Goal: Information Seeking & Learning: Learn about a topic

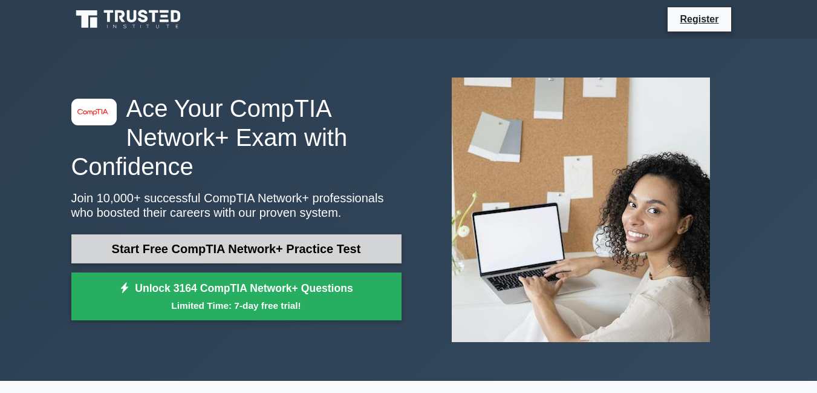
click at [188, 241] on link "Start Free CompTIA Network+ Practice Test" at bounding box center [236, 248] width 330 height 29
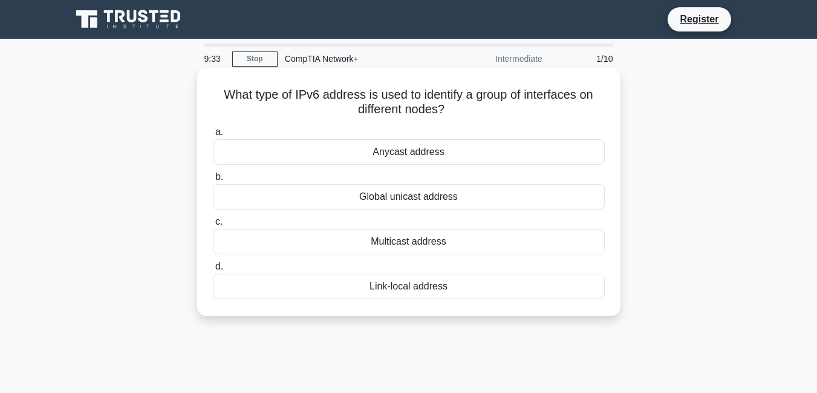
click at [395, 244] on div "Multicast address" at bounding box center [409, 241] width 392 height 25
click at [213, 226] on input "c. Multicast address" at bounding box center [213, 222] width 0 height 8
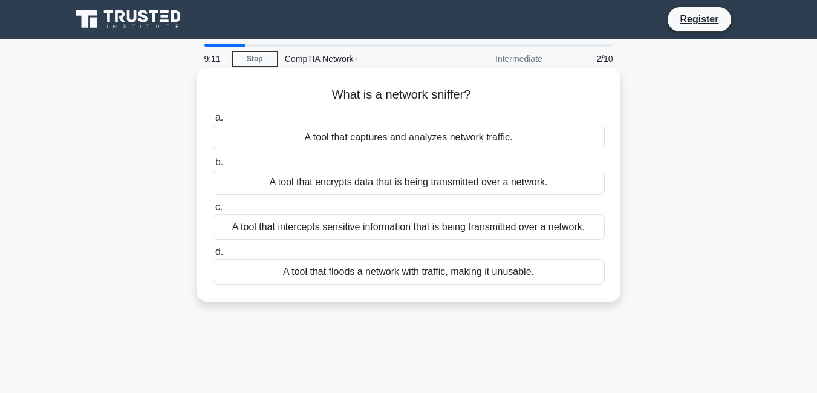
click at [382, 233] on div "A tool that intercepts sensitive information that is being transmitted over a n…" at bounding box center [409, 226] width 392 height 25
click at [213, 211] on input "c. A tool that intercepts sensitive information that is being transmitted over …" at bounding box center [213, 207] width 0 height 8
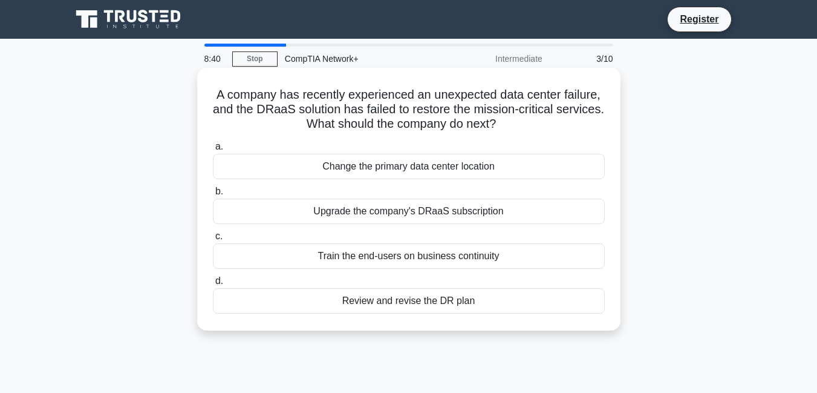
click at [426, 303] on div "Review and revise the DR plan" at bounding box center [409, 300] width 392 height 25
click at [213, 285] on input "d. Review and revise the DR plan" at bounding box center [213, 281] width 0 height 8
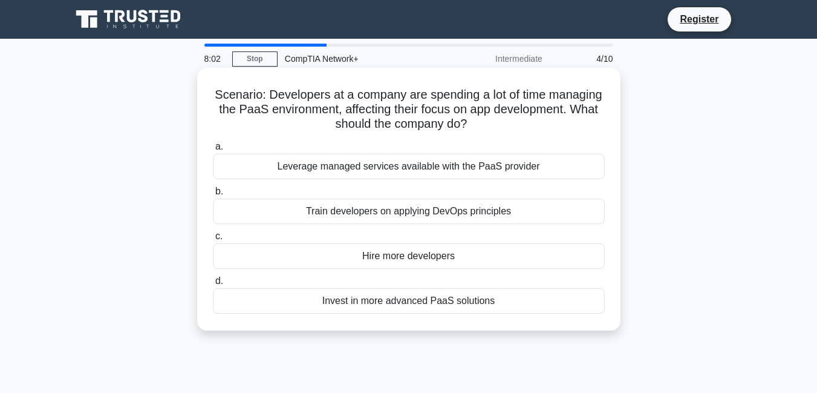
click at [388, 216] on div "Train developers on applying DevOps principles" at bounding box center [409, 210] width 392 height 25
click at [213, 195] on input "b. Train developers on applying DevOps principles" at bounding box center [213, 192] width 0 height 8
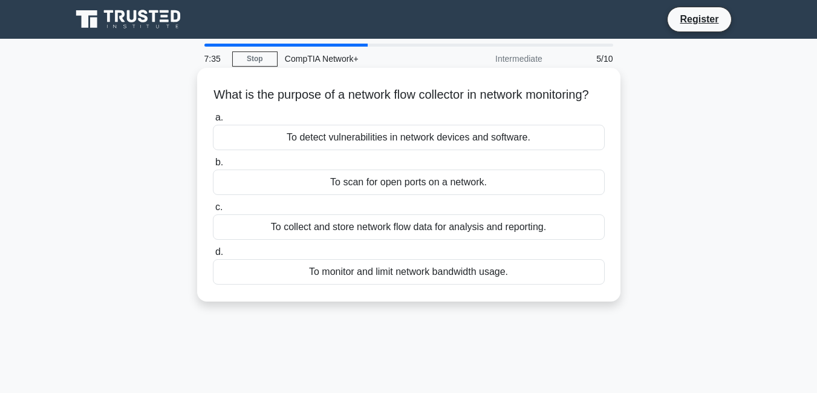
click at [442, 240] on div "To collect and store network flow data for analysis and reporting." at bounding box center [409, 226] width 392 height 25
click at [213, 211] on input "c. To collect and store network flow data for analysis and reporting." at bounding box center [213, 207] width 0 height 8
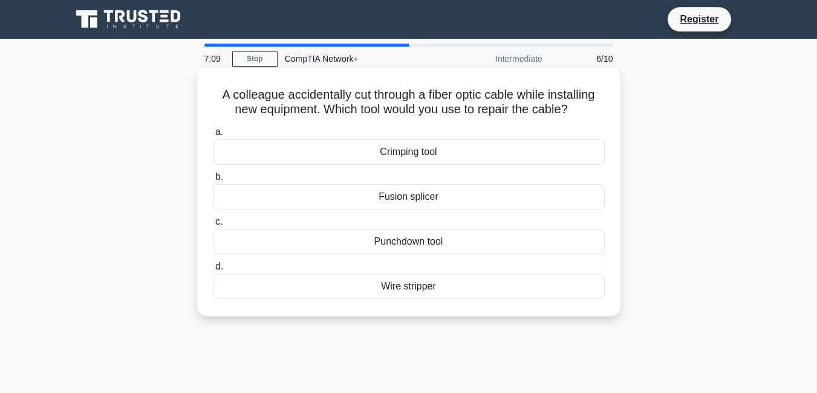
click at [416, 152] on div "Crimping tool" at bounding box center [409, 151] width 392 height 25
click at [213, 136] on input "a. Crimping tool" at bounding box center [213, 132] width 0 height 8
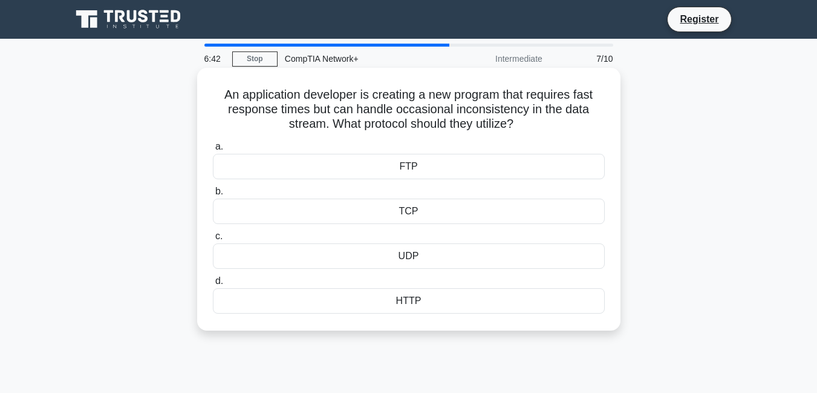
click at [412, 166] on div "FTP" at bounding box center [409, 166] width 392 height 25
click at [213, 151] on input "a. FTP" at bounding box center [213, 147] width 0 height 8
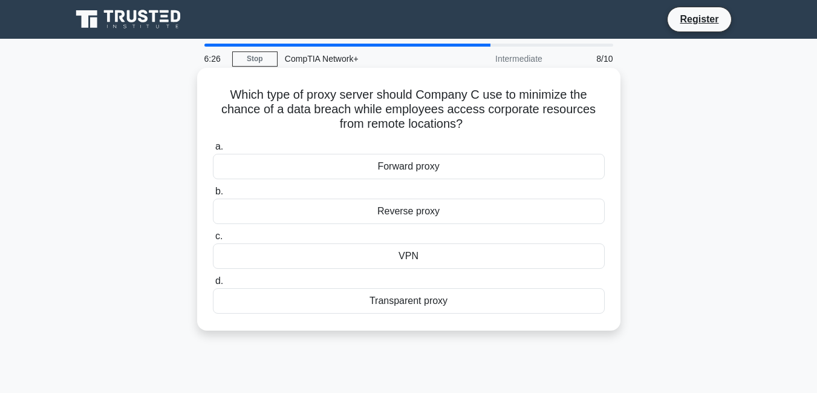
click at [426, 266] on div "VPN" at bounding box center [409, 255] width 392 height 25
click at [213, 240] on input "c. VPN" at bounding box center [213, 236] width 0 height 8
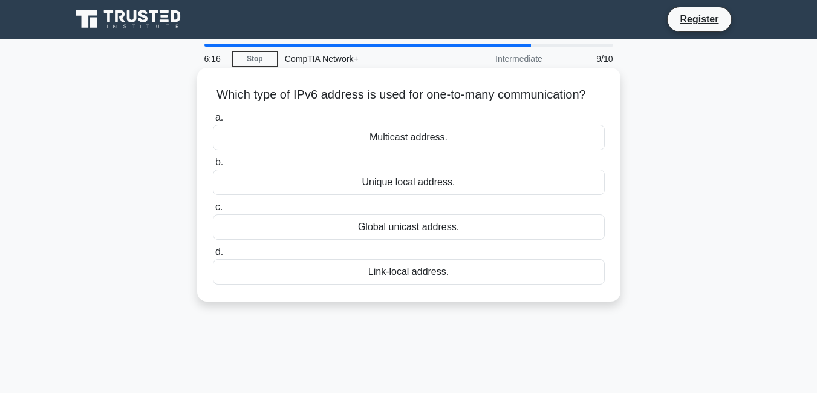
click at [428, 150] on div "Multicast address." at bounding box center [409, 137] width 392 height 25
click at [213, 122] on input "a. Multicast address." at bounding box center [213, 118] width 0 height 8
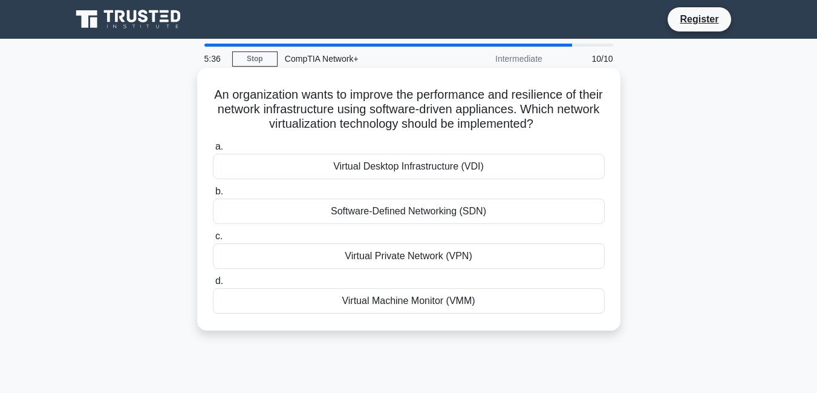
click at [403, 301] on div "Virtual Machine Monitor (VMM)" at bounding box center [409, 300] width 392 height 25
click at [213, 285] on input "d. Virtual Machine Monitor (VMM)" at bounding box center [213, 281] width 0 height 8
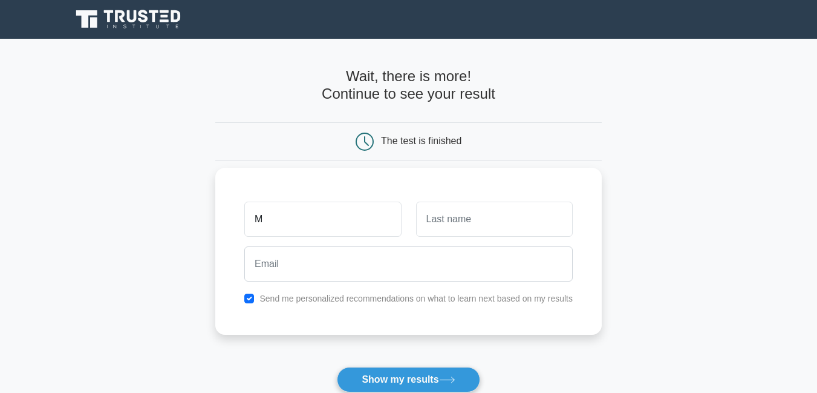
type input "M"
click at [446, 230] on input "text" at bounding box center [494, 218] width 157 height 35
type input "KABIR"
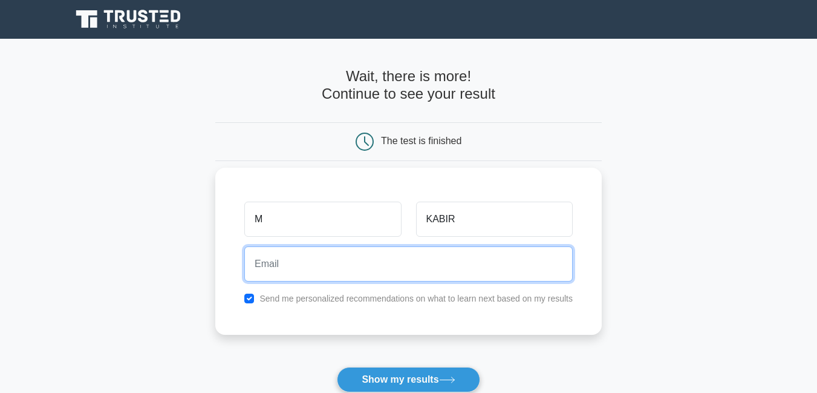
click at [299, 267] on input "email" at bounding box center [408, 263] width 328 height 35
type input "kabir.artekbd@gmail.com"
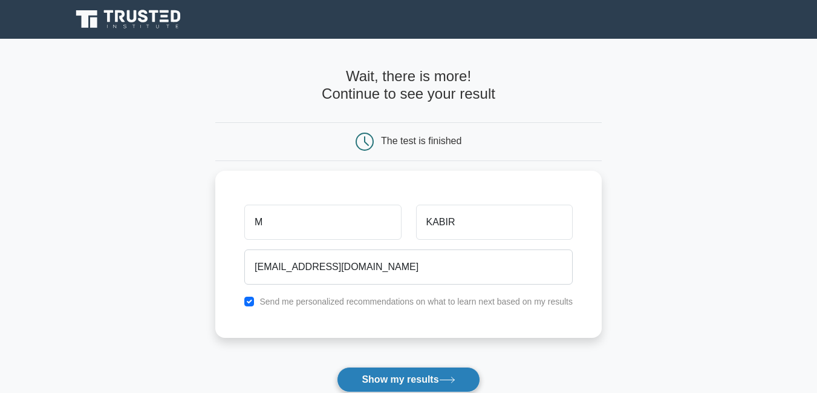
click at [374, 377] on button "Show my results" at bounding box center [408, 379] width 143 height 25
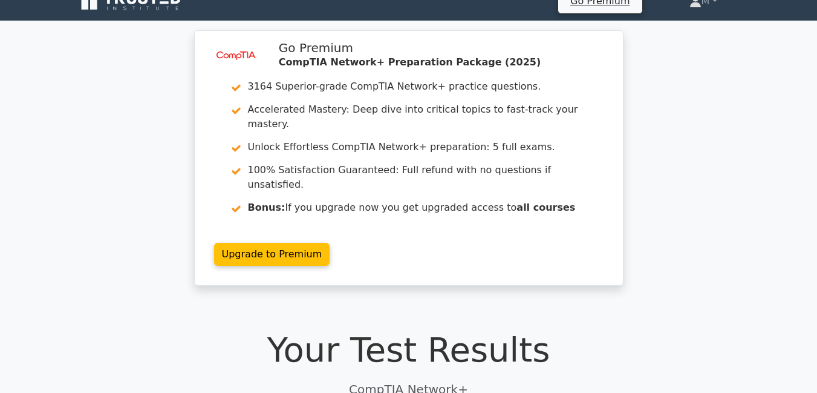
scroll to position [7, 0]
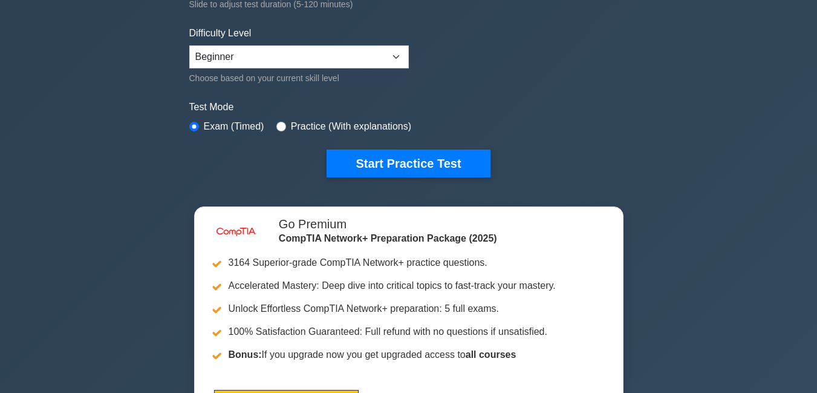
scroll to position [273, 0]
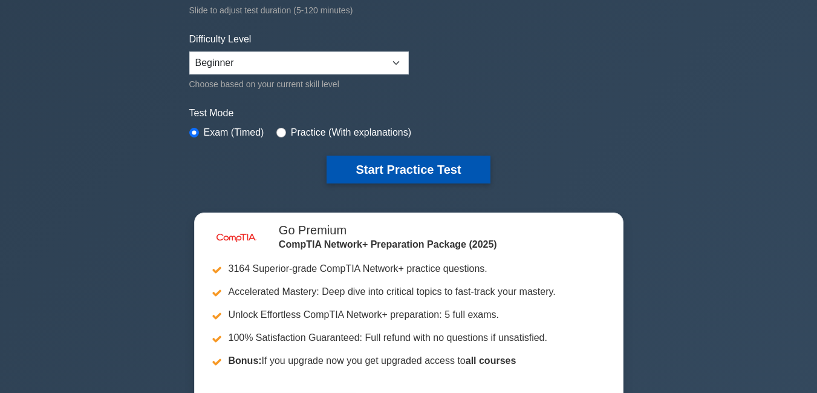
click at [460, 165] on button "Start Practice Test" at bounding box center [408, 169] width 163 height 28
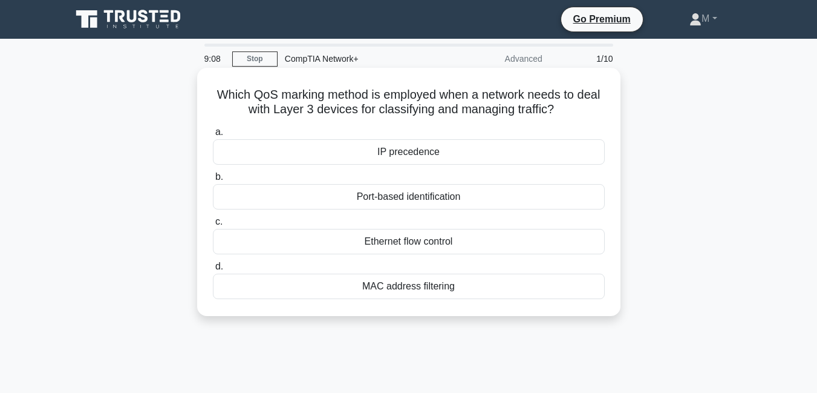
click at [397, 196] on div "Port-based identification" at bounding box center [409, 196] width 392 height 25
click at [213, 181] on input "b. Port-based identification" at bounding box center [213, 177] width 0 height 8
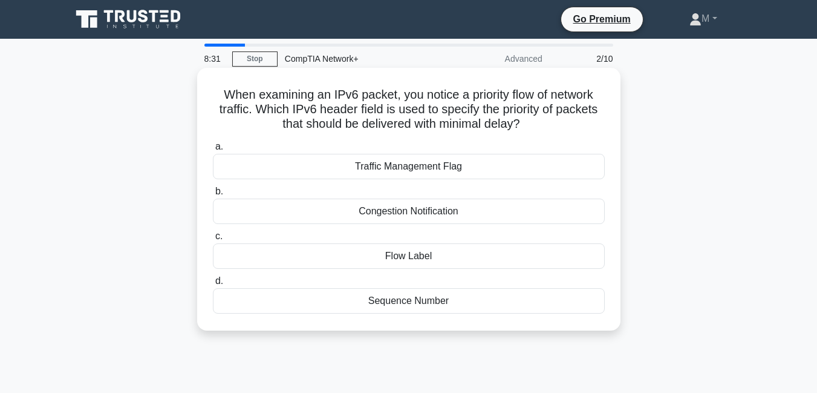
click at [425, 210] on div "Congestion Notification" at bounding box center [409, 210] width 392 height 25
click at [213, 195] on input "b. Congestion Notification" at bounding box center [213, 192] width 0 height 8
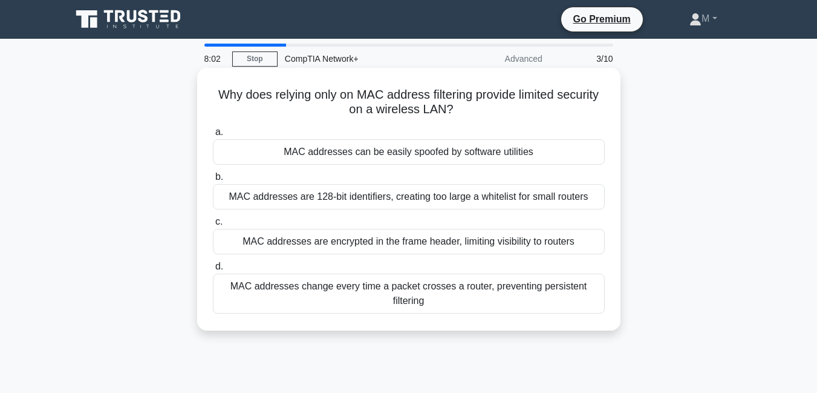
click at [464, 155] on div "MAC addresses can be easily spoofed by software utilities" at bounding box center [409, 151] width 392 height 25
click at [213, 136] on input "a. MAC addresses can be easily spoofed by software utilities" at bounding box center [213, 132] width 0 height 8
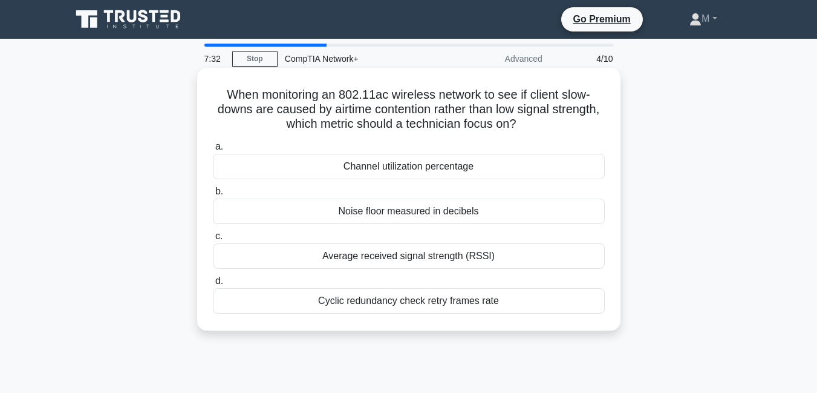
click at [414, 165] on div "Channel utilization percentage" at bounding box center [409, 166] width 392 height 25
click at [213, 151] on input "a. Channel utilization percentage" at bounding box center [213, 147] width 0 height 8
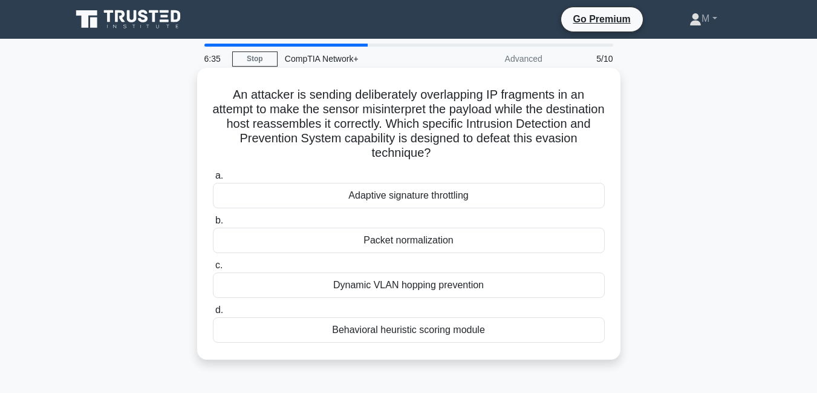
click at [432, 206] on div "Adaptive signature throttling" at bounding box center [409, 195] width 392 height 25
click at [213, 180] on input "a. Adaptive signature throttling" at bounding box center [213, 176] width 0 height 8
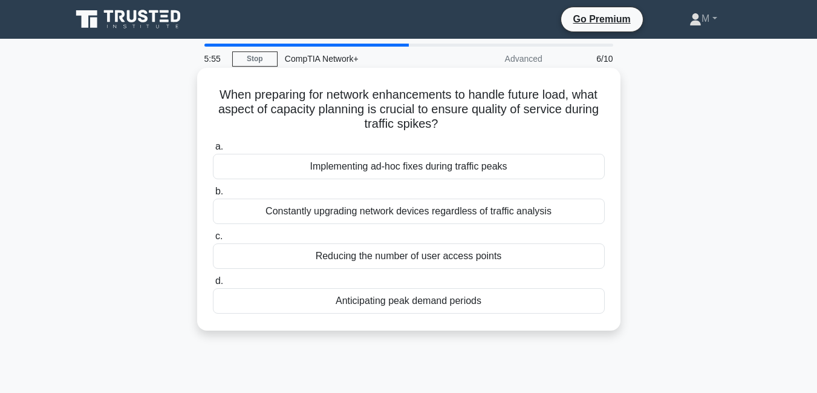
click at [431, 171] on div "Implementing ad-hoc fixes during traffic peaks" at bounding box center [409, 166] width 392 height 25
click at [213, 151] on input "a. Implementing ad-hoc fixes during traffic peaks" at bounding box center [213, 147] width 0 height 8
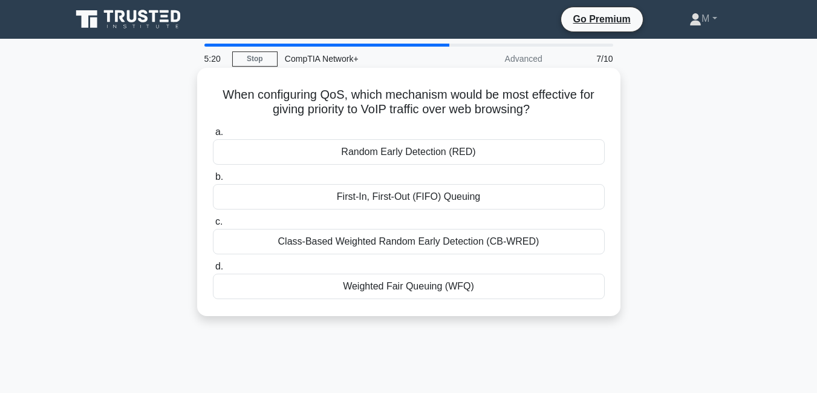
click at [405, 200] on div "First-In, First-Out (FIFO) Queuing" at bounding box center [409, 196] width 392 height 25
click at [213, 181] on input "b. First-In, First-Out (FIFO) Queuing" at bounding box center [213, 177] width 0 height 8
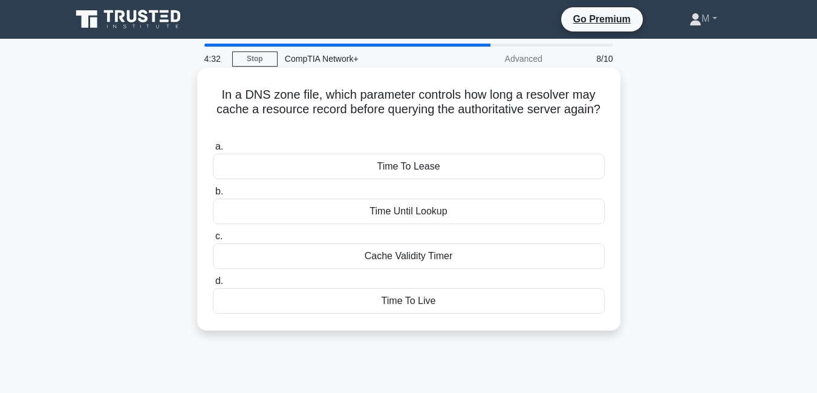
click at [406, 215] on div "Time Until Lookup" at bounding box center [409, 210] width 392 height 25
click at [213, 195] on input "b. Time Until Lookup" at bounding box center [213, 192] width 0 height 8
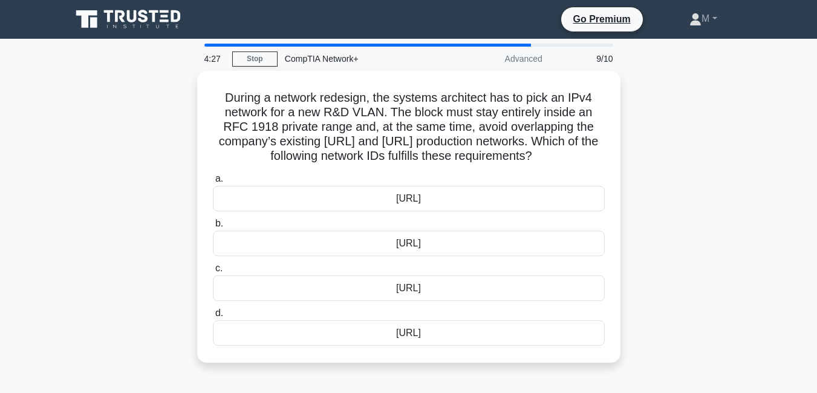
click at [164, 341] on div "During a network redesign, the systems architect has to pick an IPv4 network fo…" at bounding box center [409, 224] width 690 height 306
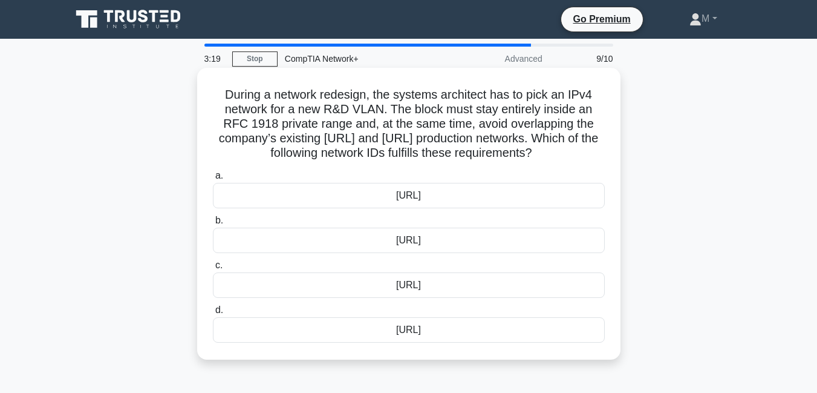
click at [416, 195] on div "192.168.140.0/24" at bounding box center [409, 195] width 392 height 25
click at [213, 180] on input "a. 192.168.140.0/24" at bounding box center [213, 176] width 0 height 8
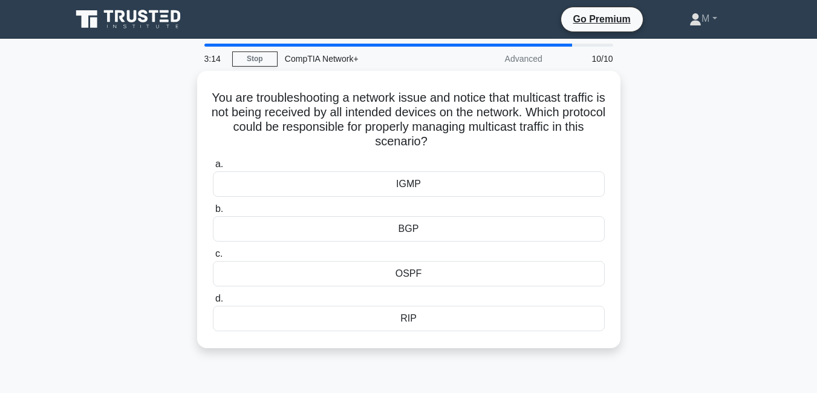
click at [192, 280] on div "You are troubleshooting a network issue and notice that multicast traffic is no…" at bounding box center [409, 217] width 690 height 292
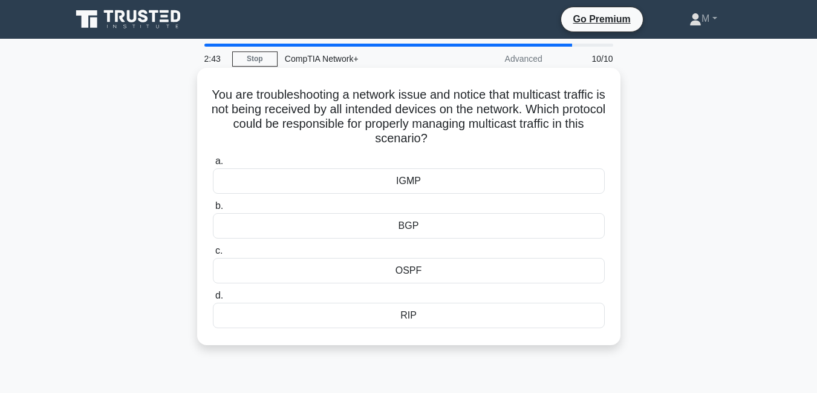
click at [407, 181] on div "IGMP" at bounding box center [409, 180] width 392 height 25
click at [213, 165] on input "a. IGMP" at bounding box center [213, 161] width 0 height 8
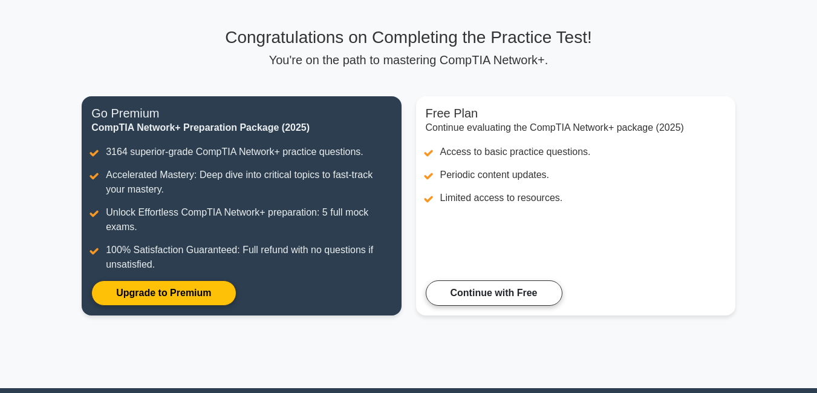
scroll to position [60, 0]
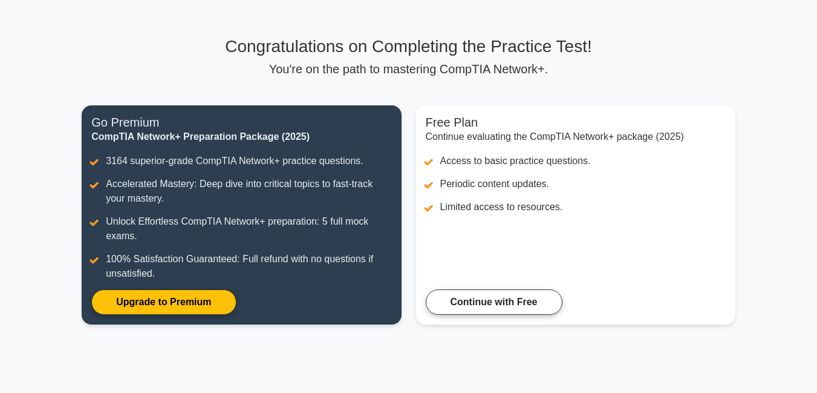
drag, startPoint x: 818, startPoint y: 74, endPoint x: 814, endPoint y: 112, distance: 38.4
click at [814, 112] on html "Go Premium M" at bounding box center [408, 235] width 817 height 591
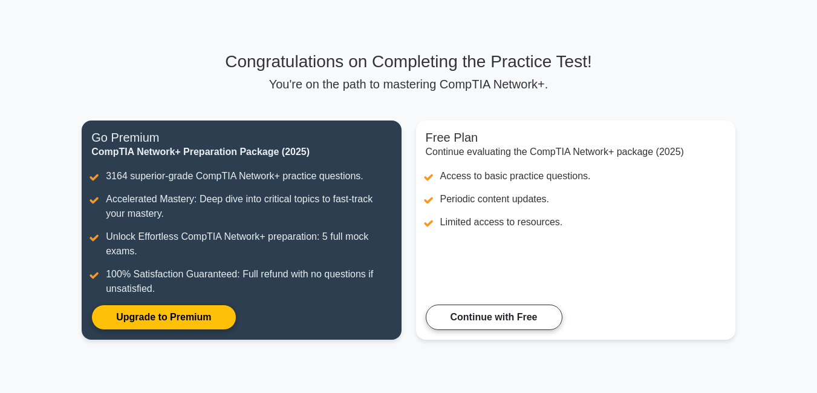
scroll to position [44, 0]
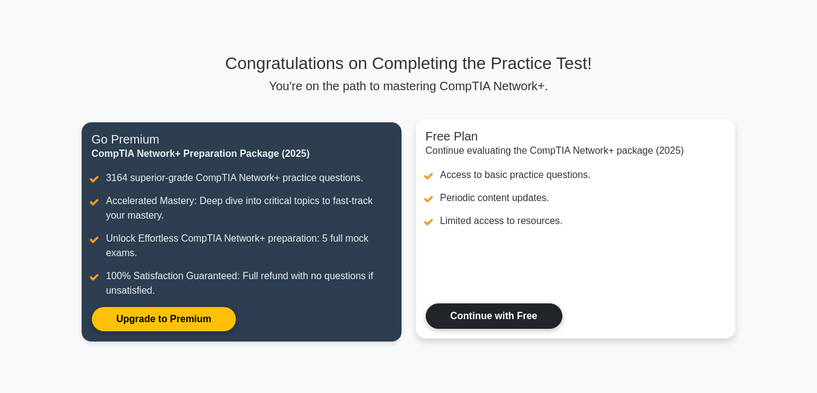
click at [473, 315] on link "Continue with Free" at bounding box center [494, 315] width 137 height 25
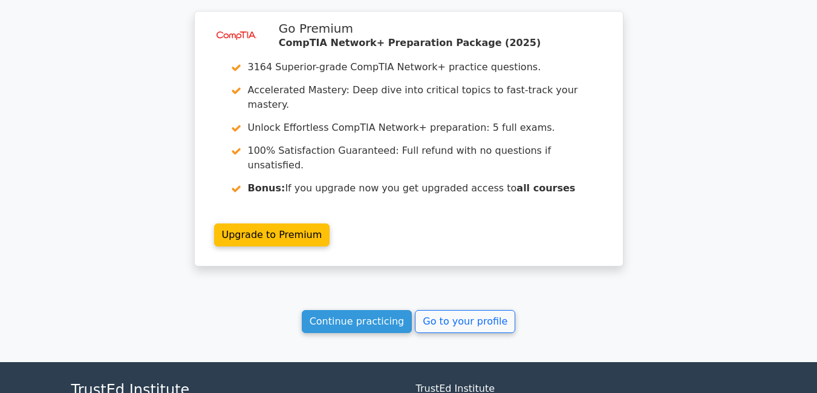
scroll to position [999, 0]
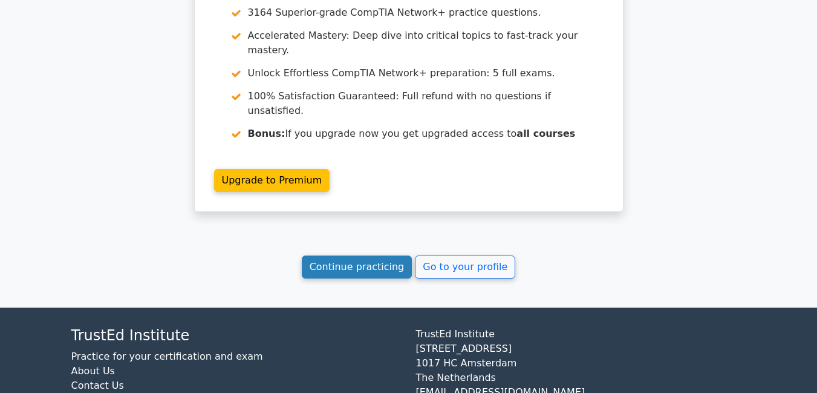
click at [346, 255] on link "Continue practicing" at bounding box center [357, 266] width 111 height 23
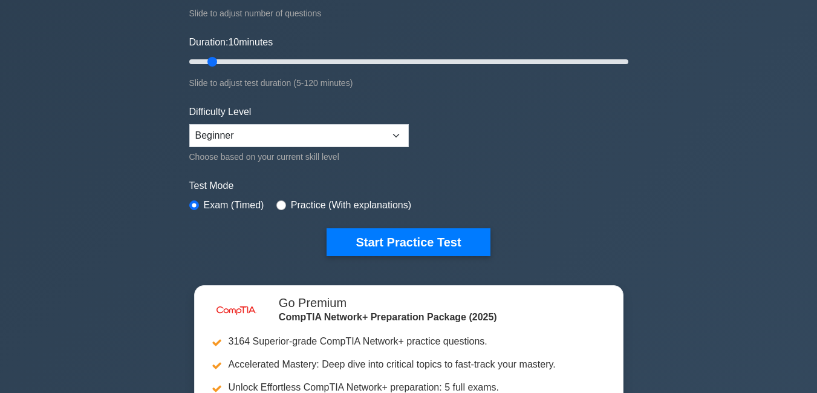
scroll to position [194, 0]
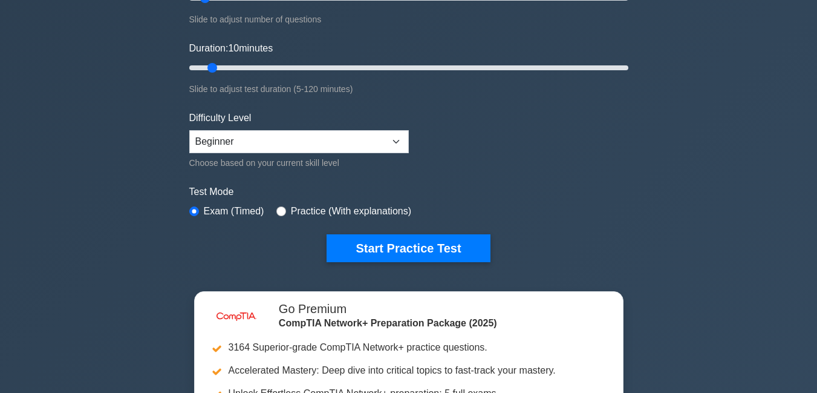
click at [491, 119] on form "Topics Networking Concepts Infrastructure Network Operations Network Security N…" at bounding box center [408, 75] width 439 height 374
click at [281, 212] on input "radio" at bounding box center [281, 211] width 10 height 10
radio input "true"
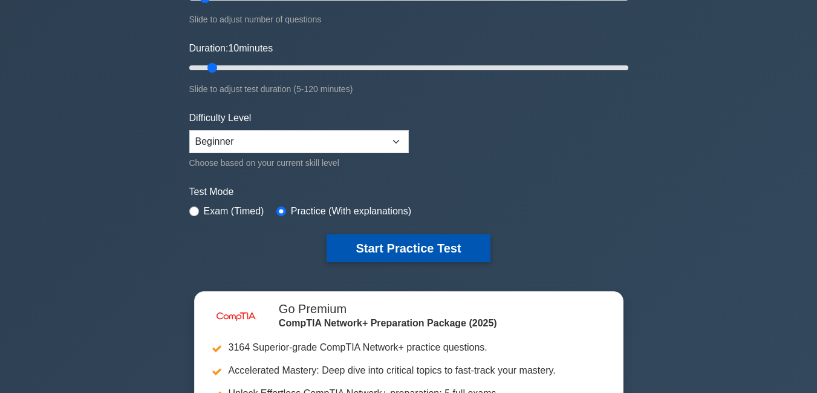
click at [391, 254] on button "Start Practice Test" at bounding box center [408, 248] width 163 height 28
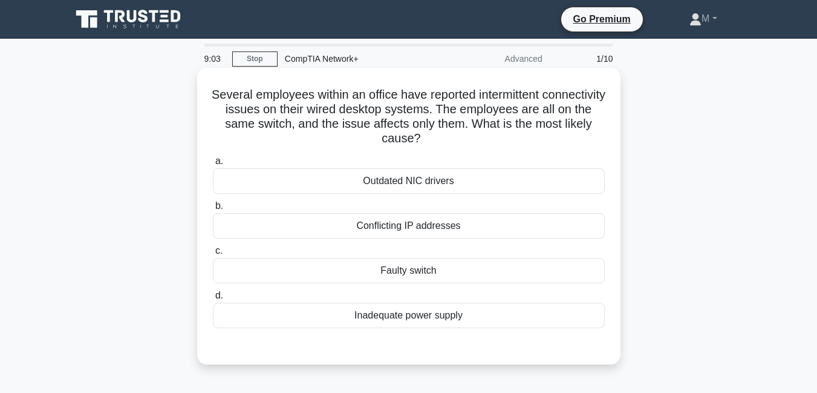
click at [418, 268] on div "Faulty switch" at bounding box center [409, 270] width 392 height 25
click at [213, 255] on input "c. Faulty switch" at bounding box center [213, 251] width 0 height 8
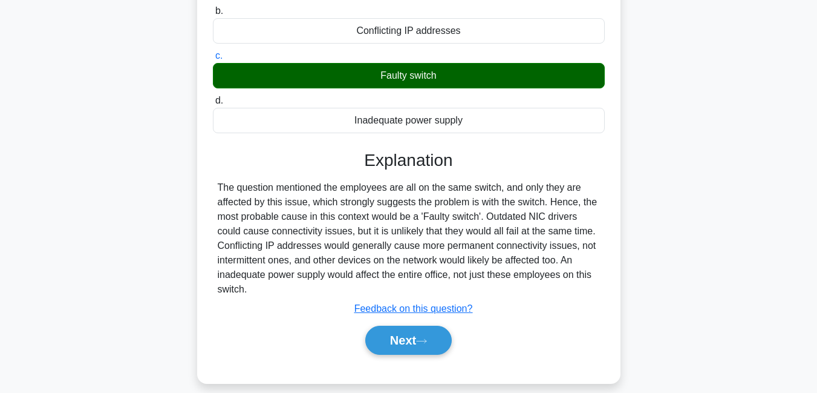
scroll to position [200, 0]
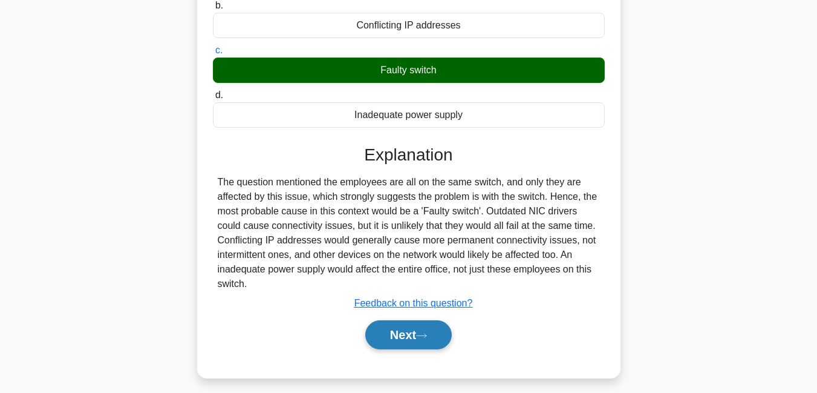
click at [408, 341] on button "Next" at bounding box center [408, 334] width 86 height 29
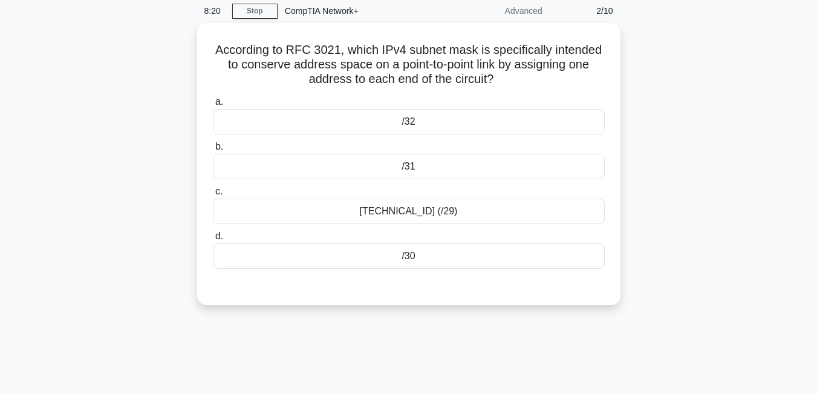
scroll to position [49, 0]
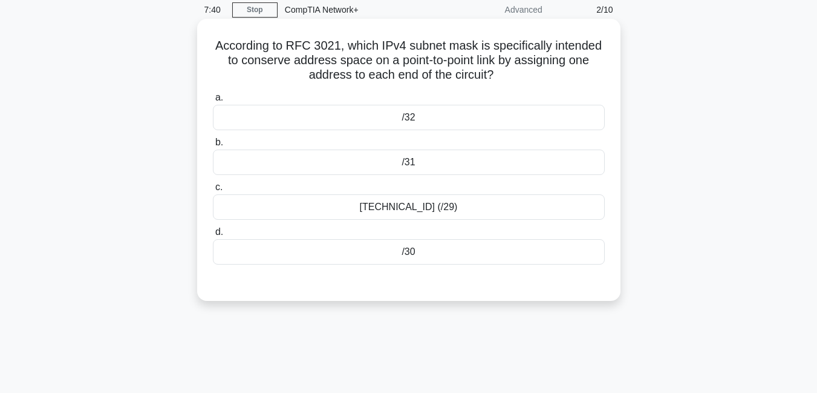
click at [395, 211] on div "255.255.255.248 (/29)" at bounding box center [409, 206] width 392 height 25
click at [213, 191] on input "c. 255.255.255.248 (/29)" at bounding box center [213, 187] width 0 height 8
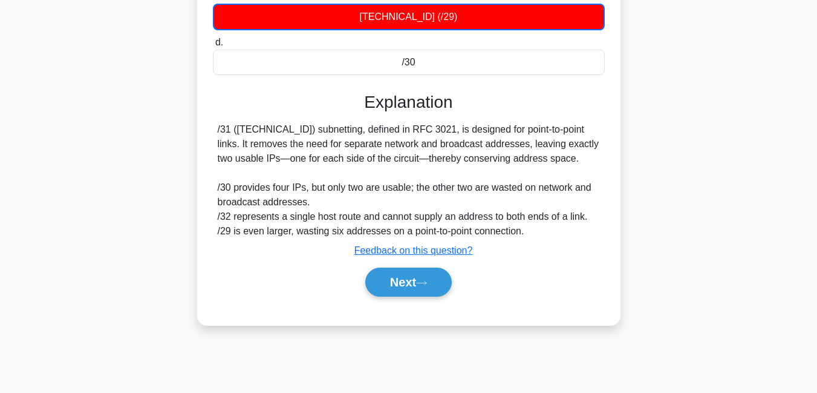
scroll to position [237, 0]
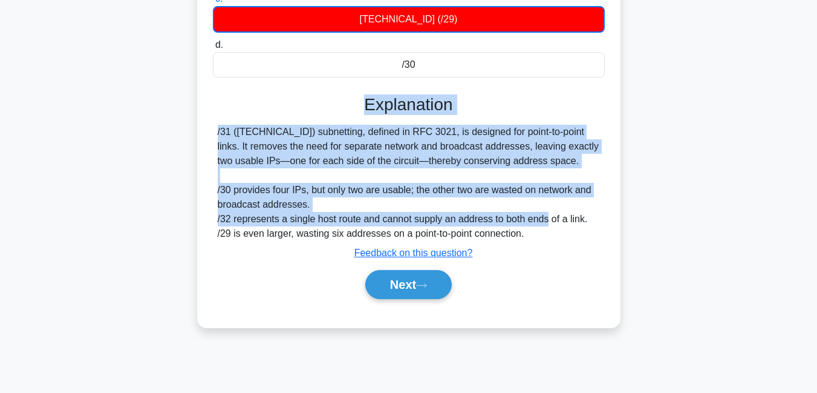
drag, startPoint x: 367, startPoint y: 100, endPoint x: 549, endPoint y: 226, distance: 221.6
click at [549, 226] on div "Explanation /31 (255.255.255.254) subnetting, defined in RFC 3021, is designed …" at bounding box center [409, 198] width 392 height 209
copy div "Explanation /31 (255.255.255.254) subnetting, defined in RFC 3021, is designed …"
click at [427, 288] on icon at bounding box center [421, 285] width 11 height 7
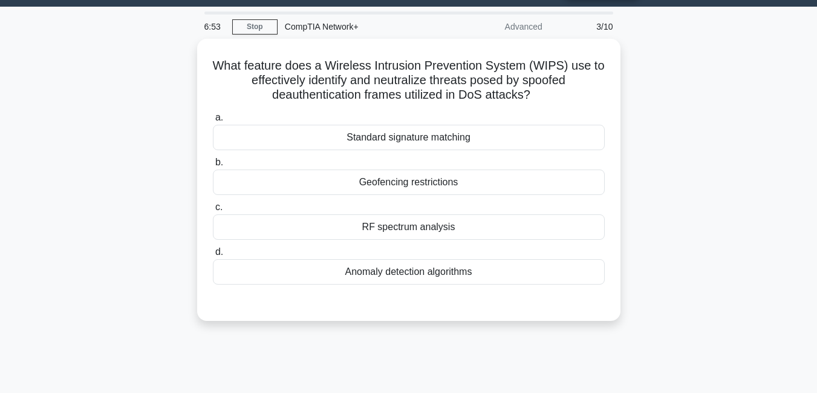
scroll to position [47, 0]
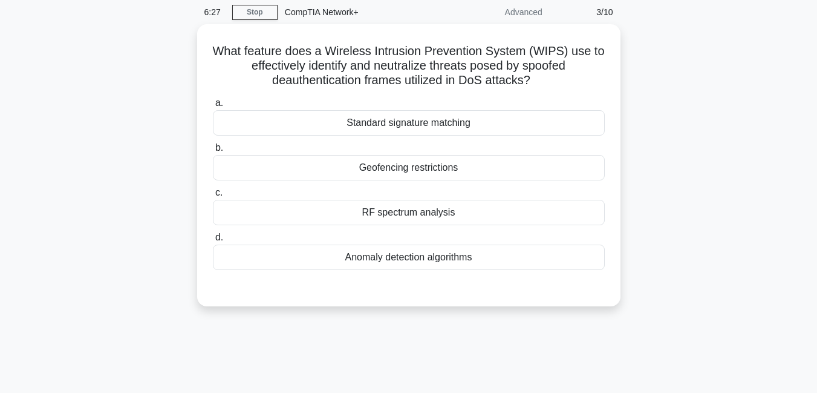
click at [403, 343] on div "6:27 Stop CompTIA Network+ Advanced 3/10 What feature does a Wireless Intrusion…" at bounding box center [409, 299] width 690 height 605
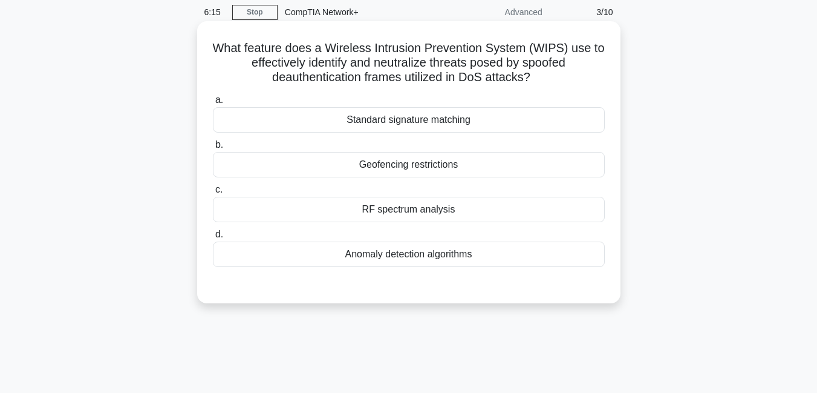
click at [417, 124] on div "Standard signature matching" at bounding box center [409, 119] width 392 height 25
click at [213, 104] on input "a. Standard signature matching" at bounding box center [213, 100] width 0 height 8
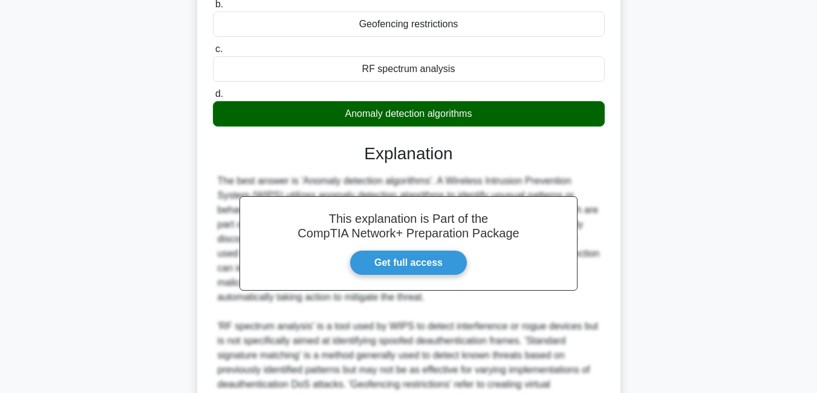
scroll to position [192, 0]
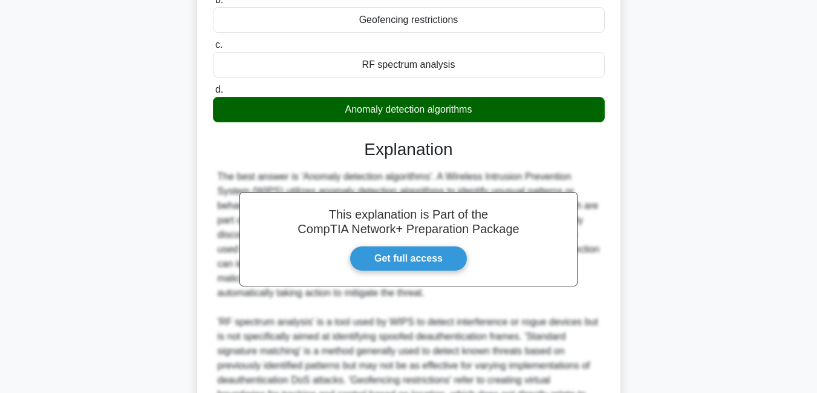
click at [490, 174] on div "The best answer is 'Anomaly detection algorithms'. A Wireless Intrusion Prevent…" at bounding box center [409, 292] width 382 height 247
drag, startPoint x: 392, startPoint y: 162, endPoint x: 523, endPoint y: 169, distance: 130.8
click at [523, 169] on div "This explanation is Part of the CompTIA Network+ Preparation Package Get full a…" at bounding box center [409, 302] width 392 height 354
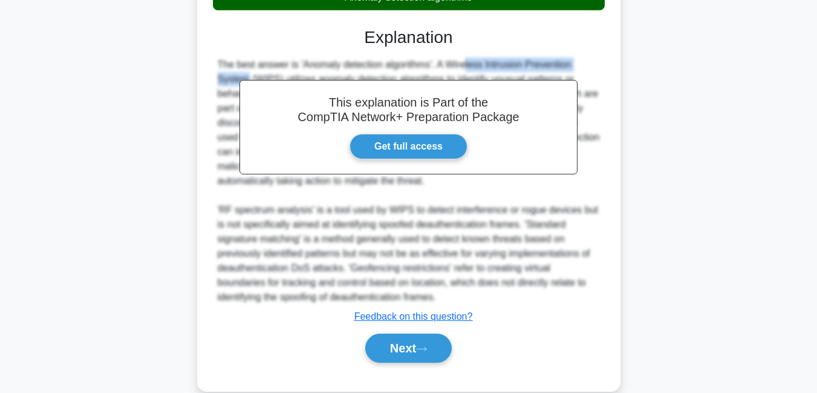
scroll to position [326, 0]
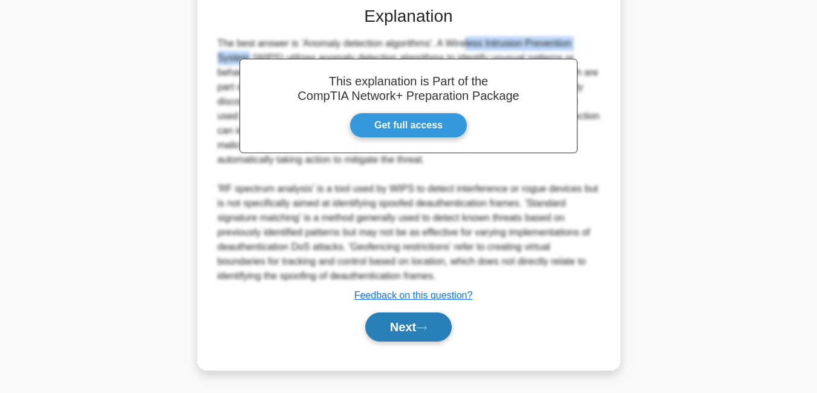
click at [396, 332] on button "Next" at bounding box center [408, 326] width 86 height 29
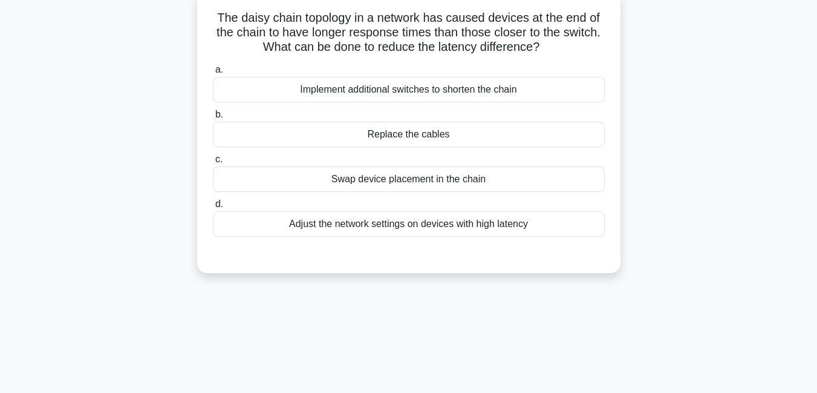
scroll to position [0, 0]
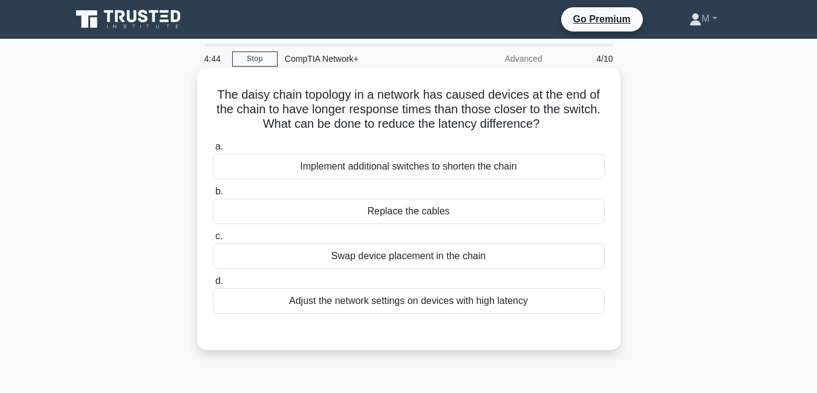
click at [390, 169] on div "Implement additional switches to shorten the chain" at bounding box center [409, 166] width 392 height 25
click at [213, 151] on input "a. Implement additional switches to shorten the chain" at bounding box center [213, 147] width 0 height 8
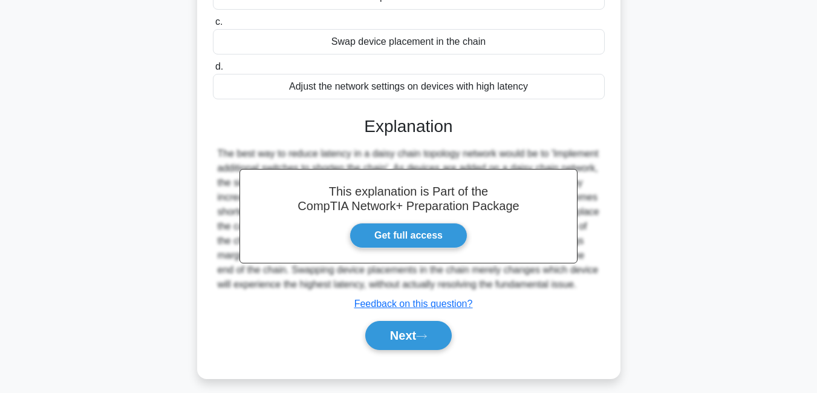
scroll to position [223, 0]
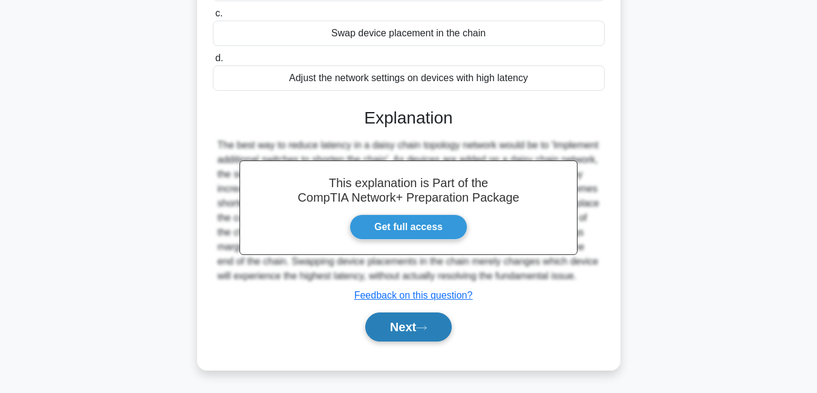
click at [409, 336] on button "Next" at bounding box center [408, 326] width 86 height 29
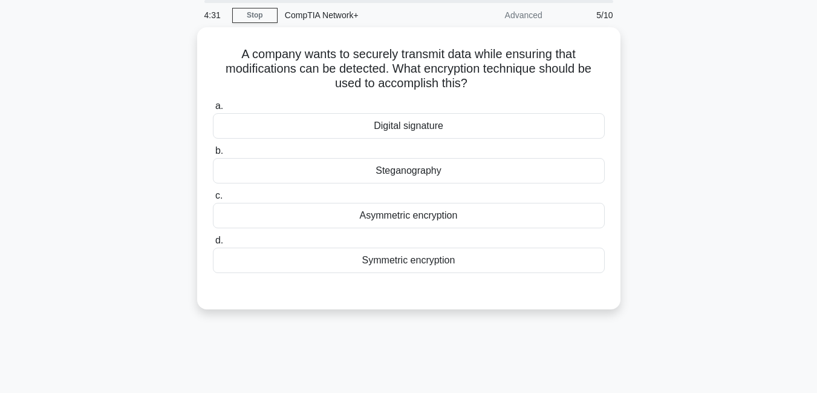
scroll to position [0, 0]
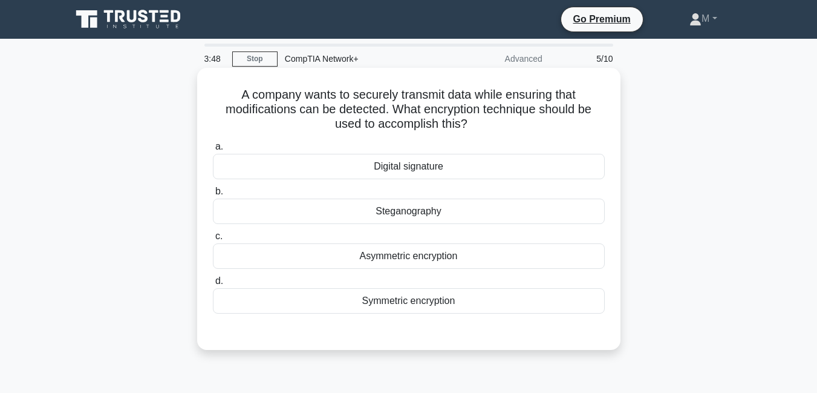
click at [386, 302] on div "Symmetric encryption" at bounding box center [409, 300] width 392 height 25
click at [213, 285] on input "d. Symmetric encryption" at bounding box center [213, 281] width 0 height 8
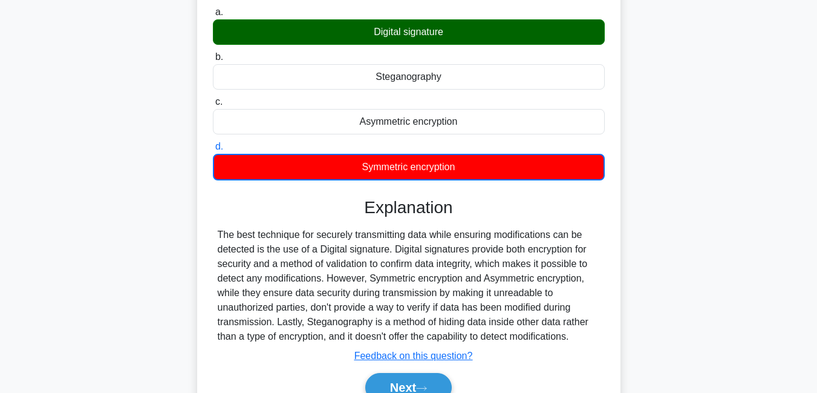
scroll to position [149, 0]
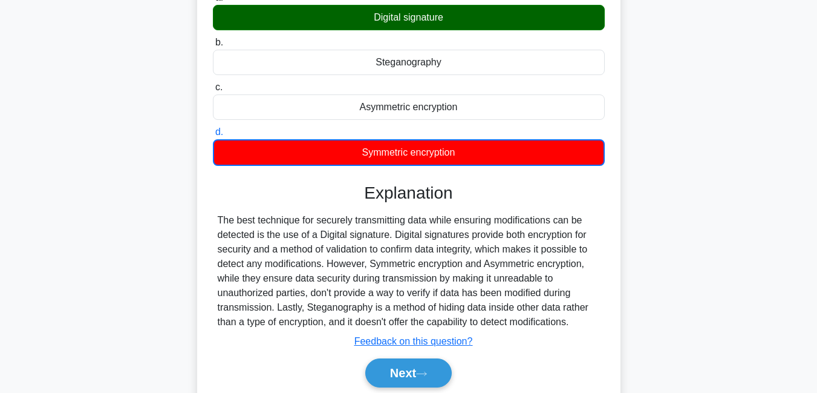
drag, startPoint x: 214, startPoint y: 186, endPoint x: 587, endPoint y: 320, distance: 396.6
click at [587, 320] on div "Explanation The best technique for securely transmitting data while ensuring mo…" at bounding box center [409, 287] width 392 height 209
copy div "Explanation The best technique for securely transmitting data while ensuring mo…"
click at [396, 376] on button "Next" at bounding box center [408, 372] width 86 height 29
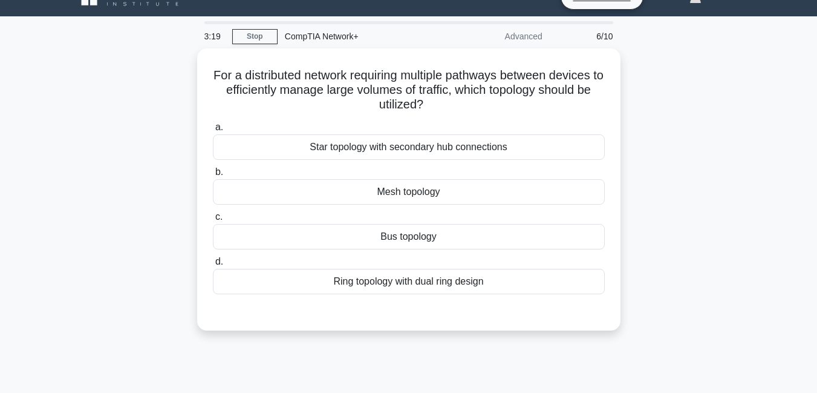
scroll to position [20, 0]
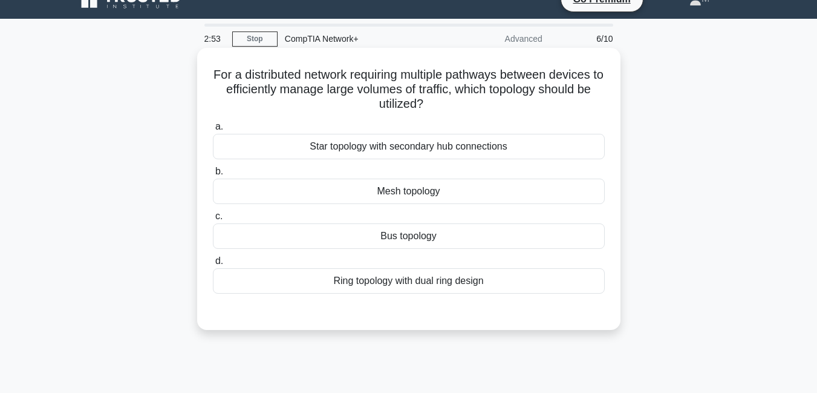
click at [379, 148] on div "Star topology with secondary hub connections" at bounding box center [409, 146] width 392 height 25
click at [213, 131] on input "a. Star topology with secondary hub connections" at bounding box center [213, 127] width 0 height 8
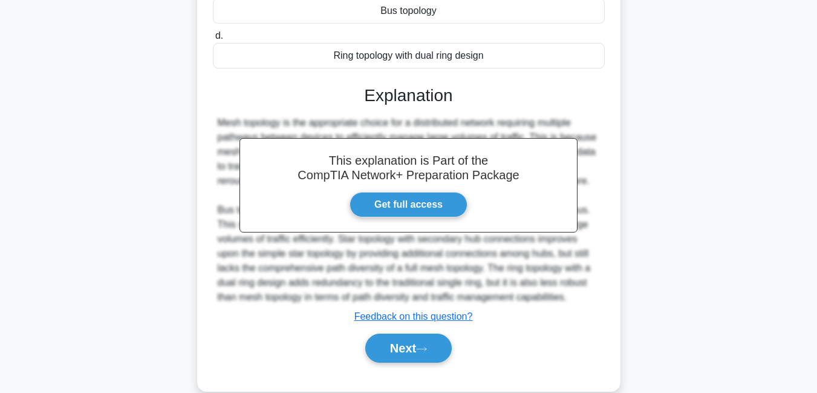
scroll to position [264, 0]
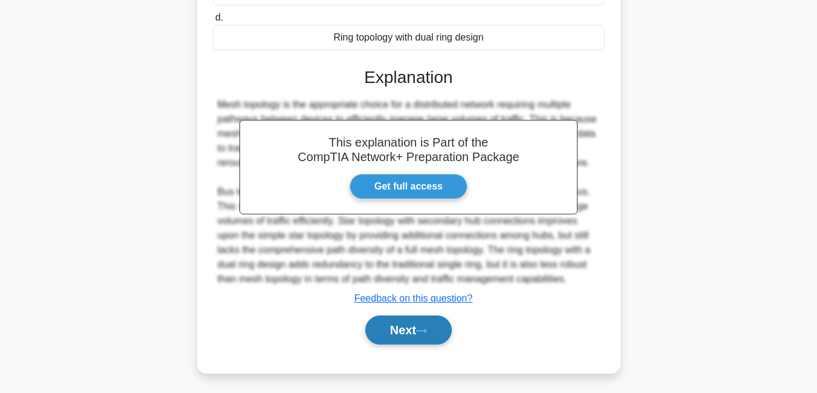
click at [399, 327] on button "Next" at bounding box center [408, 329] width 86 height 29
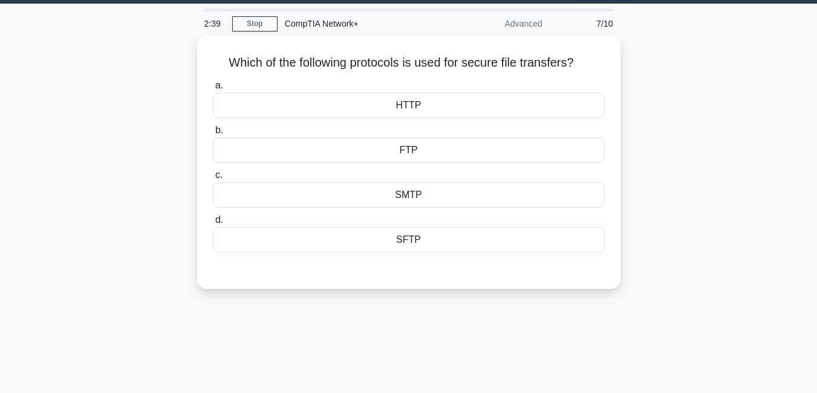
scroll to position [21, 0]
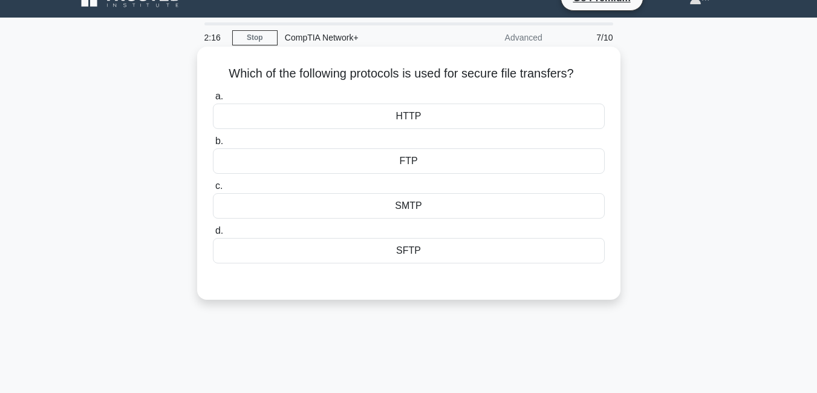
click at [414, 252] on div "SFTP" at bounding box center [409, 250] width 392 height 25
click at [213, 235] on input "d. SFTP" at bounding box center [213, 231] width 0 height 8
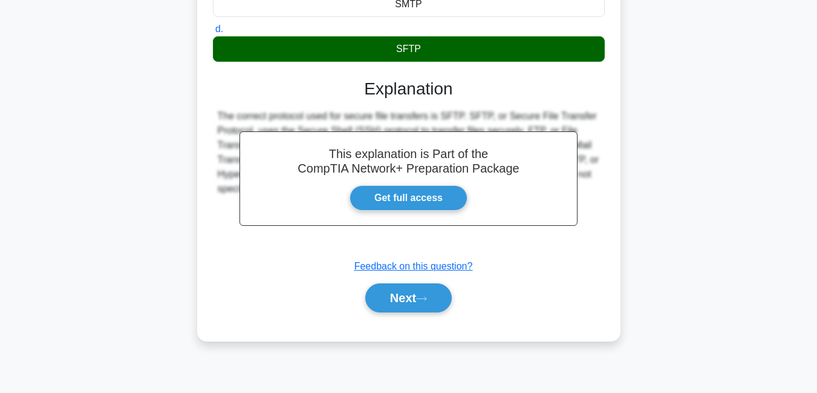
scroll to position [223, 0]
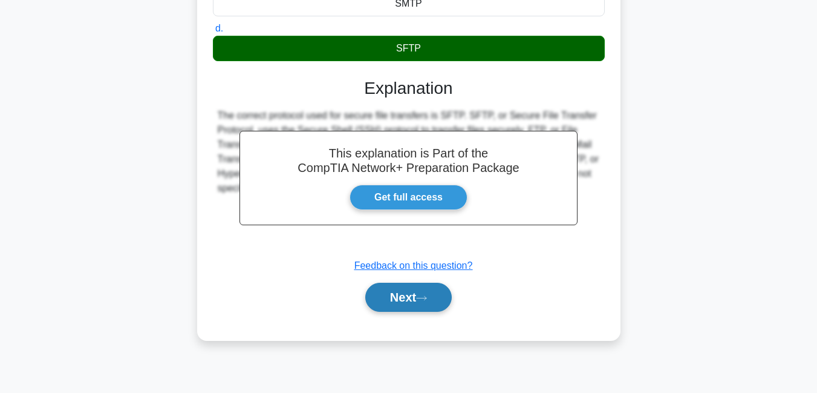
click at [399, 304] on button "Next" at bounding box center [408, 296] width 86 height 29
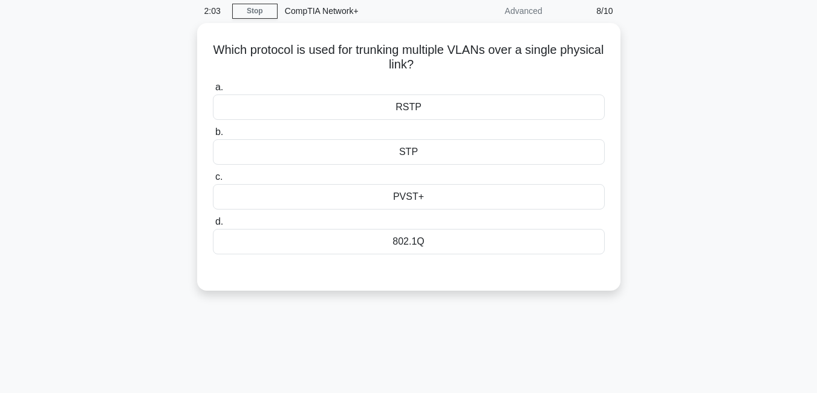
scroll to position [44, 0]
click at [409, 113] on div "RSTP" at bounding box center [409, 108] width 392 height 25
click at [213, 93] on input "a. RSTP" at bounding box center [213, 89] width 0 height 8
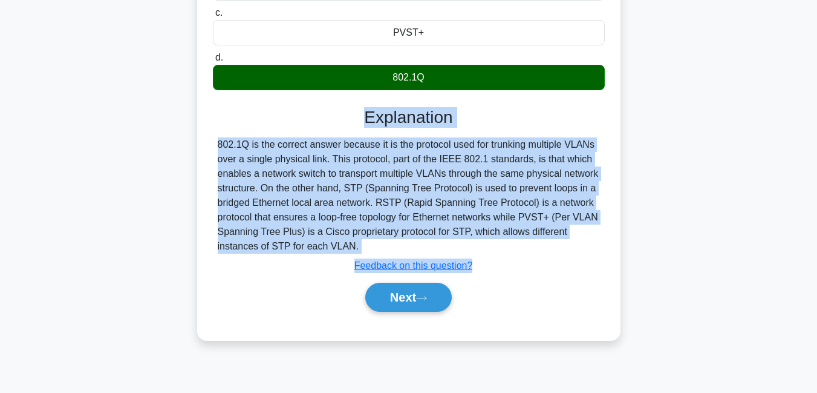
scroll to position [227, 0]
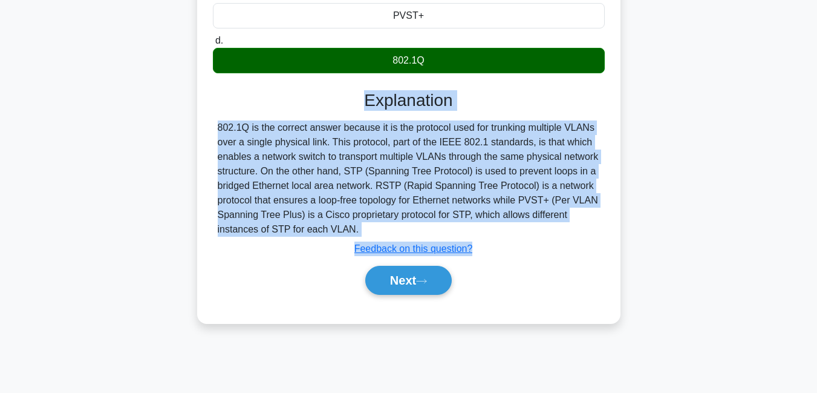
drag, startPoint x: 364, startPoint y: 287, endPoint x: 516, endPoint y: 226, distance: 163.9
click at [516, 226] on div "Explanation 802.1Q is the correct answer because it is the protocol used for tr…" at bounding box center [409, 194] width 392 height 209
copy div "Explanation 802.1Q is the correct answer because it is the protocol used for tr…"
click at [405, 287] on button "Next" at bounding box center [408, 280] width 86 height 29
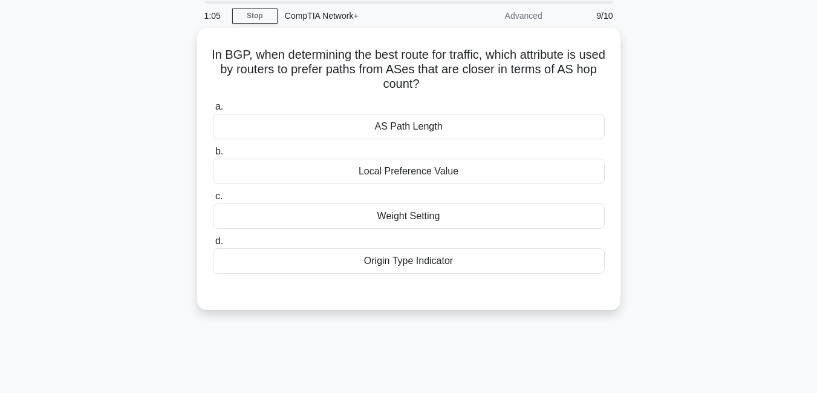
scroll to position [45, 0]
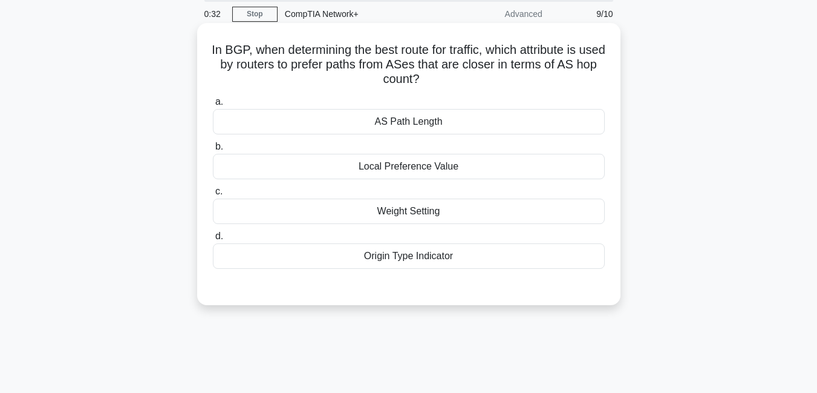
click at [394, 122] on div "AS Path Length" at bounding box center [409, 121] width 392 height 25
click at [213, 106] on input "a. AS Path Length" at bounding box center [213, 102] width 0 height 8
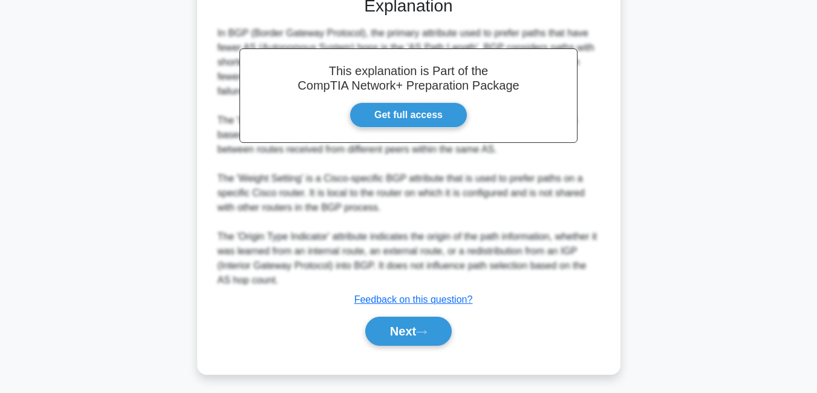
scroll to position [339, 0]
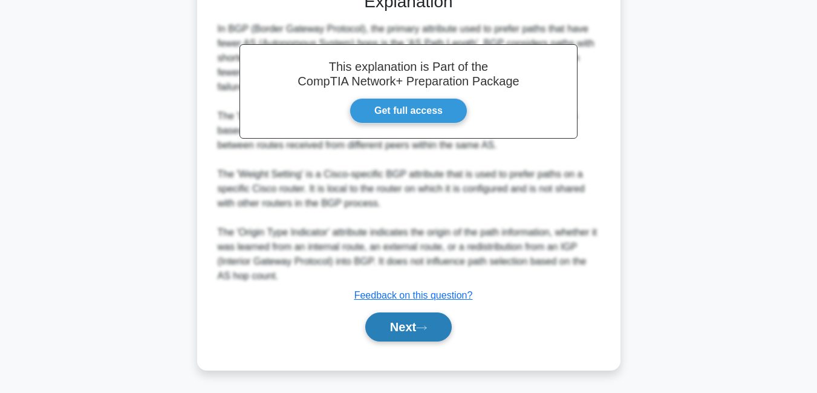
click at [391, 326] on button "Next" at bounding box center [408, 326] width 86 height 29
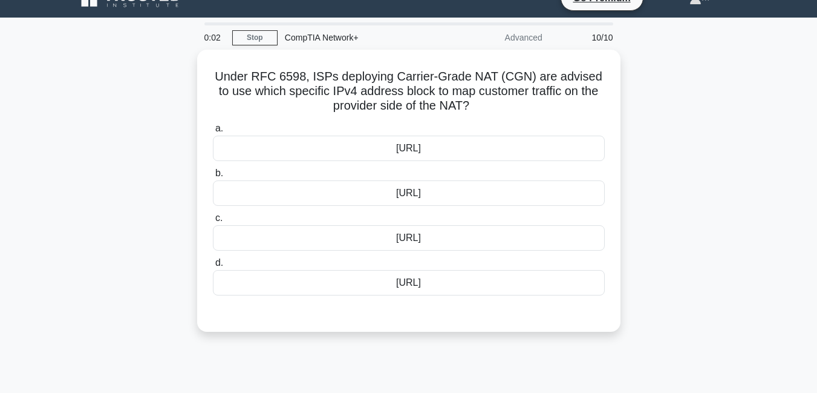
scroll to position [3, 0]
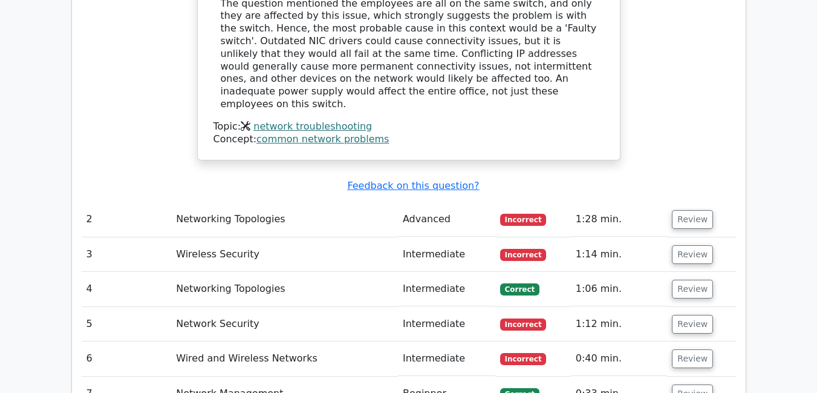
scroll to position [1338, 0]
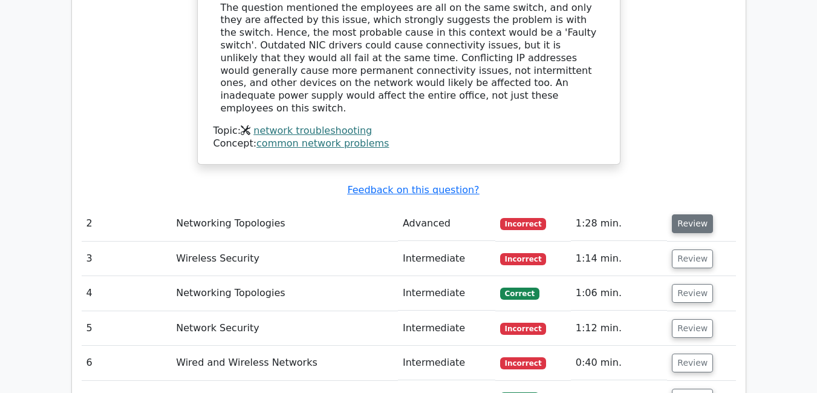
click at [684, 214] on button "Review" at bounding box center [692, 223] width 41 height 19
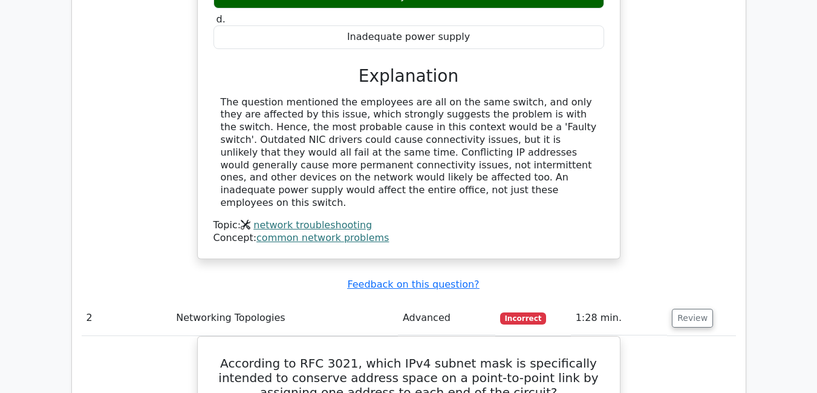
scroll to position [1410, 0]
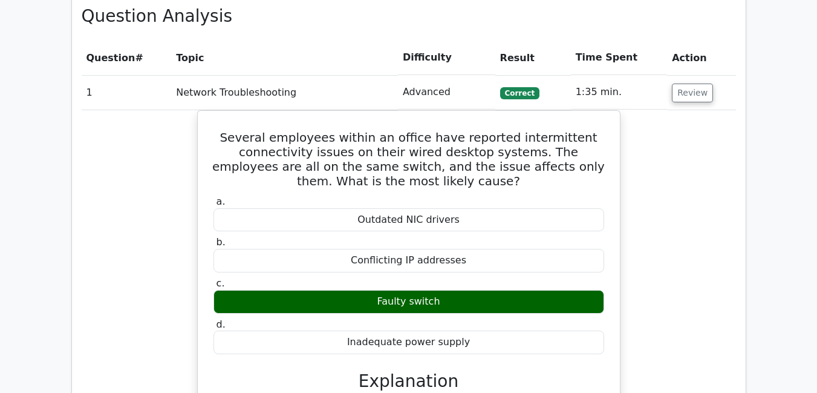
scroll to position [947, 0]
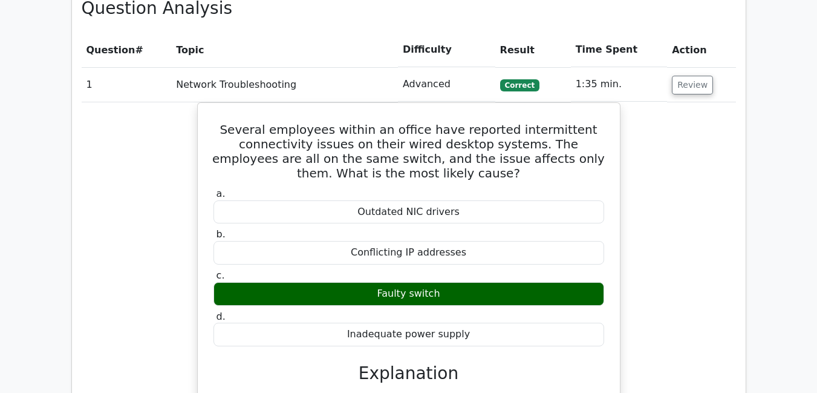
click at [707, 140] on div "Several employees within an office have reported intermittent connectivity issu…" at bounding box center [409, 336] width 654 height 469
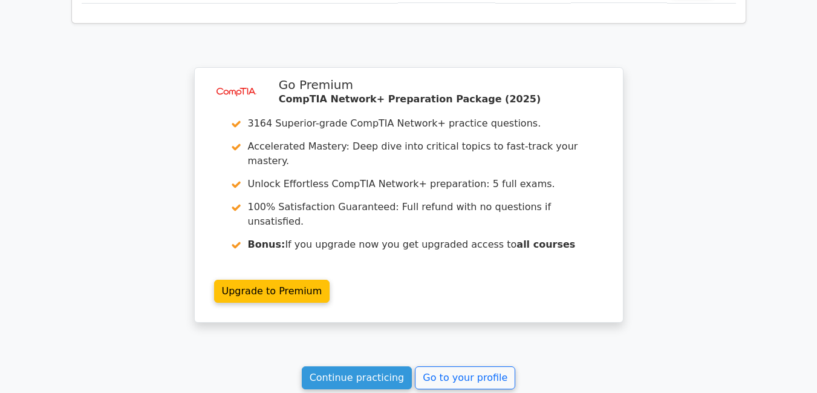
scroll to position [2307, 0]
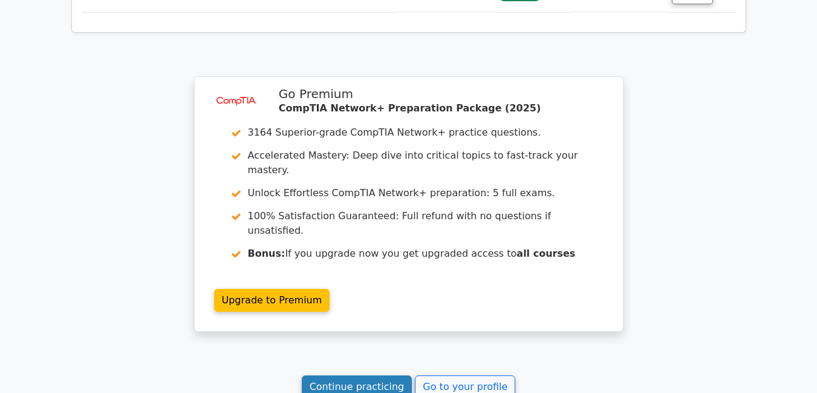
click at [375, 375] on link "Continue practicing" at bounding box center [357, 386] width 111 height 23
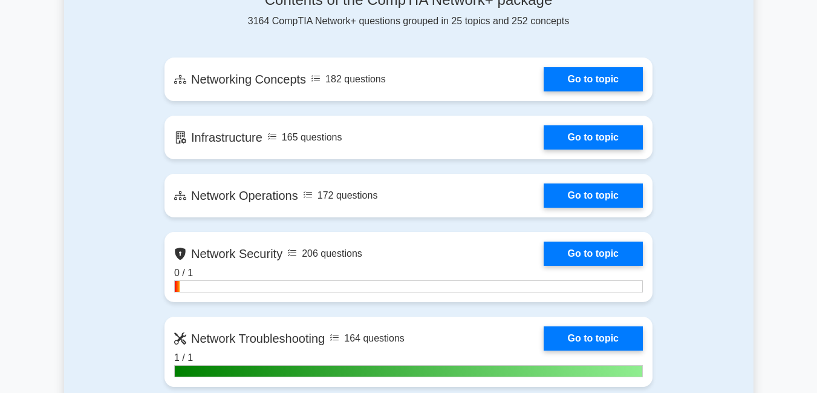
scroll to position [769, 0]
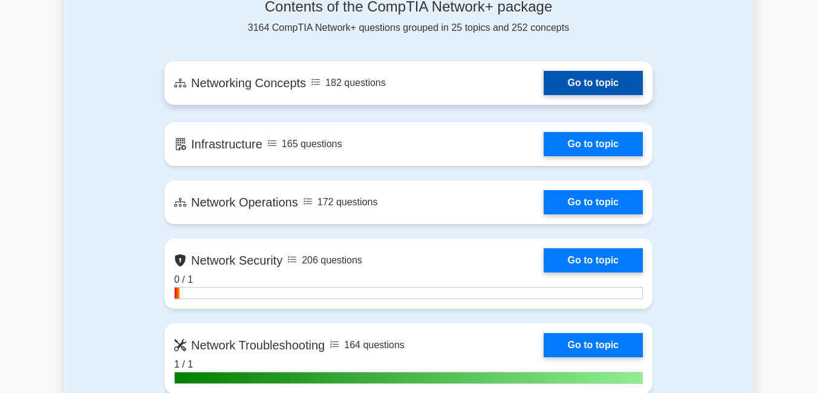
click at [572, 83] on link "Go to topic" at bounding box center [593, 83] width 99 height 24
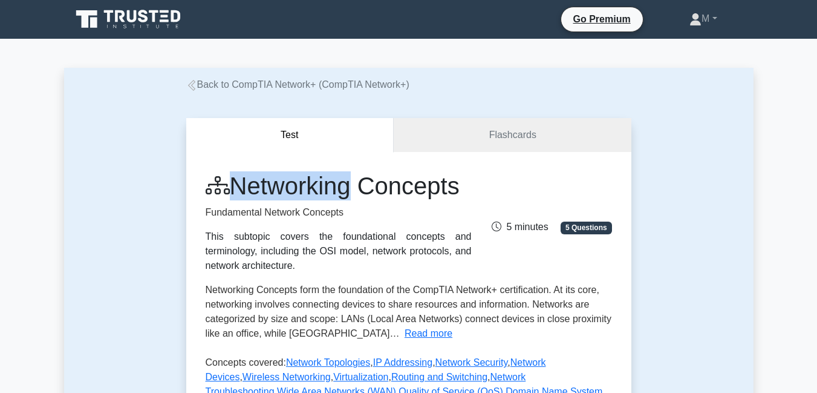
drag, startPoint x: 213, startPoint y: 114, endPoint x: 356, endPoint y: 184, distance: 159.6
click at [356, 184] on h1 "Networking Concepts" at bounding box center [339, 185] width 266 height 29
click at [230, 143] on button "Test" at bounding box center [290, 135] width 208 height 34
click at [364, 145] on button "Test" at bounding box center [290, 135] width 208 height 34
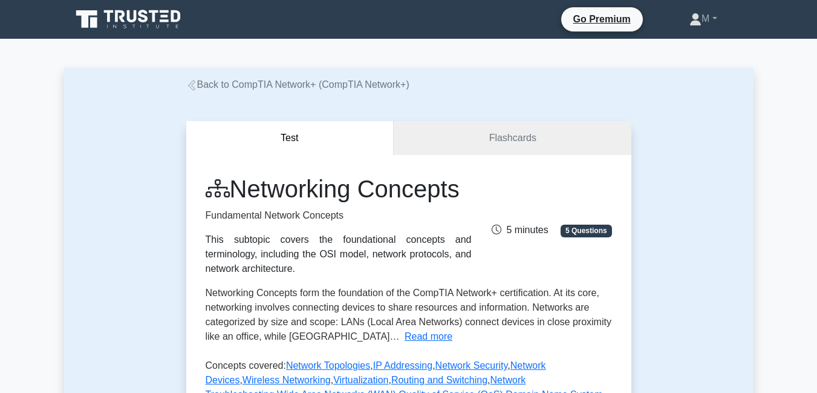
click at [99, 149] on div "Test Flashcards Networking Concepts Fundamental Network Concepts This subtopic …" at bounding box center [409, 326] width 690 height 468
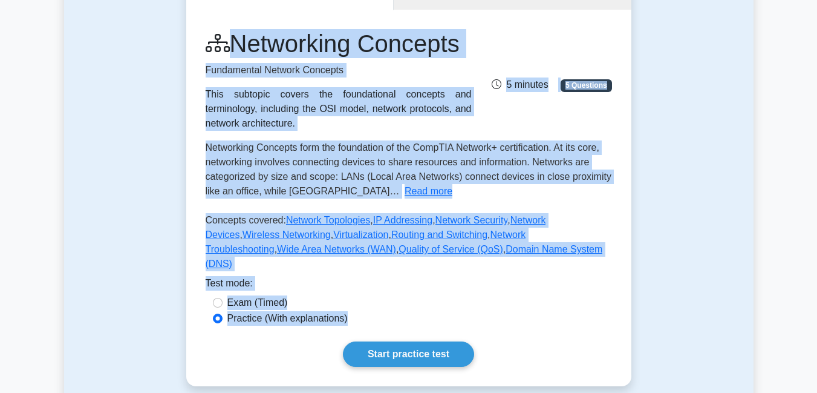
scroll to position [226, 0]
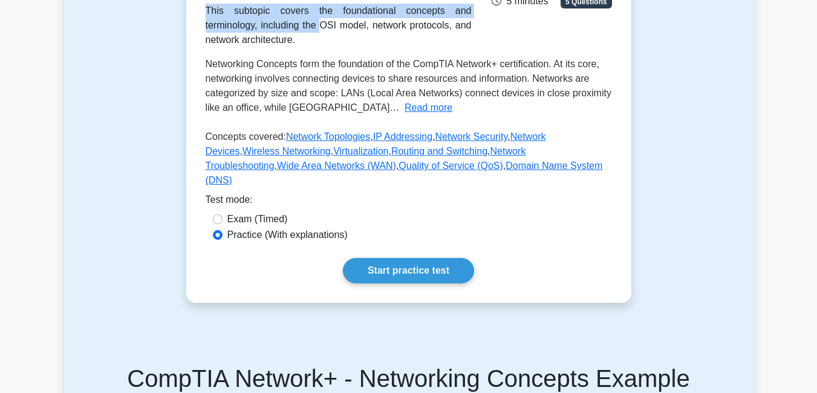
drag, startPoint x: 197, startPoint y: 172, endPoint x: 376, endPoint y: 27, distance: 230.1
click at [376, 27] on div "Networking Concepts Fundamental Network Concepts This subtopic covers the found…" at bounding box center [408, 114] width 445 height 376
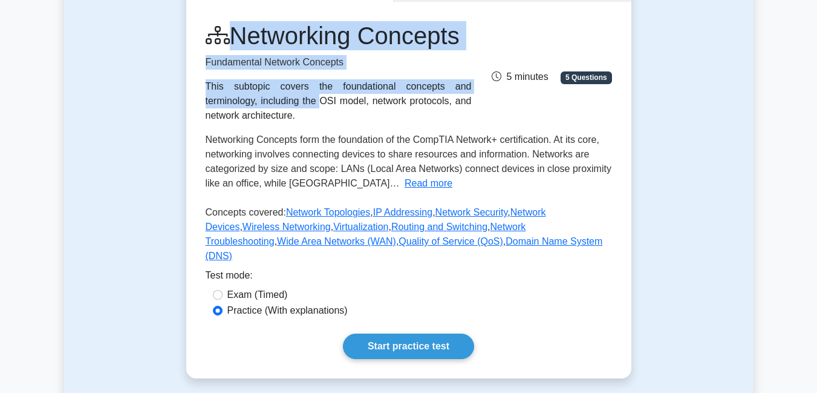
scroll to position [150, 0]
click at [341, 217] on link "Network Topologies" at bounding box center [328, 212] width 84 height 10
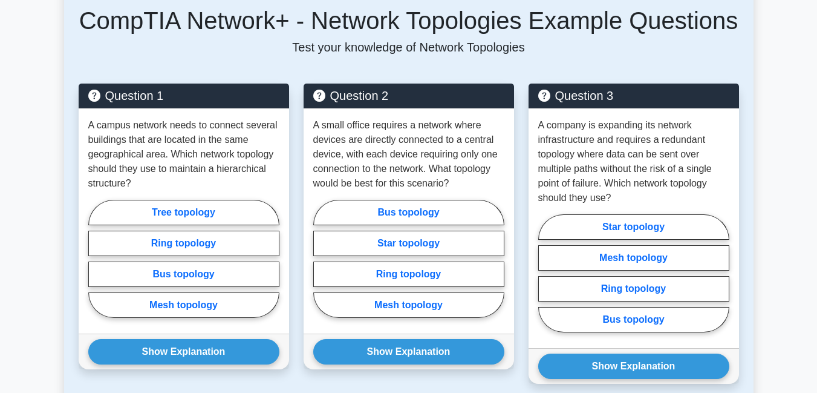
scroll to position [445, 0]
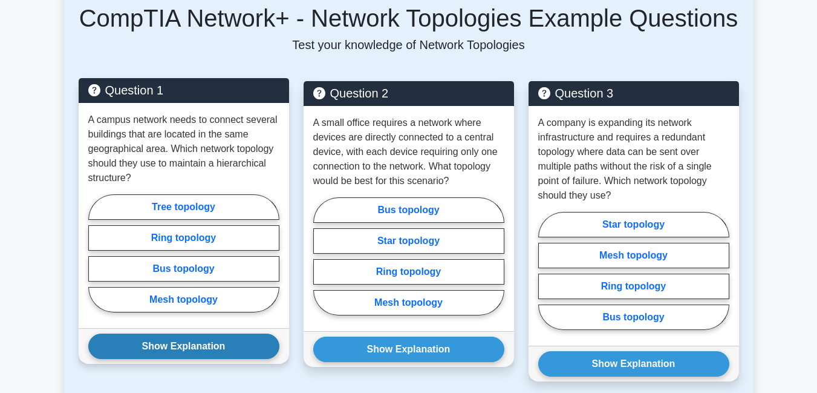
click at [227, 339] on button "Show Explanation" at bounding box center [183, 345] width 191 height 25
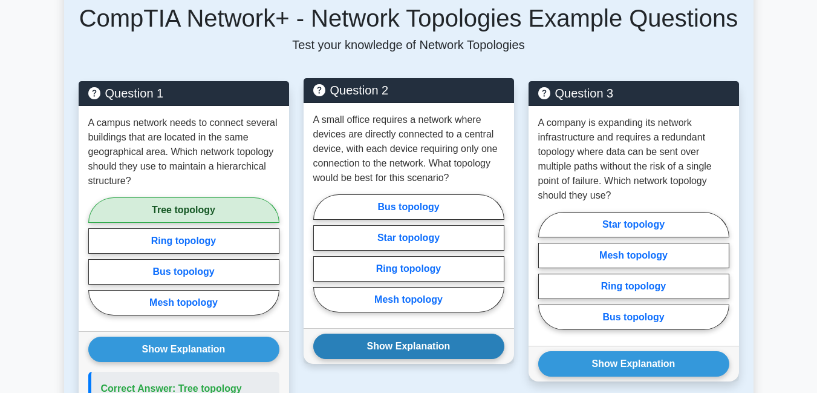
click at [377, 350] on button "Show Explanation" at bounding box center [408, 345] width 191 height 25
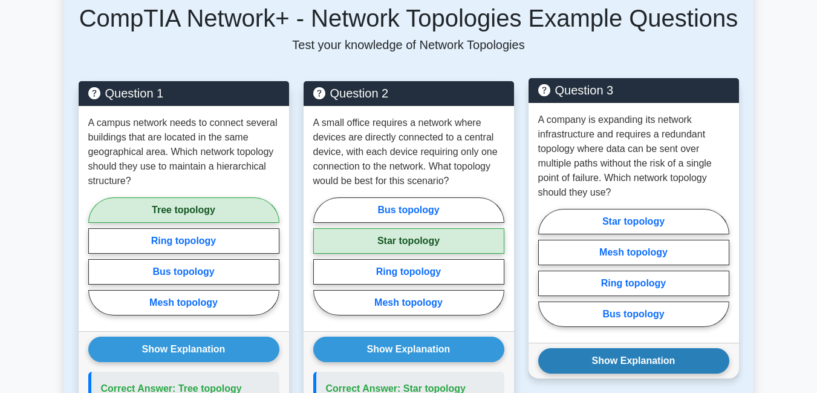
click at [607, 354] on button "Show Explanation" at bounding box center [633, 360] width 191 height 25
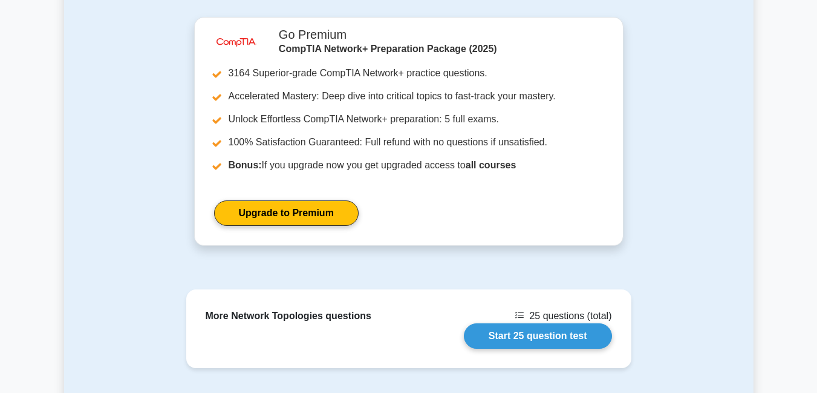
scroll to position [1309, 0]
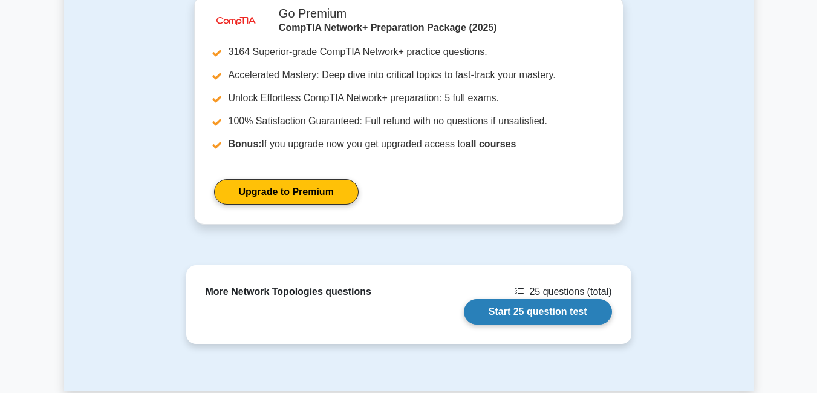
click at [556, 299] on link "Start 25 question test" at bounding box center [538, 311] width 148 height 25
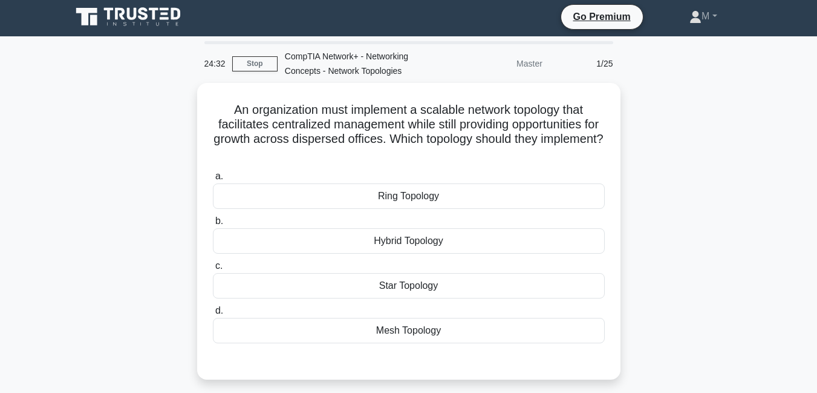
scroll to position [3, 0]
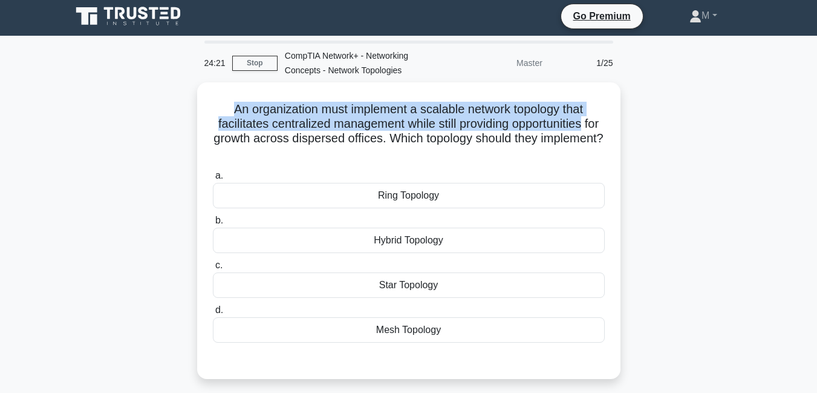
drag, startPoint x: 226, startPoint y: 105, endPoint x: 659, endPoint y: 119, distance: 433.3
click at [659, 119] on div "An organization must implement a scalable network topology that facilitates cen…" at bounding box center [409, 237] width 690 height 311
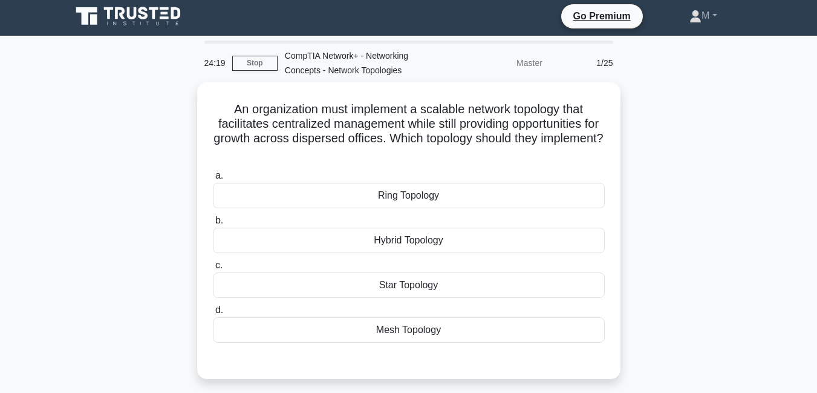
click at [703, 137] on div "An organization must implement a scalable network topology that facilitates cen…" at bounding box center [409, 237] width 690 height 311
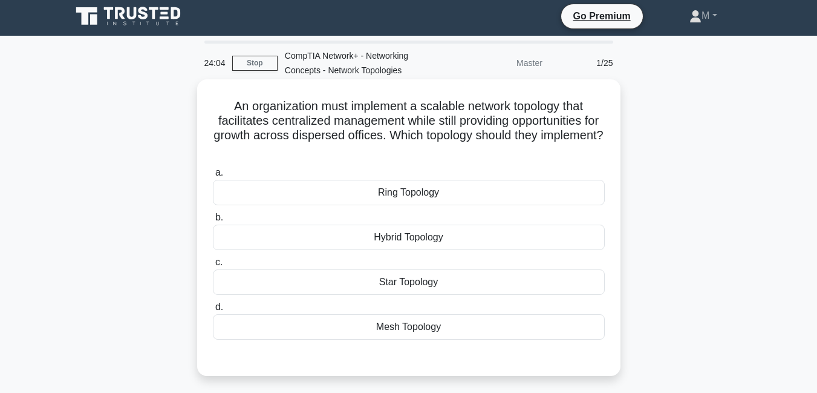
click at [225, 100] on h5 "An organization must implement a scalable network topology that facilitates cen…" at bounding box center [409, 128] width 394 height 59
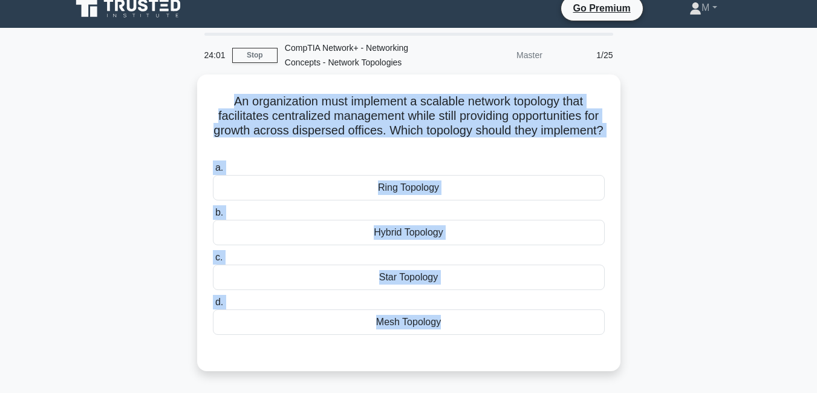
drag, startPoint x: 225, startPoint y: 100, endPoint x: 474, endPoint y: 397, distance: 387.7
click at [474, 392] on html "Go Premium M" at bounding box center [408, 315] width 817 height 653
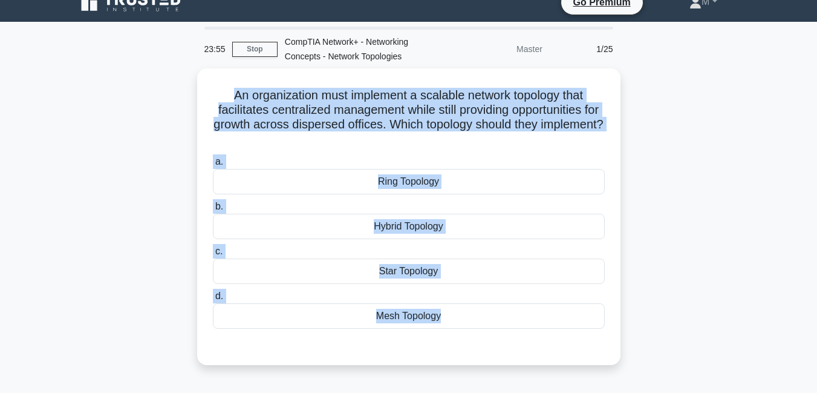
scroll to position [16, 0]
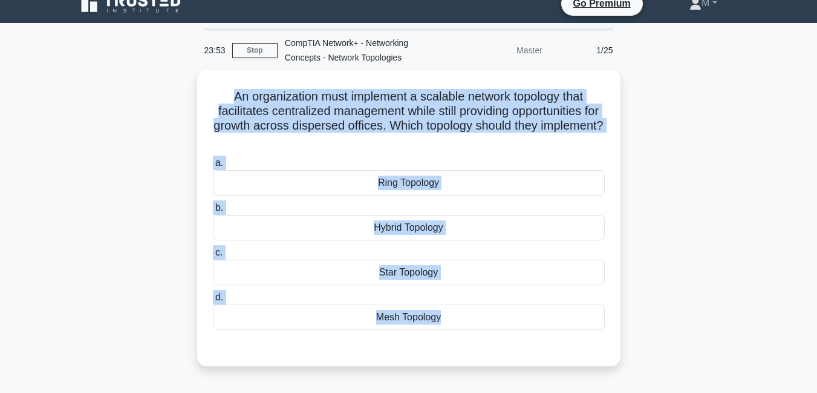
click at [668, 142] on div "An organization must implement a scalable network topology that facilitates cen…" at bounding box center [409, 225] width 690 height 311
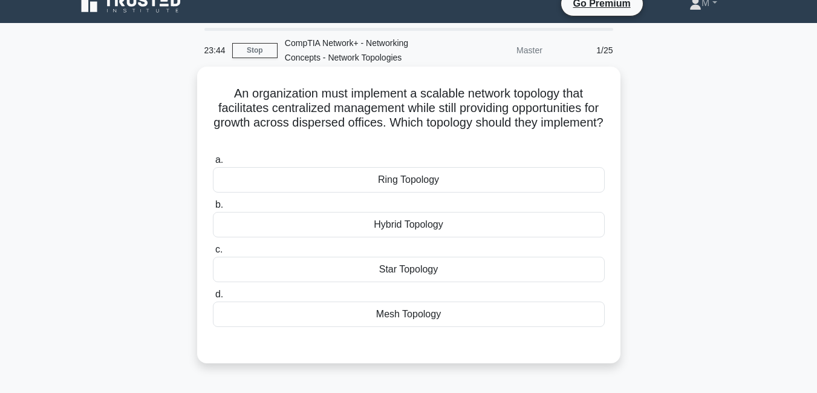
click at [416, 175] on div "Ring Topology" at bounding box center [409, 179] width 392 height 25
click at [213, 164] on input "a. Ring Topology" at bounding box center [213, 160] width 0 height 8
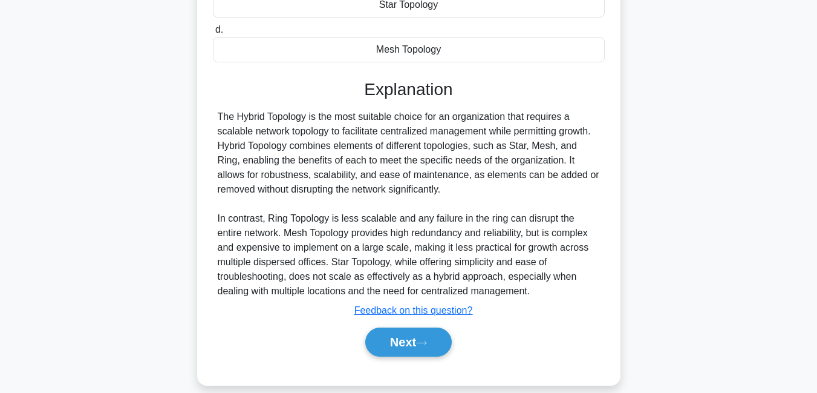
scroll to position [297, 0]
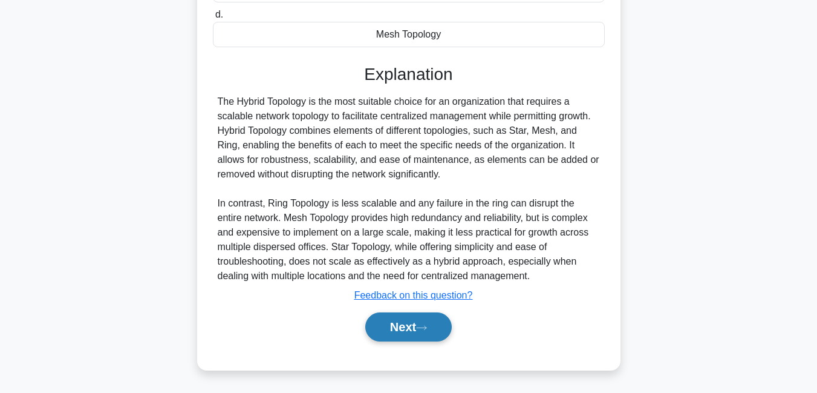
click at [408, 333] on button "Next" at bounding box center [408, 326] width 86 height 29
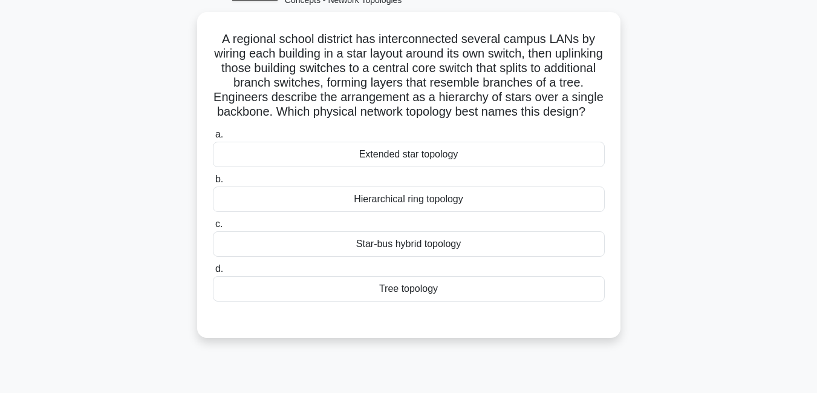
scroll to position [71, 0]
click at [428, 300] on div "Tree topology" at bounding box center [409, 287] width 392 height 25
click at [213, 272] on input "d. Tree topology" at bounding box center [213, 268] width 0 height 8
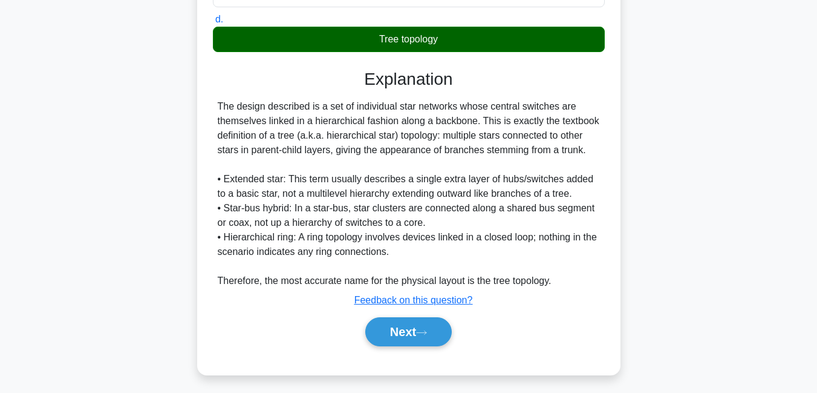
scroll to position [324, 0]
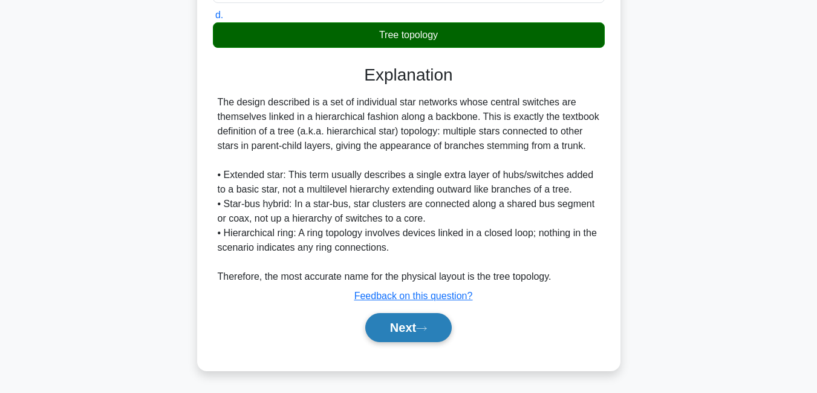
click at [403, 342] on button "Next" at bounding box center [408, 327] width 86 height 29
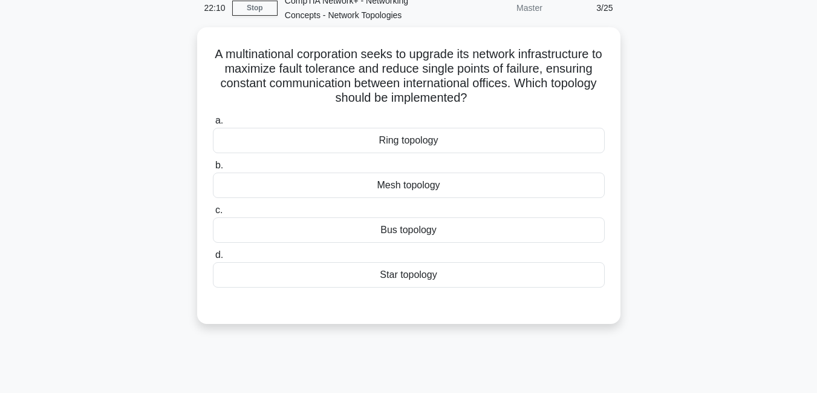
scroll to position [59, 0]
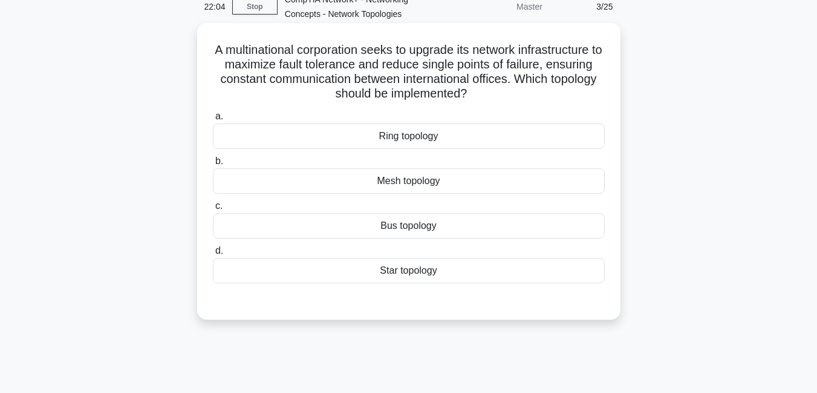
click at [417, 182] on div "Mesh topology" at bounding box center [409, 180] width 392 height 25
click at [213, 165] on input "b. Mesh topology" at bounding box center [213, 161] width 0 height 8
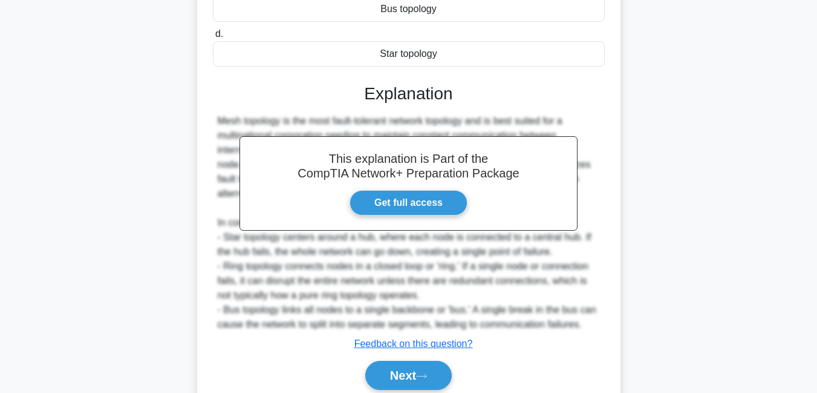
scroll to position [325, 0]
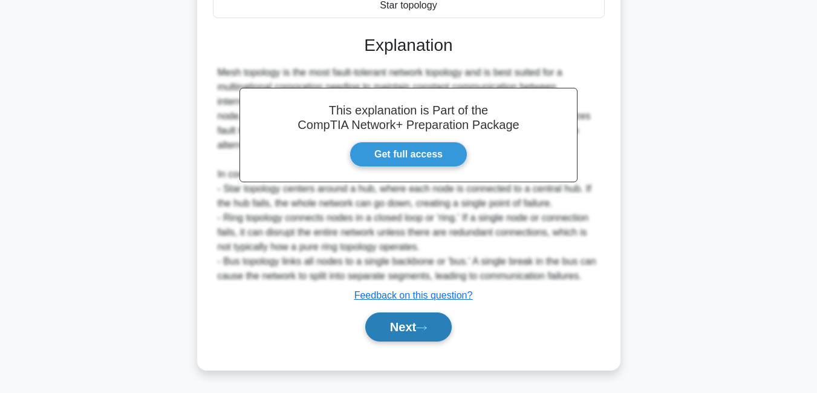
click at [405, 322] on button "Next" at bounding box center [408, 326] width 86 height 29
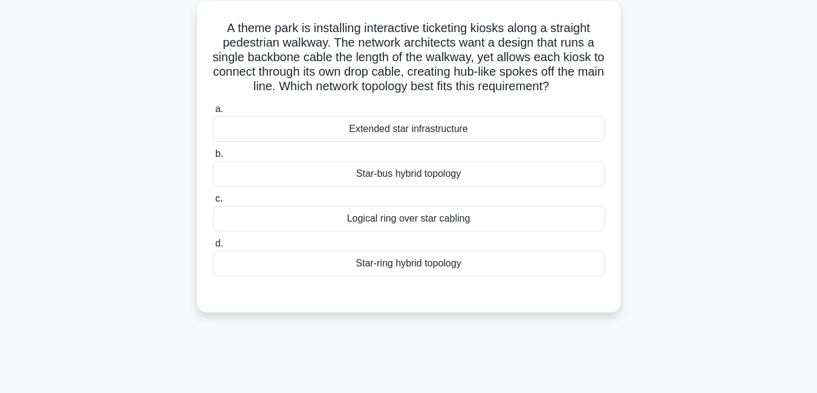
scroll to position [85, 0]
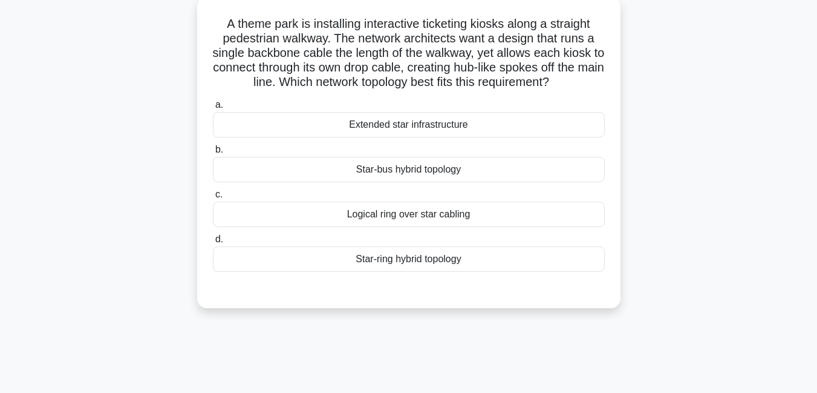
click at [417, 124] on div "Extended star infrastructure" at bounding box center [409, 124] width 392 height 25
click at [213, 109] on input "a. Extended star infrastructure" at bounding box center [213, 105] width 0 height 8
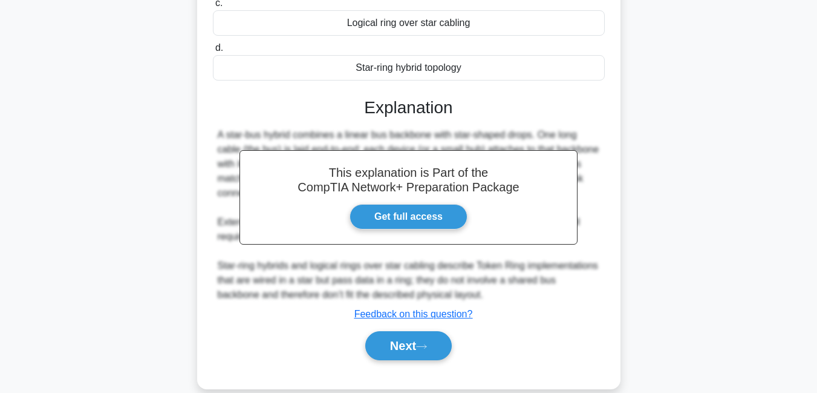
scroll to position [297, 0]
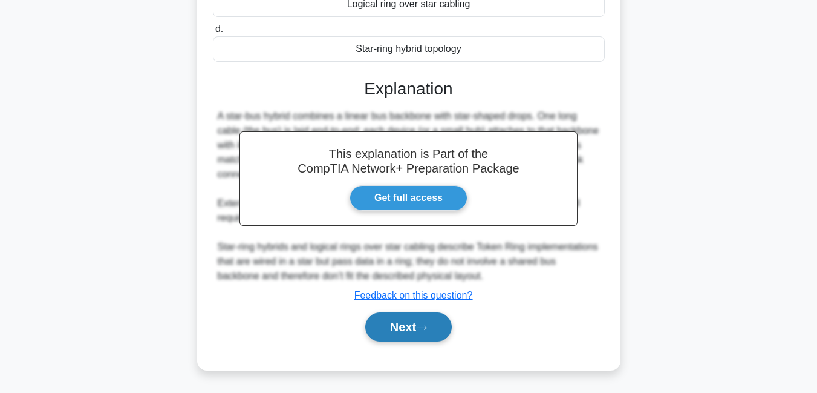
click at [400, 320] on button "Next" at bounding box center [408, 326] width 86 height 29
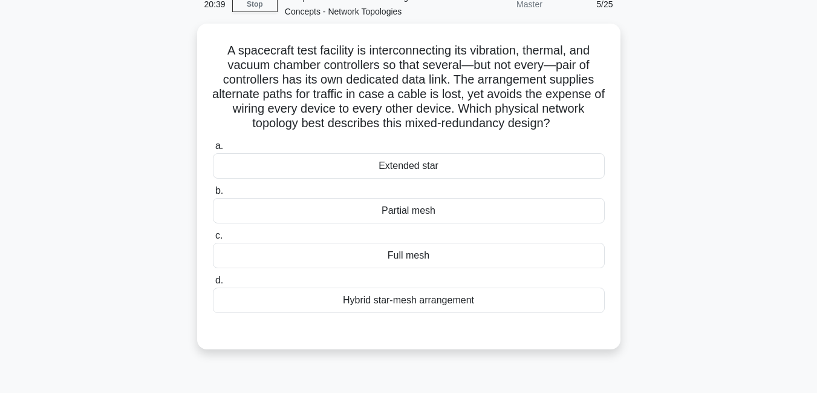
scroll to position [60, 0]
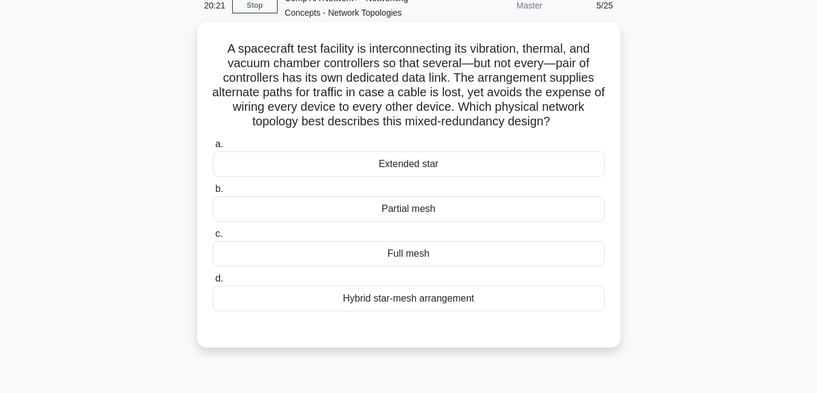
click at [430, 252] on div "Full mesh" at bounding box center [409, 253] width 392 height 25
click at [213, 238] on input "c. Full mesh" at bounding box center [213, 234] width 0 height 8
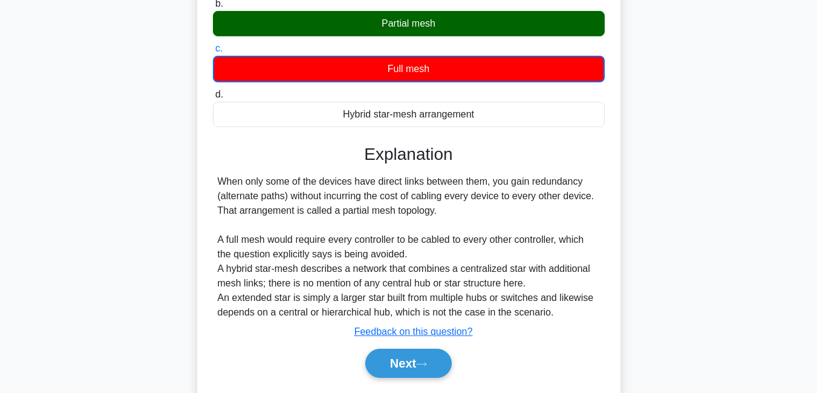
scroll to position [282, 0]
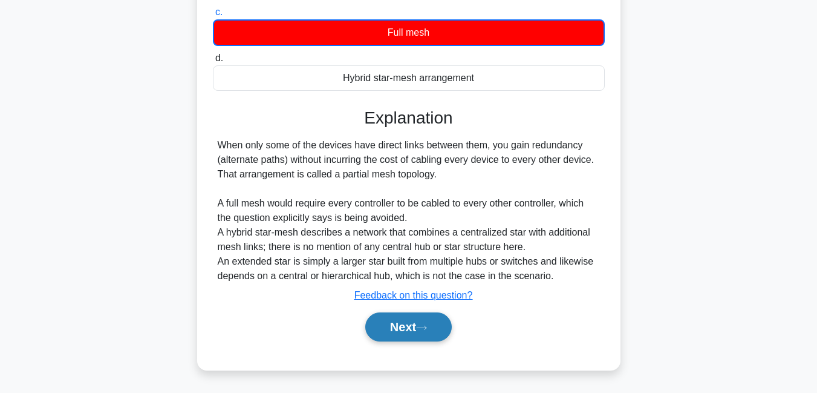
click at [392, 329] on button "Next" at bounding box center [408, 326] width 86 height 29
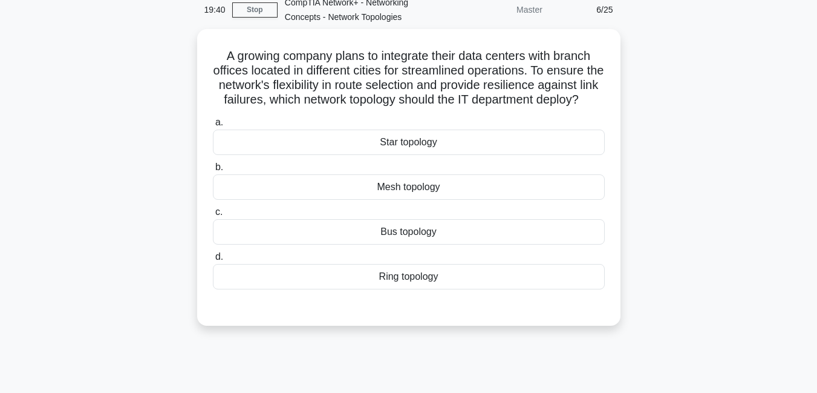
scroll to position [60, 0]
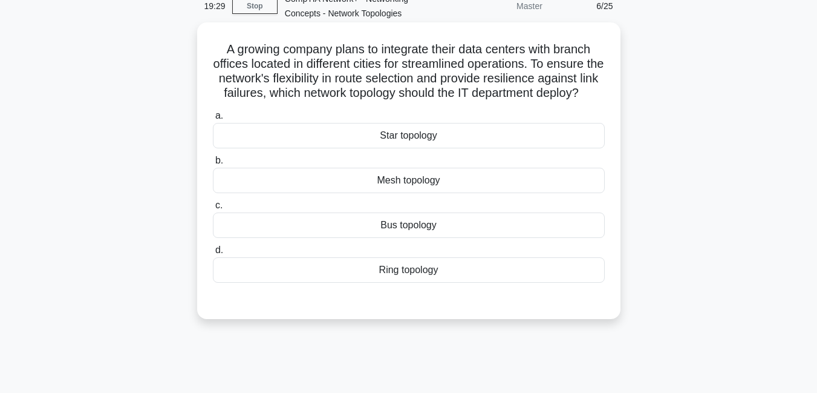
click at [402, 193] on div "Mesh topology" at bounding box center [409, 180] width 392 height 25
click at [213, 165] on input "b. Mesh topology" at bounding box center [213, 161] width 0 height 8
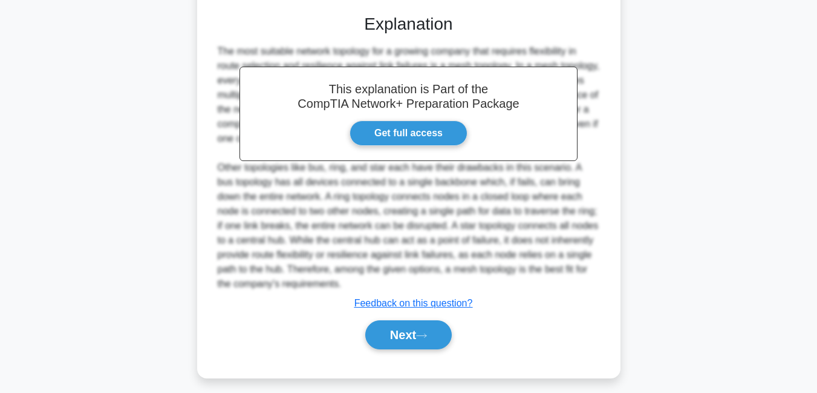
scroll to position [368, 0]
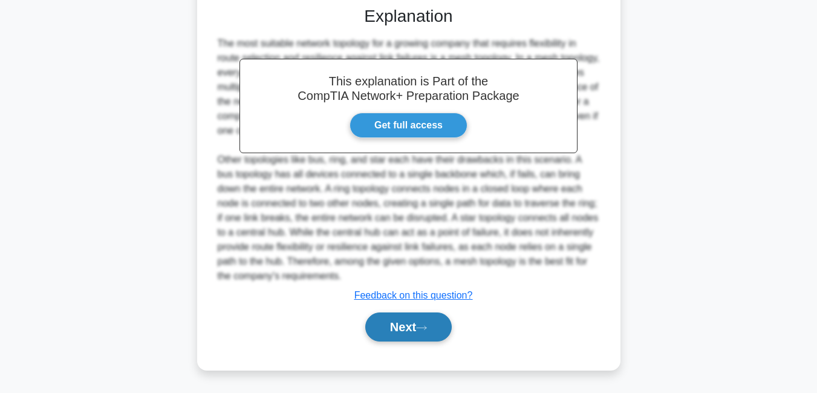
click at [400, 326] on button "Next" at bounding box center [408, 326] width 86 height 29
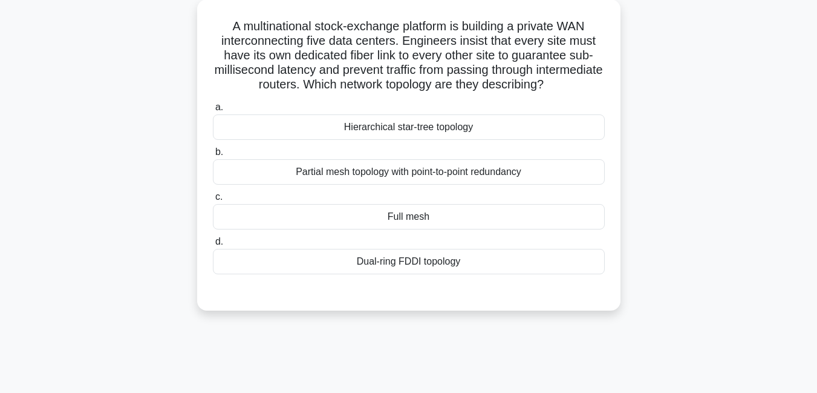
scroll to position [87, 0]
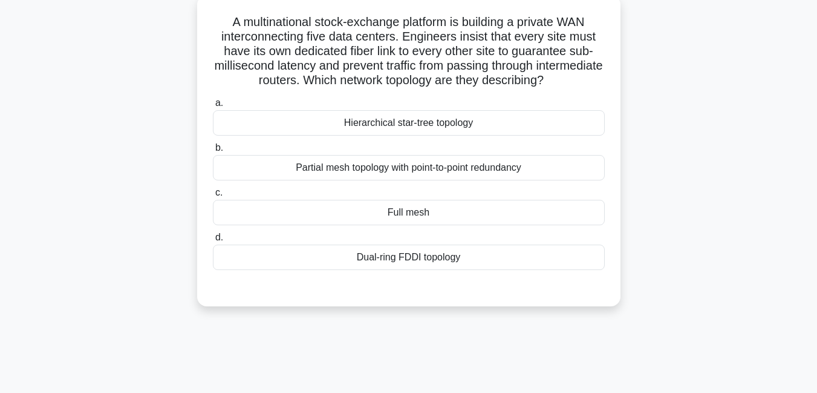
click at [390, 264] on div "Dual-ring FDDI topology" at bounding box center [409, 256] width 392 height 25
click at [213, 241] on input "d. Dual-ring FDDI topology" at bounding box center [213, 237] width 0 height 8
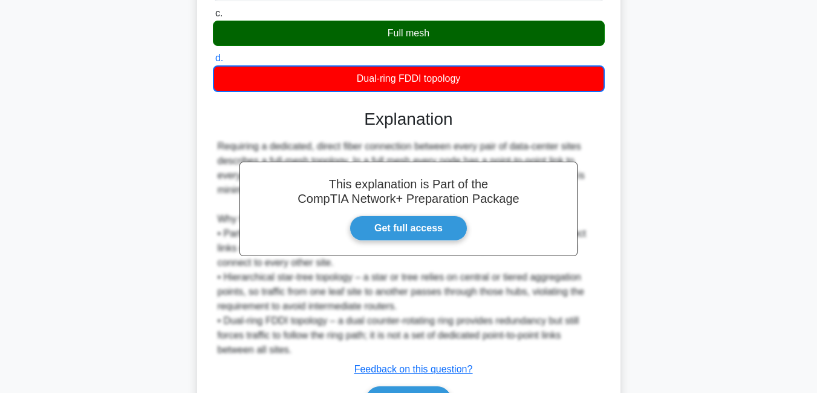
scroll to position [341, 0]
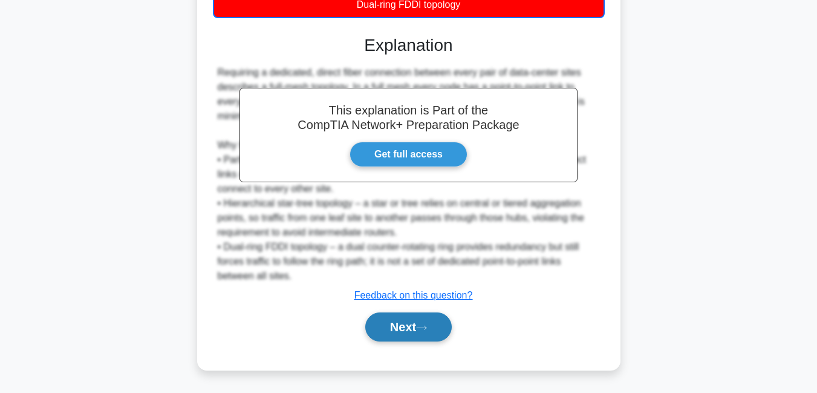
click at [391, 322] on button "Next" at bounding box center [408, 326] width 86 height 29
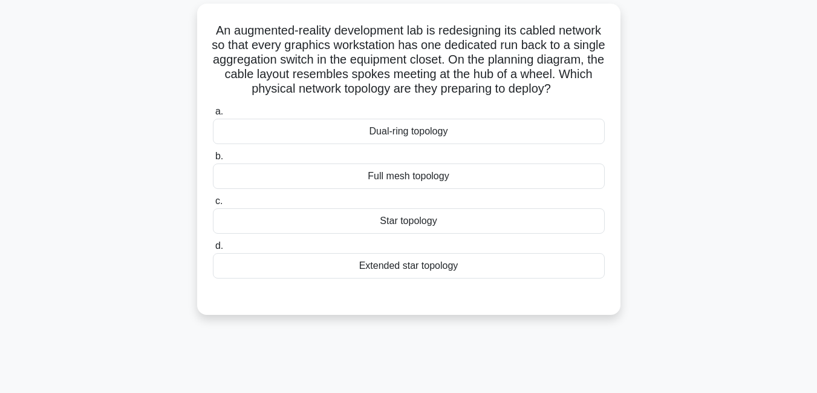
scroll to position [83, 0]
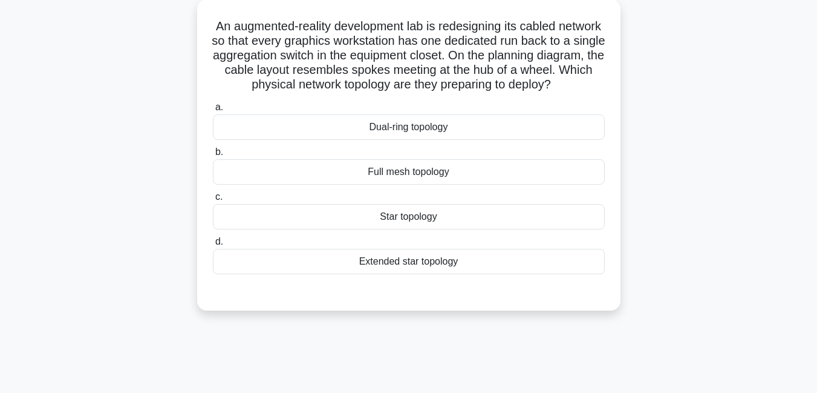
click at [468, 184] on div "Full mesh topology" at bounding box center [409, 171] width 392 height 25
click at [213, 156] on input "b. Full mesh topology" at bounding box center [213, 152] width 0 height 8
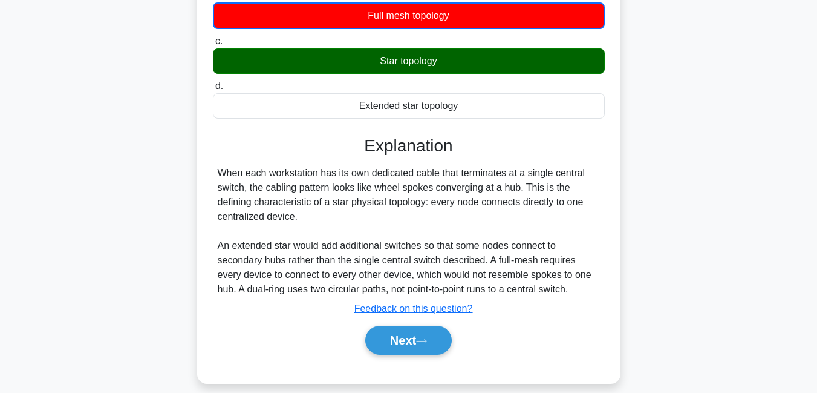
scroll to position [268, 0]
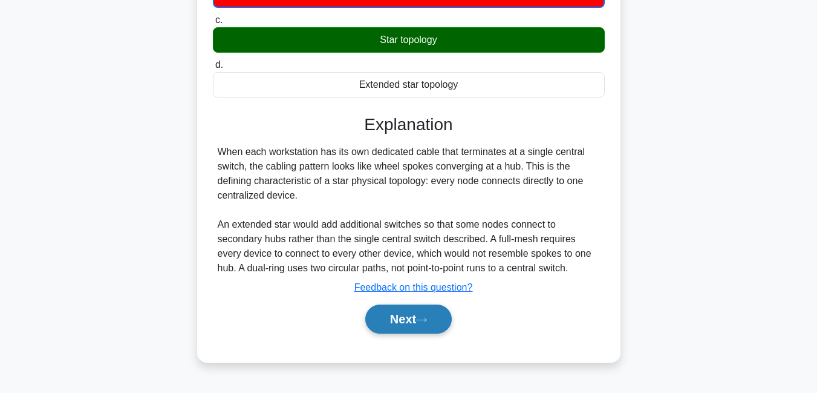
click at [388, 324] on button "Next" at bounding box center [408, 318] width 86 height 29
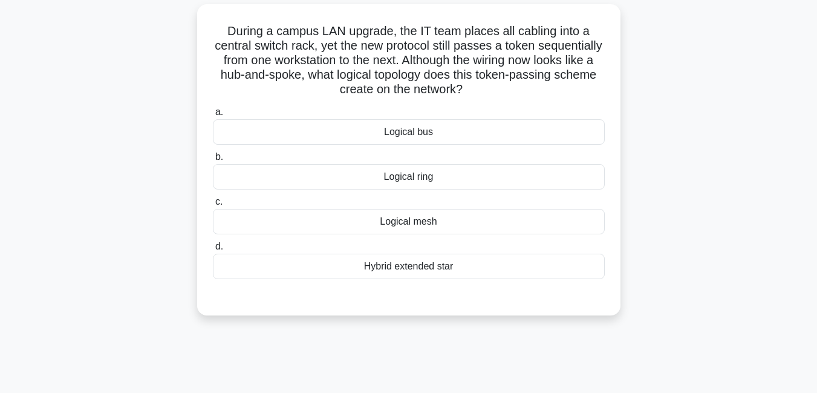
scroll to position [82, 0]
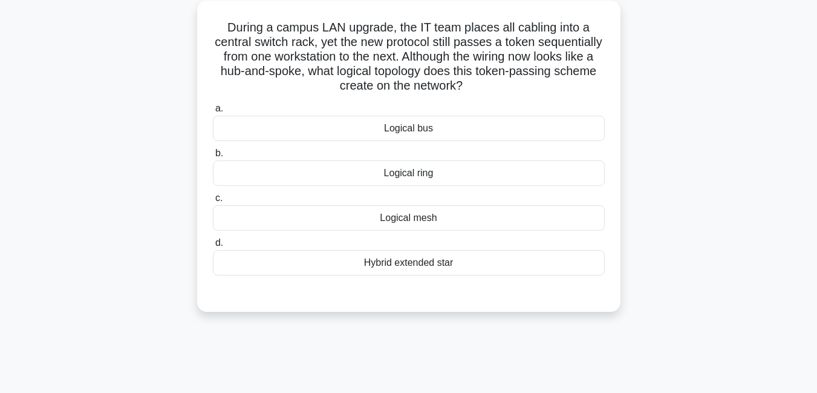
click at [400, 176] on div "Logical ring" at bounding box center [409, 172] width 392 height 25
click at [213, 157] on input "b. Logical ring" at bounding box center [213, 153] width 0 height 8
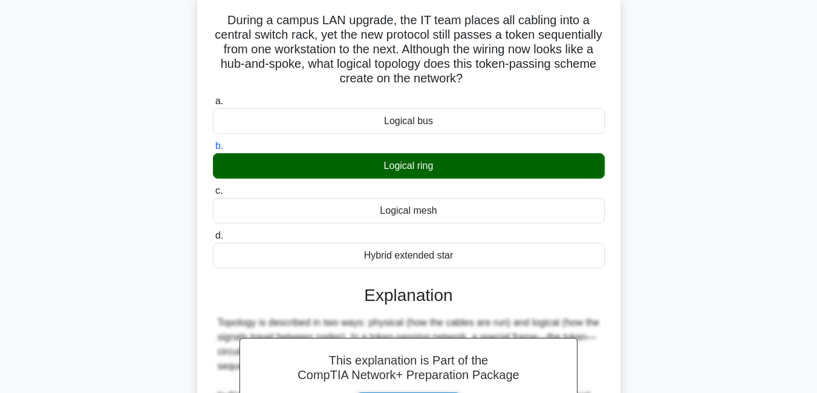
scroll to position [93, 0]
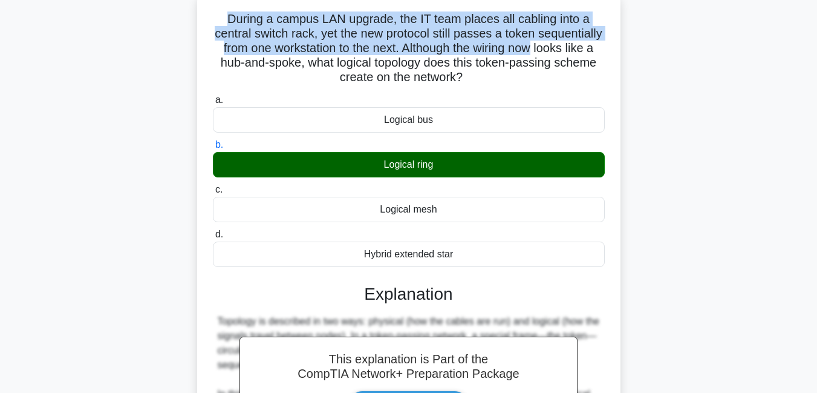
drag, startPoint x: 224, startPoint y: 11, endPoint x: 628, endPoint y: 42, distance: 404.6
click at [628, 42] on div "During a campus LAN upgrade, the IT team places all cabling into a central swit…" at bounding box center [409, 327] width 690 height 670
click at [694, 48] on div "During a campus LAN upgrade, the IT team places all cabling into a central swit…" at bounding box center [409, 327] width 690 height 670
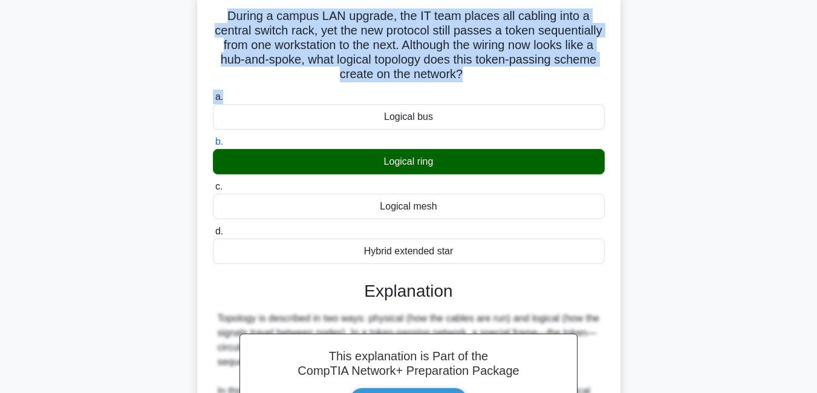
drag, startPoint x: 226, startPoint y: 15, endPoint x: 524, endPoint y: 90, distance: 307.6
click at [524, 90] on div "During a campus LAN upgrade, the IT team places all cabling into a central swit…" at bounding box center [409, 316] width 414 height 645
copy div "During a campus LAN upgrade, the IT team places all cabling into a central swit…"
click at [561, 60] on h5 "During a campus LAN upgrade, the IT team places all cabling into a central swit…" at bounding box center [409, 45] width 394 height 74
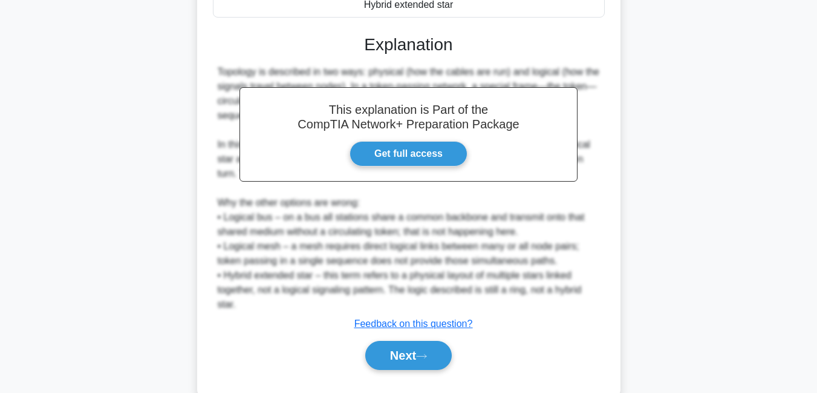
scroll to position [344, 0]
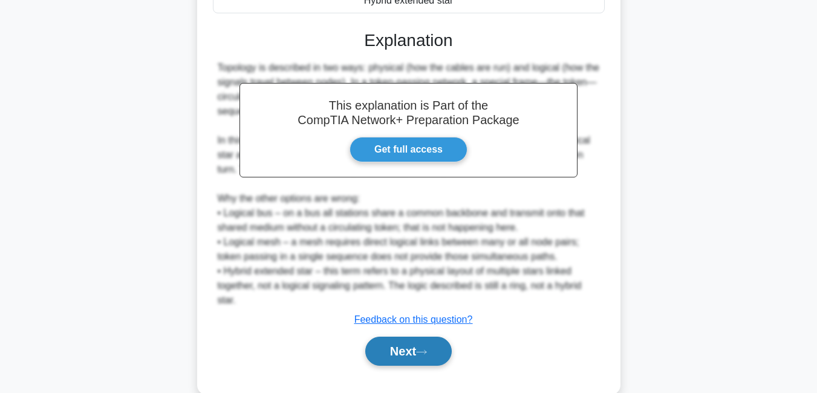
click at [388, 355] on button "Next" at bounding box center [408, 350] width 86 height 29
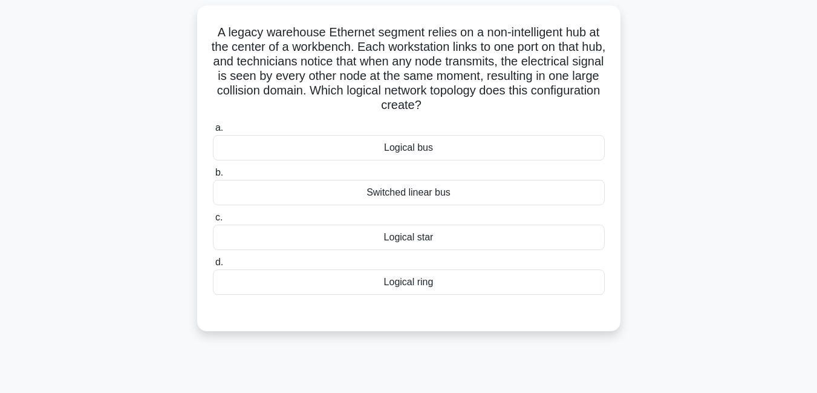
scroll to position [82, 0]
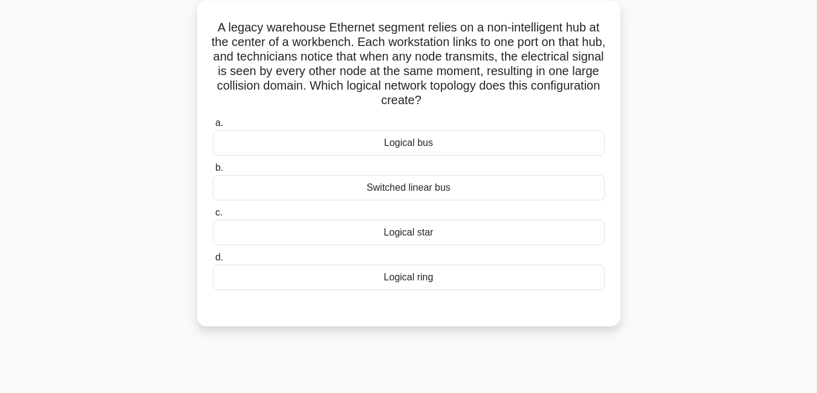
click at [425, 143] on div "Logical bus" at bounding box center [409, 142] width 392 height 25
click at [213, 127] on input "a. Logical bus" at bounding box center [213, 123] width 0 height 8
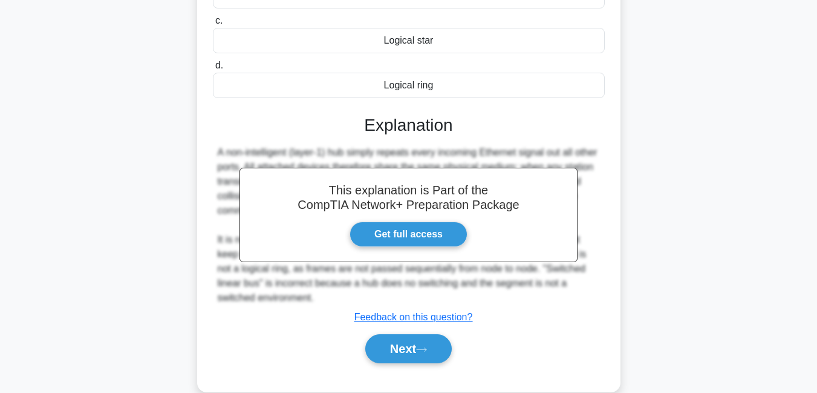
scroll to position [296, 0]
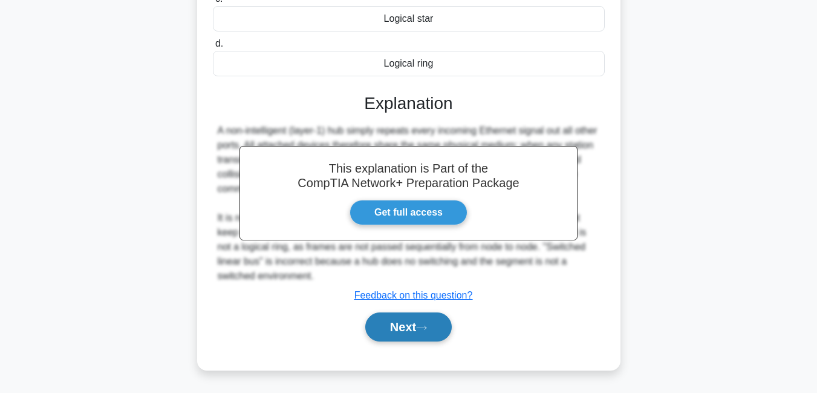
click at [412, 325] on button "Next" at bounding box center [408, 326] width 86 height 29
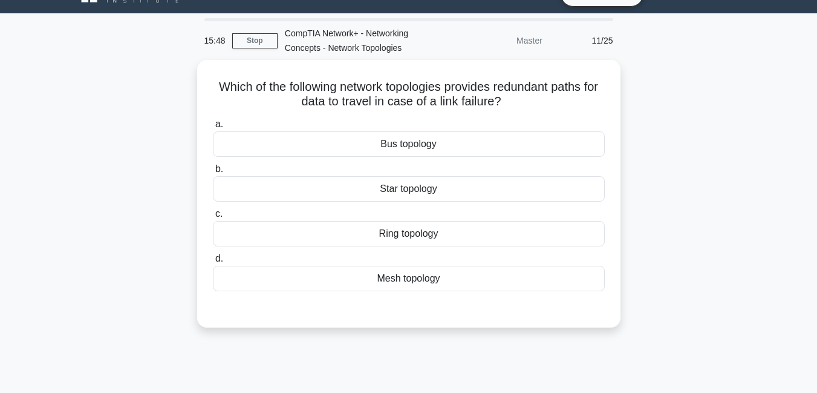
scroll to position [0, 0]
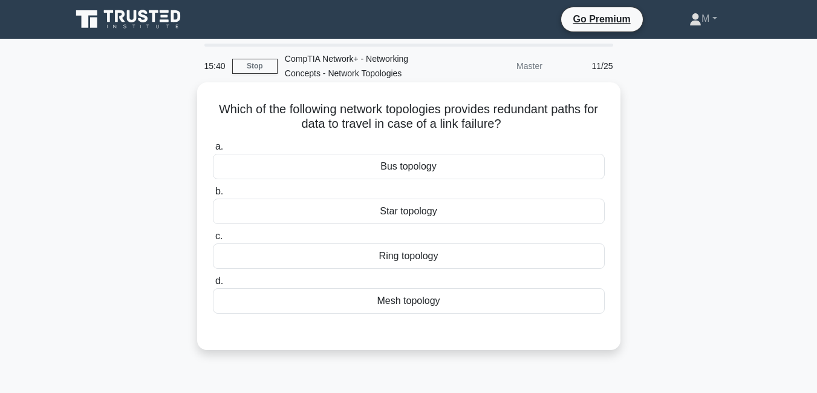
click at [422, 209] on div "Star topology" at bounding box center [409, 210] width 392 height 25
click at [213, 195] on input "b. Star topology" at bounding box center [213, 192] width 0 height 8
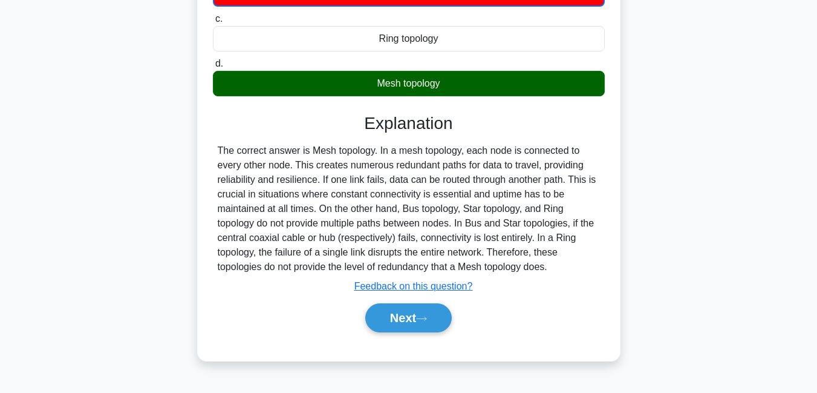
scroll to position [261, 0]
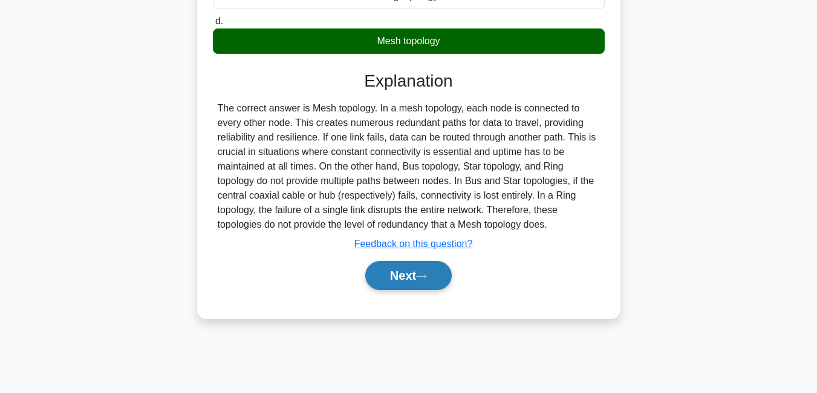
click at [411, 271] on button "Next" at bounding box center [408, 275] width 86 height 29
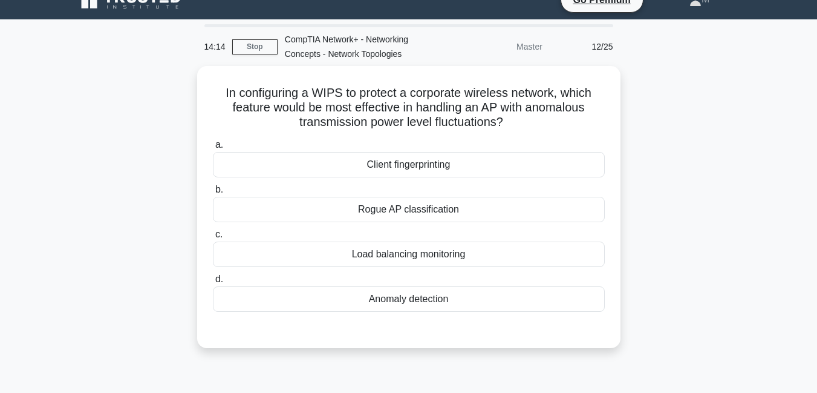
scroll to position [0, 0]
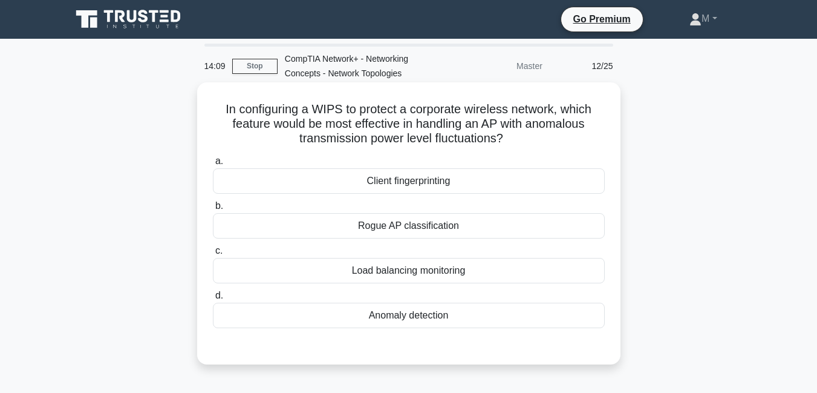
click at [408, 273] on div "Load balancing monitoring" at bounding box center [409, 270] width 392 height 25
click at [213, 255] on input "c. Load balancing monitoring" at bounding box center [213, 251] width 0 height 8
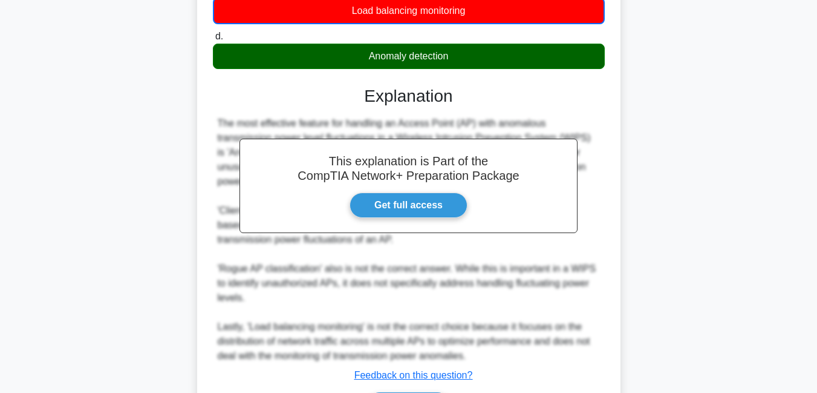
scroll to position [341, 0]
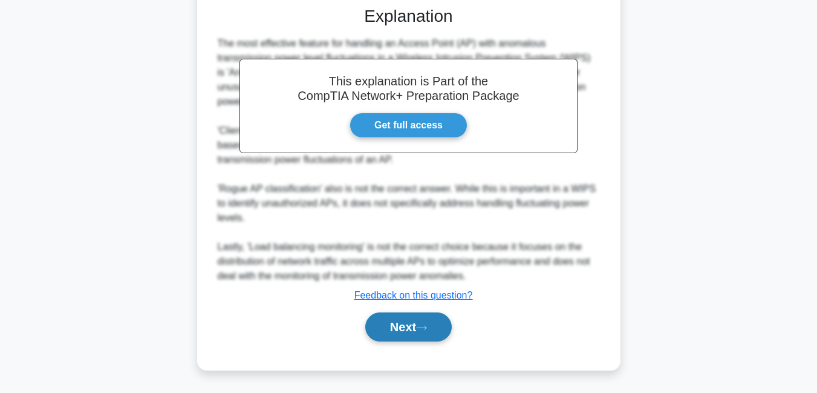
click at [422, 328] on icon at bounding box center [421, 327] width 11 height 7
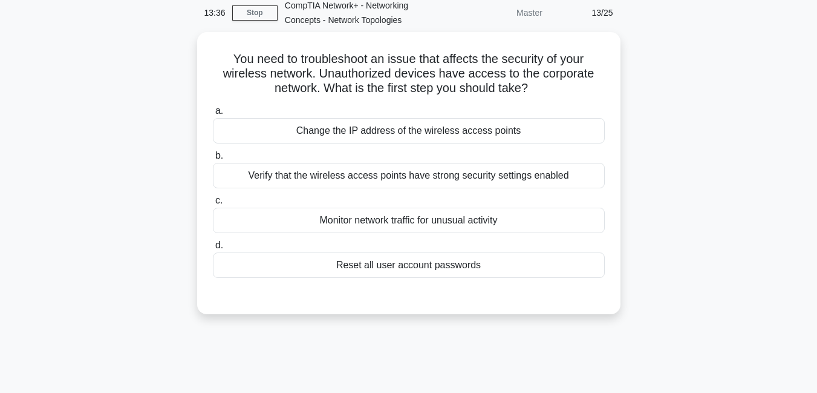
scroll to position [52, 0]
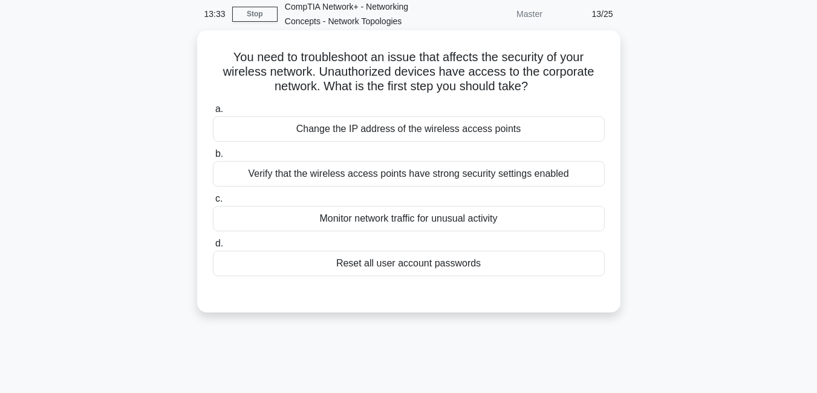
click at [405, 134] on div "Change the IP address of the wireless access points" at bounding box center [409, 128] width 392 height 25
click at [213, 113] on input "a. Change the IP address of the wireless access points" at bounding box center [213, 109] width 0 height 8
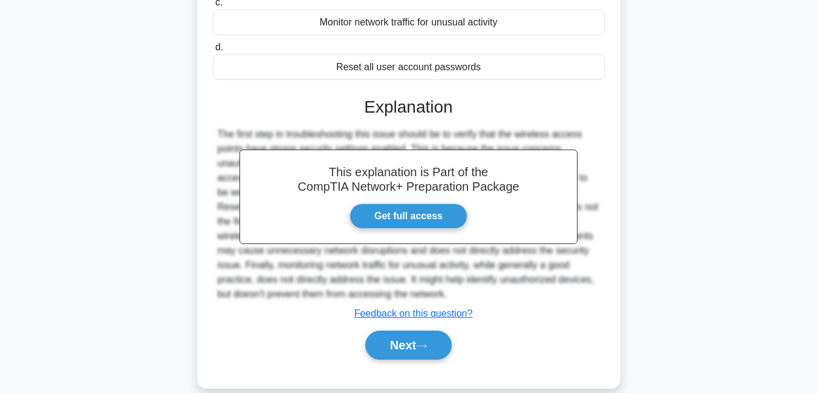
scroll to position [253, 0]
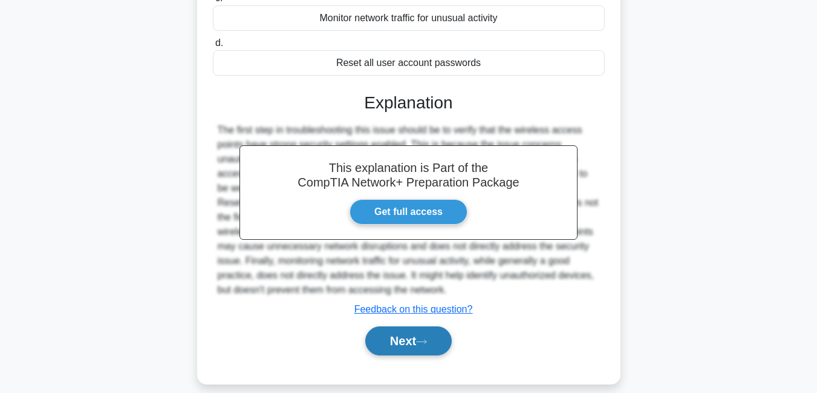
click at [414, 336] on button "Next" at bounding box center [408, 340] width 86 height 29
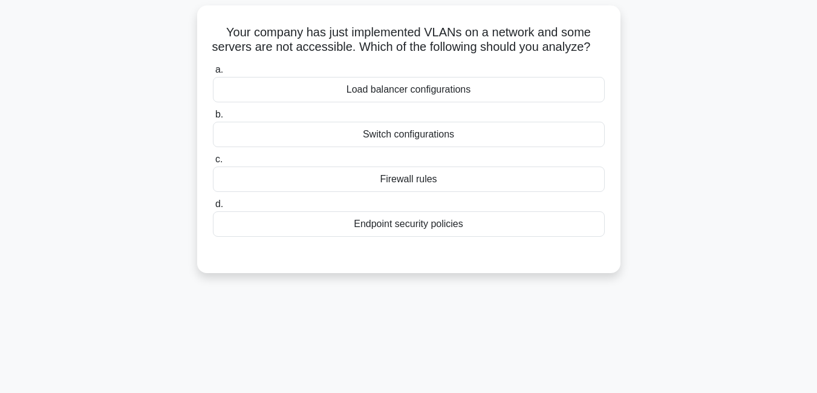
scroll to position [78, 0]
click at [422, 191] on div "Firewall rules" at bounding box center [409, 177] width 392 height 25
click at [213, 162] on input "c. Firewall rules" at bounding box center [213, 158] width 0 height 8
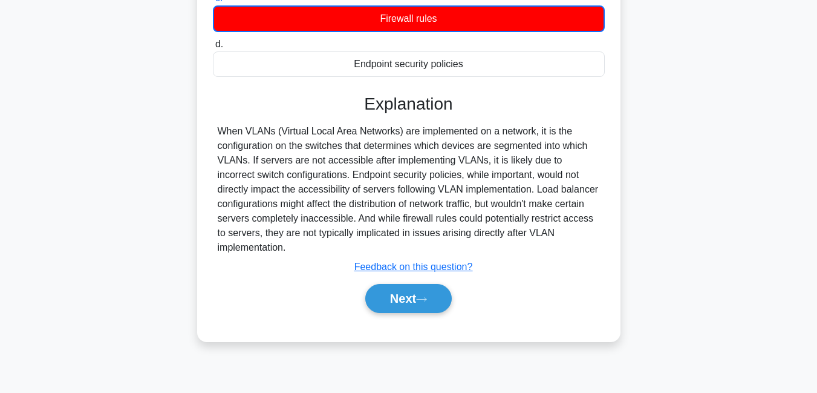
scroll to position [261, 0]
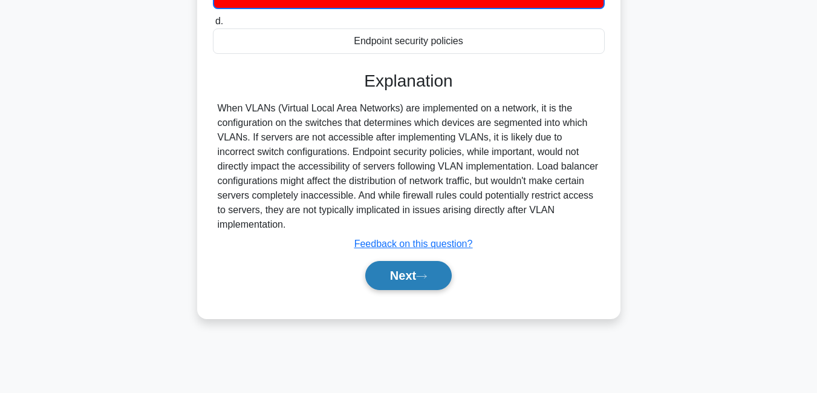
click at [413, 290] on button "Next" at bounding box center [408, 275] width 86 height 29
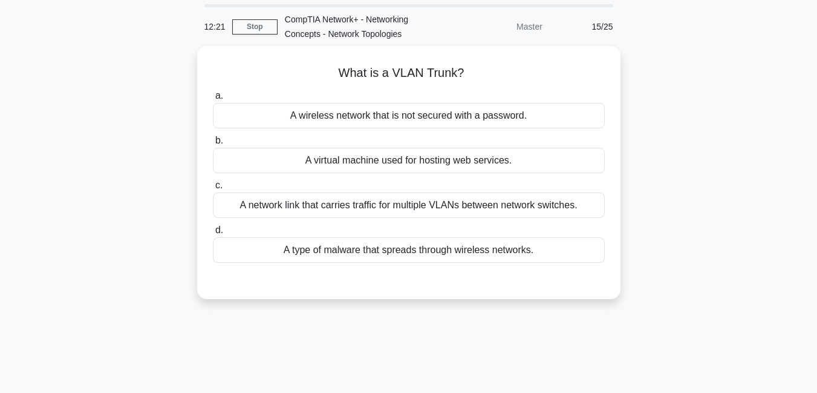
scroll to position [38, 0]
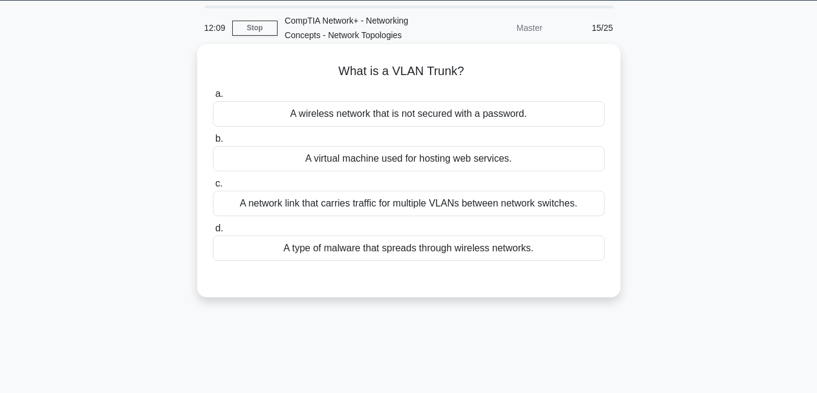
click at [504, 200] on div "A network link that carries traffic for multiple VLANs between network switches." at bounding box center [409, 203] width 392 height 25
click at [213, 188] on input "c. A network link that carries traffic for multiple VLANs between network switc…" at bounding box center [213, 184] width 0 height 8
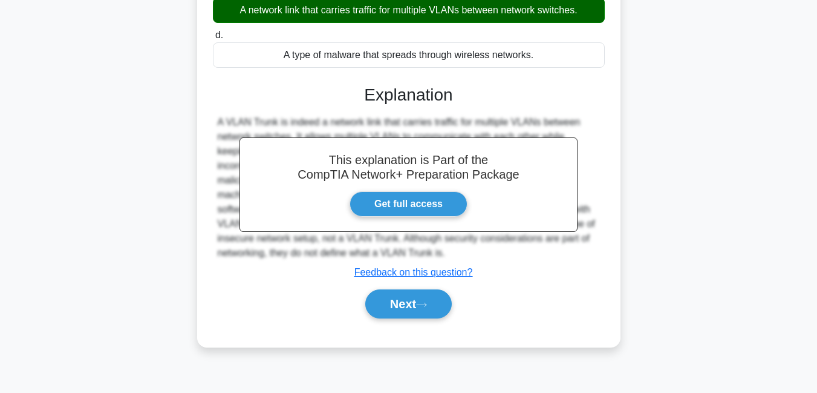
scroll to position [244, 0]
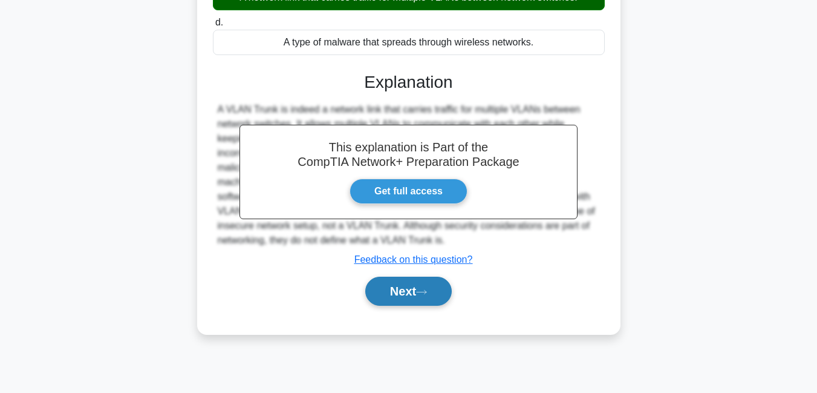
click at [385, 292] on button "Next" at bounding box center [408, 290] width 86 height 29
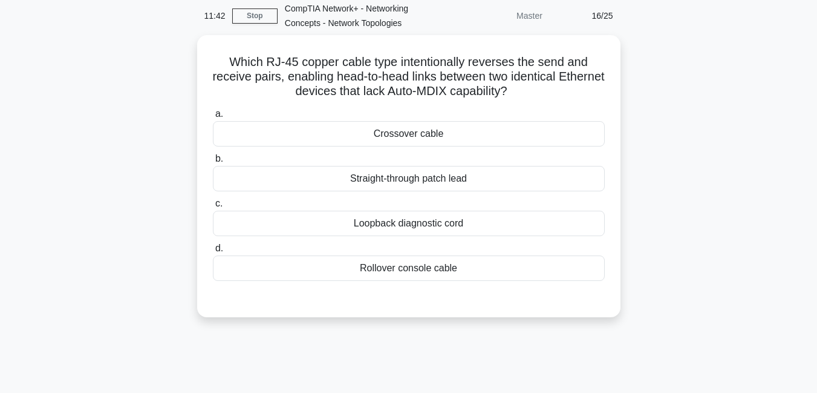
scroll to position [52, 0]
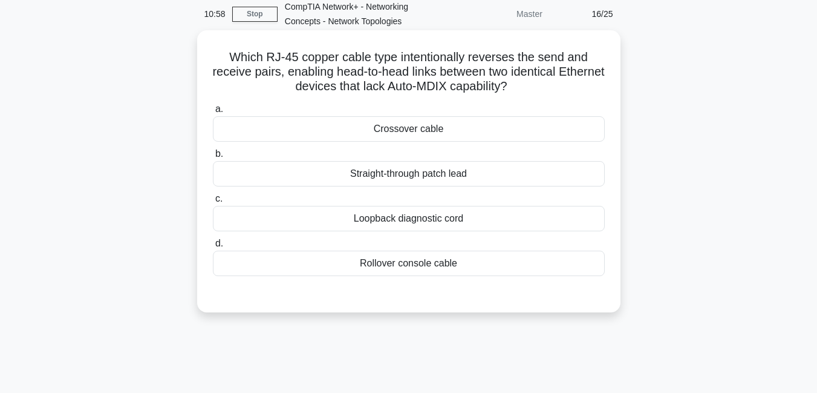
click at [379, 263] on div "Rollover console cable" at bounding box center [409, 262] width 392 height 25
click at [213, 247] on input "d. Rollover console cable" at bounding box center [213, 244] width 0 height 8
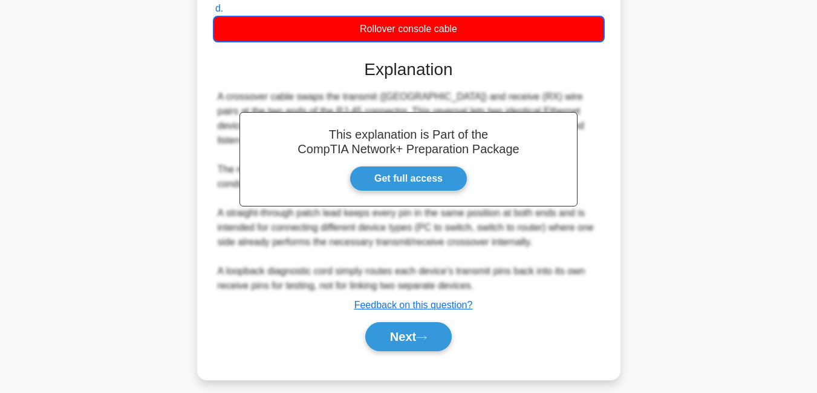
scroll to position [290, 0]
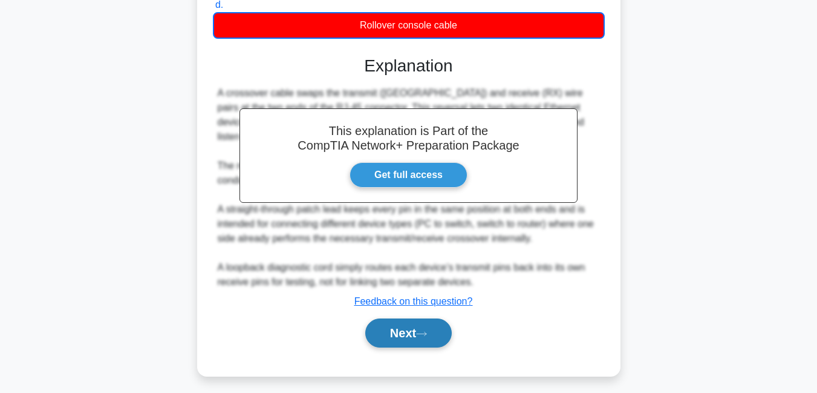
click at [391, 335] on button "Next" at bounding box center [408, 332] width 86 height 29
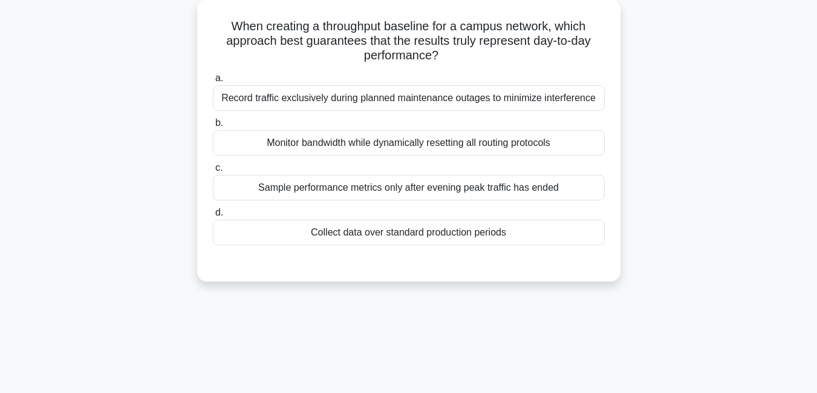
scroll to position [87, 0]
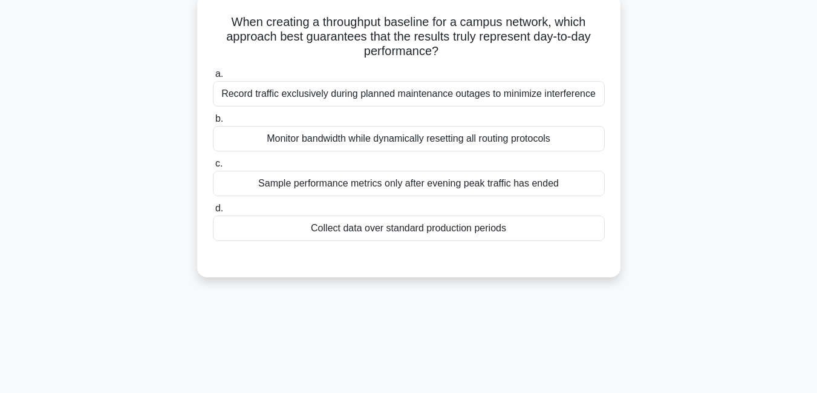
click at [346, 188] on div "Sample performance metrics only after evening peak traffic has ended" at bounding box center [409, 183] width 392 height 25
click at [213, 168] on input "c. Sample performance metrics only after evening peak traffic has ended" at bounding box center [213, 164] width 0 height 8
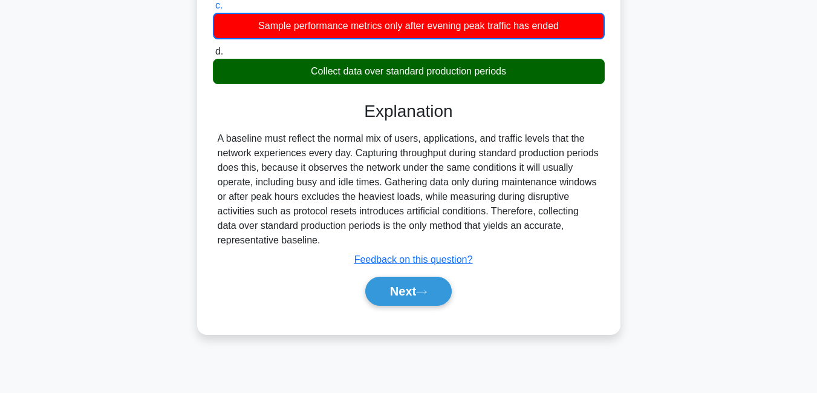
scroll to position [261, 0]
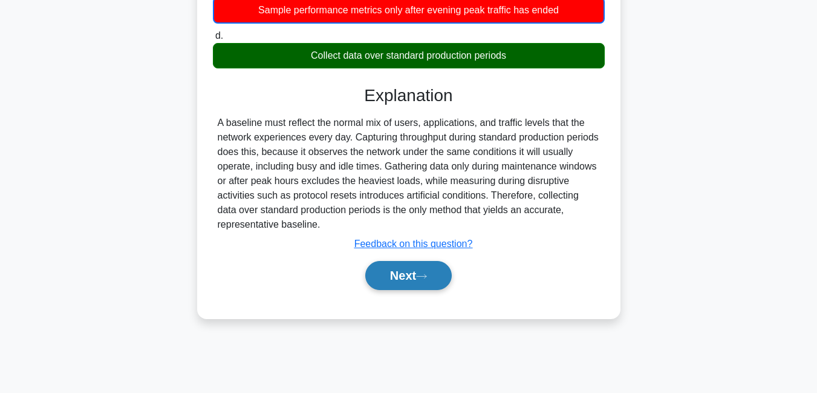
click at [408, 273] on button "Next" at bounding box center [408, 275] width 86 height 29
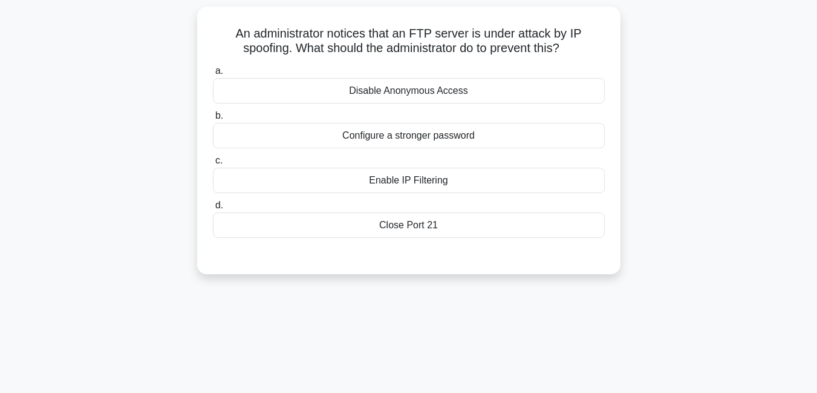
scroll to position [82, 0]
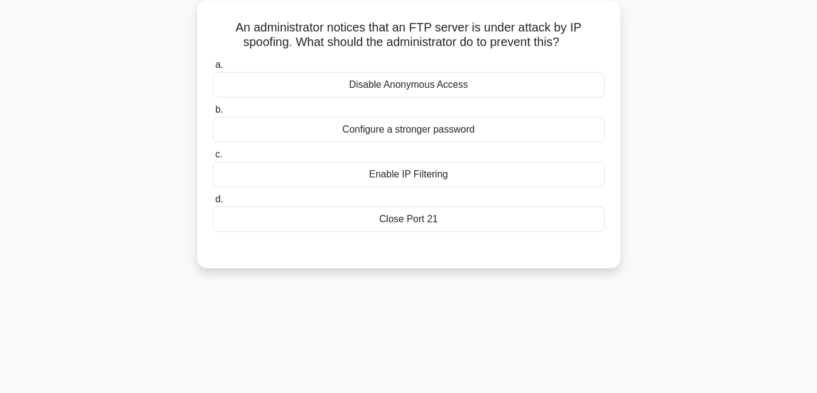
click at [405, 220] on div "Close Port 21" at bounding box center [409, 218] width 392 height 25
click at [213, 203] on input "d. Close Port 21" at bounding box center [213, 199] width 0 height 8
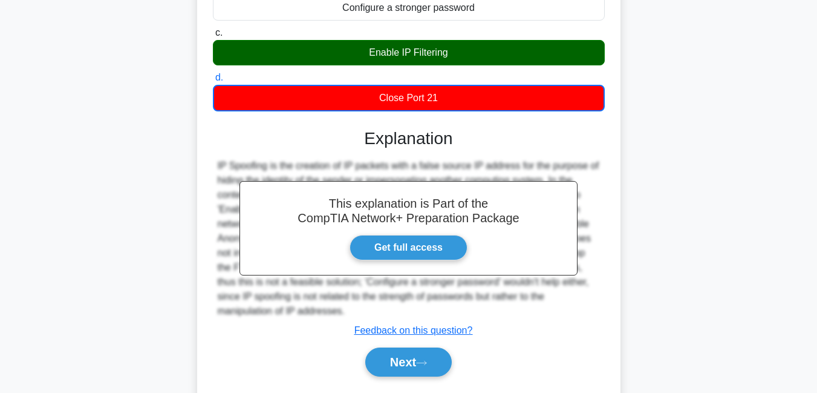
scroll to position [261, 0]
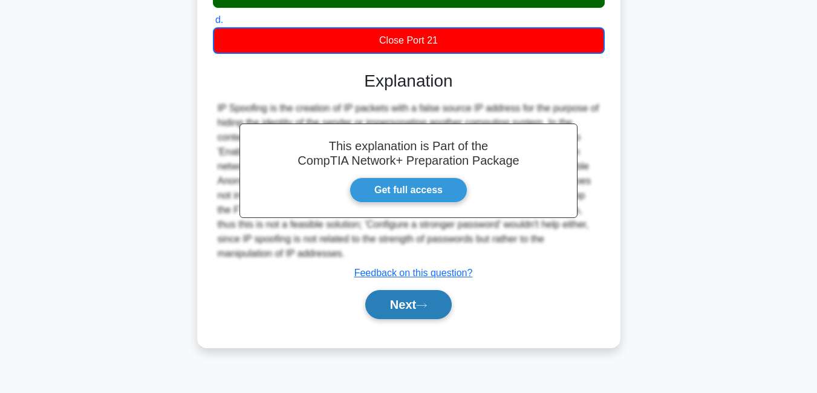
click at [411, 307] on button "Next" at bounding box center [408, 304] width 86 height 29
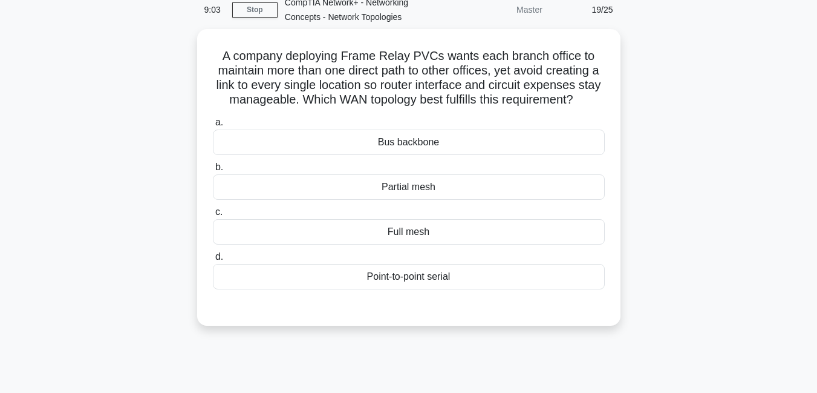
scroll to position [65, 0]
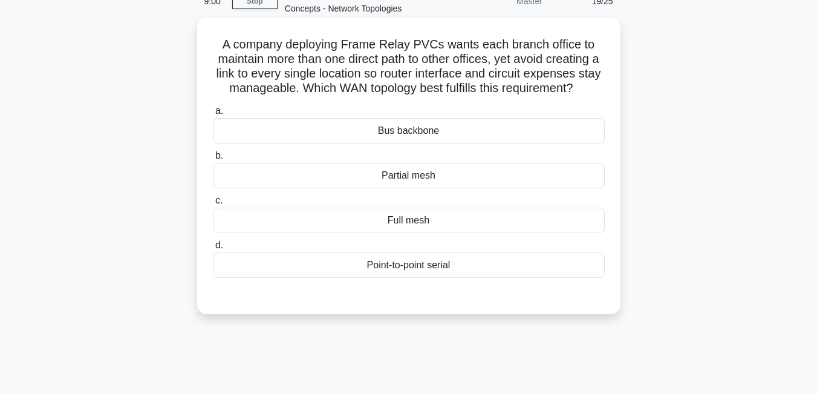
click at [417, 143] on div "Bus backbone" at bounding box center [409, 130] width 392 height 25
click at [213, 115] on input "a. Bus backbone" at bounding box center [213, 111] width 0 height 8
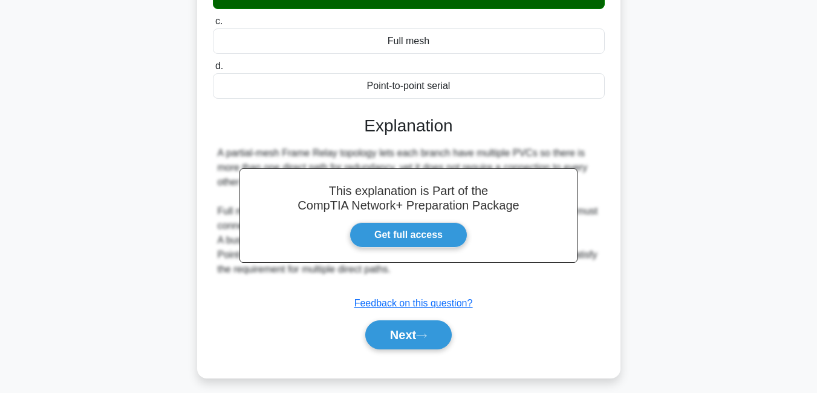
scroll to position [256, 0]
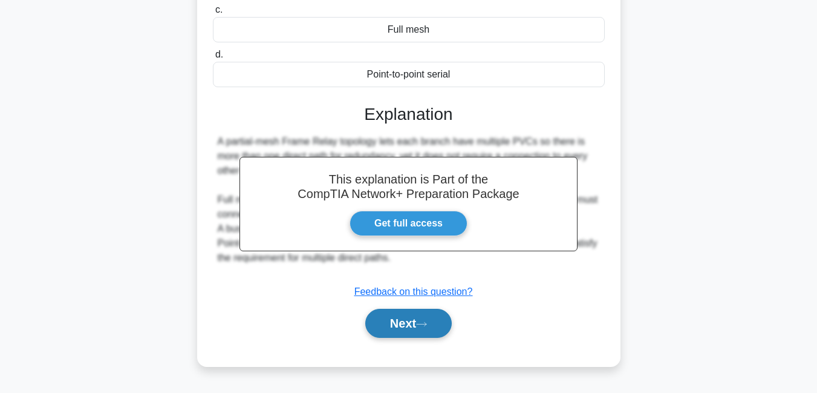
click at [414, 334] on button "Next" at bounding box center [408, 322] width 86 height 29
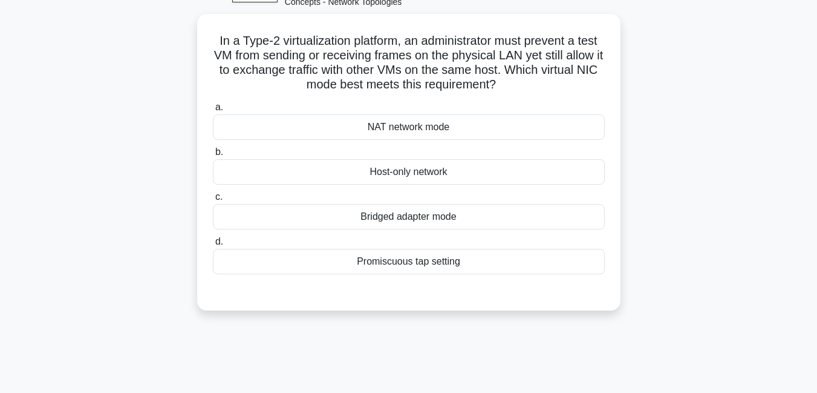
scroll to position [73, 0]
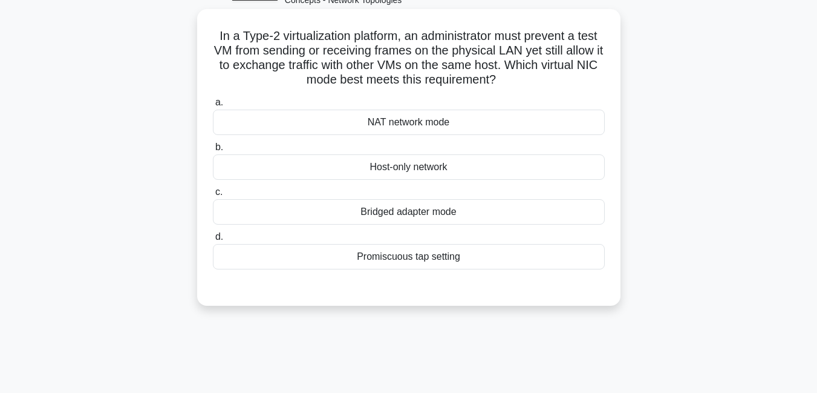
click at [403, 128] on div "NAT network mode" at bounding box center [409, 121] width 392 height 25
click at [213, 106] on input "a. NAT network mode" at bounding box center [213, 103] width 0 height 8
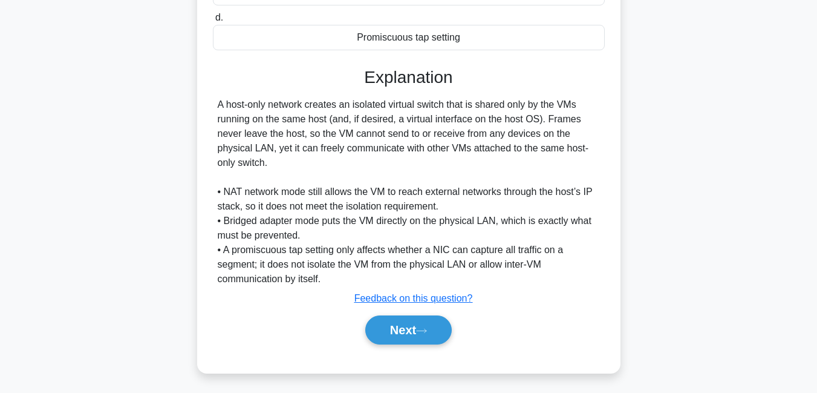
scroll to position [297, 0]
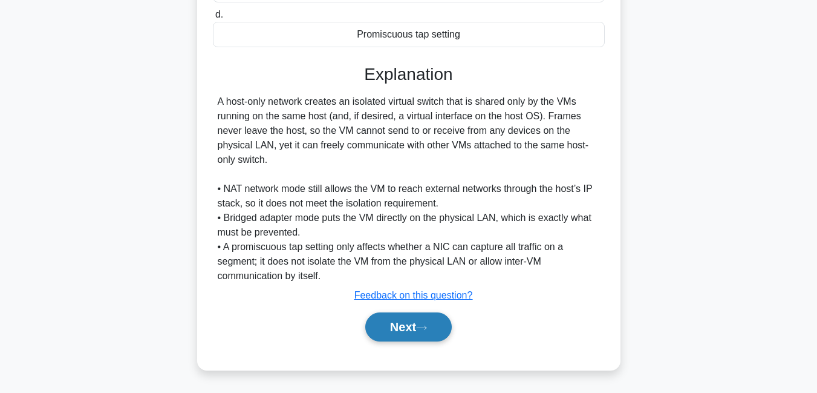
click at [393, 329] on button "Next" at bounding box center [408, 326] width 86 height 29
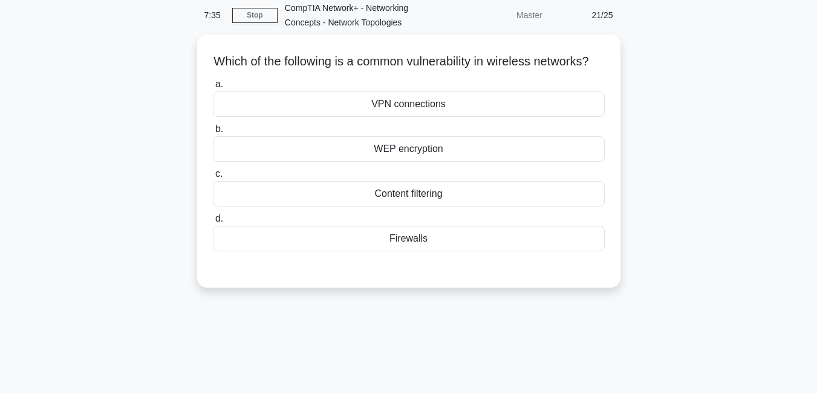
scroll to position [52, 0]
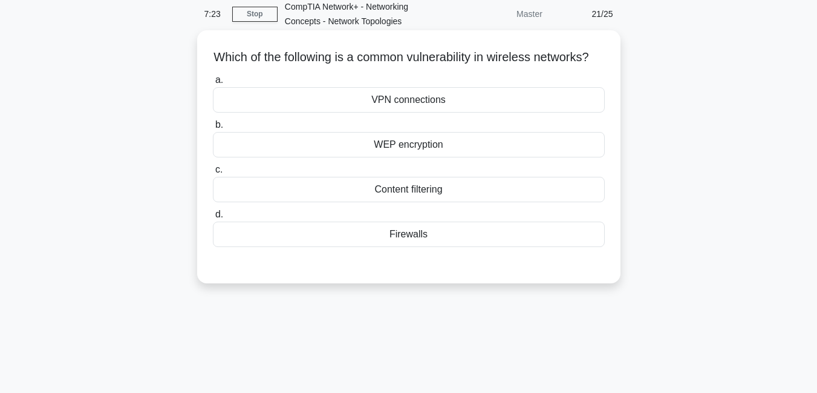
click at [406, 113] on div "VPN connections" at bounding box center [409, 99] width 392 height 25
click at [213, 84] on input "a. VPN connections" at bounding box center [213, 80] width 0 height 8
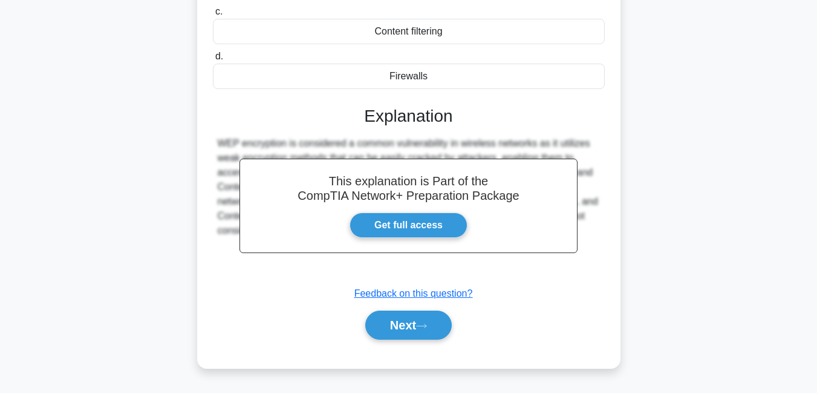
scroll to position [261, 0]
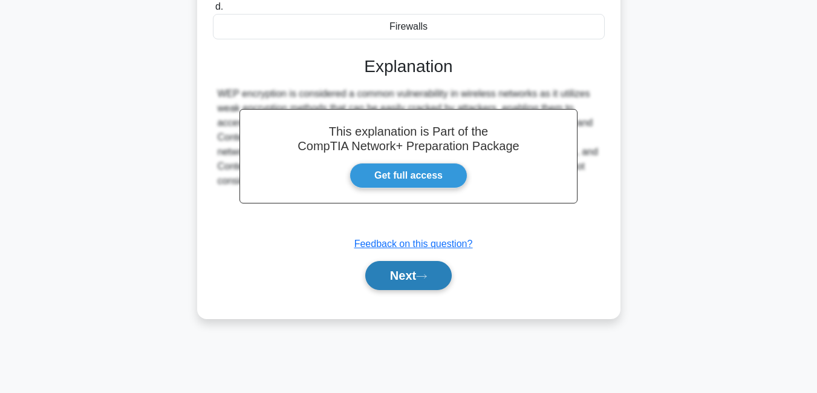
click at [400, 287] on button "Next" at bounding box center [408, 275] width 86 height 29
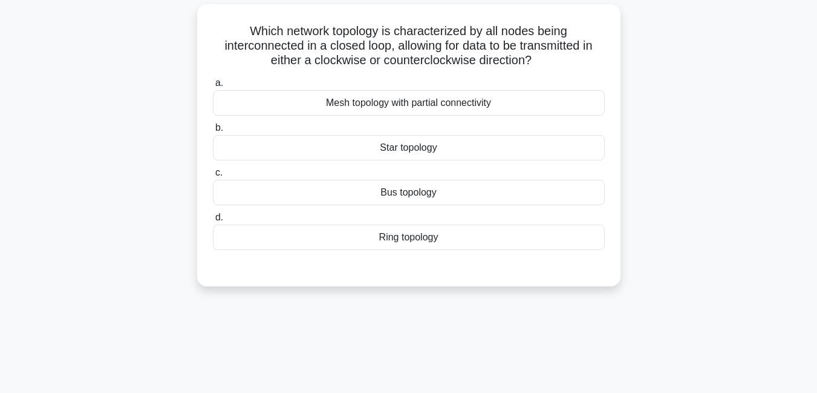
scroll to position [82, 0]
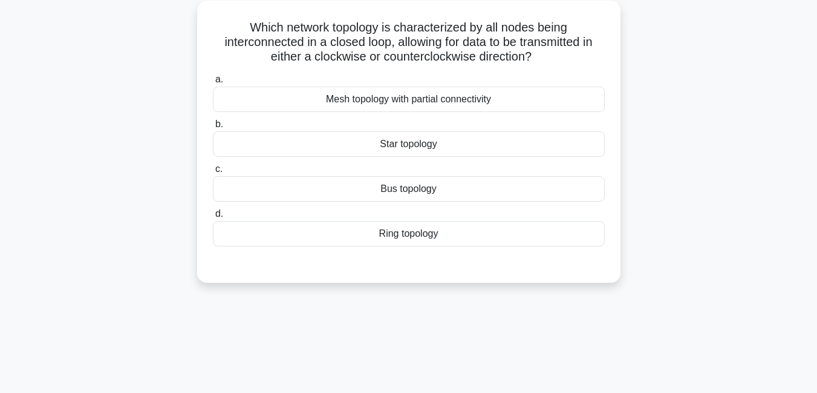
click at [395, 233] on div "Ring topology" at bounding box center [409, 233] width 392 height 25
click at [213, 218] on input "d. Ring topology" at bounding box center [213, 214] width 0 height 8
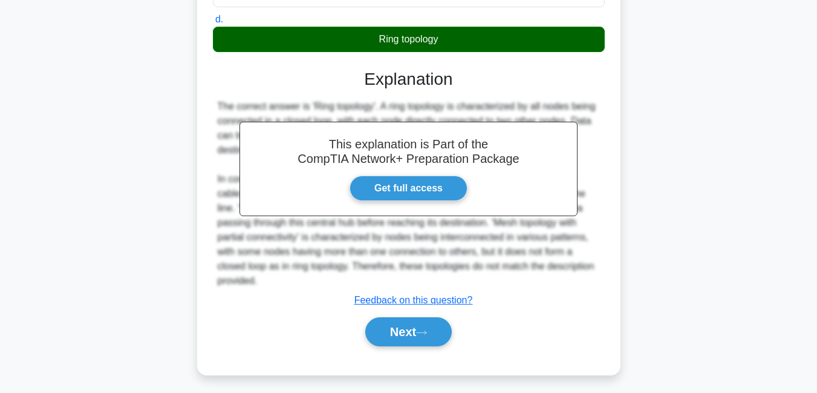
scroll to position [281, 0]
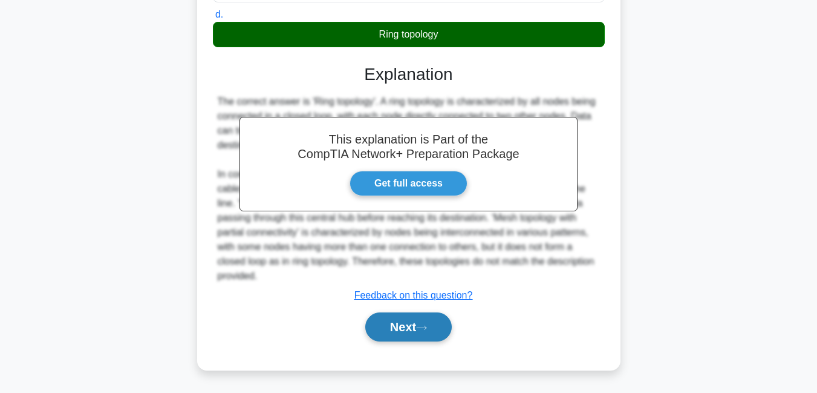
click at [408, 322] on button "Next" at bounding box center [408, 326] width 86 height 29
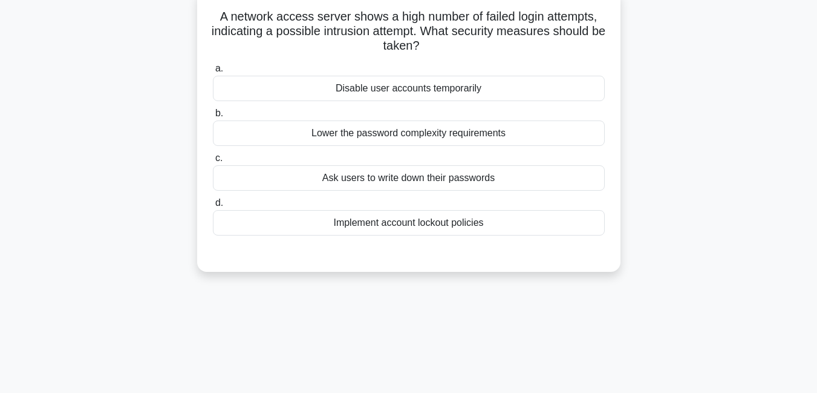
scroll to position [98, 0]
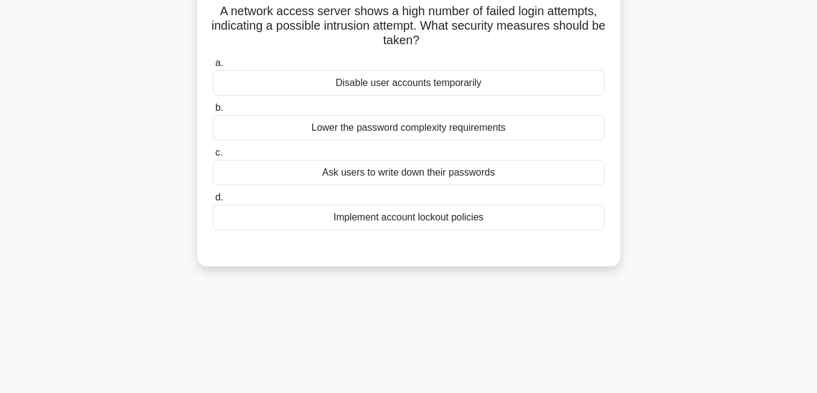
click at [457, 220] on div "Implement account lockout policies" at bounding box center [409, 216] width 392 height 25
click at [213, 201] on input "d. Implement account lockout policies" at bounding box center [213, 198] width 0 height 8
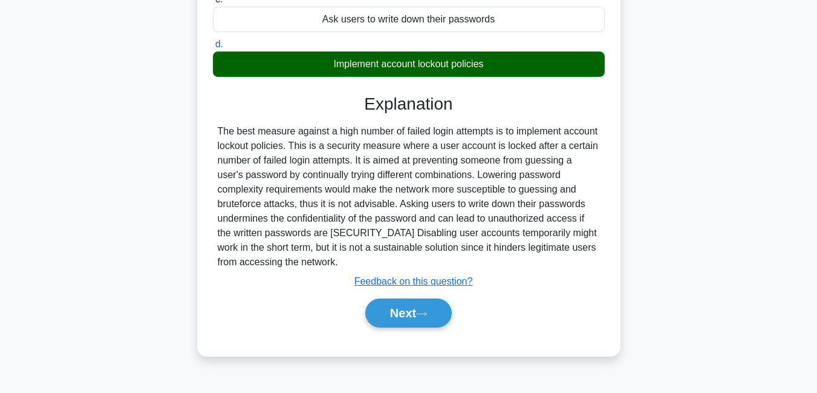
scroll to position [261, 0]
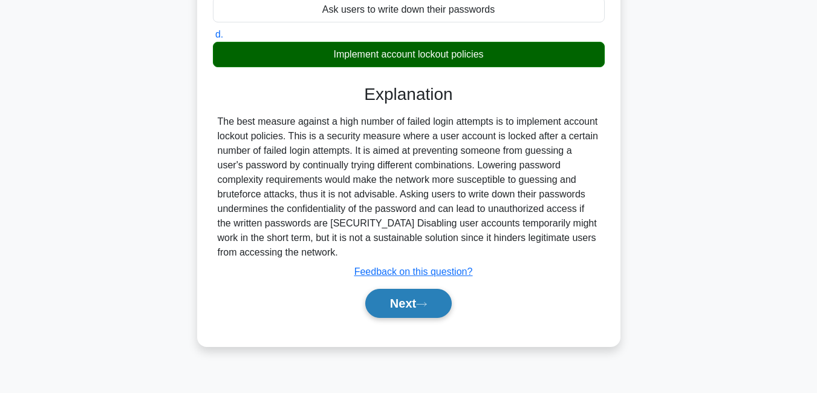
click at [403, 304] on button "Next" at bounding box center [408, 303] width 86 height 29
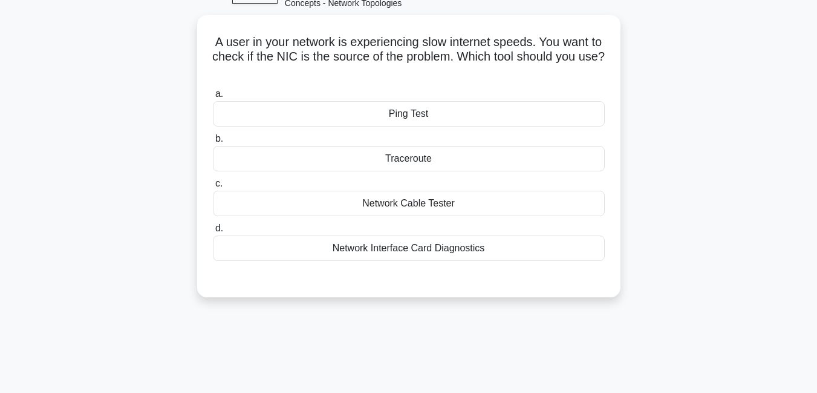
scroll to position [69, 0]
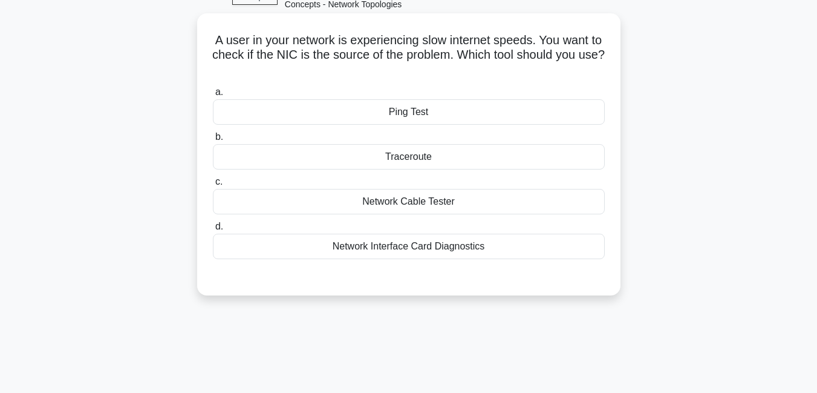
click at [451, 248] on div "Network Interface Card Diagnostics" at bounding box center [409, 245] width 392 height 25
click at [213, 230] on input "d. Network Interface Card Diagnostics" at bounding box center [213, 227] width 0 height 8
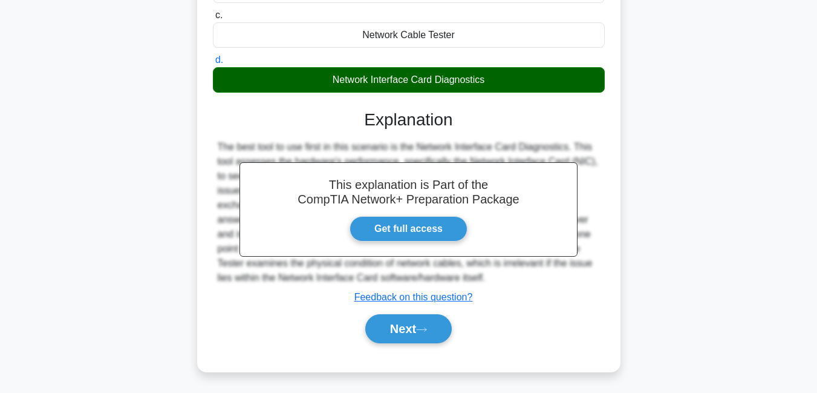
scroll to position [261, 0]
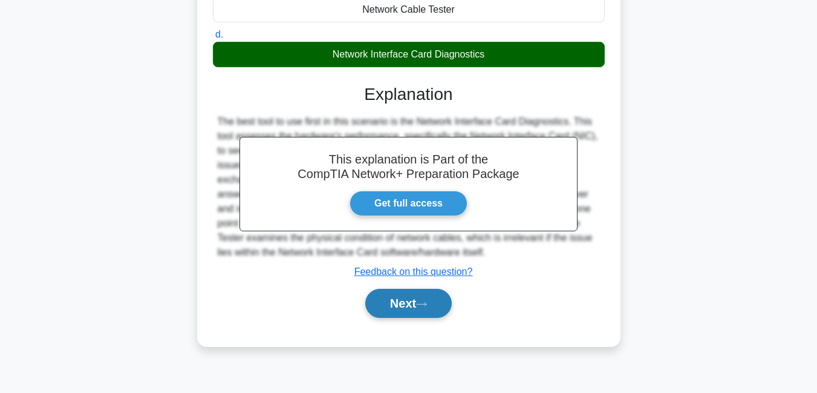
click at [399, 308] on button "Next" at bounding box center [408, 303] width 86 height 29
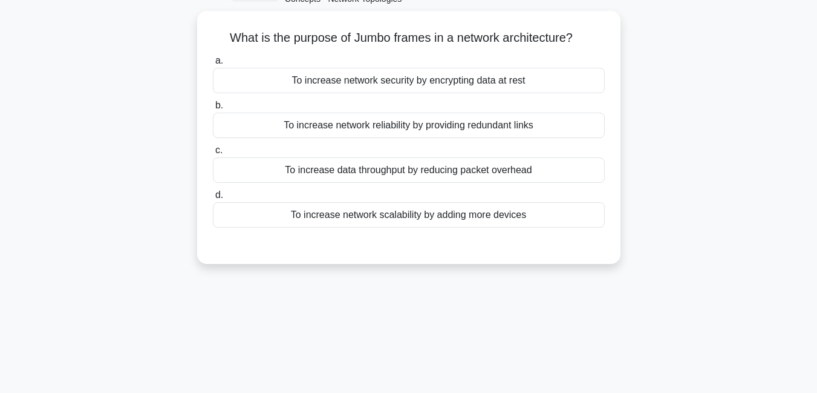
scroll to position [76, 0]
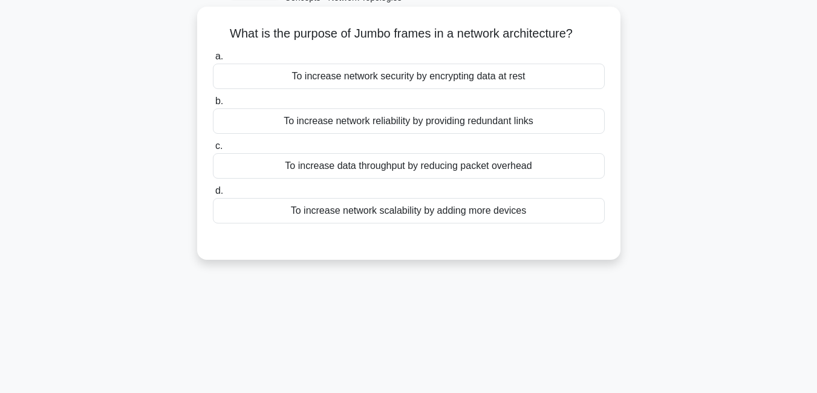
click at [480, 163] on div "To increase data throughput by reducing packet overhead" at bounding box center [409, 165] width 392 height 25
click at [213, 150] on input "c. To increase data throughput by reducing packet overhead" at bounding box center [213, 146] width 0 height 8
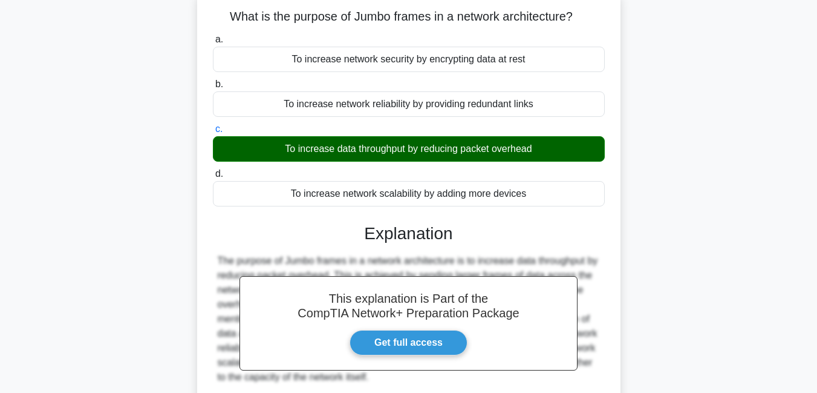
scroll to position [261, 0]
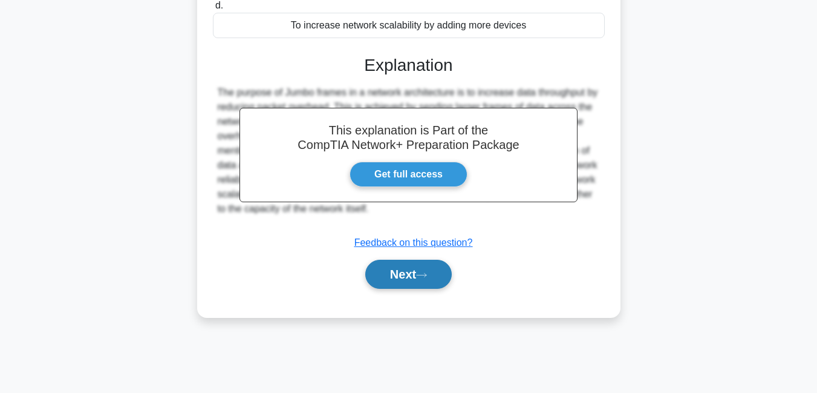
click at [391, 277] on button "Next" at bounding box center [408, 273] width 86 height 29
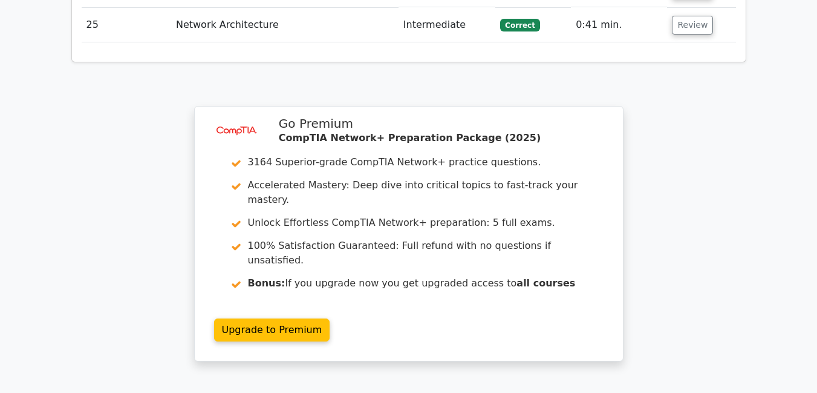
scroll to position [2621, 0]
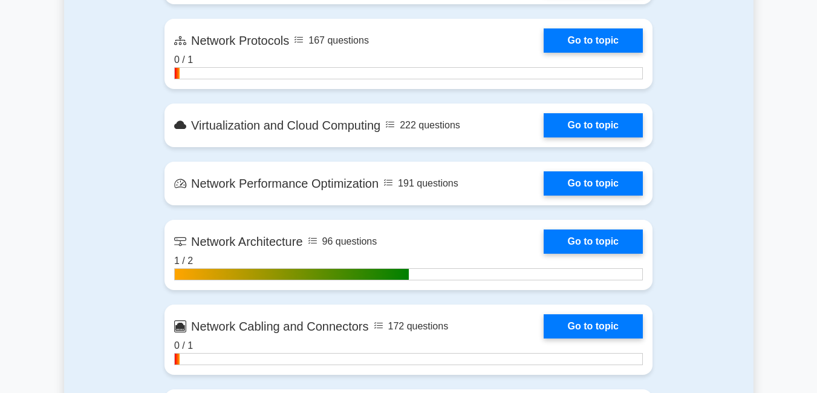
scroll to position [1347, 0]
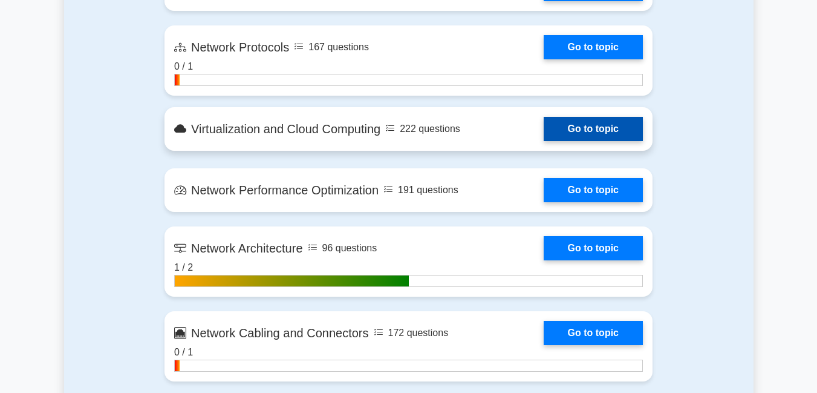
click at [585, 123] on link "Go to topic" at bounding box center [593, 129] width 99 height 24
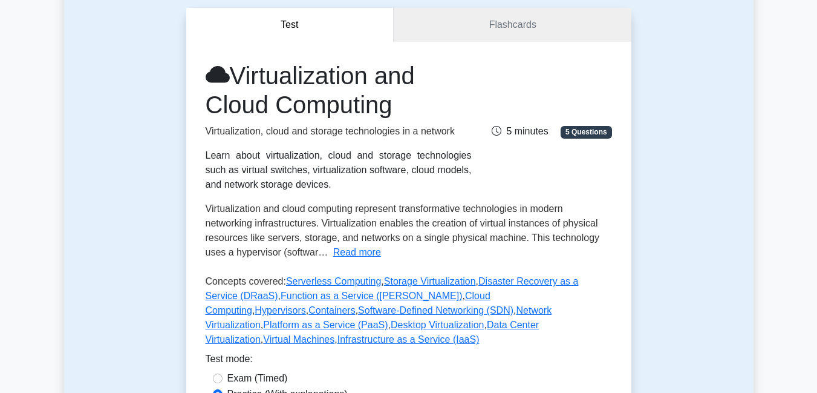
scroll to position [122, 0]
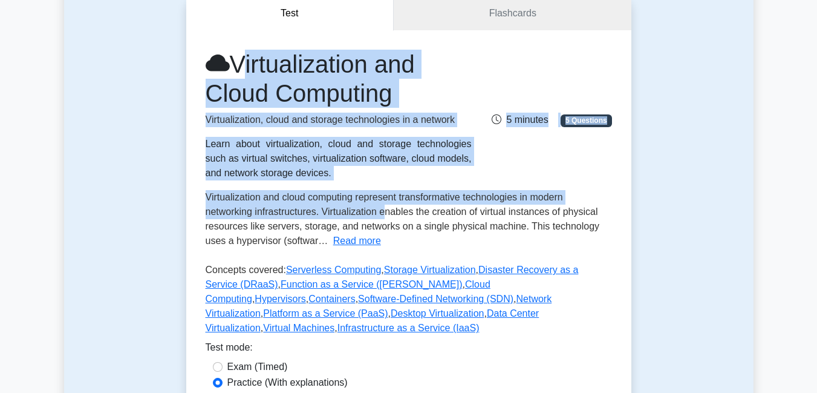
drag, startPoint x: 244, startPoint y: 60, endPoint x: 384, endPoint y: 214, distance: 208.5
click at [384, 214] on div "Virtualization and Cloud Computing Virtualization, cloud and storage technologi…" at bounding box center [409, 195] width 406 height 290
click at [370, 243] on button "Read more" at bounding box center [357, 240] width 48 height 15
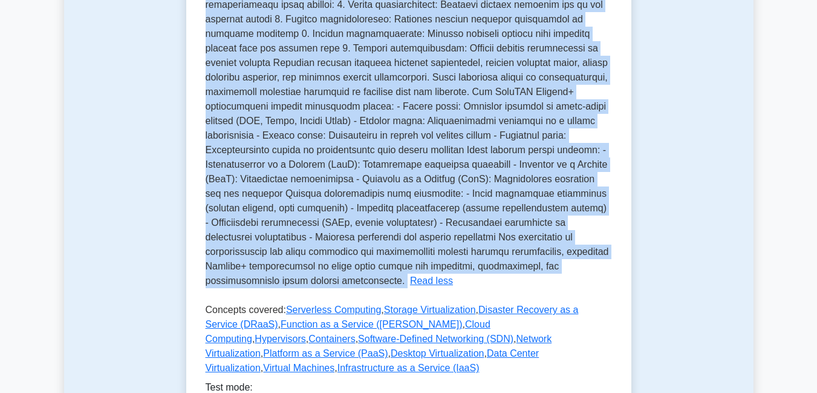
scroll to position [372, 0]
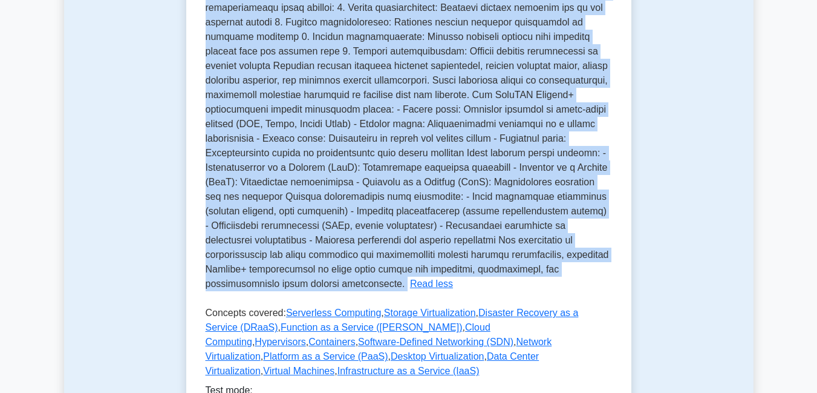
copy div "Virtualization and Cloud Computing Virtualization, cloud and storage technologi…"
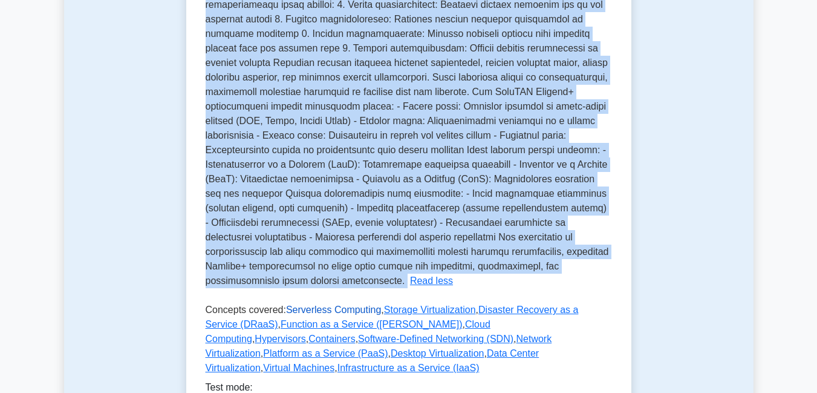
click at [334, 309] on link "Serverless Computing" at bounding box center [333, 309] width 95 height 10
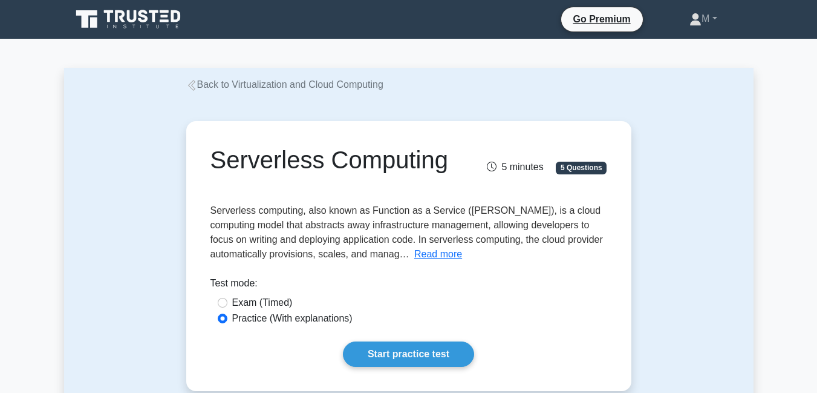
click at [143, 188] on div "Serverless Computing 5 minutes 5 Questions Read more Test mode:" at bounding box center [409, 256] width 690 height 328
click at [192, 87] on icon at bounding box center [191, 85] width 7 height 11
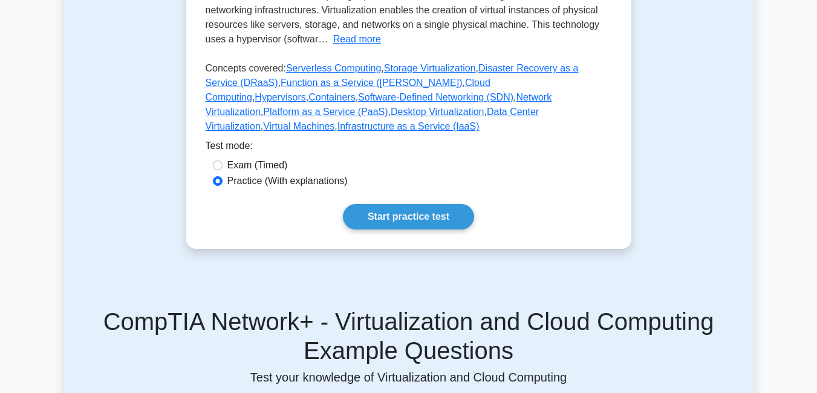
scroll to position [321, 0]
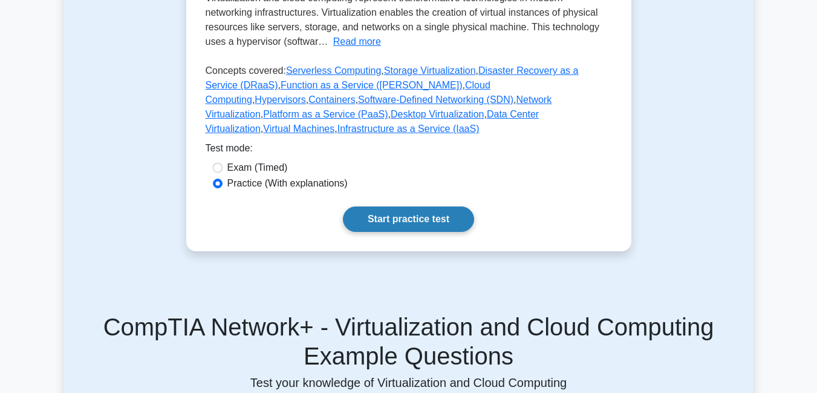
click at [376, 206] on link "Start practice test" at bounding box center [408, 218] width 131 height 25
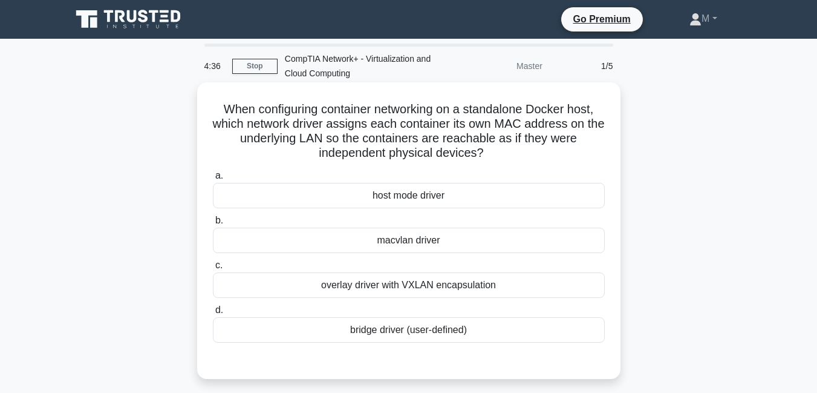
click at [459, 285] on div "overlay driver with VXLAN encapsulation" at bounding box center [409, 284] width 392 height 25
click at [213, 269] on input "c. overlay driver with VXLAN encapsulation" at bounding box center [213, 265] width 0 height 8
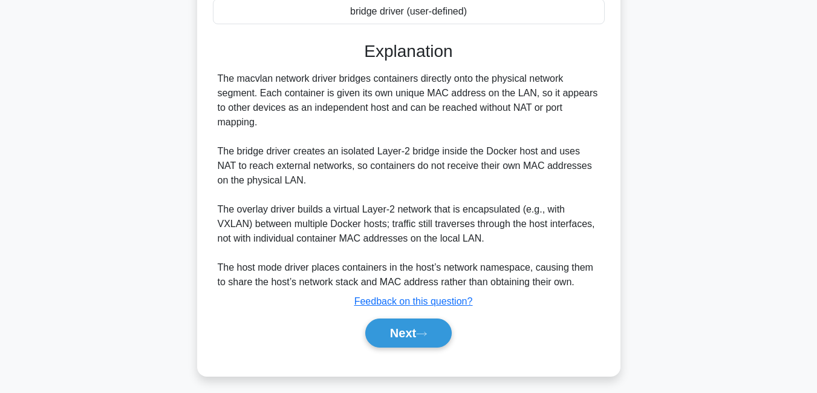
scroll to position [326, 0]
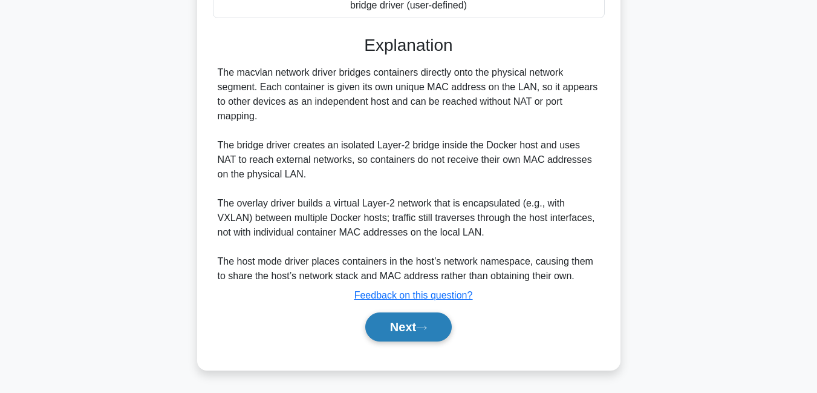
click at [410, 327] on button "Next" at bounding box center [408, 326] width 86 height 29
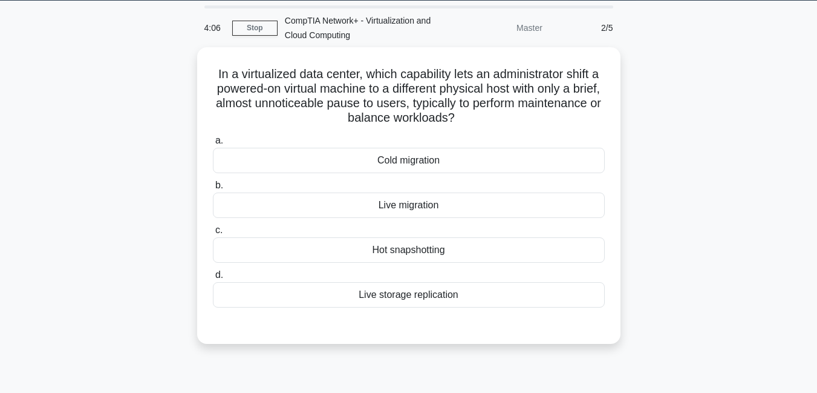
scroll to position [42, 0]
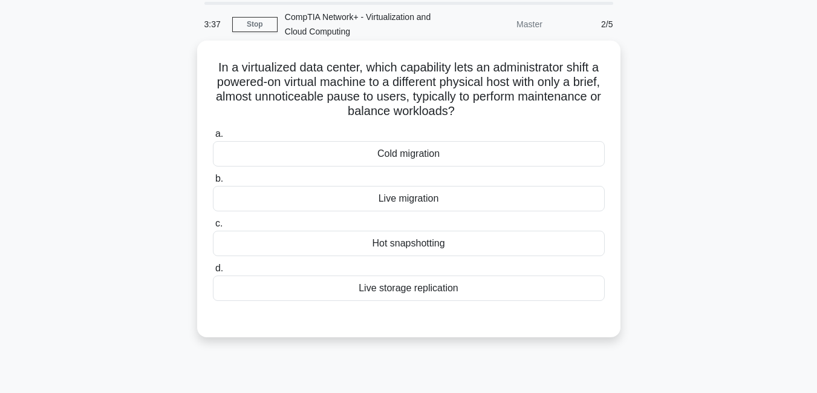
click at [420, 246] on div "Hot snapshotting" at bounding box center [409, 242] width 392 height 25
click at [213, 227] on input "c. Hot snapshotting" at bounding box center [213, 224] width 0 height 8
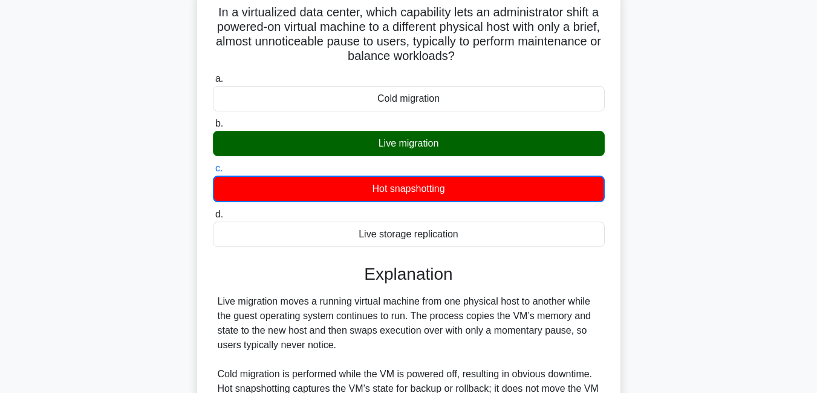
scroll to position [268, 0]
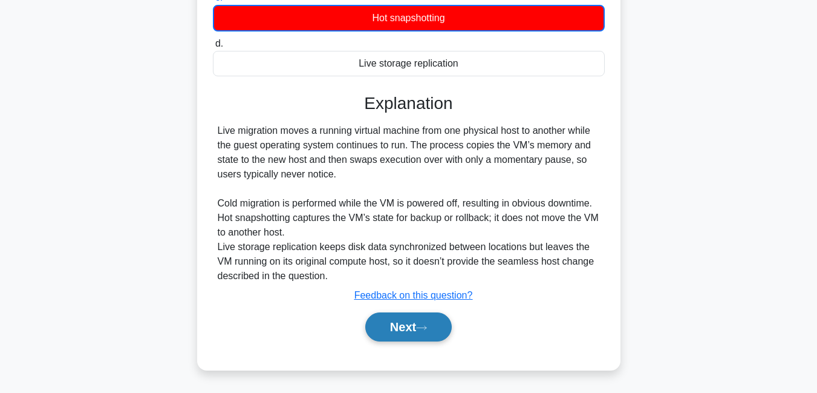
click at [406, 325] on button "Next" at bounding box center [408, 326] width 86 height 29
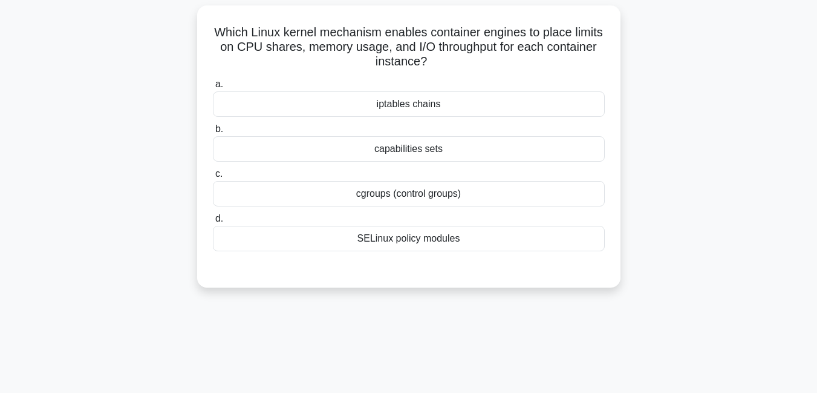
scroll to position [81, 0]
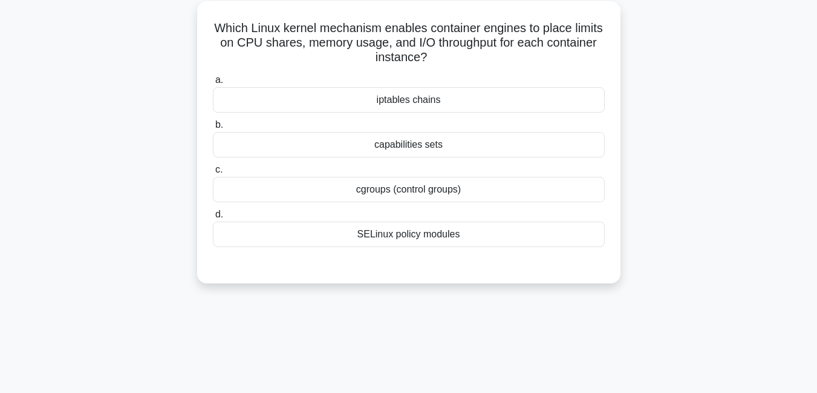
click at [416, 238] on div "SELinux policy modules" at bounding box center [409, 233] width 392 height 25
click at [213, 218] on input "d. SELinux policy modules" at bounding box center [213, 214] width 0 height 8
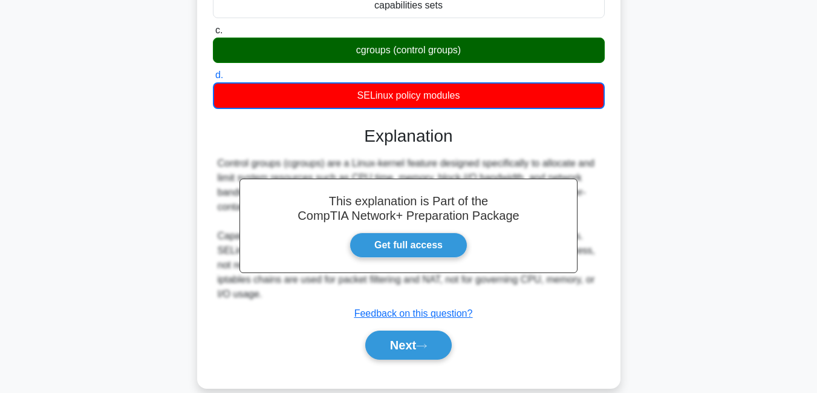
scroll to position [261, 0]
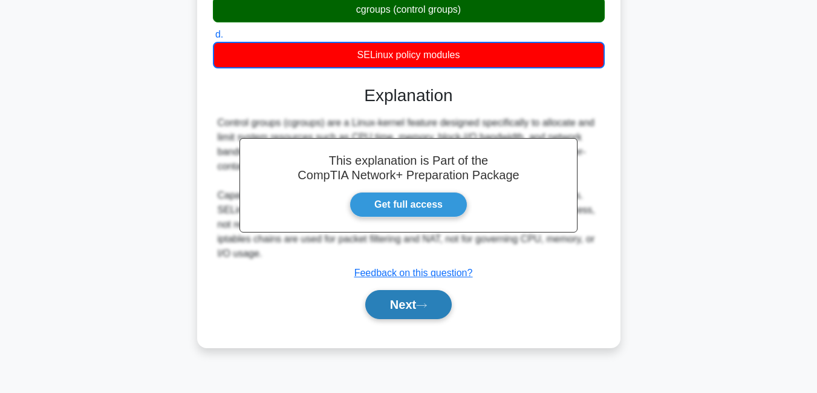
click at [406, 304] on button "Next" at bounding box center [408, 304] width 86 height 29
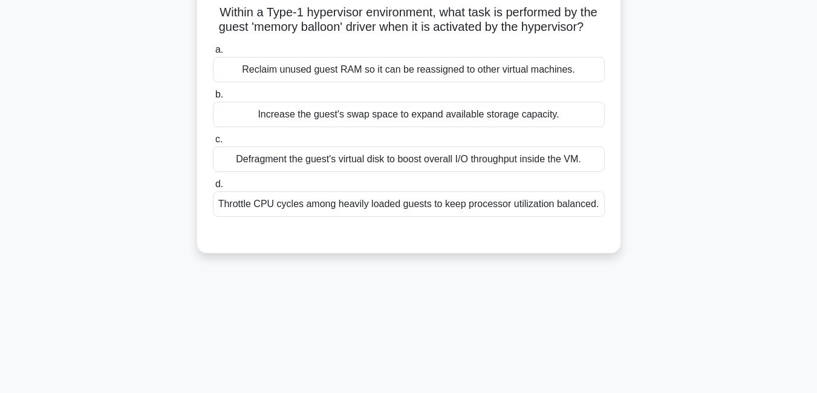
scroll to position [98, 0]
click at [307, 126] on div "Increase the guest's swap space to expand available storage capacity." at bounding box center [409, 112] width 392 height 25
click at [213, 97] on input "b. Increase the guest's swap space to expand available storage capacity." at bounding box center [213, 94] width 0 height 8
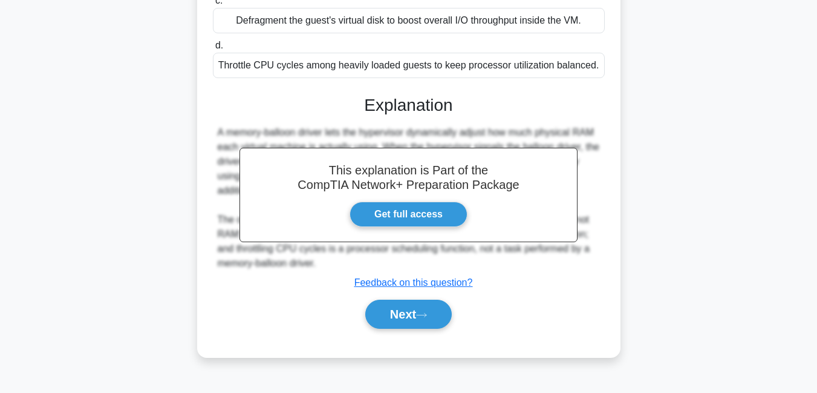
scroll to position [261, 0]
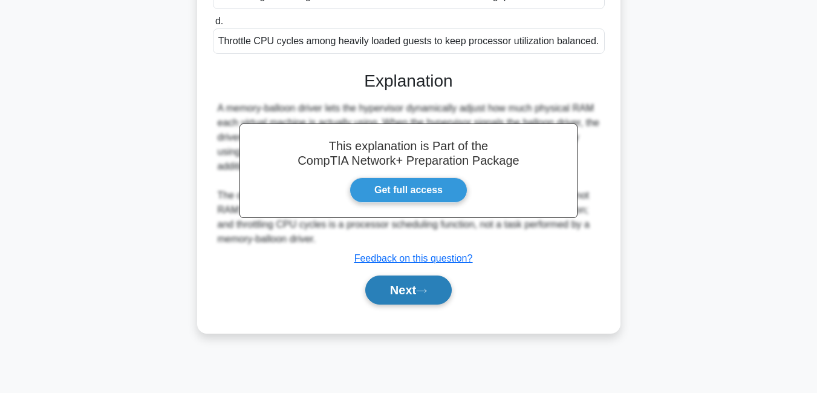
click at [400, 304] on button "Next" at bounding box center [408, 289] width 86 height 29
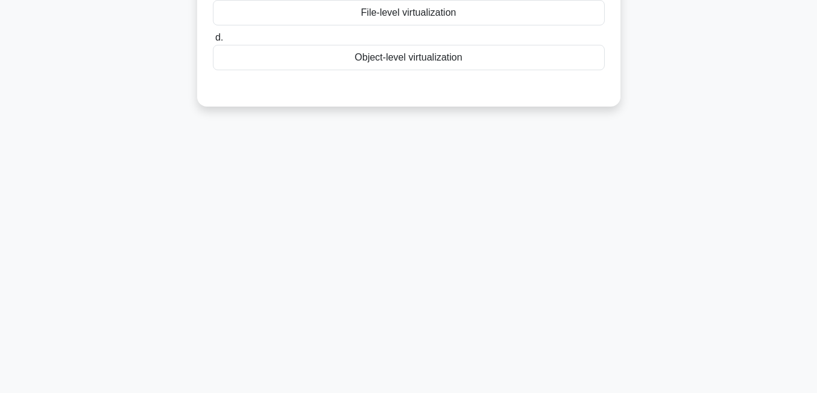
scroll to position [0, 0]
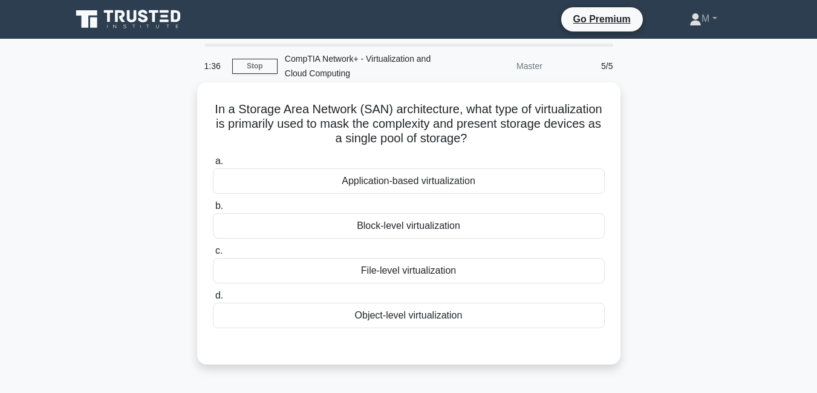
click at [443, 232] on div "Block-level virtualization" at bounding box center [409, 225] width 392 height 25
click at [213, 210] on input "b. Block-level virtualization" at bounding box center [213, 206] width 0 height 8
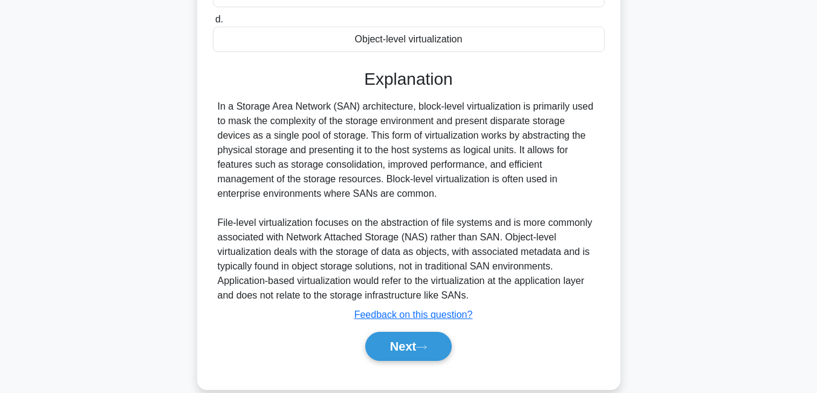
scroll to position [296, 0]
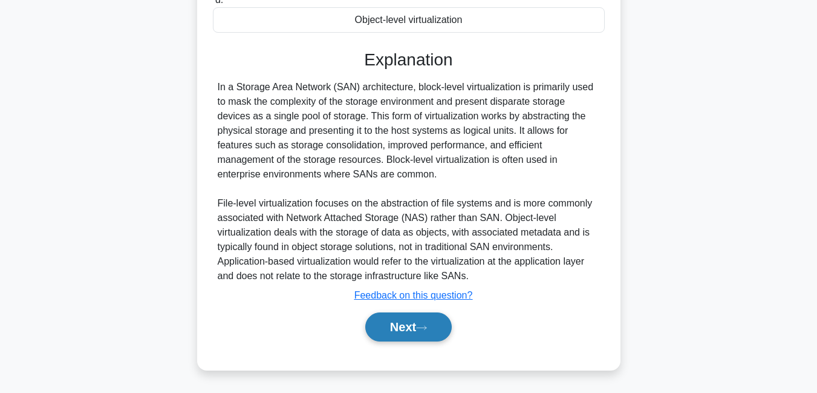
click at [397, 325] on button "Next" at bounding box center [408, 326] width 86 height 29
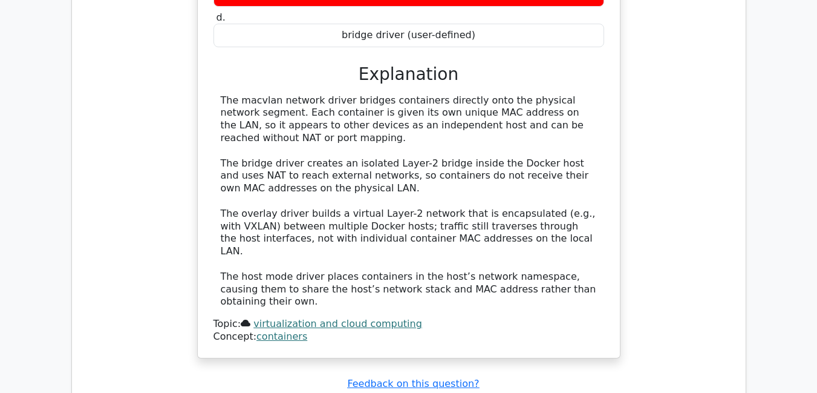
scroll to position [1119, 0]
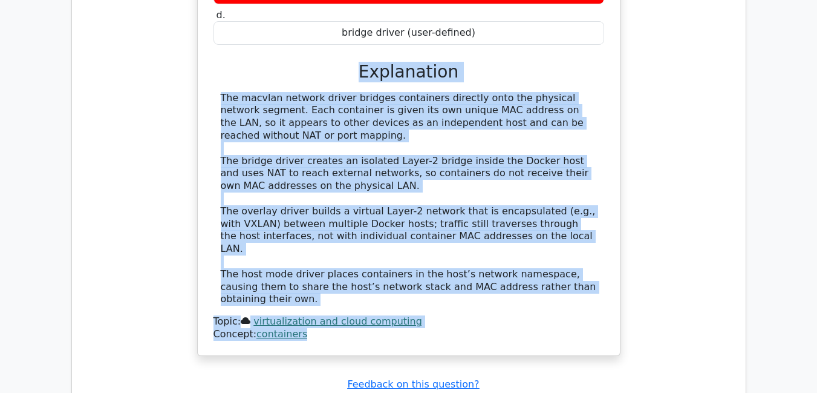
drag, startPoint x: 367, startPoint y: 39, endPoint x: 429, endPoint y: 295, distance: 263.2
click at [429, 295] on div "When configuring container networking on a standalone Docker host, which networ…" at bounding box center [409, 78] width 413 height 544
copy div "Explanation The macvlan network driver bridges containers directly onto the phy…"
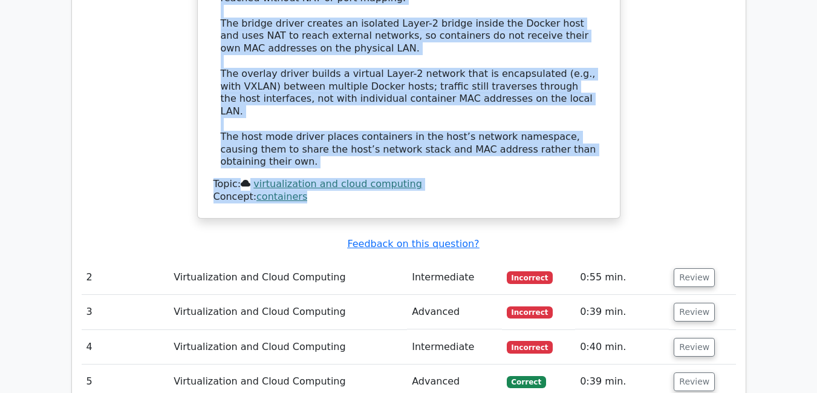
scroll to position [1266, 0]
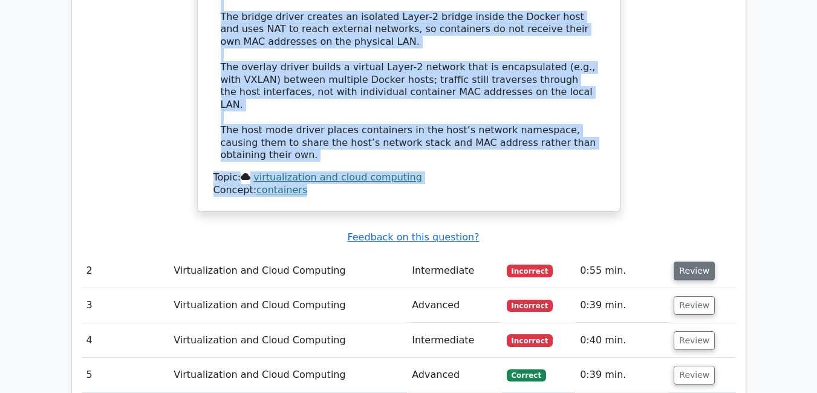
click at [692, 261] on button "Review" at bounding box center [694, 270] width 41 height 19
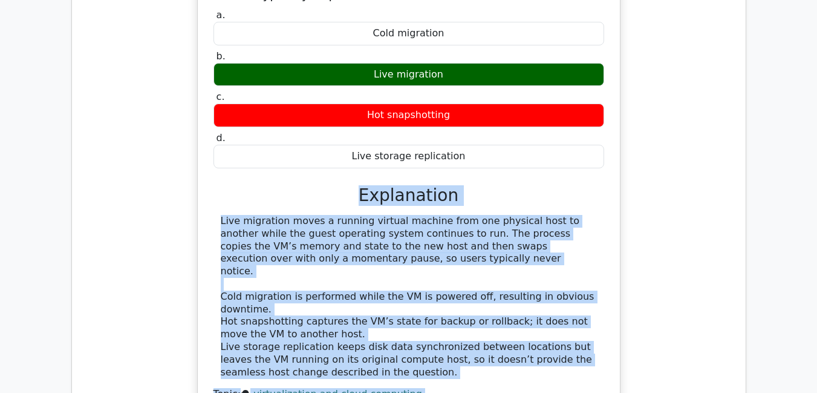
scroll to position [1672, 0]
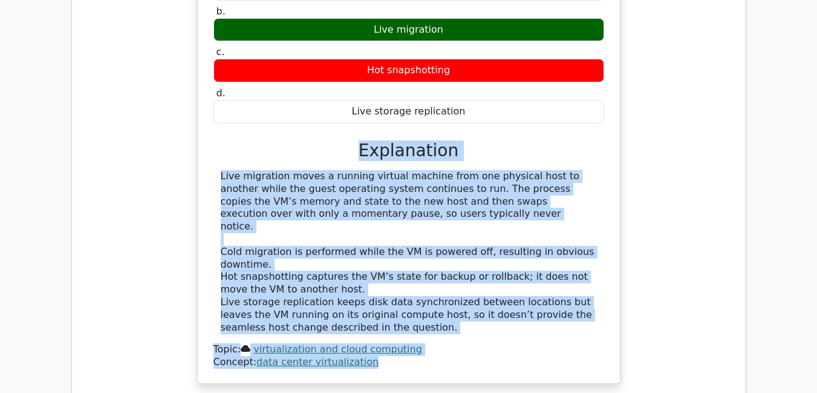
drag, startPoint x: 364, startPoint y: 253, endPoint x: 411, endPoint y: 302, distance: 68.5
click at [411, 302] on div "In a virtualized data center, which capability lets an administrator shift a po…" at bounding box center [409, 131] width 413 height 494
copy div "Explanation Live migration moves a running virtual machine from one physical ho…"
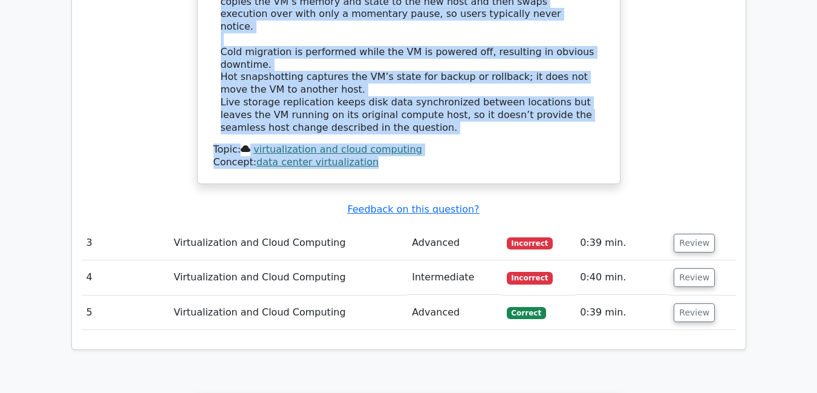
scroll to position [1873, 0]
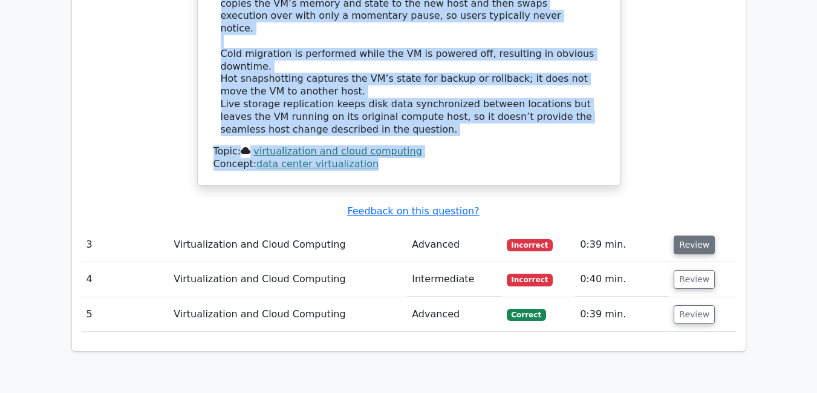
click at [683, 235] on button "Review" at bounding box center [694, 244] width 41 height 19
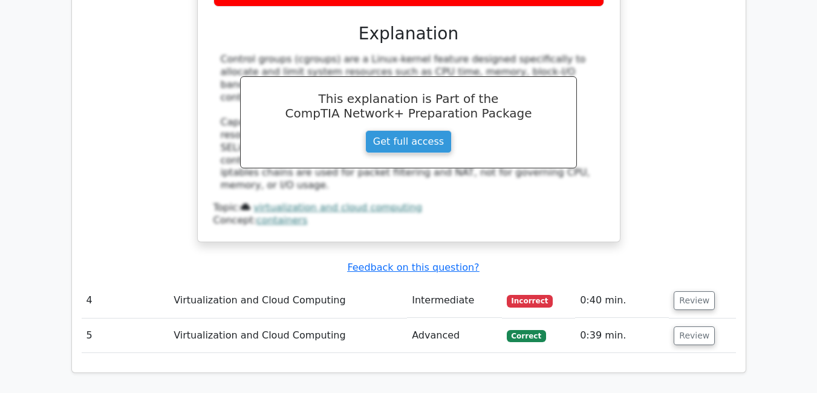
scroll to position [2372, 0]
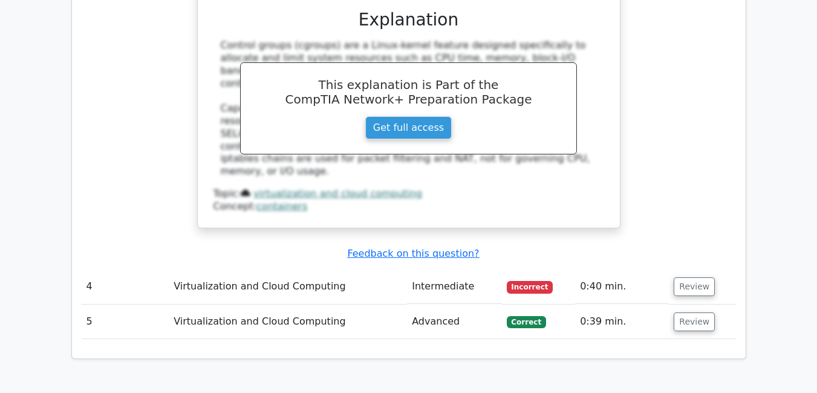
click at [522, 281] on span "Incorrect" at bounding box center [530, 287] width 47 height 12
click at [682, 277] on button "Review" at bounding box center [694, 286] width 41 height 19
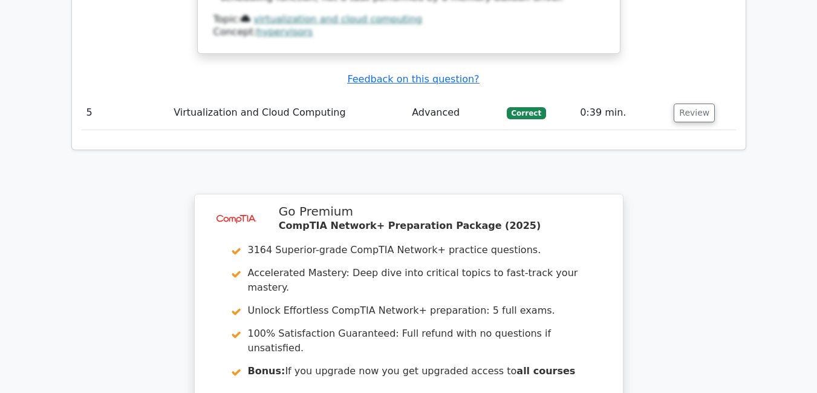
scroll to position [3271, 0]
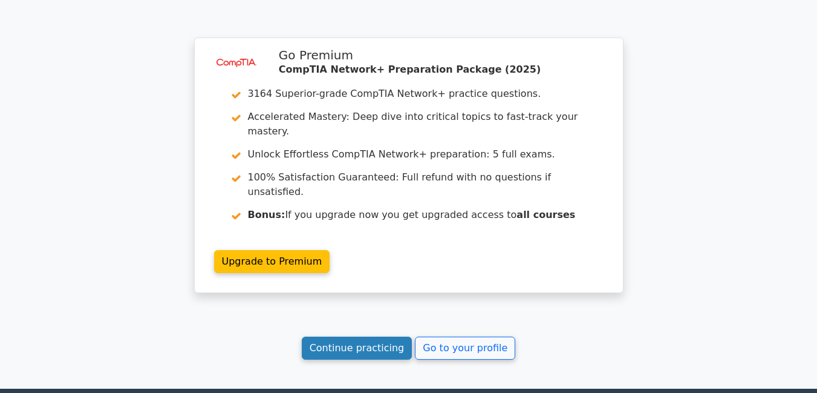
click at [338, 336] on link "Continue practicing" at bounding box center [357, 347] width 111 height 23
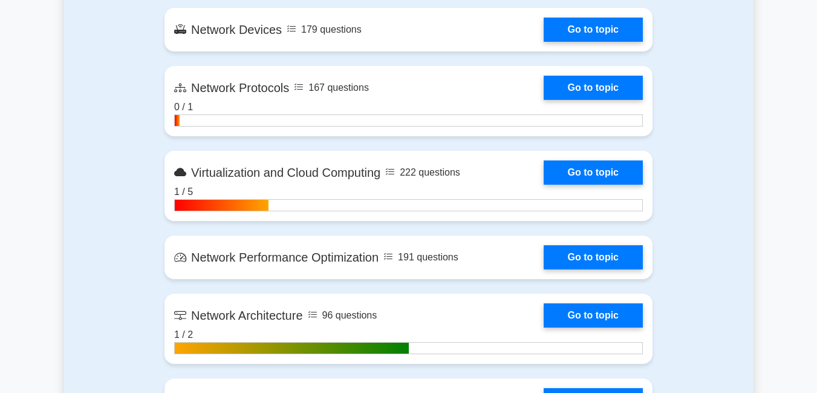
scroll to position [1299, 0]
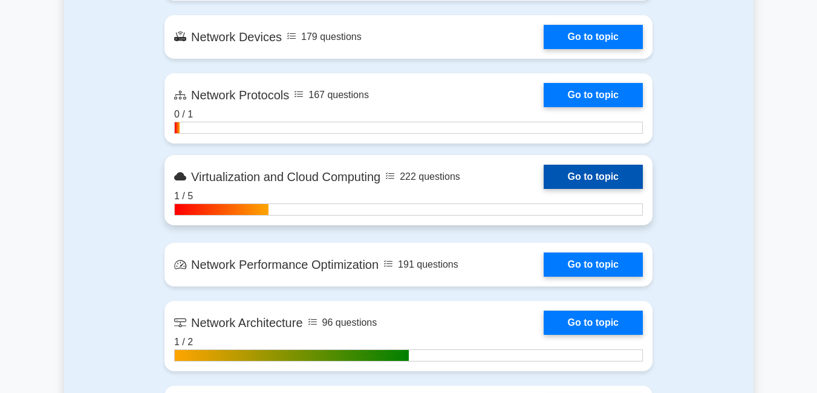
click at [595, 178] on link "Go to topic" at bounding box center [593, 177] width 99 height 24
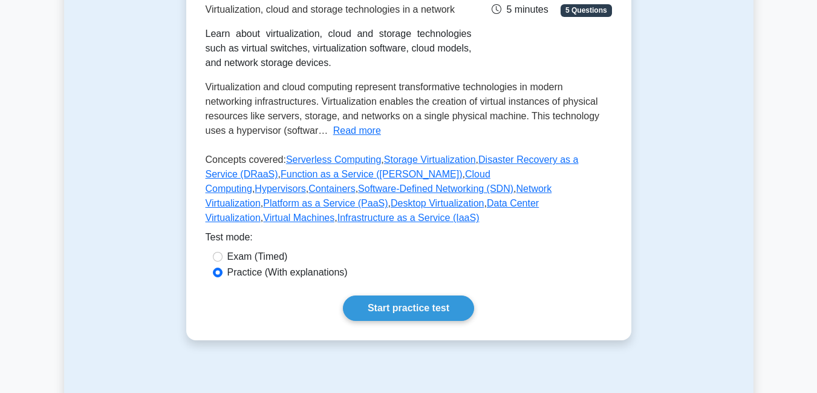
scroll to position [251, 0]
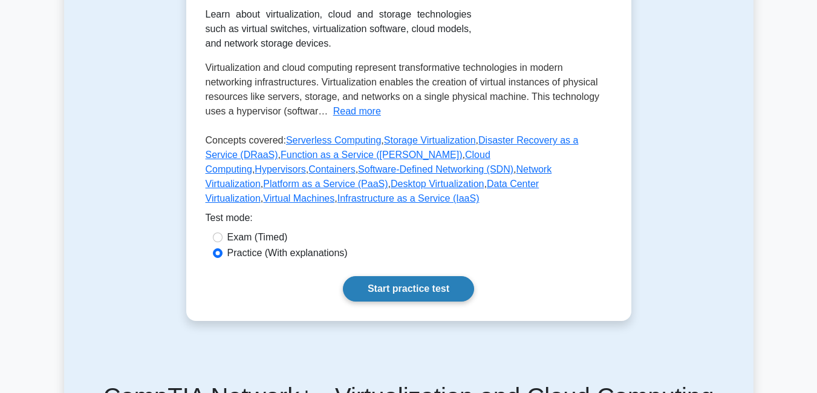
click at [401, 276] on link "Start practice test" at bounding box center [408, 288] width 131 height 25
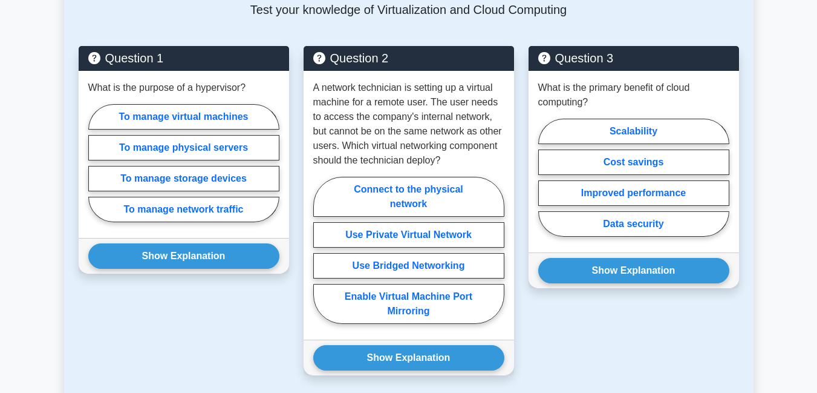
scroll to position [690, 0]
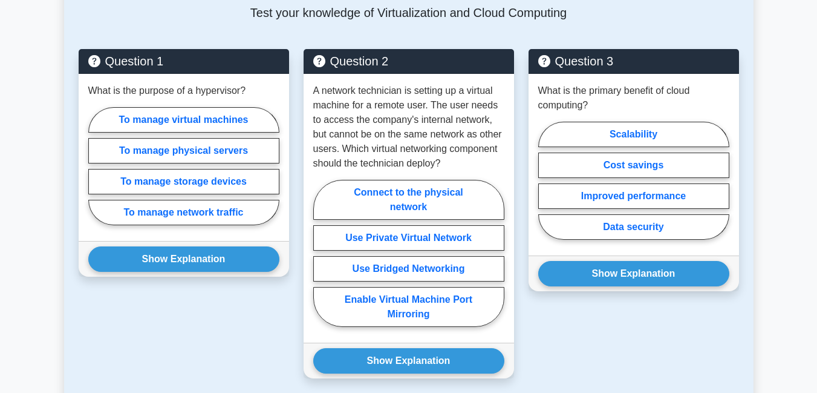
drag, startPoint x: 810, startPoint y: 198, endPoint x: 824, endPoint y: 201, distance: 13.8
click at [817, 201] on html "Go Premium M" at bounding box center [408, 144] width 817 height 1669
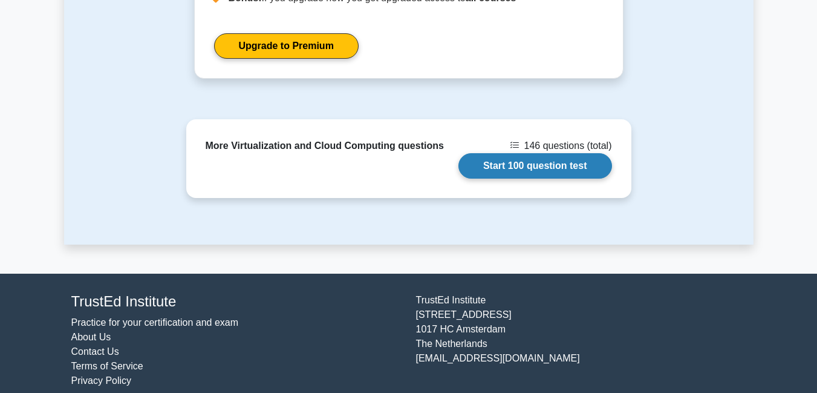
click at [511, 156] on link "Start 100 question test" at bounding box center [535, 165] width 154 height 25
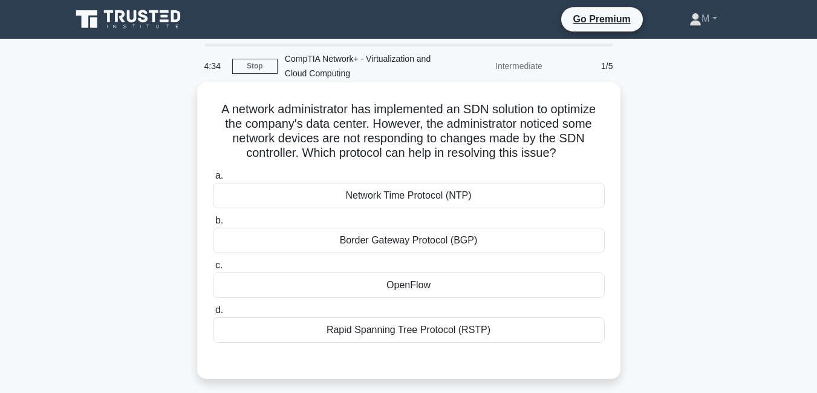
click at [432, 241] on div "Border Gateway Protocol (BGP)" at bounding box center [409, 239] width 392 height 25
click at [213, 224] on input "b. Border Gateway Protocol (BGP)" at bounding box center [213, 221] width 0 height 8
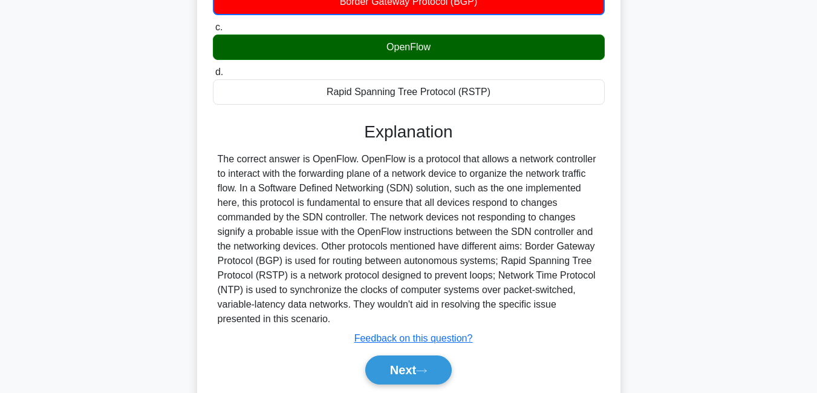
scroll to position [282, 0]
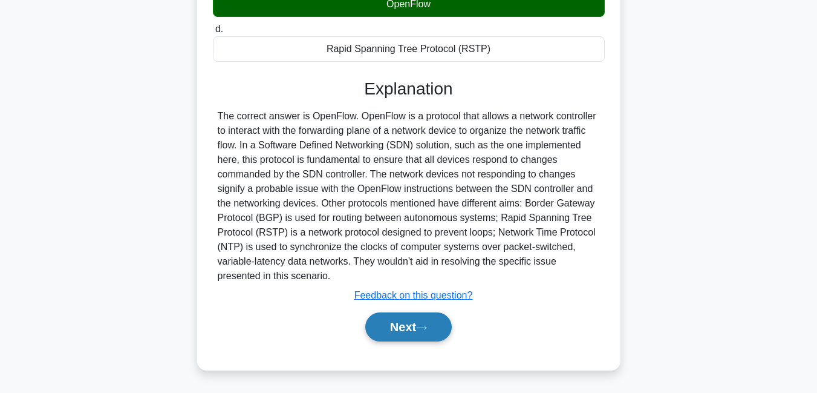
click at [404, 326] on button "Next" at bounding box center [408, 326] width 86 height 29
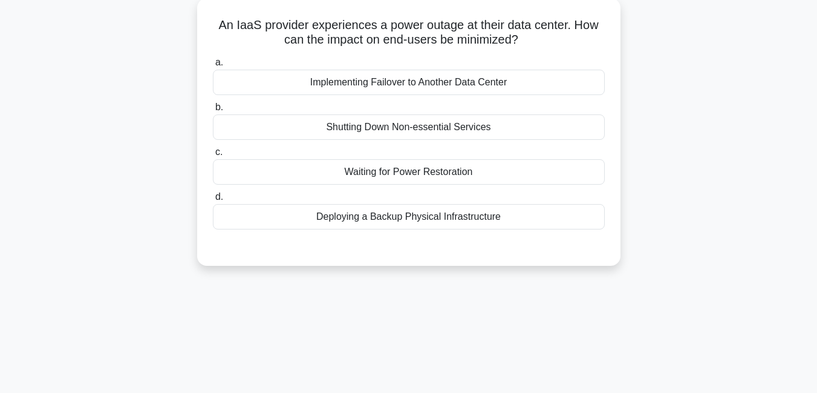
scroll to position [88, 0]
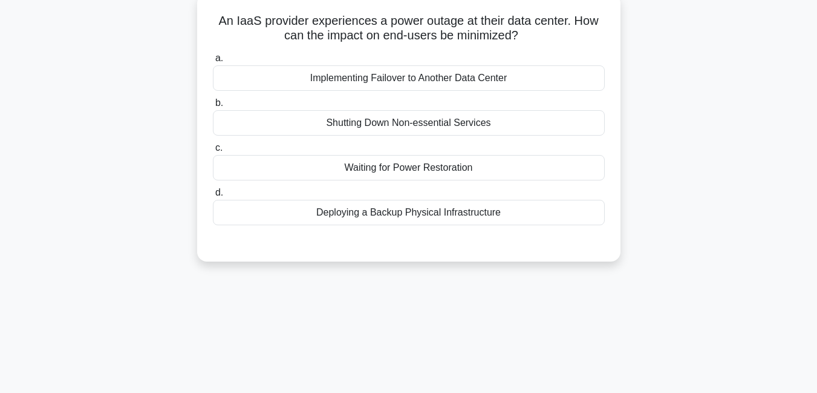
click at [420, 215] on div "Deploying a Backup Physical Infrastructure" at bounding box center [409, 212] width 392 height 25
click at [213, 197] on input "d. Deploying a Backup Physical Infrastructure" at bounding box center [213, 193] width 0 height 8
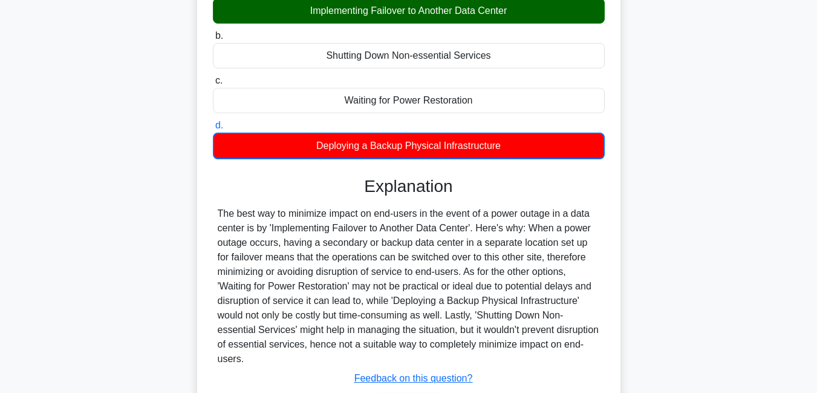
scroll to position [183, 0]
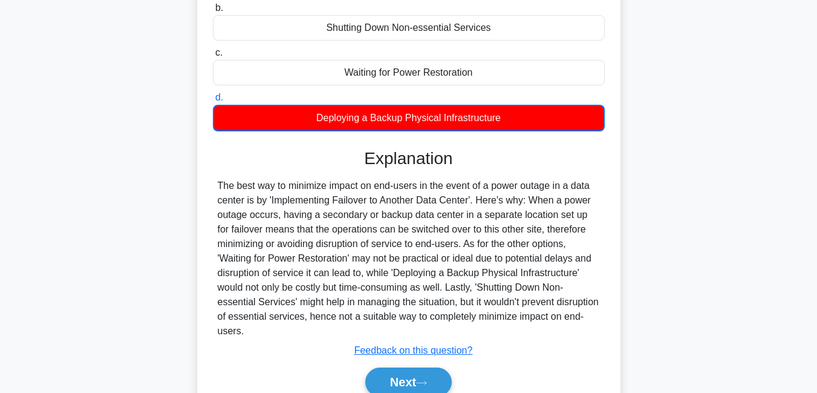
drag, startPoint x: 367, startPoint y: 154, endPoint x: 448, endPoint y: 328, distance: 192.1
click at [448, 328] on div "Explanation The best way to minimize impact on end-users in the event of a powe…" at bounding box center [409, 274] width 392 height 253
copy div "Explanation The best way to minimize impact on end-users in the event of a powe…"
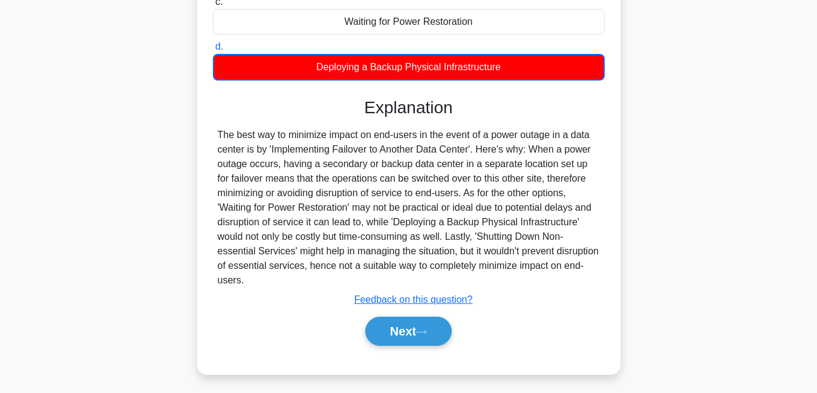
scroll to position [261, 0]
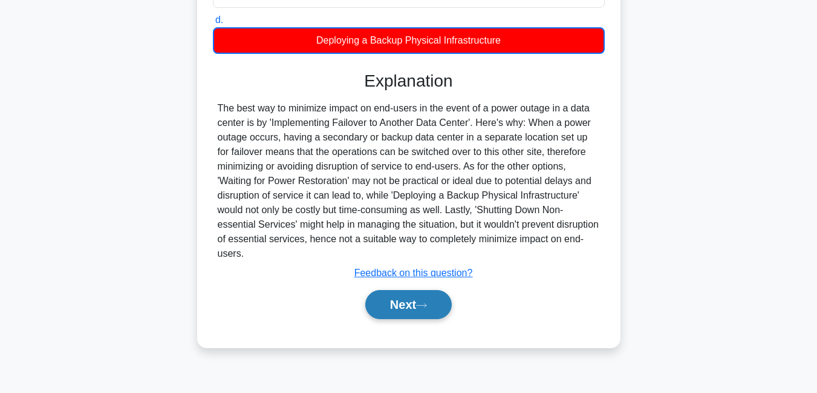
click at [412, 308] on button "Next" at bounding box center [408, 304] width 86 height 29
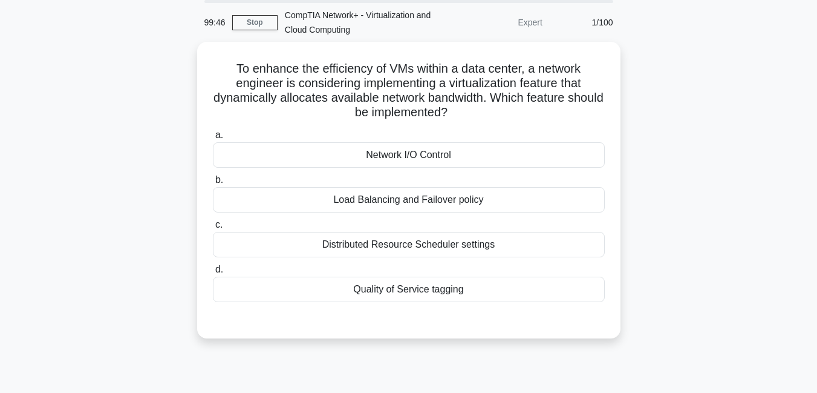
scroll to position [46, 0]
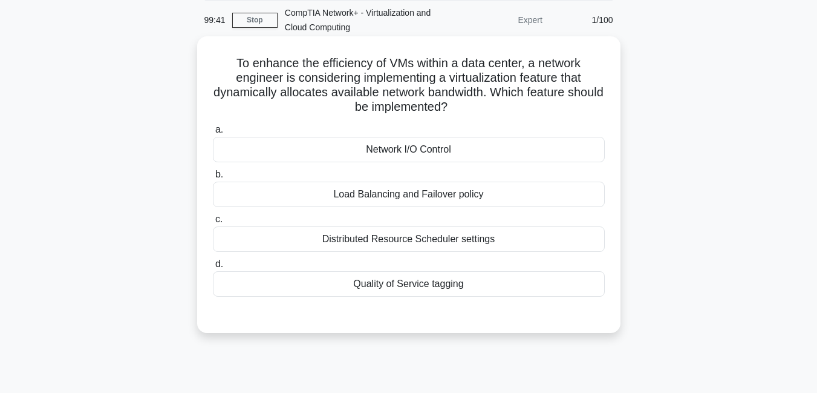
click at [439, 285] on div "Quality of Service tagging" at bounding box center [409, 283] width 392 height 25
click at [213, 268] on input "d. Quality of Service tagging" at bounding box center [213, 264] width 0 height 8
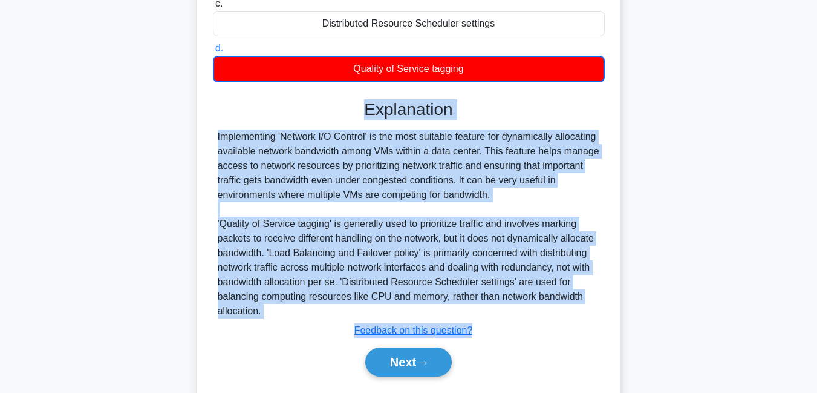
scroll to position [297, 0]
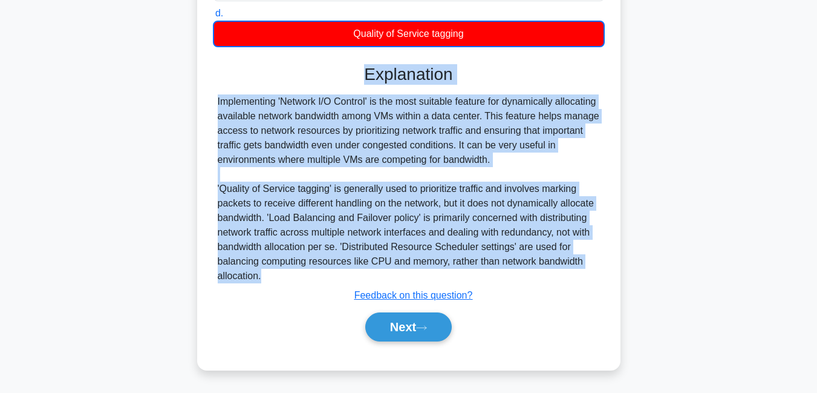
drag, startPoint x: 362, startPoint y: 321, endPoint x: 431, endPoint y: 277, distance: 81.9
click at [431, 277] on div "Explanation Implementing 'Network I/O Control' is the most suitable feature for…" at bounding box center [409, 205] width 392 height 282
copy div "Explanation Implementing 'Network I/O Control' is the most suitable feature for…"
click at [402, 321] on button "Next" at bounding box center [408, 326] width 86 height 29
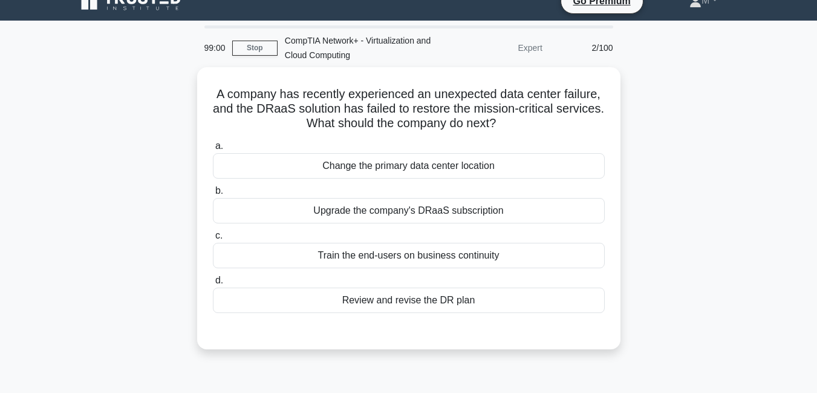
scroll to position [0, 0]
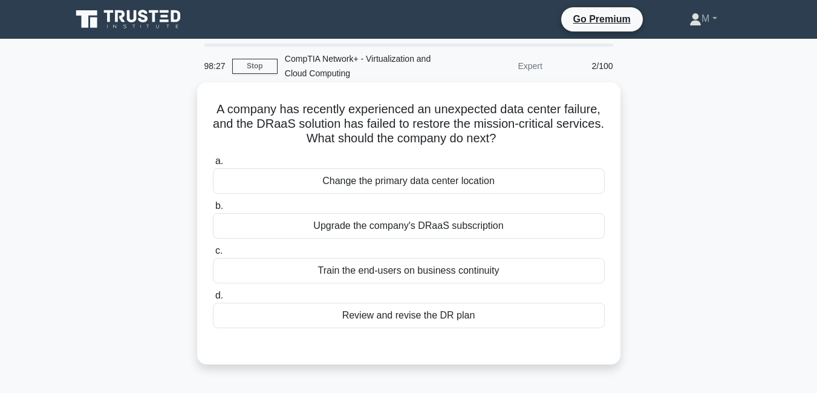
click at [396, 318] on div "Review and revise the DR plan" at bounding box center [409, 314] width 392 height 25
click at [213, 299] on input "d. Review and revise the DR plan" at bounding box center [213, 296] width 0 height 8
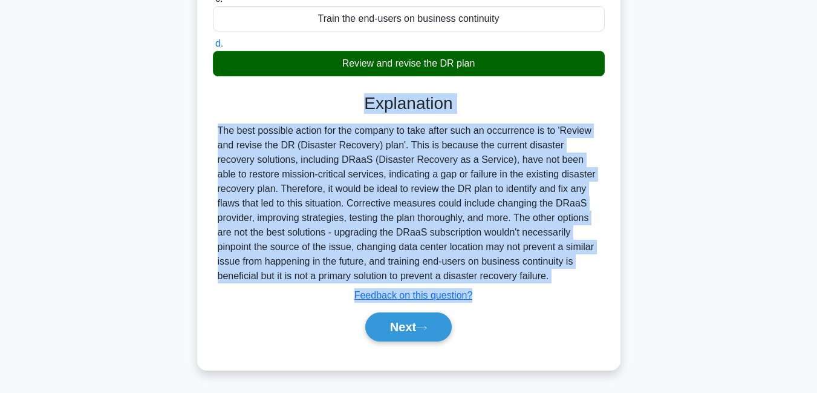
scroll to position [261, 0]
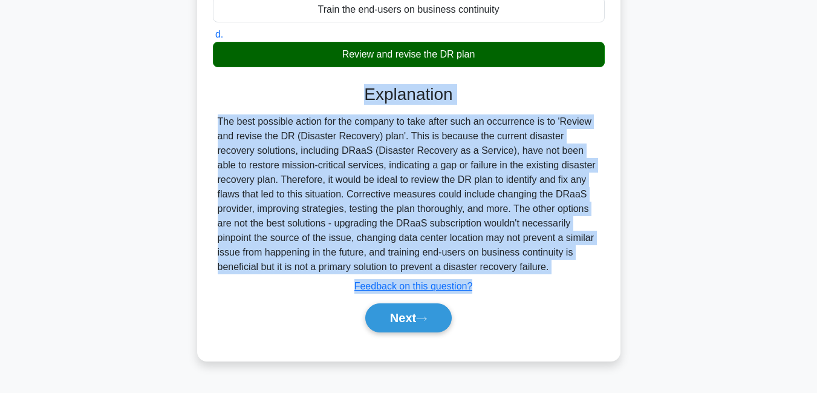
drag, startPoint x: 365, startPoint y: 281, endPoint x: 459, endPoint y: 267, distance: 95.3
click at [459, 267] on div "Explanation Submit feedback Feedback on this question? Next" at bounding box center [409, 210] width 392 height 253
copy div "Explanation The best possible action for the company to take after such an occu…"
click at [402, 315] on button "Next" at bounding box center [408, 317] width 86 height 29
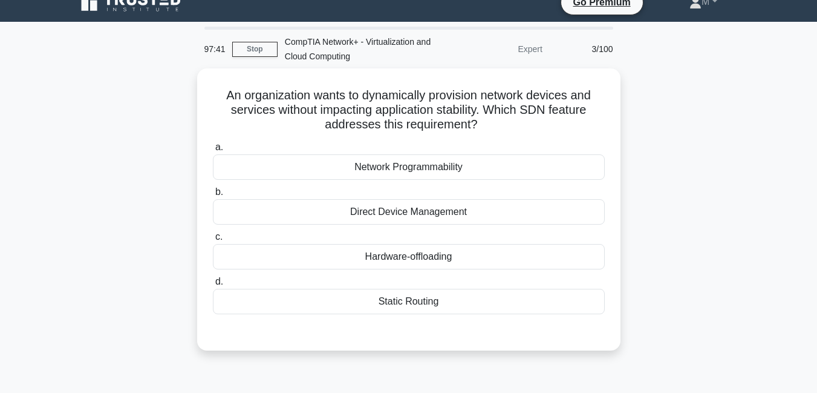
scroll to position [0, 0]
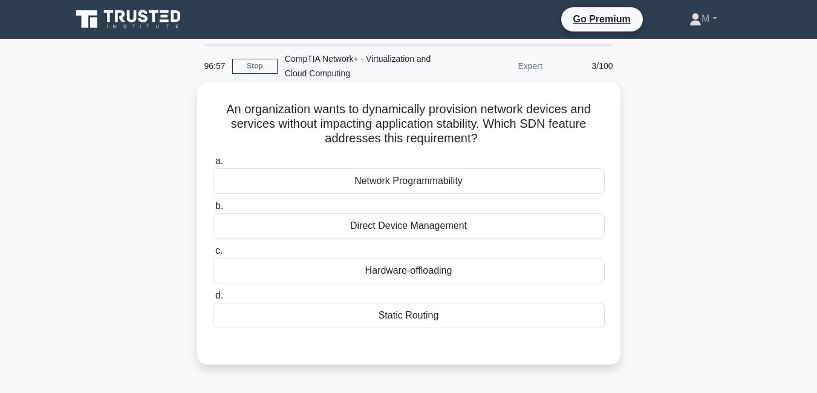
click at [422, 227] on div "Direct Device Management" at bounding box center [409, 225] width 392 height 25
click at [213, 210] on input "b. Direct Device Management" at bounding box center [213, 206] width 0 height 8
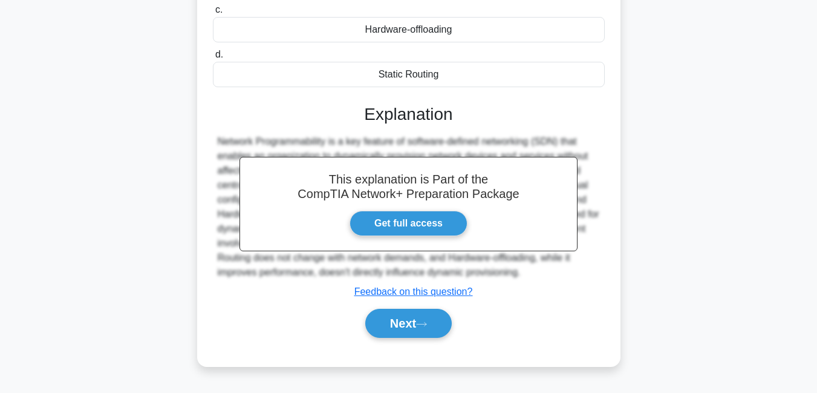
scroll to position [261, 0]
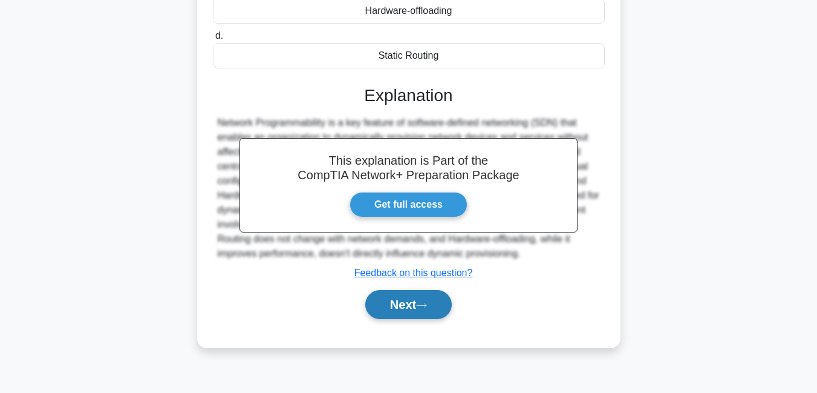
click at [391, 315] on button "Next" at bounding box center [408, 304] width 86 height 29
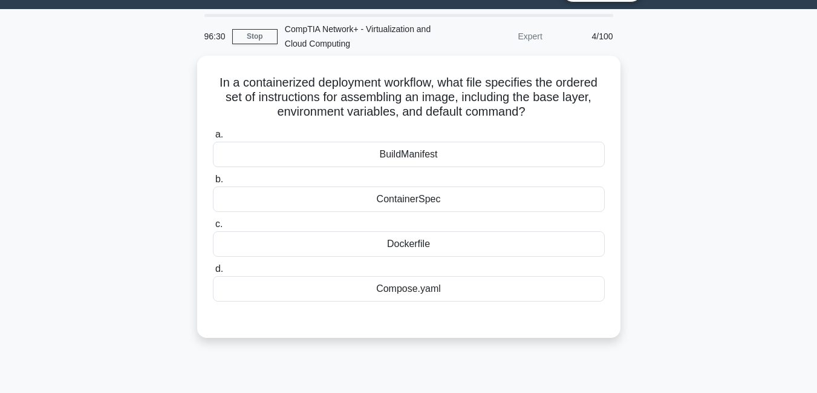
scroll to position [3, 0]
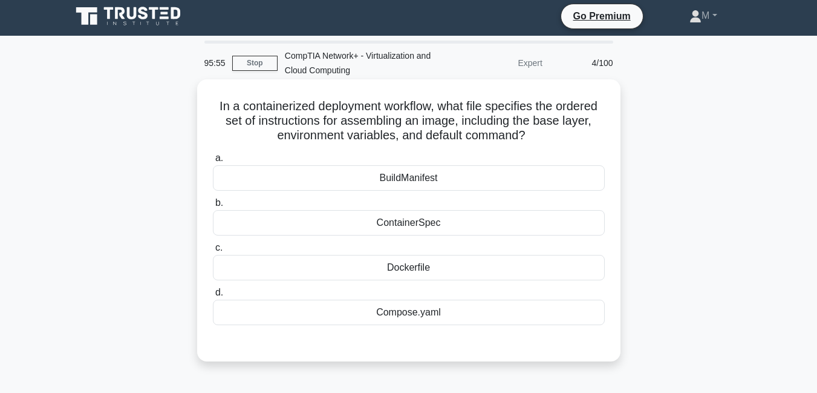
click at [440, 269] on div "Dockerfile" at bounding box center [409, 267] width 392 height 25
click at [213, 252] on input "c. Dockerfile" at bounding box center [213, 248] width 0 height 8
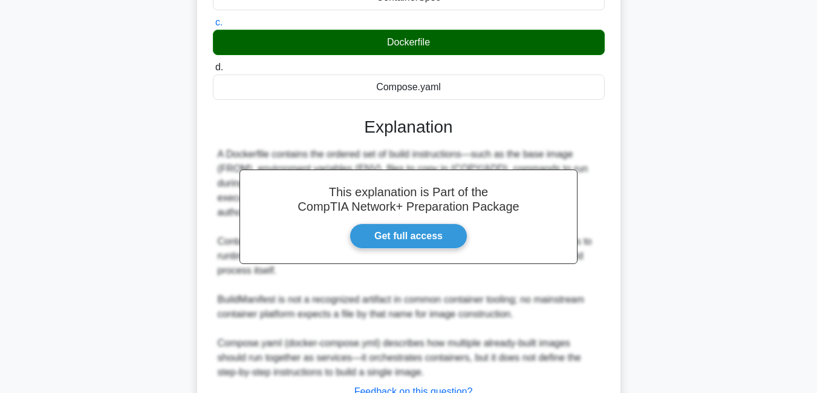
scroll to position [325, 0]
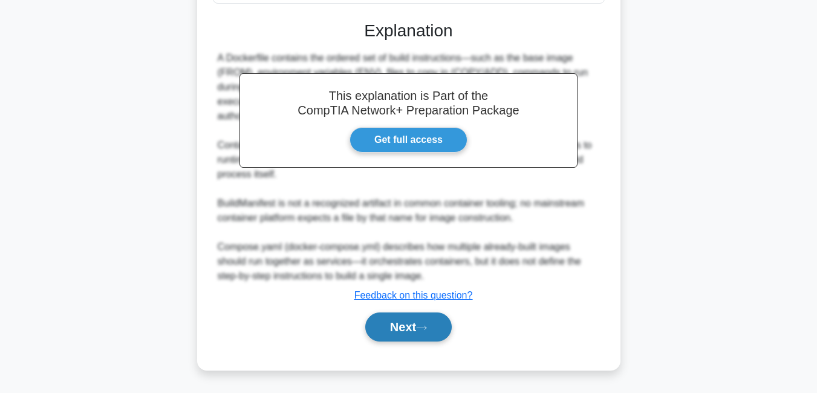
click at [402, 333] on button "Next" at bounding box center [408, 326] width 86 height 29
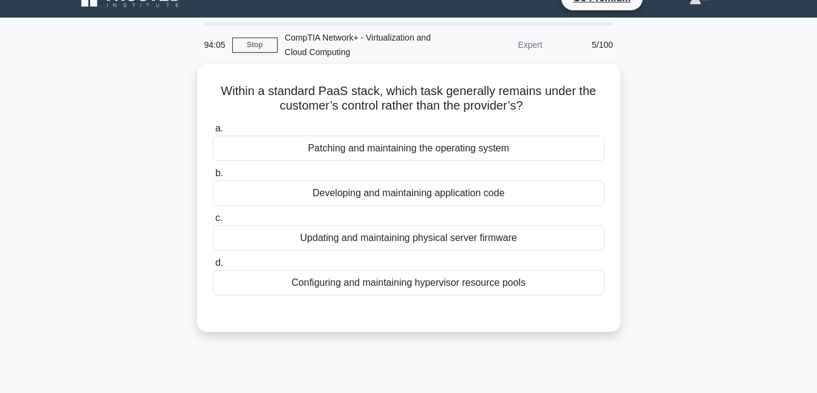
scroll to position [0, 0]
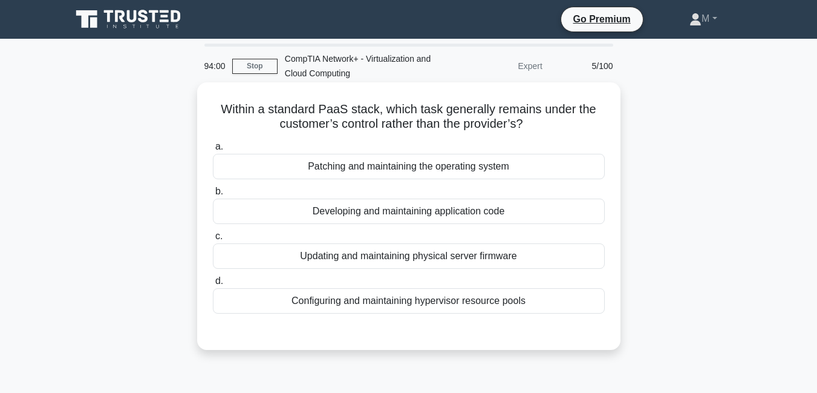
click at [619, 190] on div "Within a standard PaaS stack, which task generally remains under the customer’s…" at bounding box center [408, 215] width 423 height 267
click at [433, 217] on div "Developing and maintaining application code" at bounding box center [409, 210] width 392 height 25
click at [213, 195] on input "b. Developing and maintaining application code" at bounding box center [213, 192] width 0 height 8
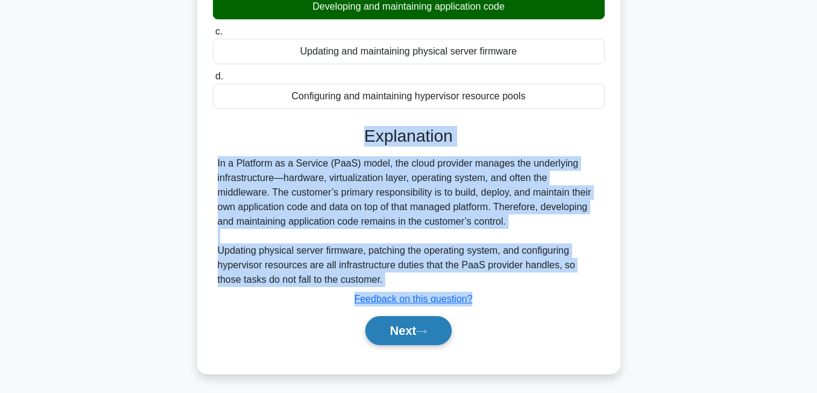
scroll to position [261, 0]
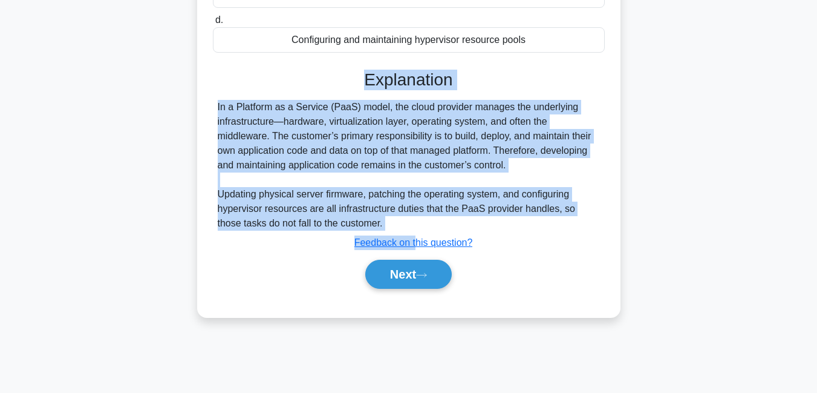
drag, startPoint x: 365, startPoint y: 267, endPoint x: 414, endPoint y: 232, distance: 61.1
click at [414, 232] on div "Explanation In a Platform as a Service (PaaS) model, the cloud provider manages…" at bounding box center [409, 182] width 392 height 224
copy div "Explanation In a Platform as a Service (PaaS) model, the cloud provider manages…"
click at [397, 270] on button "Next" at bounding box center [408, 273] width 86 height 29
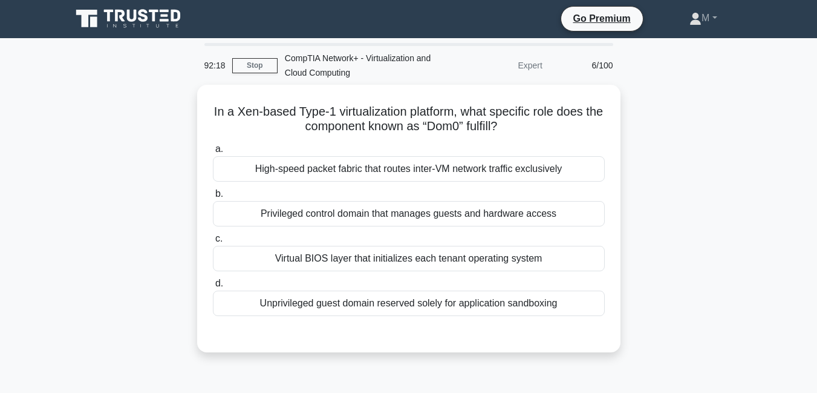
scroll to position [0, 0]
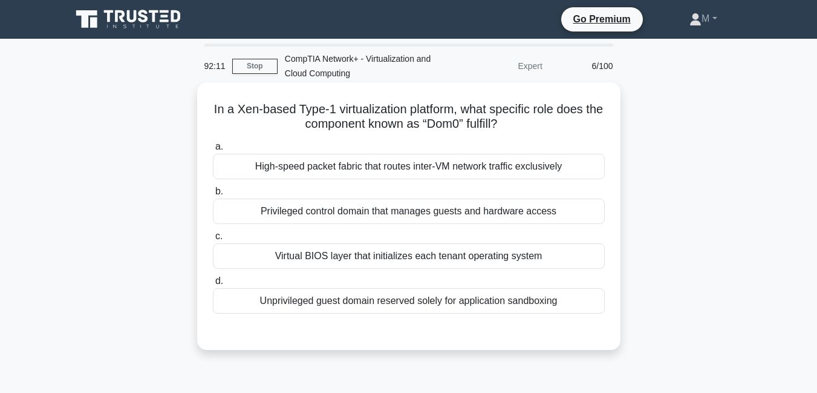
click at [326, 215] on div "Privileged control domain that manages guests and hardware access" at bounding box center [409, 210] width 392 height 25
click at [213, 195] on input "b. Privileged control domain that manages guests and hardware access" at bounding box center [213, 192] width 0 height 8
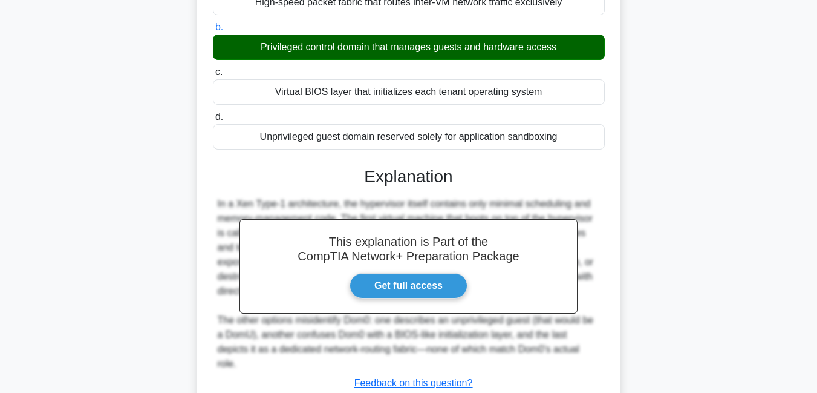
scroll to position [261, 0]
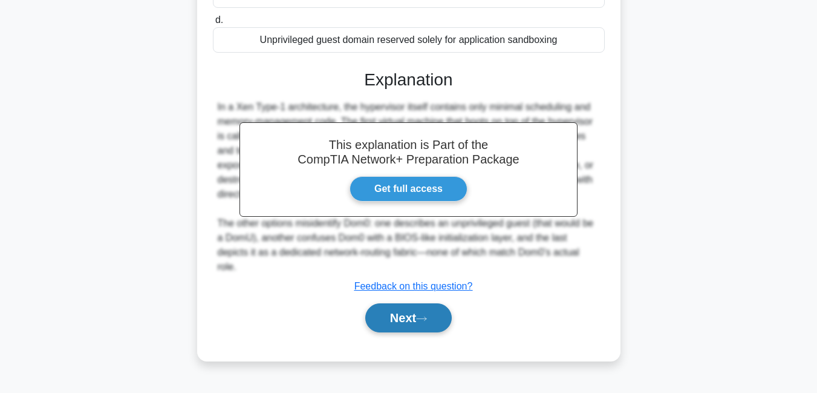
click at [407, 303] on button "Next" at bounding box center [408, 317] width 86 height 29
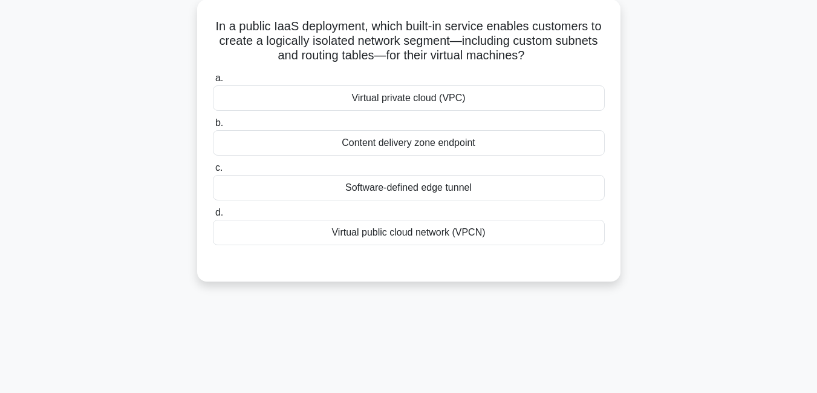
scroll to position [85, 0]
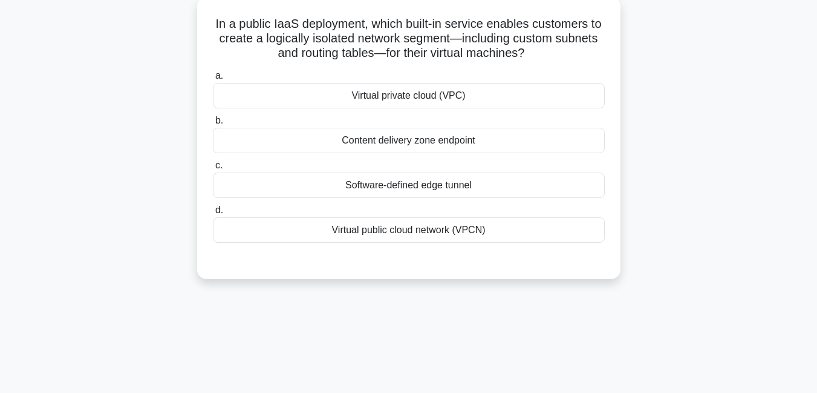
click at [445, 233] on div "Virtual public cloud network (VPCN)" at bounding box center [409, 229] width 392 height 25
click at [213, 214] on input "d. Virtual public cloud network (VPCN)" at bounding box center [213, 210] width 0 height 8
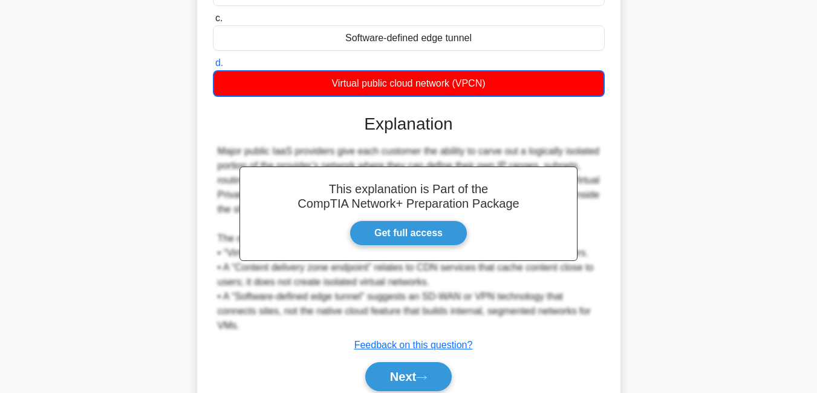
scroll to position [243, 0]
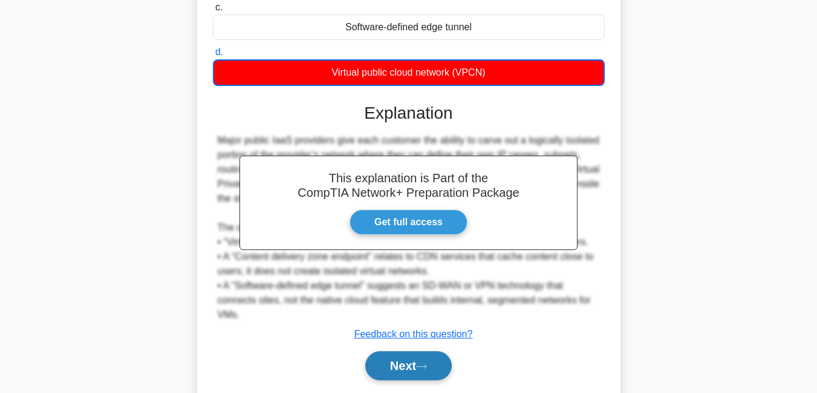
click at [389, 371] on button "Next" at bounding box center [408, 365] width 86 height 29
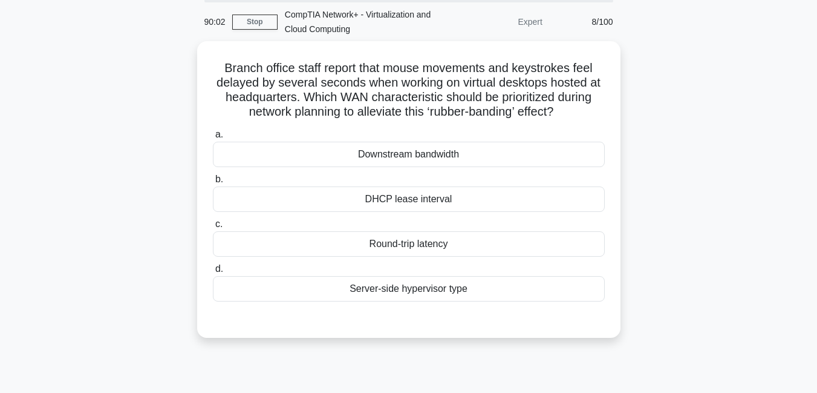
scroll to position [39, 0]
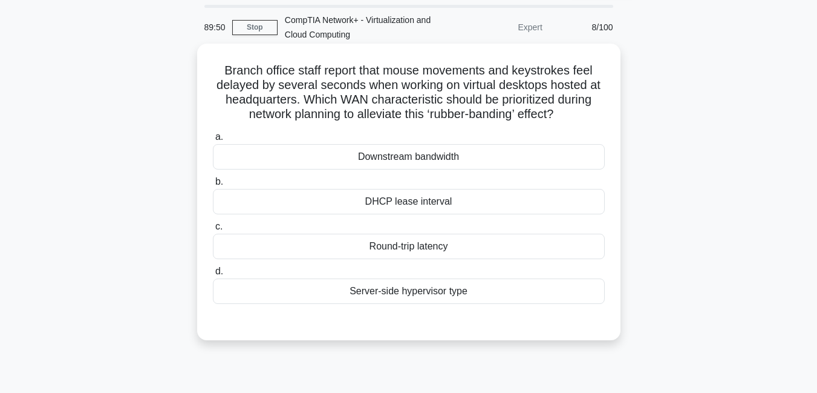
click at [411, 255] on div "Round-trip latency" at bounding box center [409, 245] width 392 height 25
click at [213, 230] on input "c. Round-trip latency" at bounding box center [213, 227] width 0 height 8
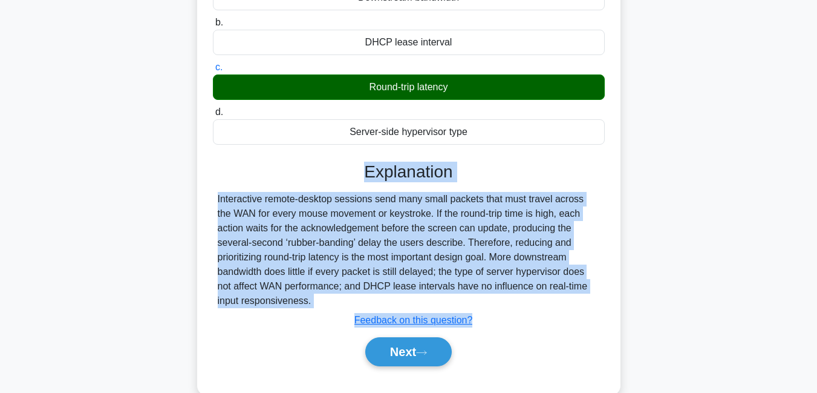
scroll to position [261, 0]
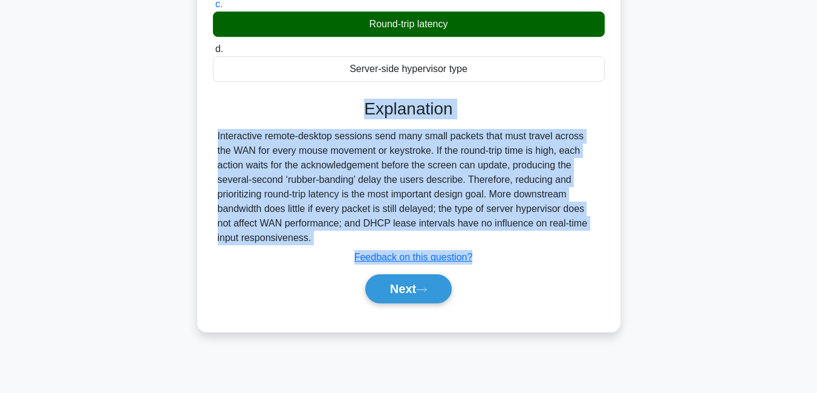
drag, startPoint x: 365, startPoint y: 330, endPoint x: 324, endPoint y: 242, distance: 97.7
click at [324, 242] on div "Explanation Interactive remote-desktop sessions send many small packets that mu…" at bounding box center [409, 203] width 392 height 209
copy div "Explanation Interactive remote-desktop sessions send many small packets that mu…"
click at [379, 294] on button "Next" at bounding box center [408, 288] width 86 height 29
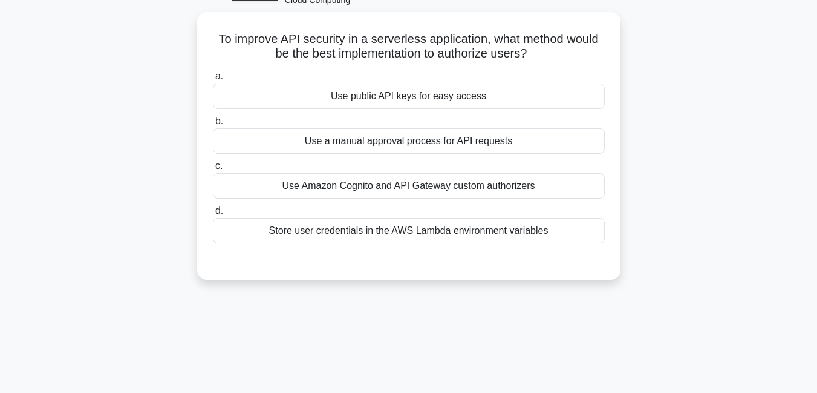
scroll to position [72, 0]
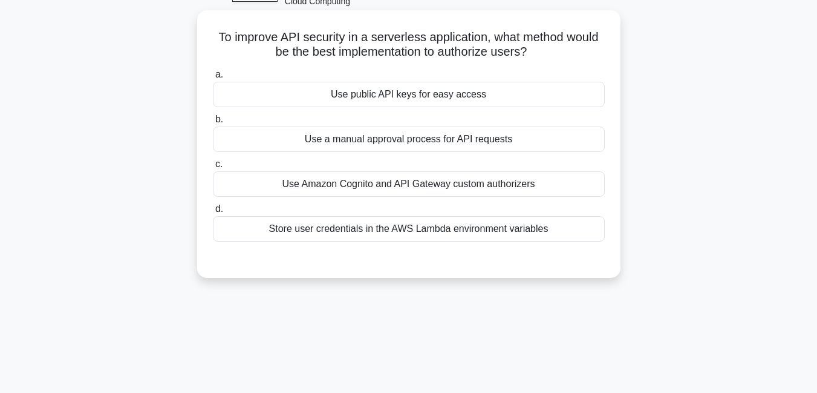
click at [469, 96] on div "Use public API keys for easy access" at bounding box center [409, 94] width 392 height 25
click at [213, 79] on input "a. Use public API keys for easy access" at bounding box center [213, 75] width 0 height 8
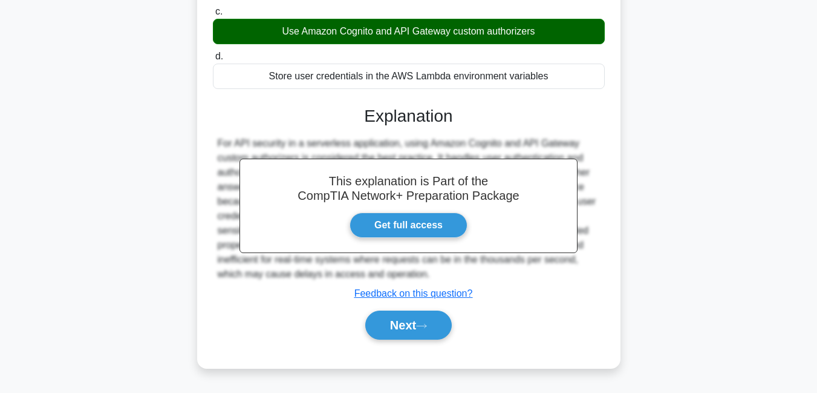
scroll to position [255, 0]
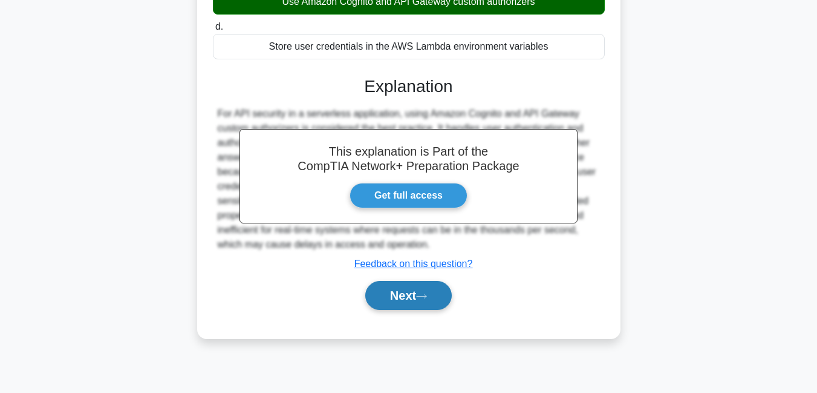
click at [409, 303] on button "Next" at bounding box center [408, 295] width 86 height 29
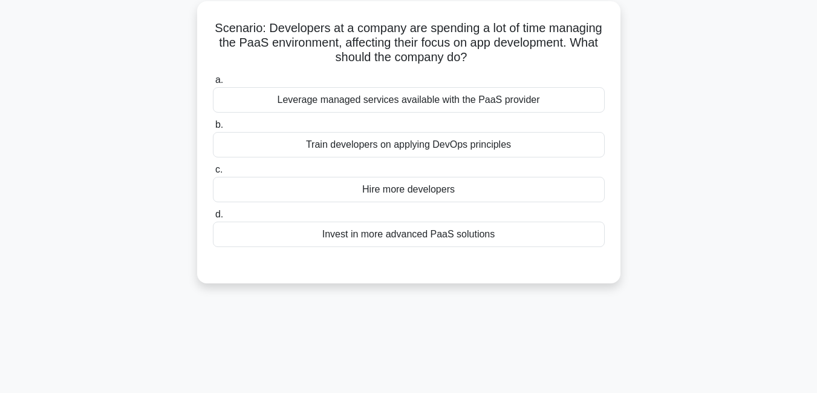
scroll to position [85, 0]
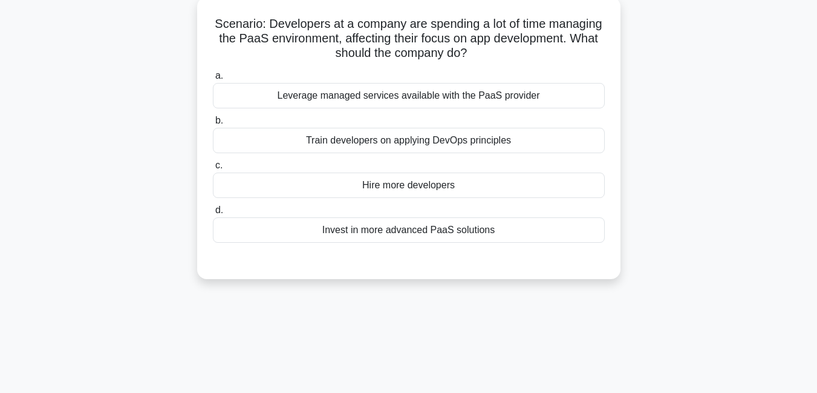
click at [492, 147] on div "Train developers on applying DevOps principles" at bounding box center [409, 140] width 392 height 25
click at [213, 125] on input "b. Train developers on applying DevOps principles" at bounding box center [213, 121] width 0 height 8
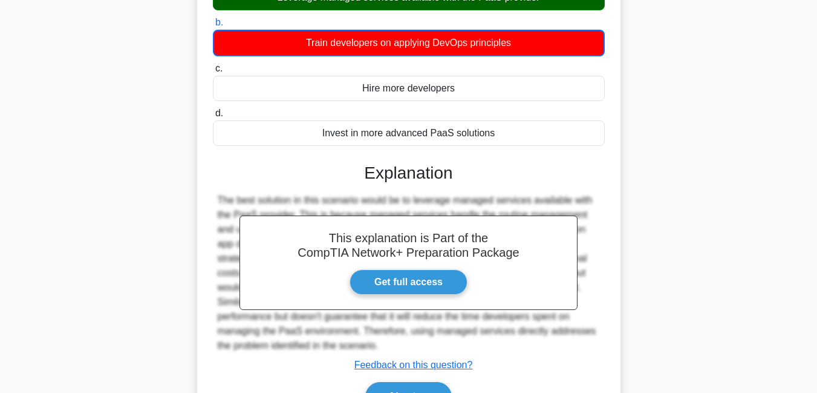
scroll to position [261, 0]
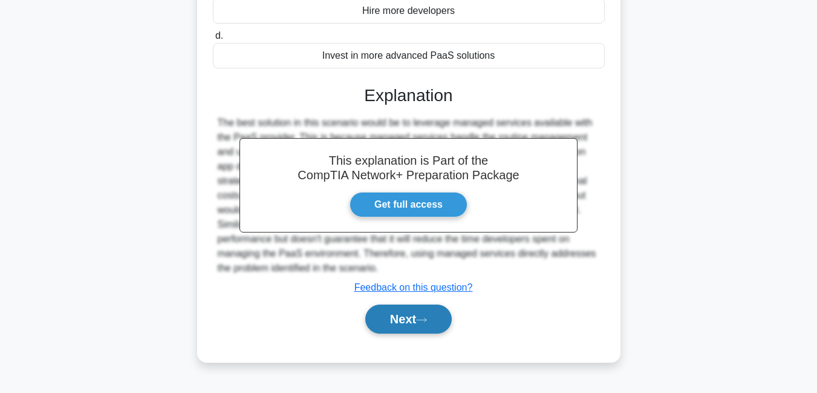
click at [400, 320] on button "Next" at bounding box center [408, 318] width 86 height 29
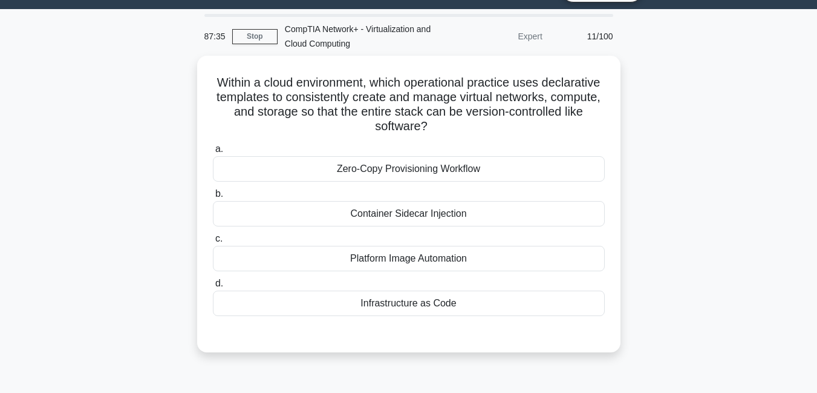
scroll to position [28, 0]
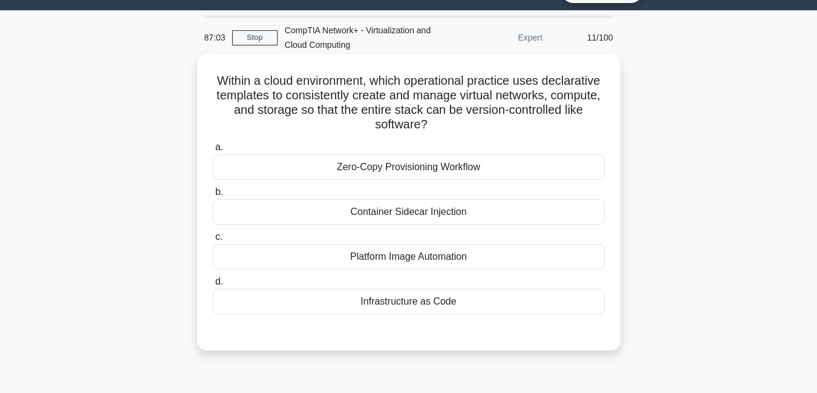
click at [448, 168] on div "Zero-Copy Provisioning Workflow" at bounding box center [409, 166] width 392 height 25
click at [213, 151] on input "a. Zero-Copy Provisioning Workflow" at bounding box center [213, 147] width 0 height 8
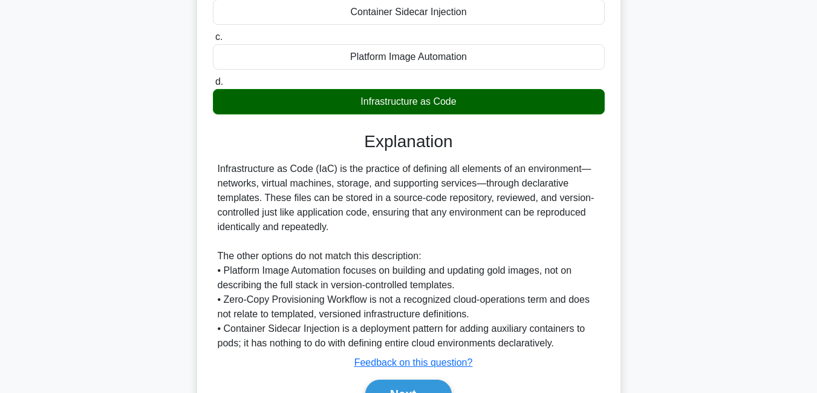
scroll to position [231, 0]
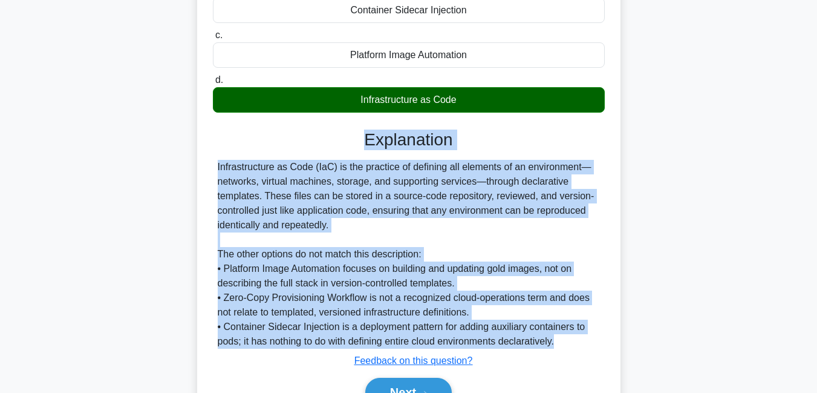
drag, startPoint x: 364, startPoint y: 142, endPoint x: 560, endPoint y: 338, distance: 277.6
click at [560, 338] on div "Explanation Infrastructure as Code (IaC) is the practice of defining all elemen…" at bounding box center [409, 270] width 392 height 282
copy div "Explanation Infrastructure as Code (IaC) is the practice of defining all elemen…"
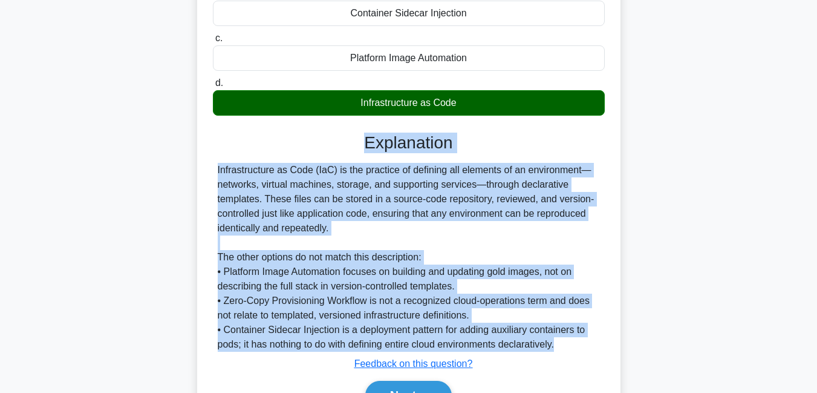
scroll to position [297, 0]
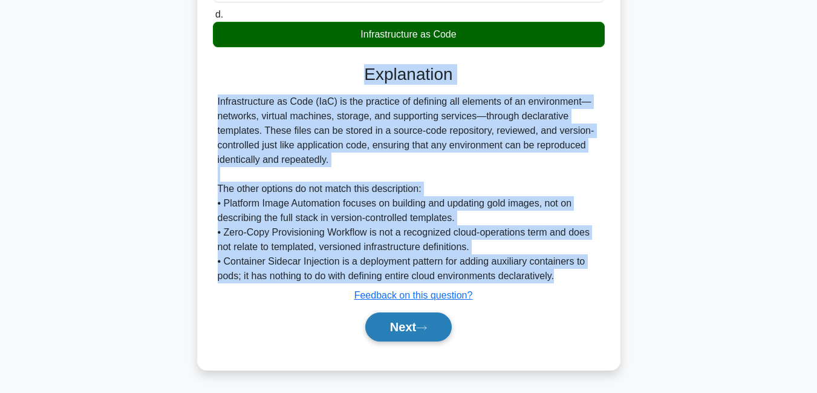
click at [417, 322] on button "Next" at bounding box center [408, 326] width 86 height 29
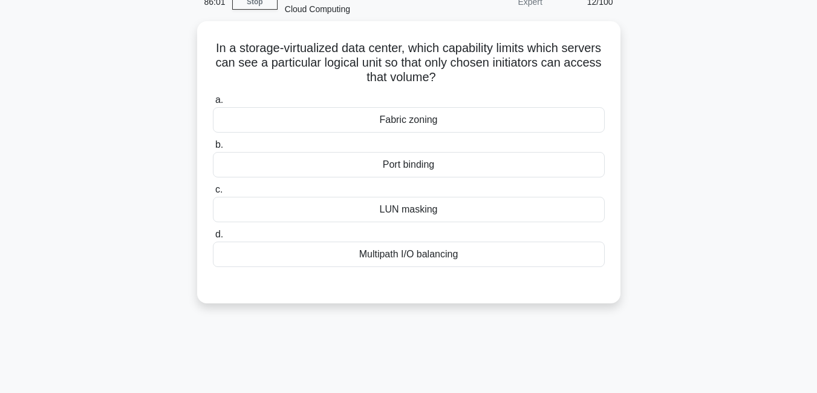
scroll to position [60, 0]
click at [431, 217] on div "LUN masking" at bounding box center [409, 209] width 392 height 25
click at [213, 194] on input "c. LUN masking" at bounding box center [213, 190] width 0 height 8
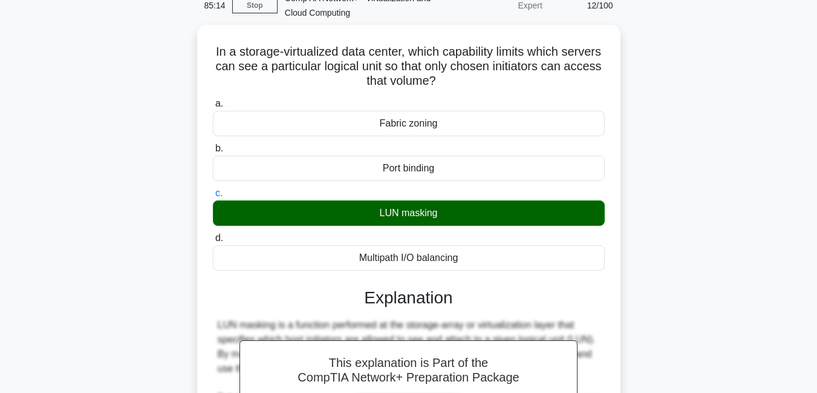
scroll to position [261, 0]
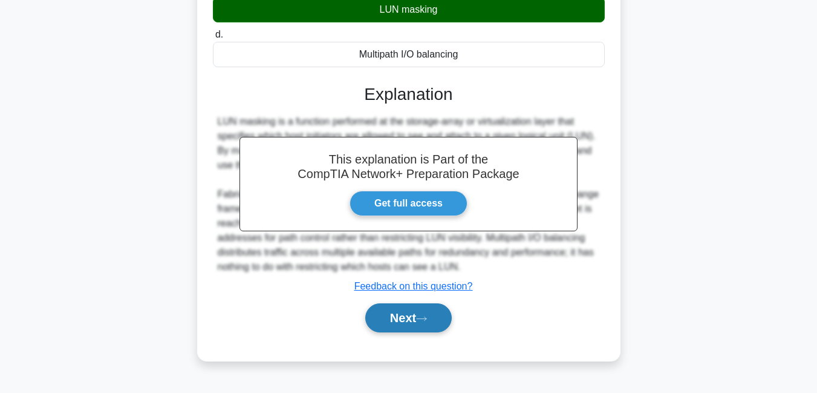
click at [409, 322] on button "Next" at bounding box center [408, 317] width 86 height 29
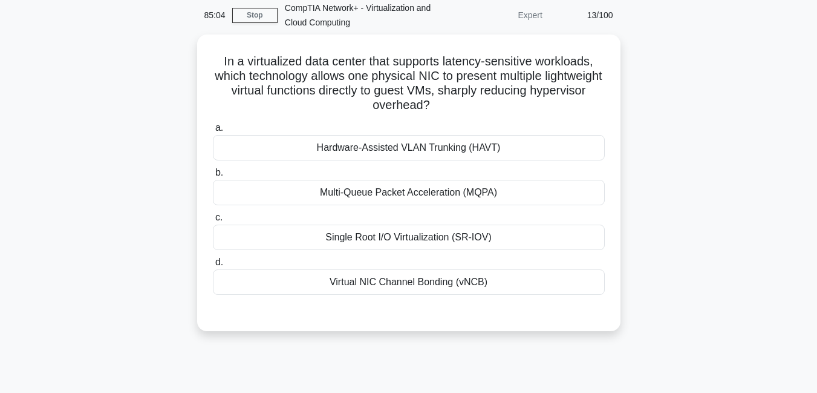
scroll to position [49, 0]
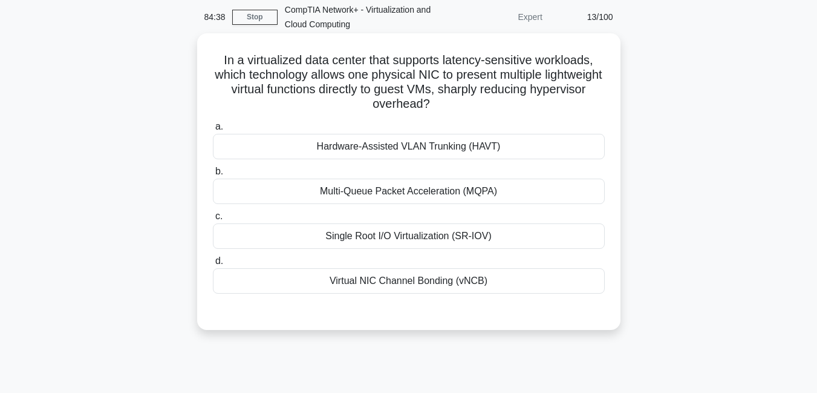
click at [481, 243] on div "Single Root I/O Virtualization (SR-IOV)" at bounding box center [409, 235] width 392 height 25
click at [213, 220] on input "c. Single Root I/O Virtualization (SR-IOV)" at bounding box center [213, 216] width 0 height 8
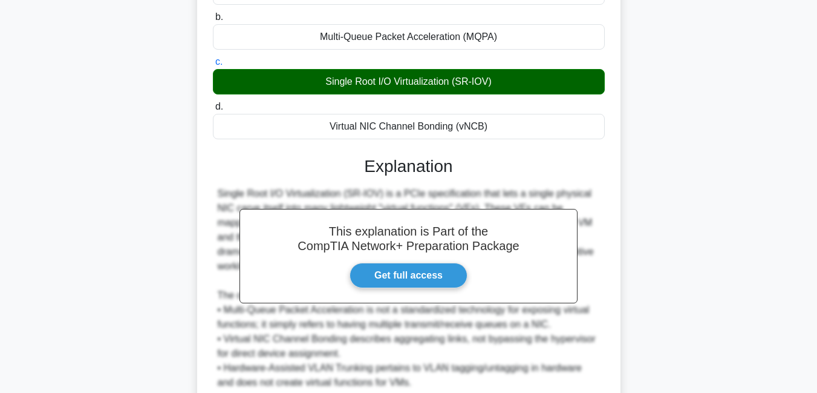
scroll to position [310, 0]
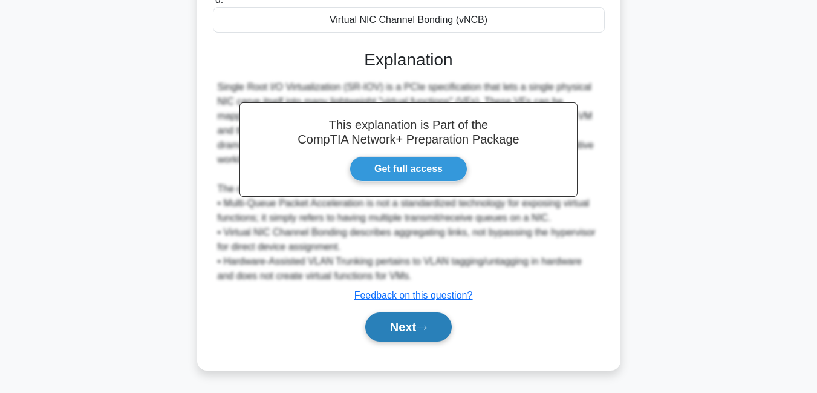
click at [409, 330] on button "Next" at bounding box center [408, 326] width 86 height 29
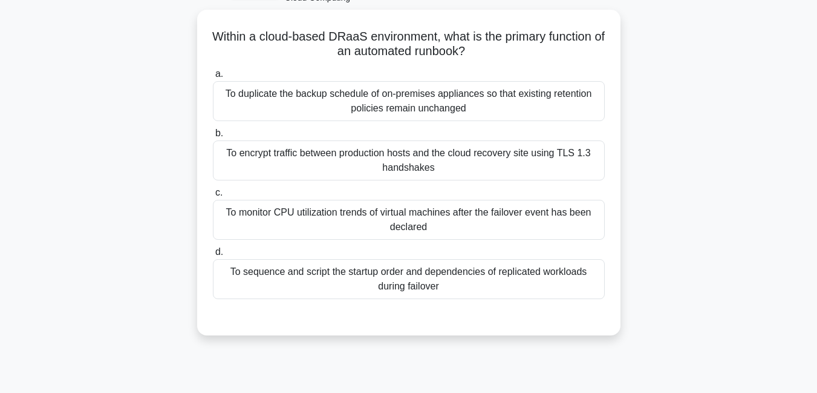
scroll to position [73, 0]
click at [498, 160] on div "To encrypt traffic between production hosts and the cloud recovery site using T…" at bounding box center [409, 160] width 392 height 40
click at [213, 137] on input "b. To encrypt traffic between production hosts and the cloud recovery site usin…" at bounding box center [213, 133] width 0 height 8
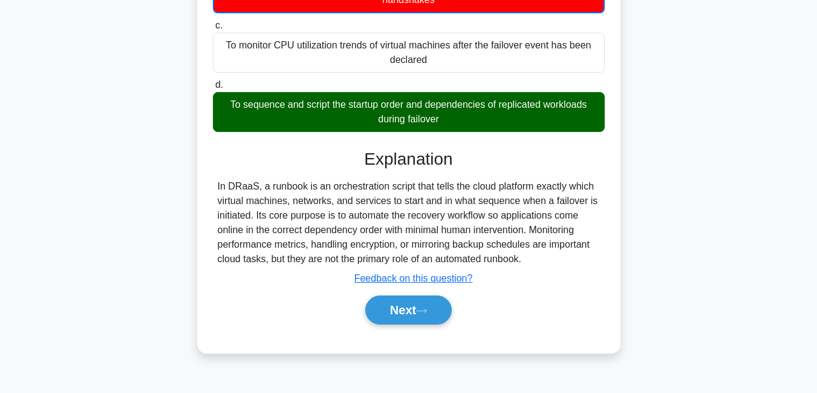
scroll to position [258, 0]
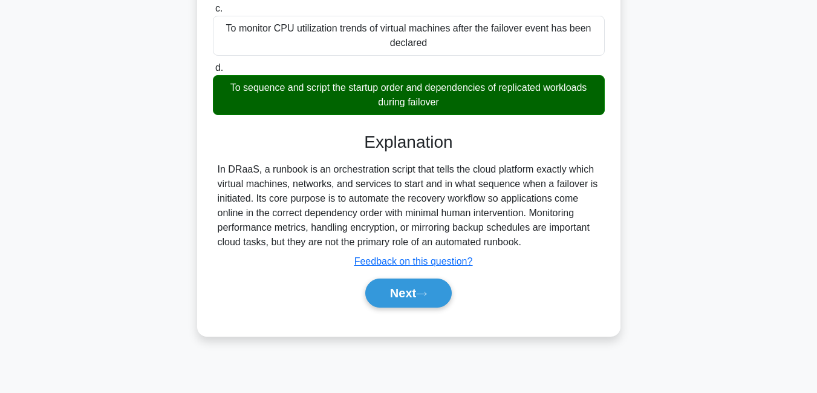
drag, startPoint x: 366, startPoint y: 140, endPoint x: 575, endPoint y: 239, distance: 231.0
click at [575, 239] on div "Explanation In DRaaS, a runbook is an orchestration script that tells the cloud…" at bounding box center [409, 222] width 392 height 180
copy div "Explanation In DRaaS, a runbook is an orchestration script that tells the cloud…"
click at [405, 293] on button "Next" at bounding box center [408, 292] width 86 height 29
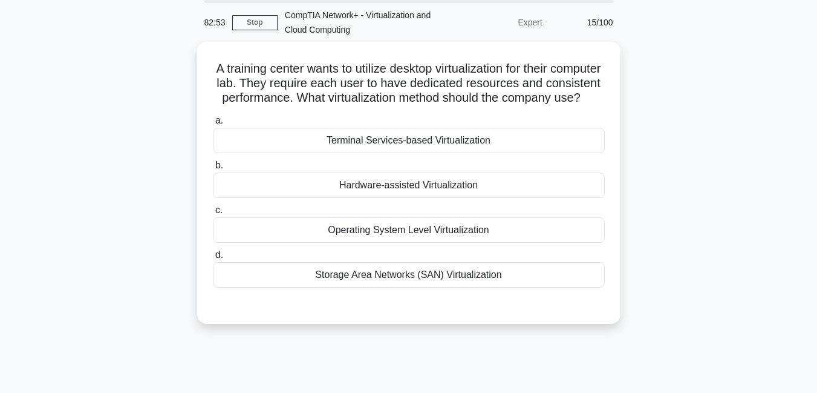
scroll to position [45, 0]
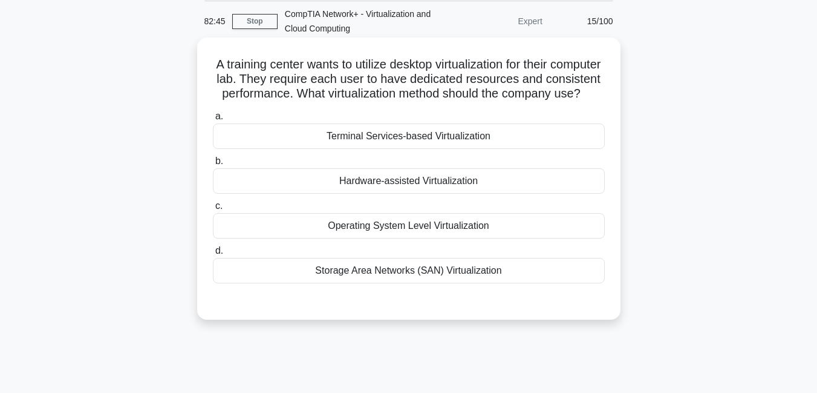
click at [443, 149] on div "Terminal Services-based Virtualization" at bounding box center [409, 135] width 392 height 25
click at [213, 120] on input "a. Terminal Services-based Virtualization" at bounding box center [213, 117] width 0 height 8
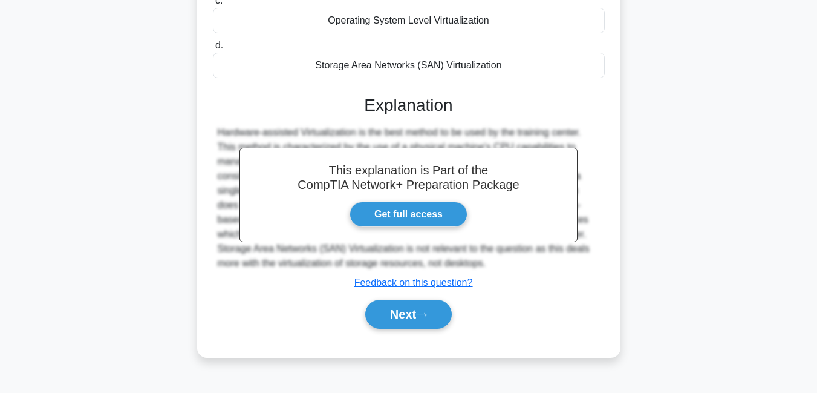
scroll to position [261, 0]
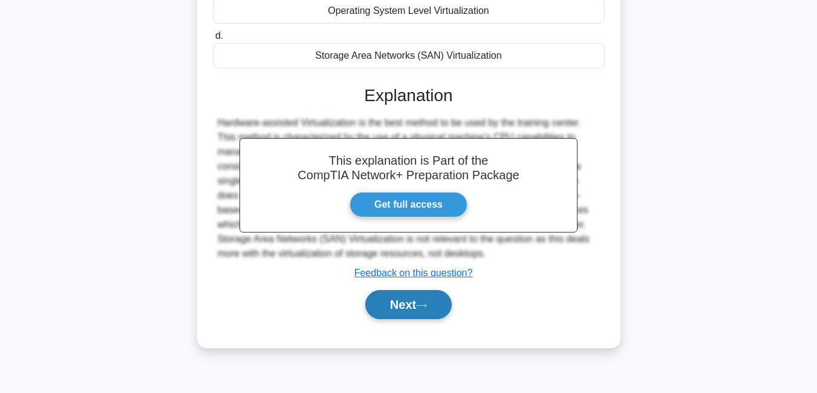
click at [400, 319] on button "Next" at bounding box center [408, 304] width 86 height 29
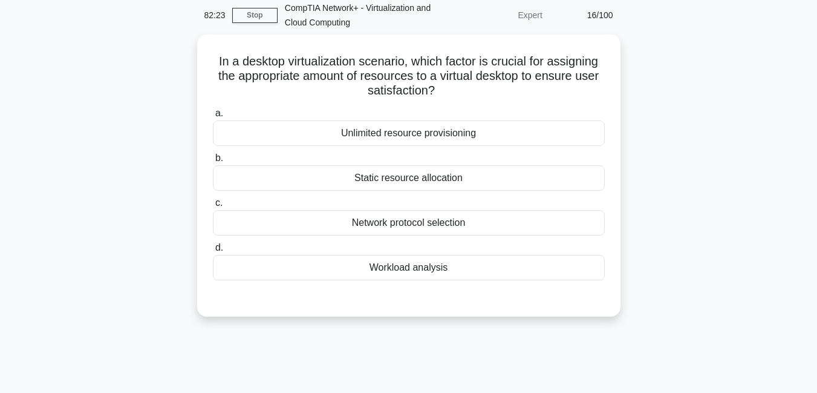
scroll to position [30, 0]
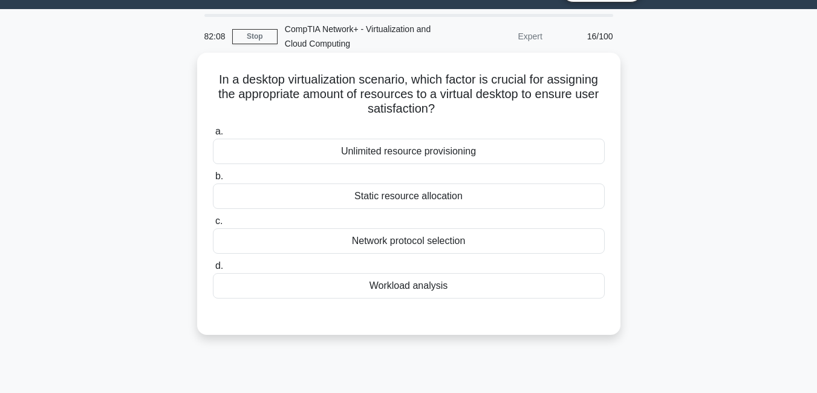
click at [433, 201] on div "Static resource allocation" at bounding box center [409, 195] width 392 height 25
click at [213, 180] on input "b. Static resource allocation" at bounding box center [213, 176] width 0 height 8
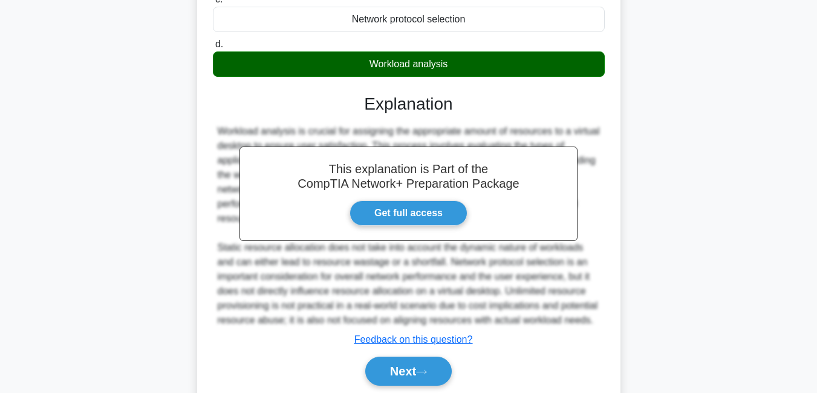
scroll to position [311, 0]
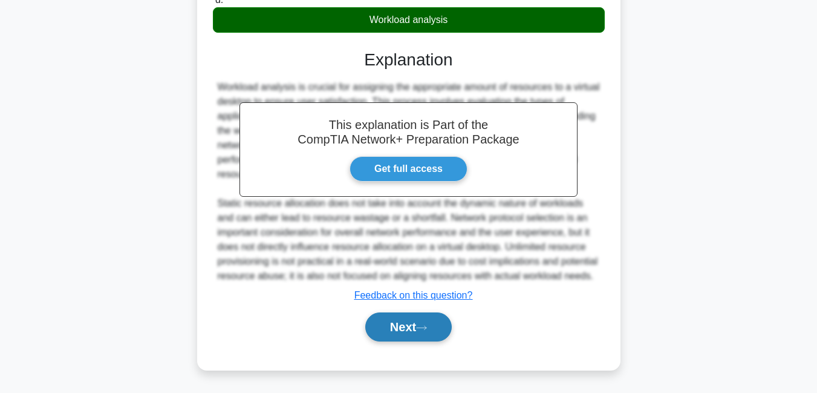
click at [391, 327] on button "Next" at bounding box center [408, 326] width 86 height 29
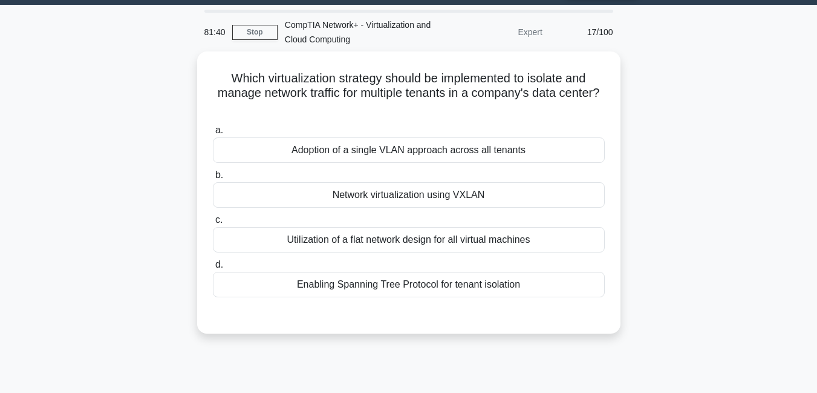
scroll to position [13, 0]
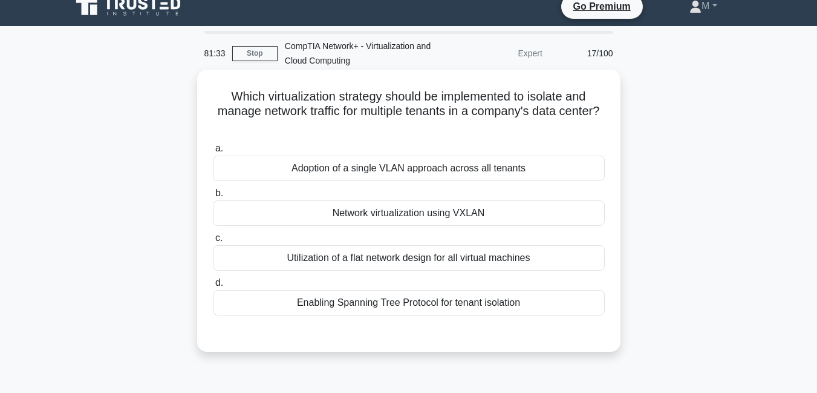
click at [470, 215] on div "Network virtualization using VXLAN" at bounding box center [409, 212] width 392 height 25
click at [213, 197] on input "b. Network virtualization using VXLAN" at bounding box center [213, 193] width 0 height 8
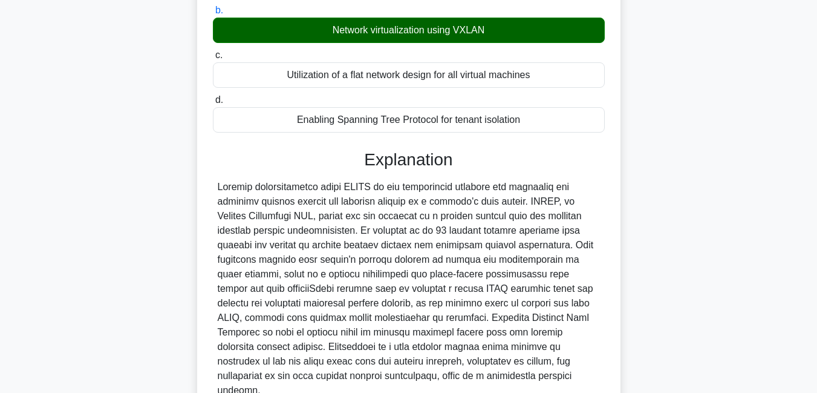
scroll to position [223, 0]
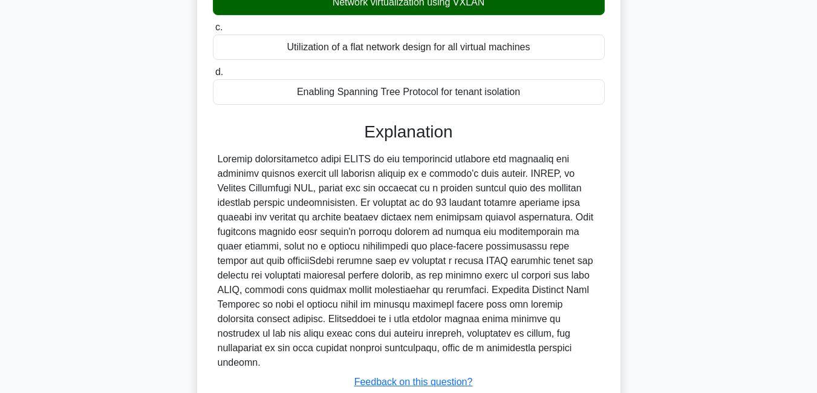
drag, startPoint x: 367, startPoint y: 132, endPoint x: 540, endPoint y: 345, distance: 274.2
click at [540, 345] on div "Explanation Submit feedback Feedback on this question? Next" at bounding box center [409, 277] width 392 height 311
copy div "Explanation Network virtualization using VXLAN is the recommended strategy for …"
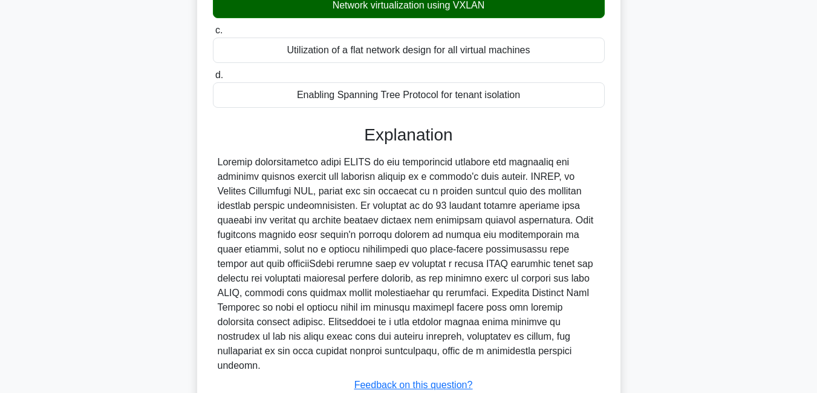
scroll to position [296, 0]
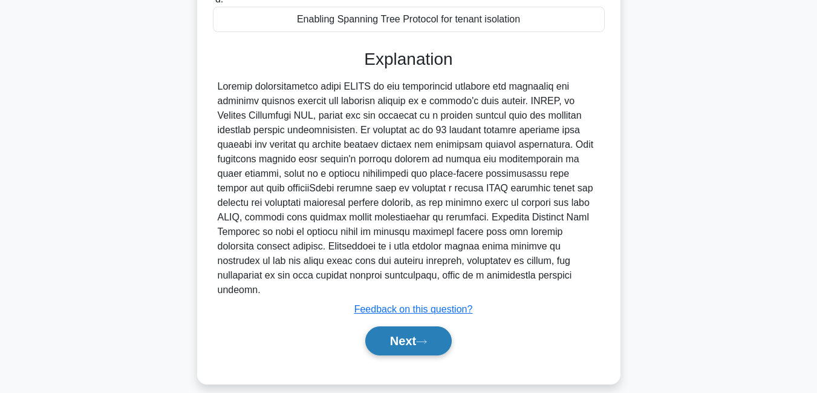
click at [405, 329] on button "Next" at bounding box center [408, 340] width 86 height 29
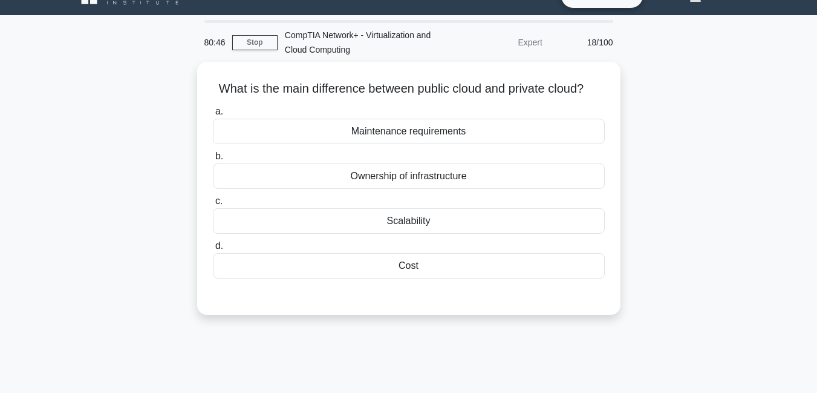
scroll to position [21, 0]
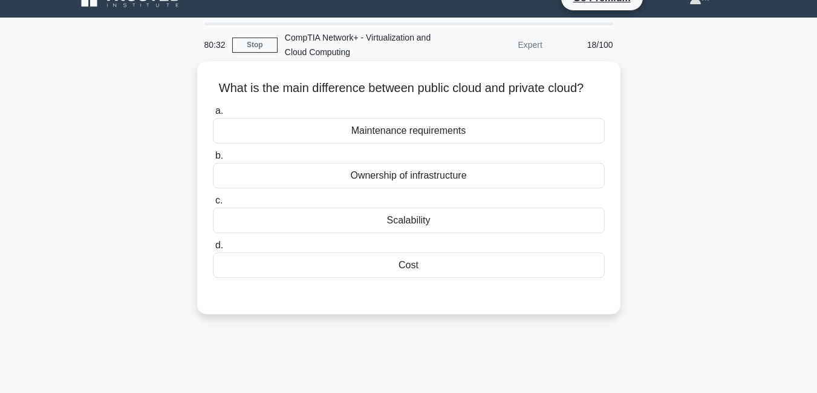
click at [422, 188] on div "Ownership of infrastructure" at bounding box center [409, 175] width 392 height 25
click at [213, 160] on input "b. Ownership of infrastructure" at bounding box center [213, 156] width 0 height 8
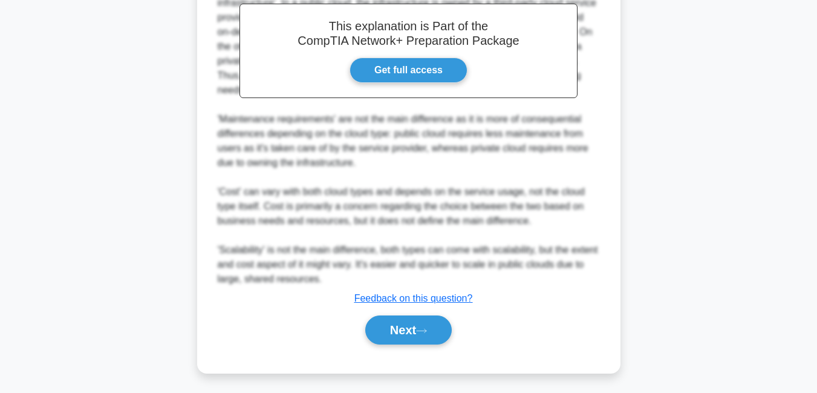
scroll to position [383, 0]
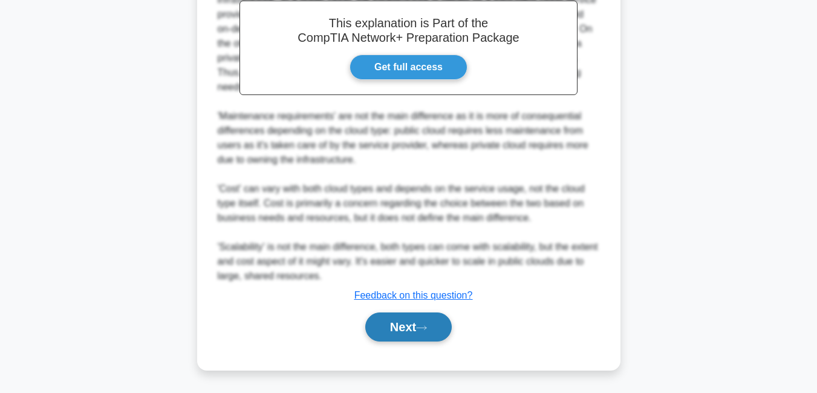
click at [408, 333] on button "Next" at bounding box center [408, 326] width 86 height 29
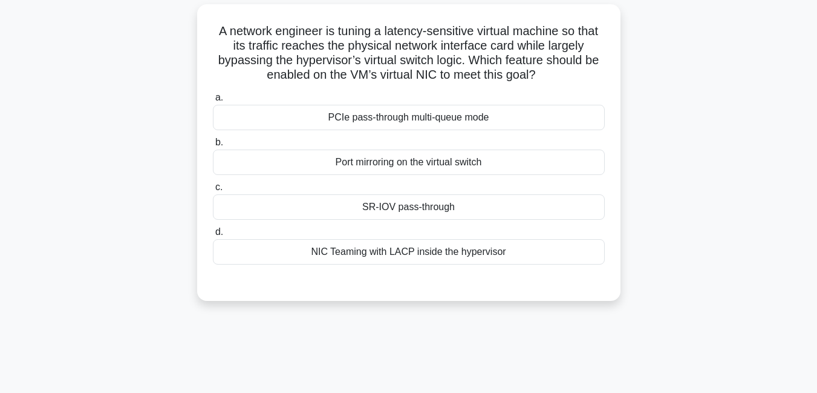
scroll to position [80, 0]
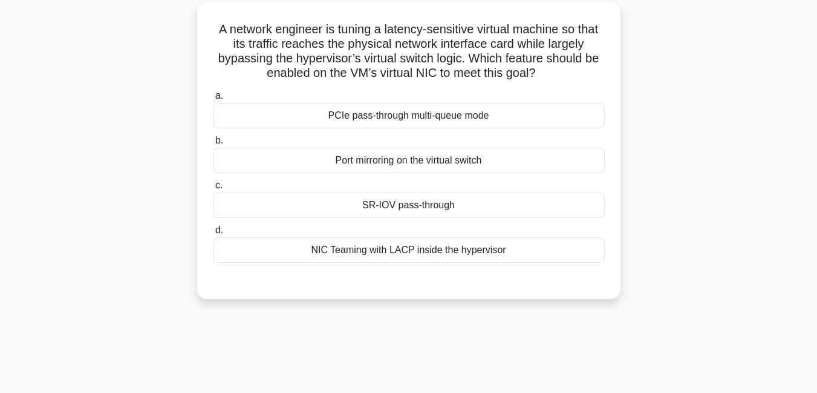
click at [445, 255] on div "NIC Teaming with LACP inside the hypervisor" at bounding box center [409, 249] width 392 height 25
click at [213, 234] on input "d. NIC Teaming with LACP inside the hypervisor" at bounding box center [213, 230] width 0 height 8
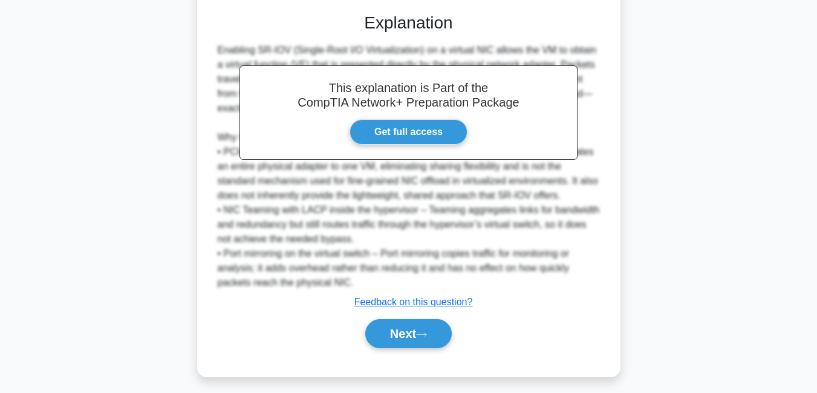
scroll to position [355, 0]
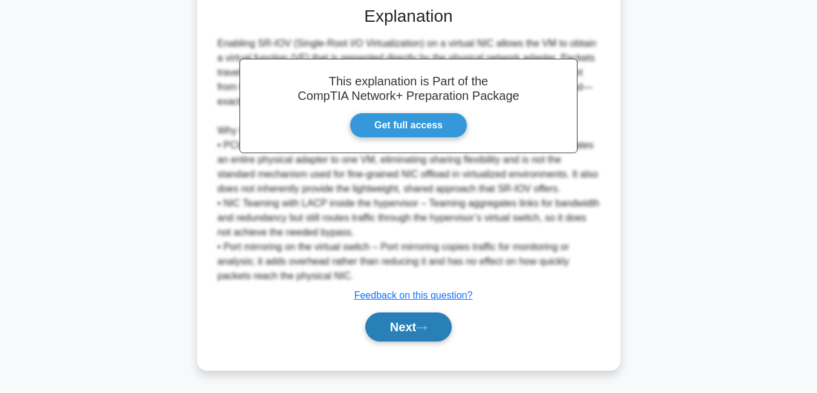
click at [409, 332] on button "Next" at bounding box center [408, 326] width 86 height 29
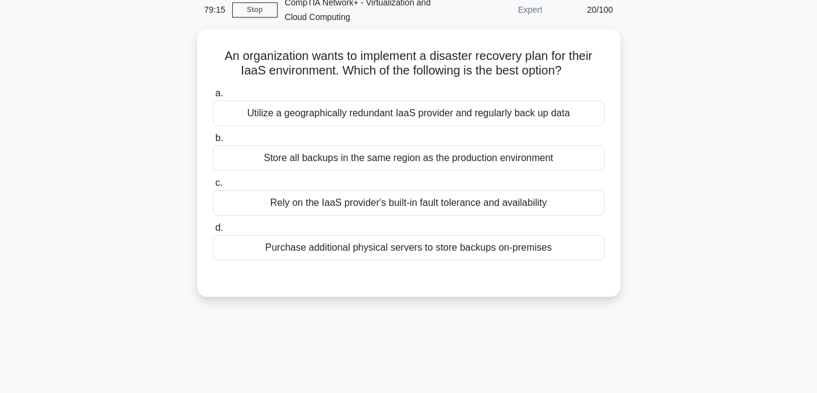
scroll to position [46, 0]
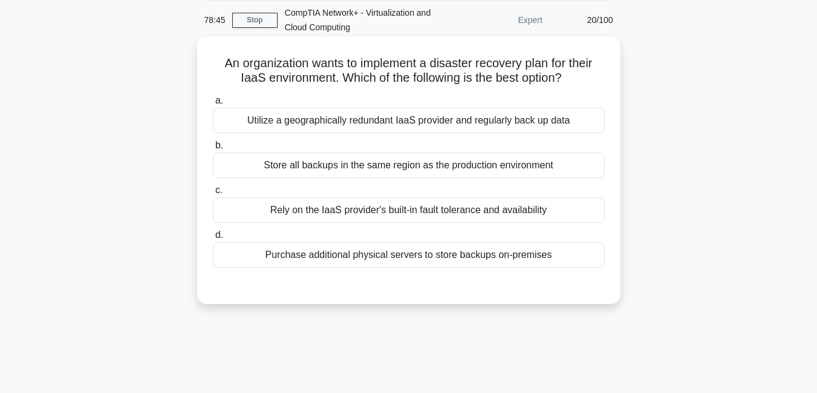
click at [374, 120] on div "Utilize a geographically redundant IaaS provider and regularly back up data" at bounding box center [409, 120] width 392 height 25
click at [213, 105] on input "a. Utilize a geographically redundant IaaS provider and regularly back up data" at bounding box center [213, 101] width 0 height 8
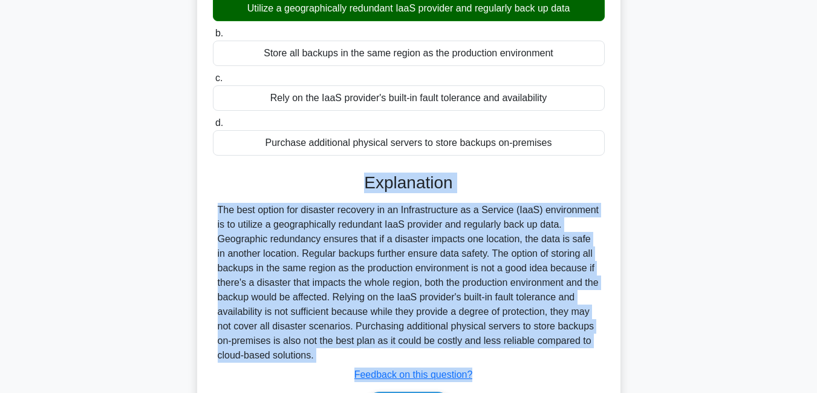
scroll to position [261, 0]
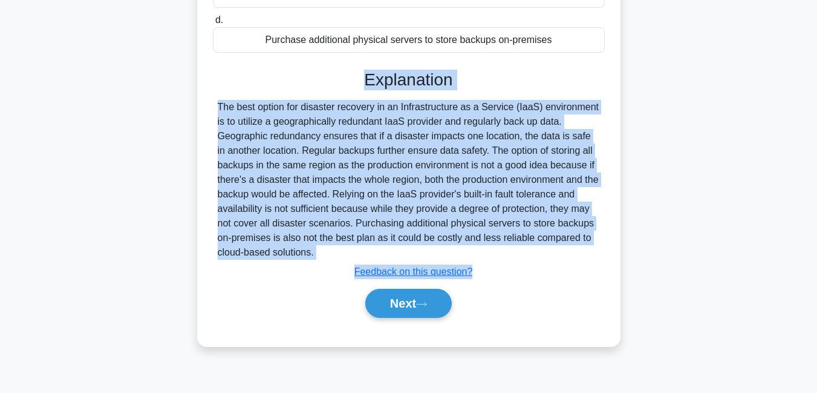
drag, startPoint x: 365, startPoint y: 293, endPoint x: 366, endPoint y: 256, distance: 36.3
click at [366, 256] on div "Explanation The best option for disaster recovery in an Infrastructure as a Ser…" at bounding box center [409, 196] width 392 height 253
copy div "Explanation The best option for disaster recovery in an Infrastructure as a Ser…"
click at [383, 310] on button "Next" at bounding box center [408, 303] width 86 height 29
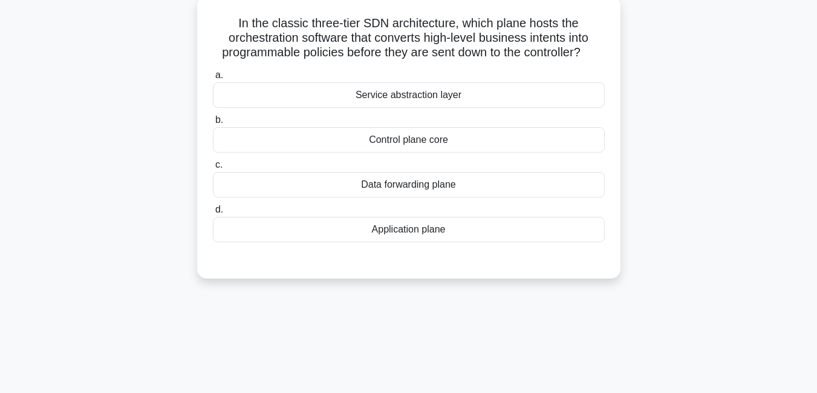
scroll to position [79, 0]
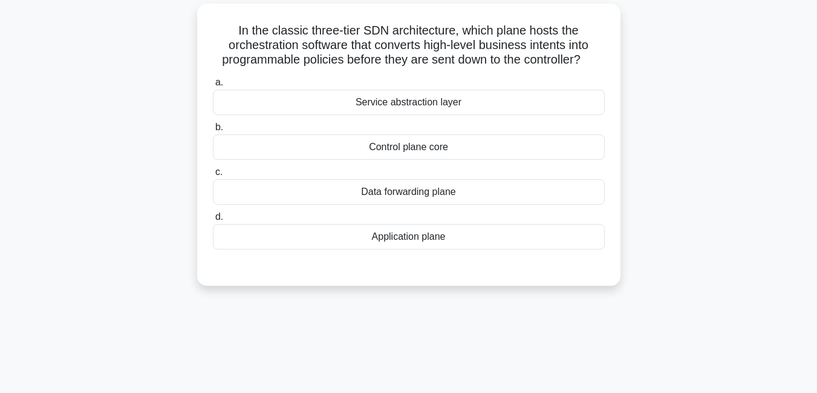
click at [452, 153] on div "Control plane core" at bounding box center [409, 146] width 392 height 25
click at [213, 131] on input "b. Control plane core" at bounding box center [213, 127] width 0 height 8
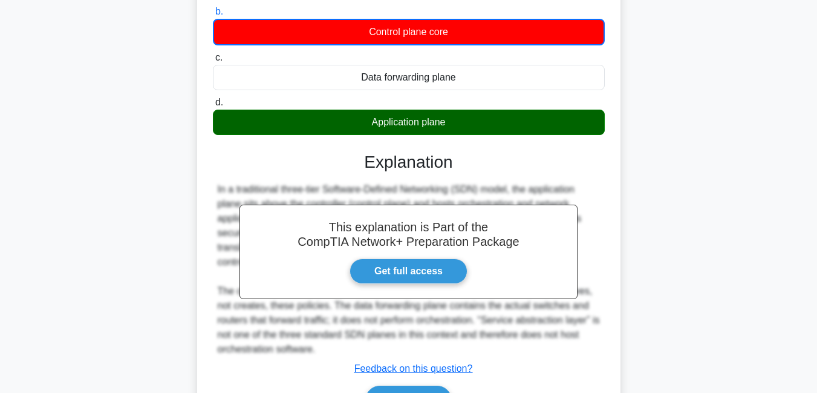
scroll to position [268, 0]
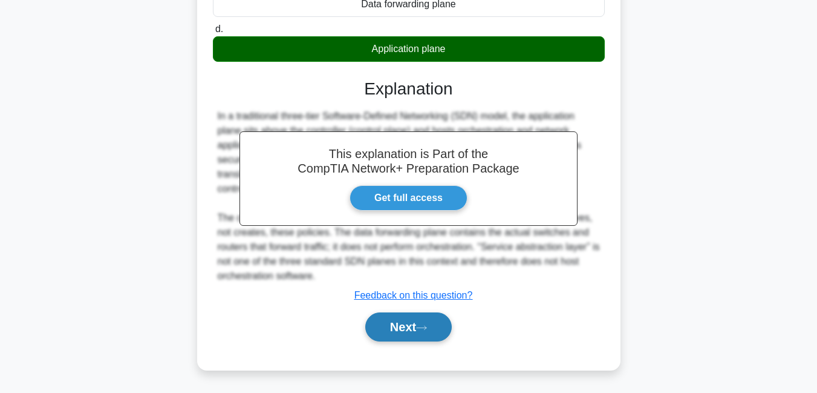
click at [394, 326] on button "Next" at bounding box center [408, 326] width 86 height 29
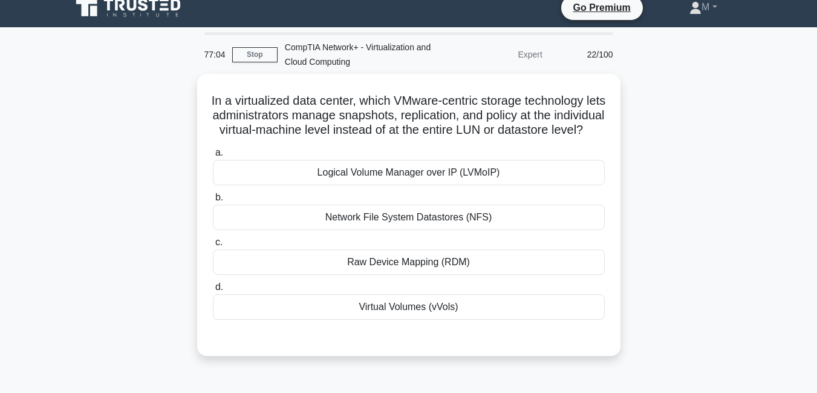
scroll to position [0, 0]
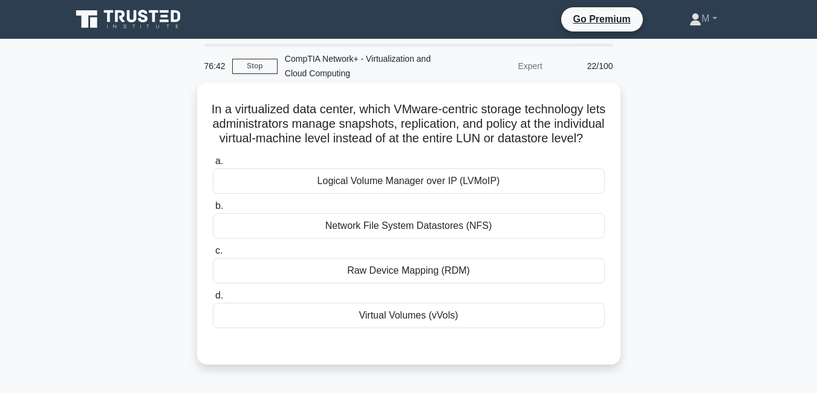
click at [448, 283] on div "Raw Device Mapping (RDM)" at bounding box center [409, 270] width 392 height 25
click at [213, 255] on input "c. Raw Device Mapping (RDM)" at bounding box center [213, 251] width 0 height 8
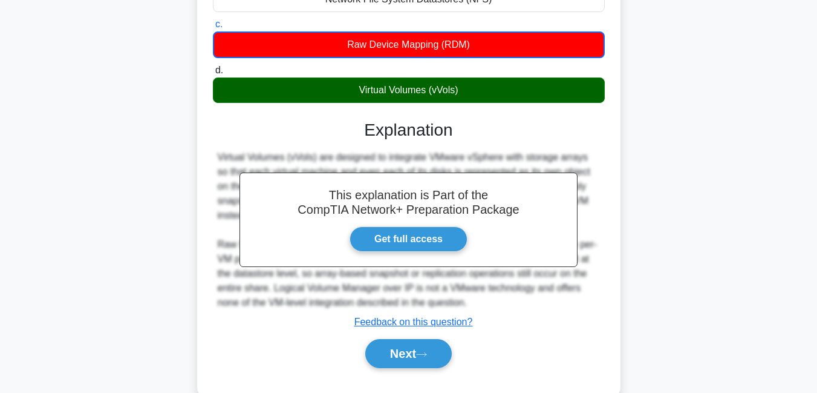
scroll to position [228, 0]
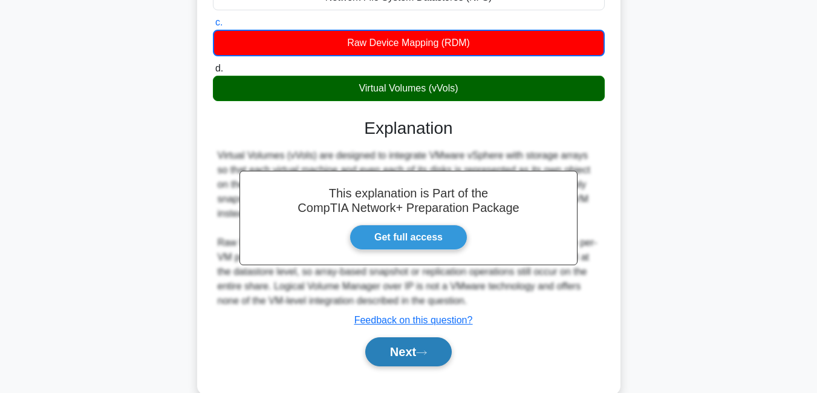
click at [403, 364] on button "Next" at bounding box center [408, 351] width 86 height 29
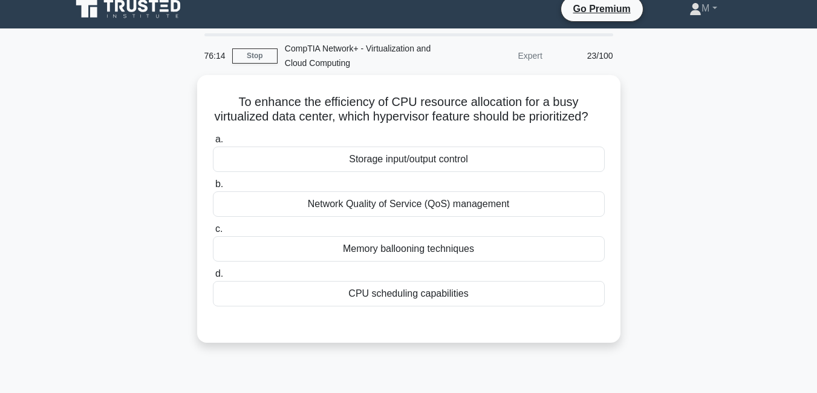
scroll to position [0, 0]
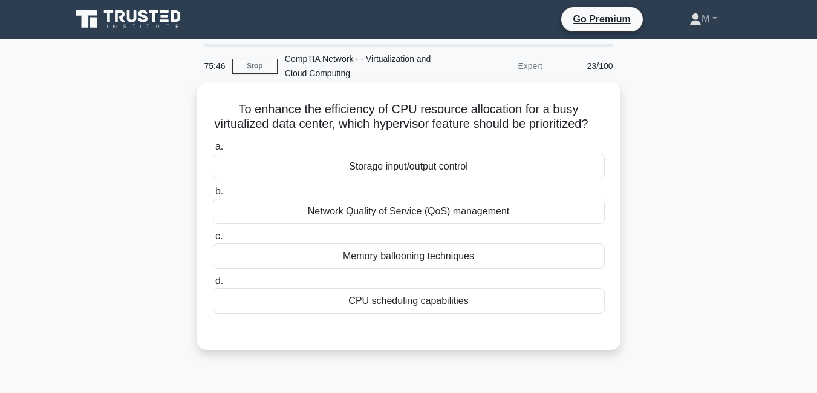
click at [440, 269] on div "Memory ballooning techniques" at bounding box center [409, 255] width 392 height 25
click at [213, 240] on input "c. Memory ballooning techniques" at bounding box center [213, 236] width 0 height 8
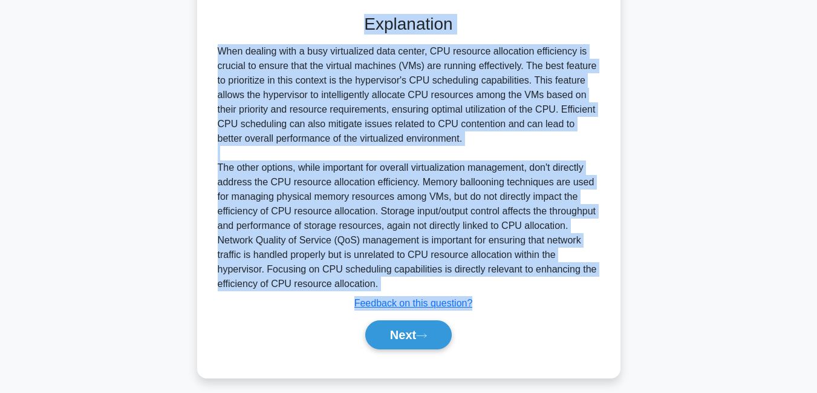
scroll to position [341, 0]
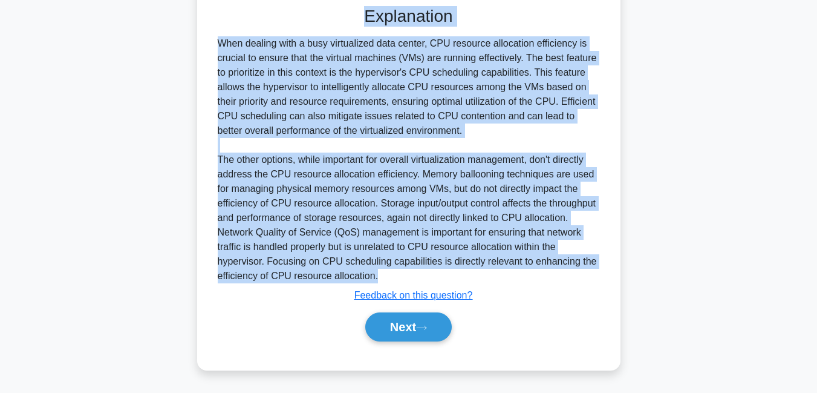
drag, startPoint x: 366, startPoint y: 284, endPoint x: 402, endPoint y: 276, distance: 36.5
click at [402, 276] on div "Explanation When dealing with a busy virtualized data center, CPU resource allo…" at bounding box center [409, 176] width 392 height 340
copy div "Explanation When dealing with a busy virtualized data center, CPU resource allo…"
click at [403, 321] on button "Next" at bounding box center [408, 326] width 86 height 29
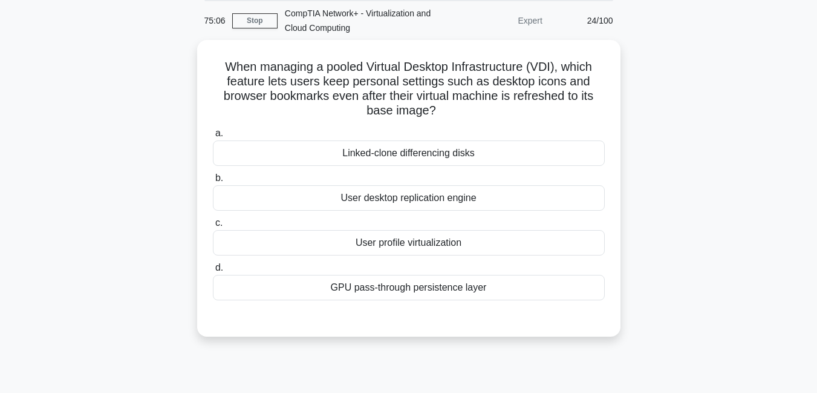
scroll to position [47, 0]
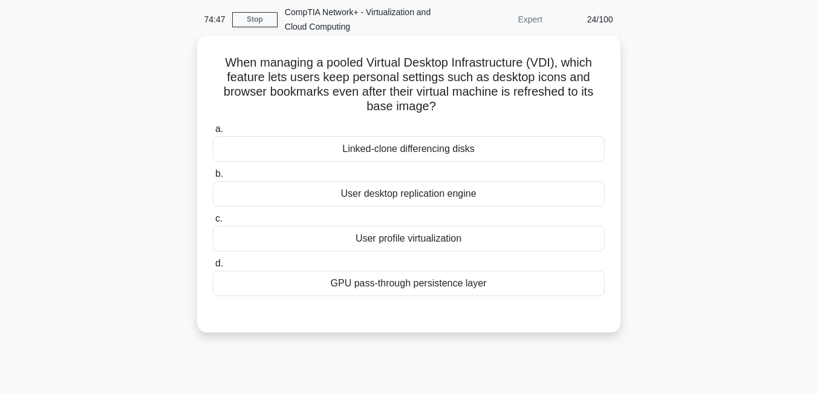
click at [411, 281] on div "GPU pass-through persistence layer" at bounding box center [409, 282] width 392 height 25
click at [213, 267] on input "d. GPU pass-through persistence layer" at bounding box center [213, 263] width 0 height 8
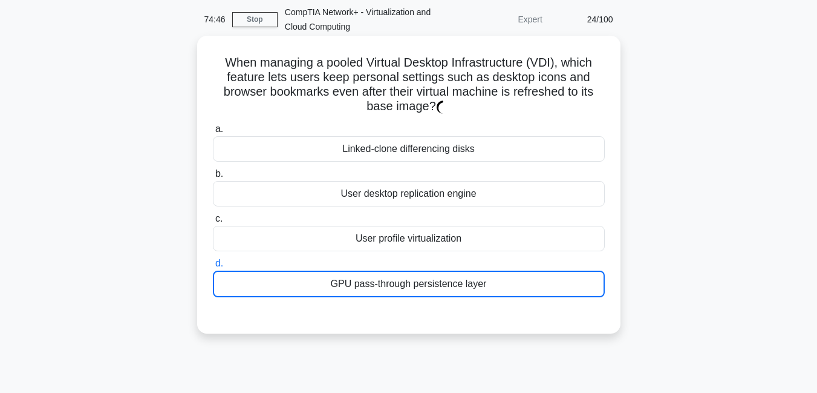
click at [411, 281] on div "GPU pass-through persistence layer" at bounding box center [409, 283] width 392 height 27
click at [213, 267] on input "d. GPU pass-through persistence layer" at bounding box center [213, 263] width 0 height 8
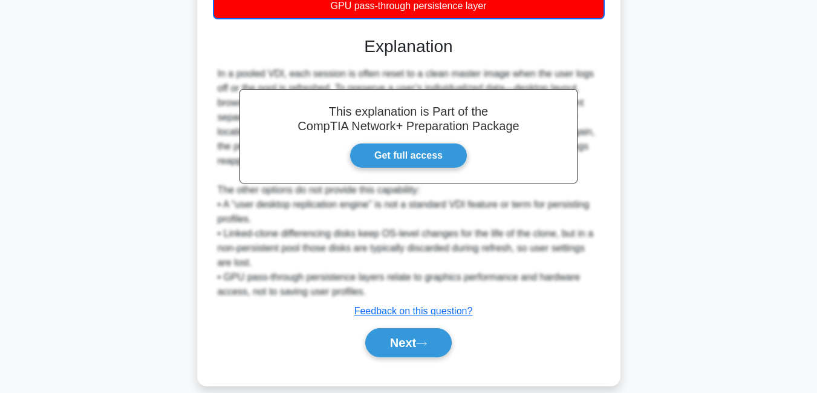
scroll to position [341, 0]
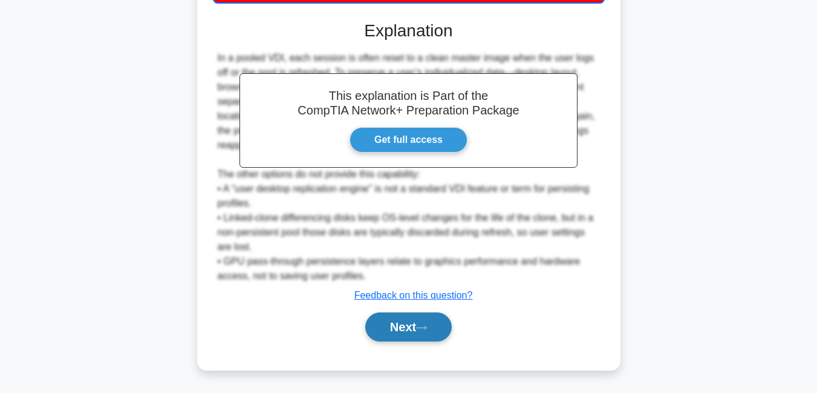
click at [402, 325] on button "Next" at bounding box center [408, 326] width 86 height 29
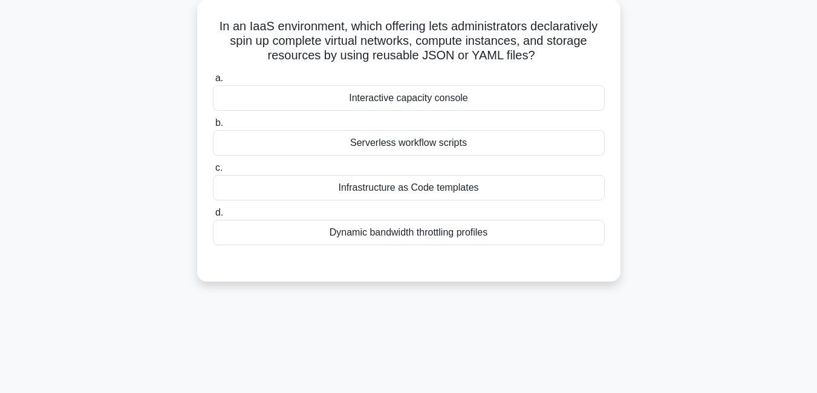
scroll to position [74, 0]
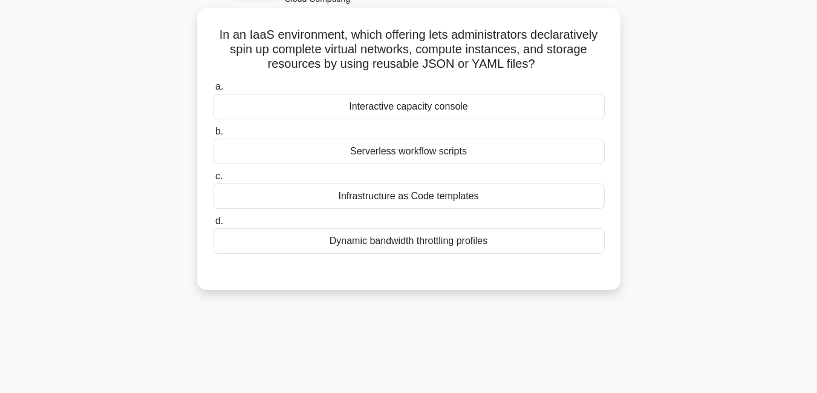
click at [452, 110] on div "Interactive capacity console" at bounding box center [409, 106] width 392 height 25
click at [213, 91] on input "a. Interactive capacity console" at bounding box center [213, 87] width 0 height 8
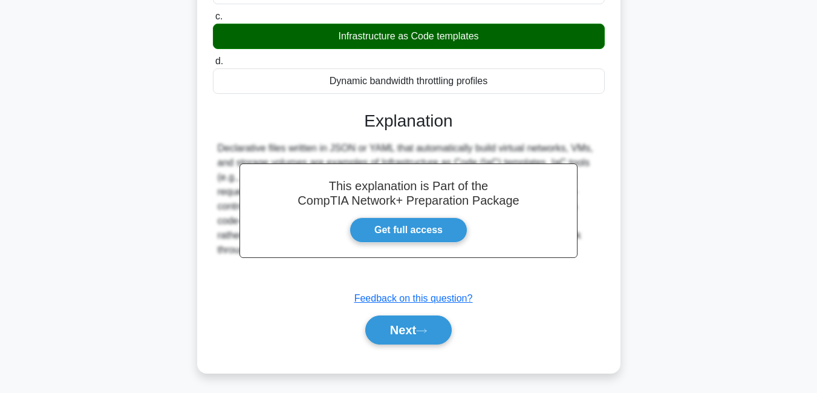
scroll to position [261, 0]
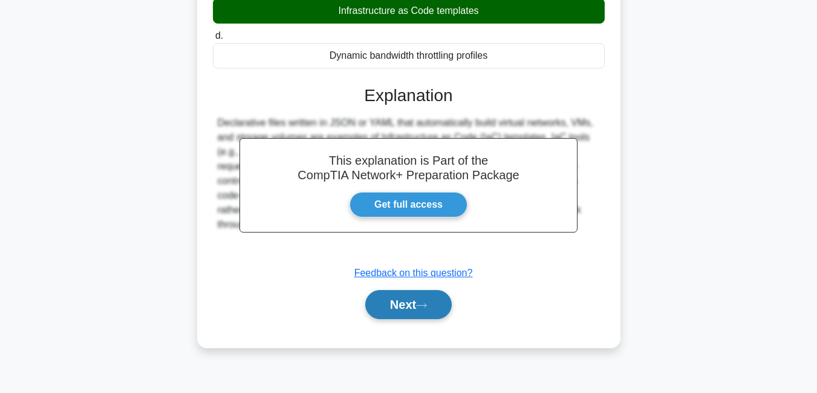
click at [413, 307] on button "Next" at bounding box center [408, 304] width 86 height 29
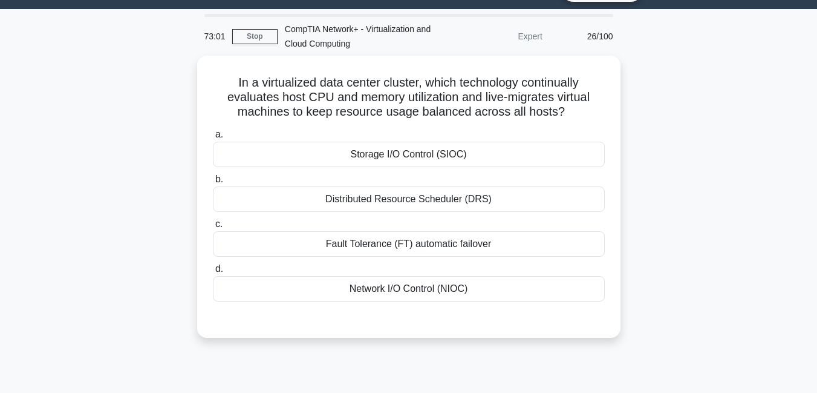
scroll to position [8, 0]
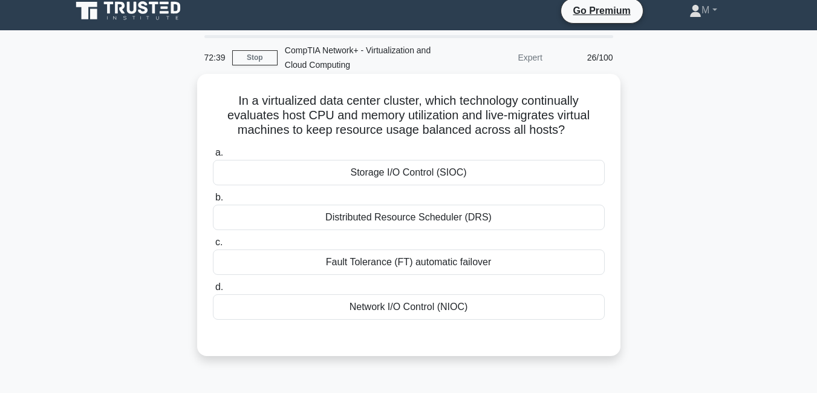
click at [453, 174] on div "Storage I/O Control (SIOC)" at bounding box center [409, 172] width 392 height 25
click at [213, 157] on input "a. Storage I/O Control (SIOC)" at bounding box center [213, 153] width 0 height 8
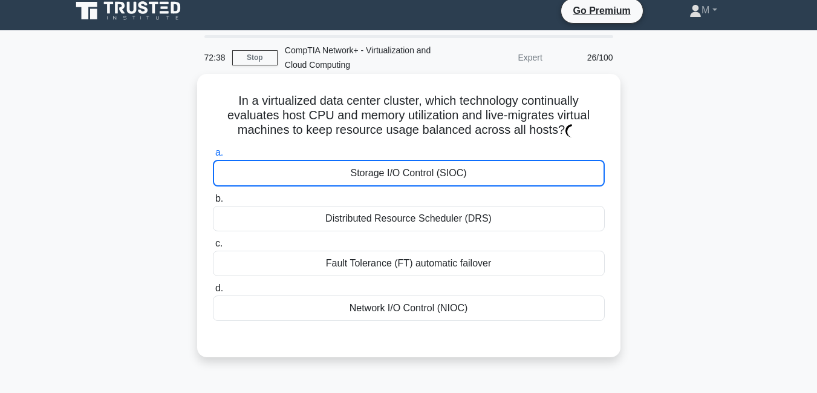
click at [453, 174] on div "Storage I/O Control (SIOC)" at bounding box center [409, 173] width 392 height 27
click at [213, 157] on input "a. Storage I/O Control (SIOC)" at bounding box center [213, 153] width 0 height 8
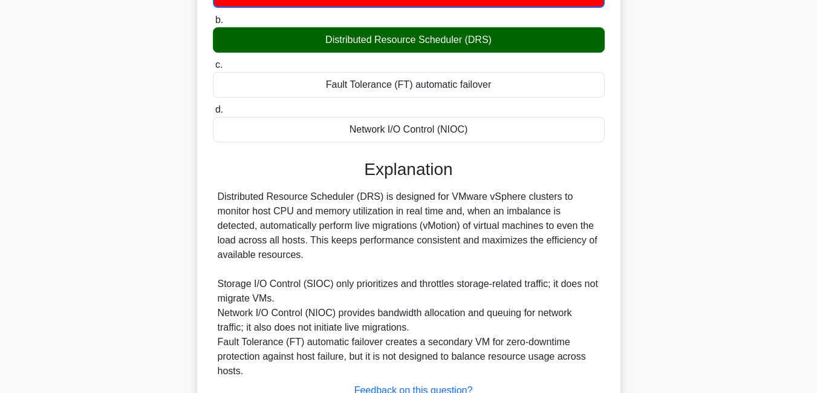
scroll to position [230, 0]
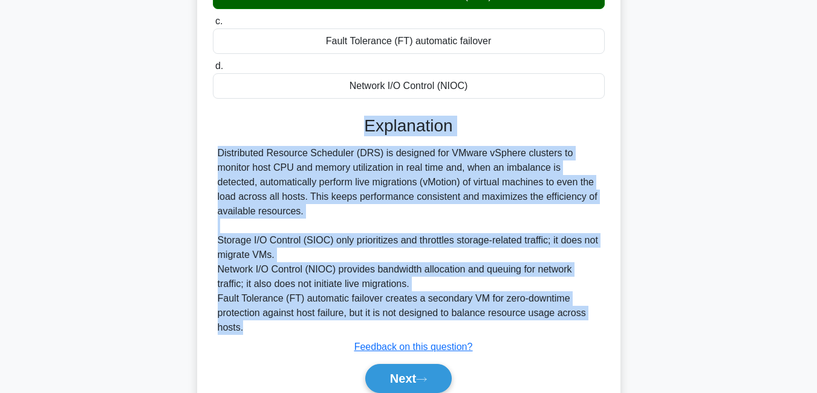
drag, startPoint x: 365, startPoint y: 129, endPoint x: 573, endPoint y: 329, distance: 288.3
click at [573, 329] on div "Explanation Distributed Resource Scheduler (DRS) is designed for VMware vSphere…" at bounding box center [409, 257] width 392 height 282
copy div "Explanation Distributed Resource Scheduler (DRS) is designed for VMware vSphere…"
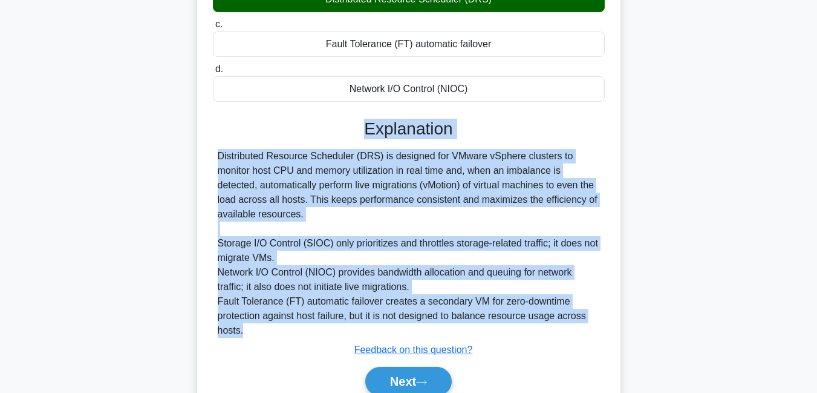
scroll to position [282, 0]
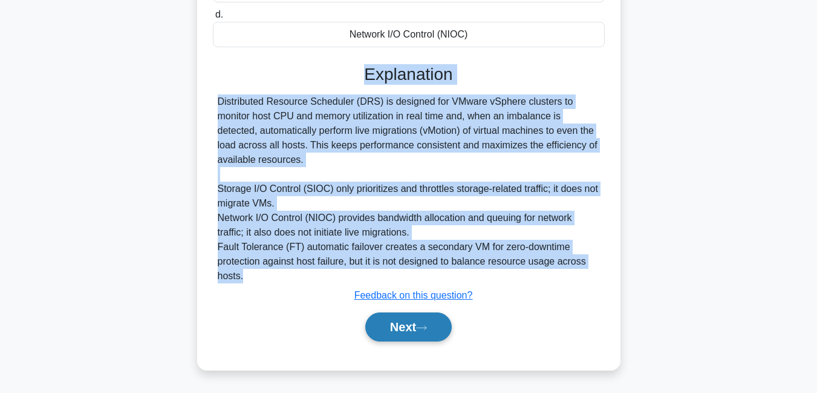
click at [411, 325] on button "Next" at bounding box center [408, 326] width 86 height 29
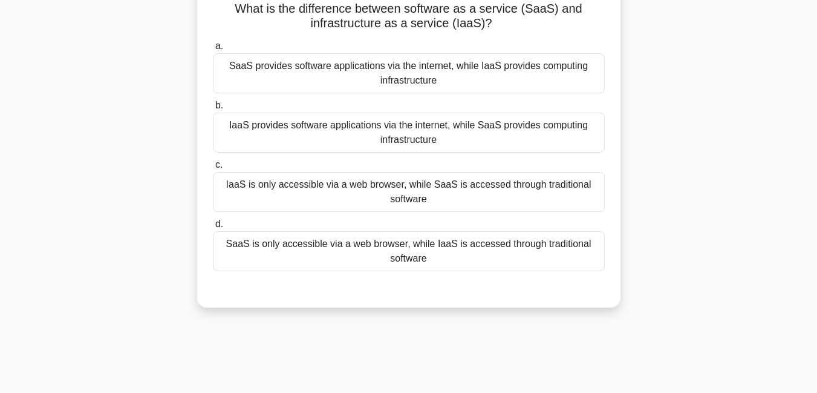
scroll to position [16, 0]
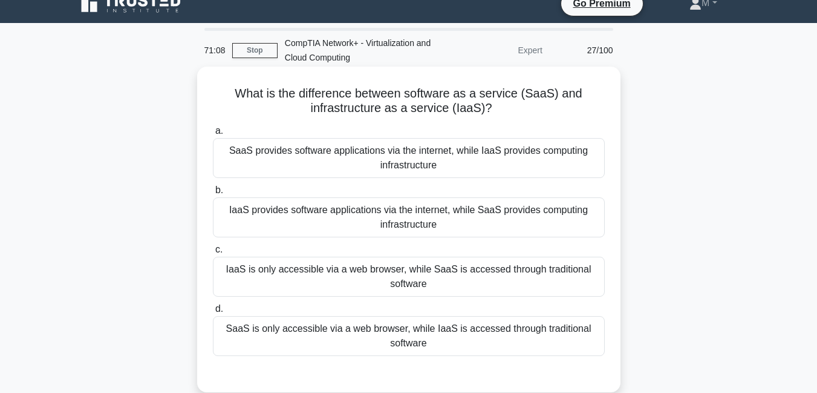
click at [407, 337] on div "SaaS is only accessible via a web browser, while IaaS is accessed through tradi…" at bounding box center [409, 336] width 392 height 40
click at [213, 313] on input "d. SaaS is only accessible via a web browser, while IaaS is accessed through tr…" at bounding box center [213, 309] width 0 height 8
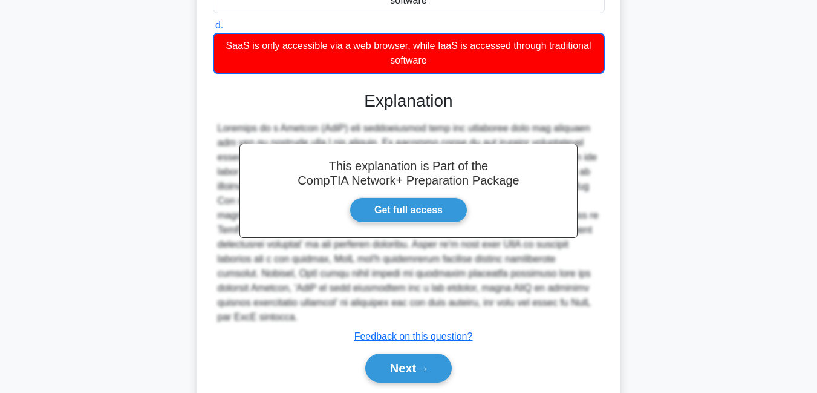
scroll to position [326, 0]
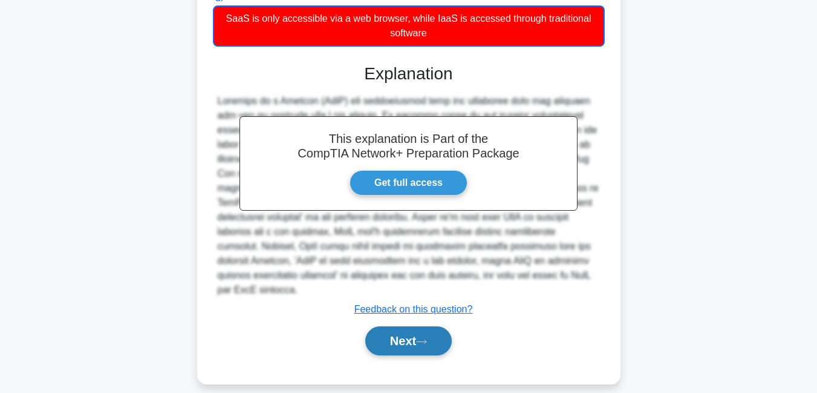
click at [388, 326] on button "Next" at bounding box center [408, 340] width 86 height 29
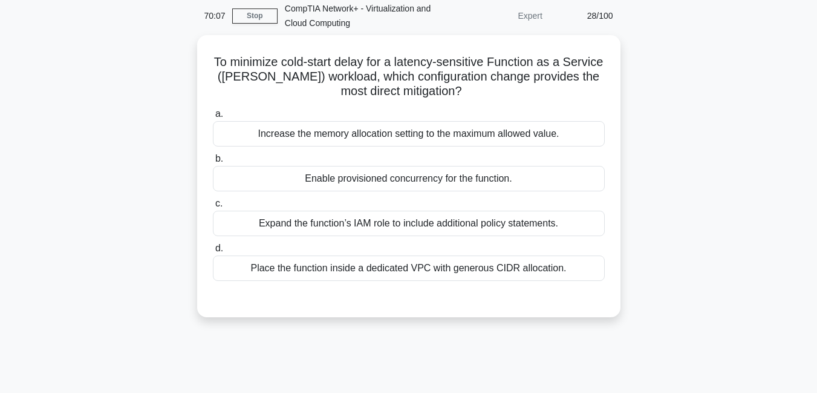
scroll to position [47, 0]
click at [380, 216] on div "Expand the function’s IAM role to include additional policy statements." at bounding box center [409, 223] width 392 height 25
click at [213, 208] on input "c. Expand the function’s IAM role to include additional policy statements." at bounding box center [213, 204] width 0 height 8
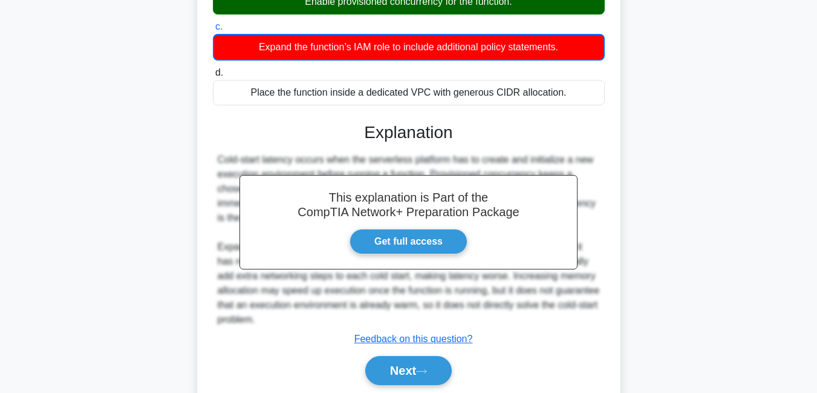
scroll to position [243, 0]
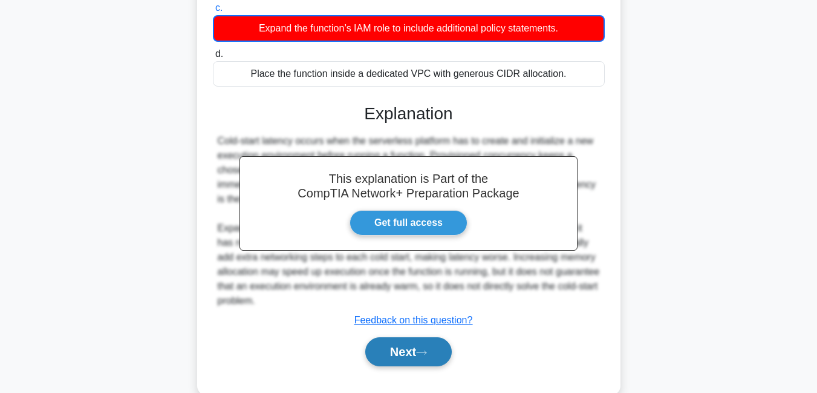
click at [403, 356] on button "Next" at bounding box center [408, 351] width 86 height 29
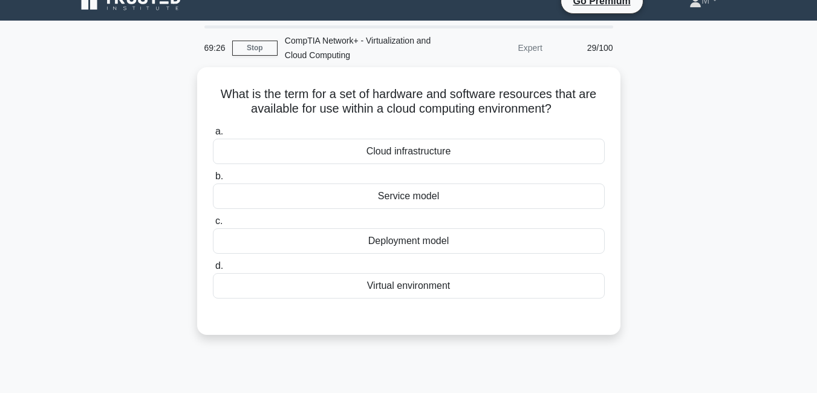
scroll to position [5, 0]
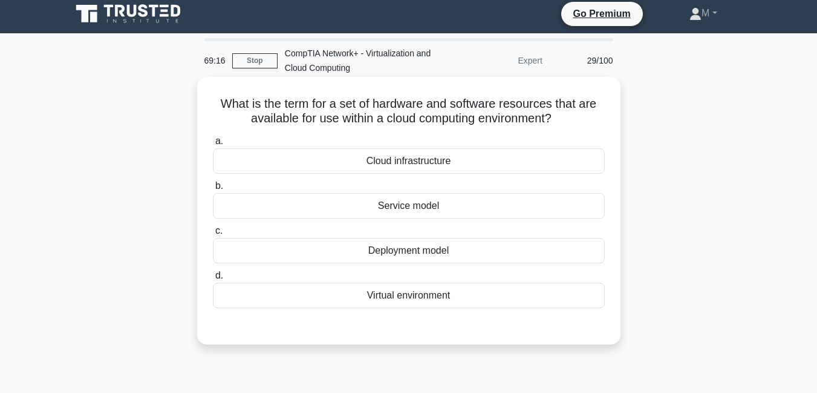
click at [429, 207] on div "Service model" at bounding box center [409, 205] width 392 height 25
click at [213, 190] on input "b. Service model" at bounding box center [213, 186] width 0 height 8
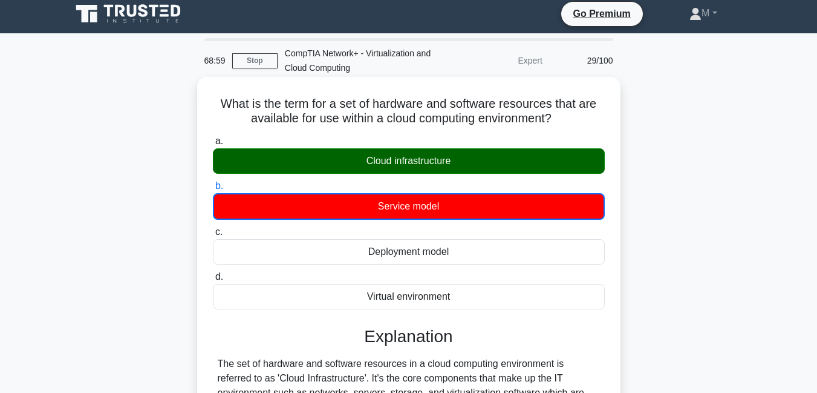
click at [362, 338] on h3 "Explanation" at bounding box center [408, 336] width 377 height 21
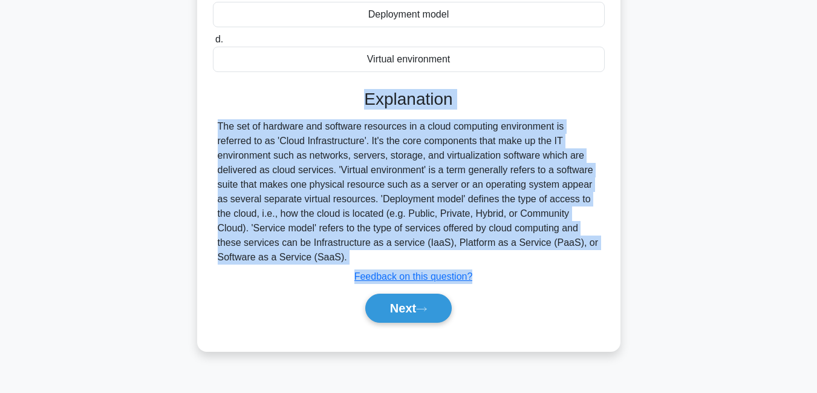
scroll to position [261, 0]
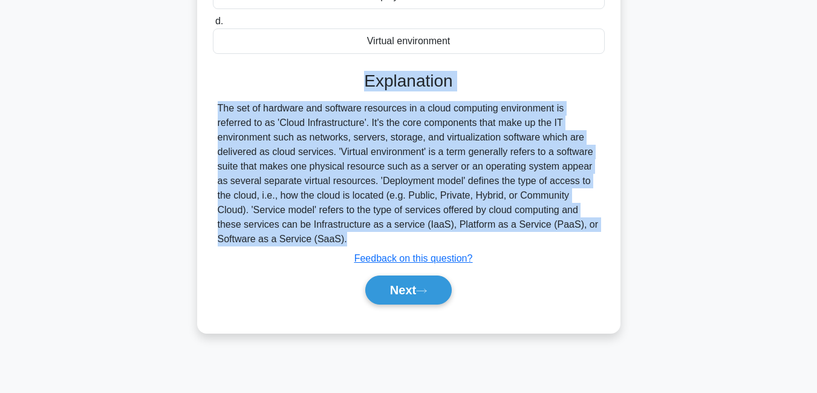
drag, startPoint x: 362, startPoint y: 338, endPoint x: 276, endPoint y: 243, distance: 127.6
click at [276, 243] on div "Explanation The set of hardware and software resources in a cloud computing env…" at bounding box center [409, 190] width 392 height 238
click at [401, 290] on button "Next" at bounding box center [408, 289] width 86 height 29
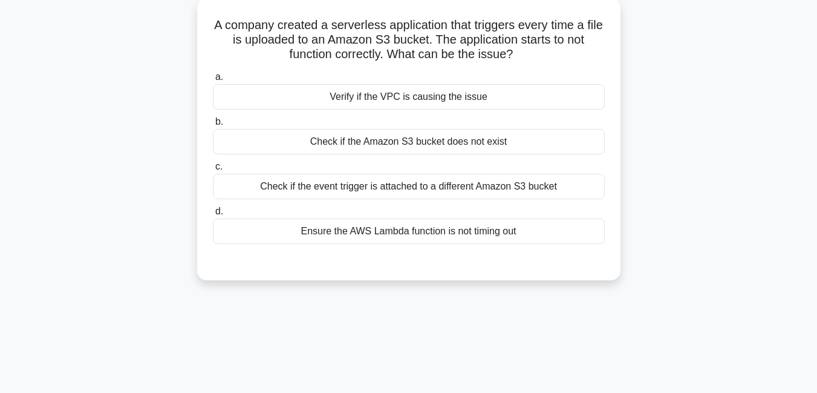
scroll to position [85, 0]
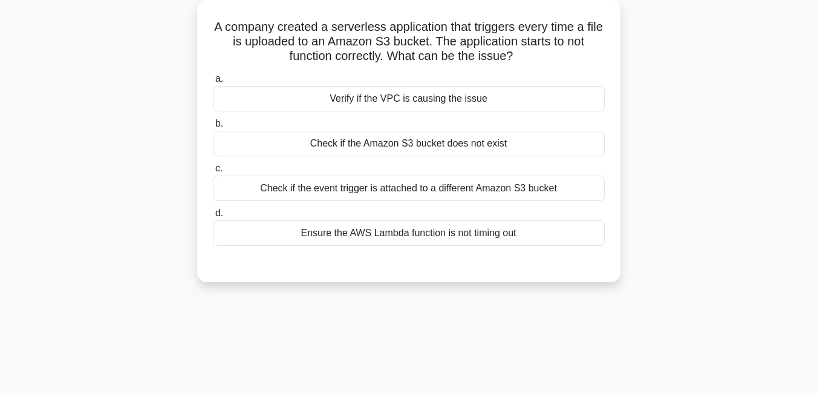
drag, startPoint x: 798, startPoint y: 66, endPoint x: 792, endPoint y: 53, distance: 14.4
click at [792, 53] on main "68:31 Stop CompTIA Network+ - Virtualization and Cloud Computing Expert 30/100 …" at bounding box center [408, 260] width 817 height 615
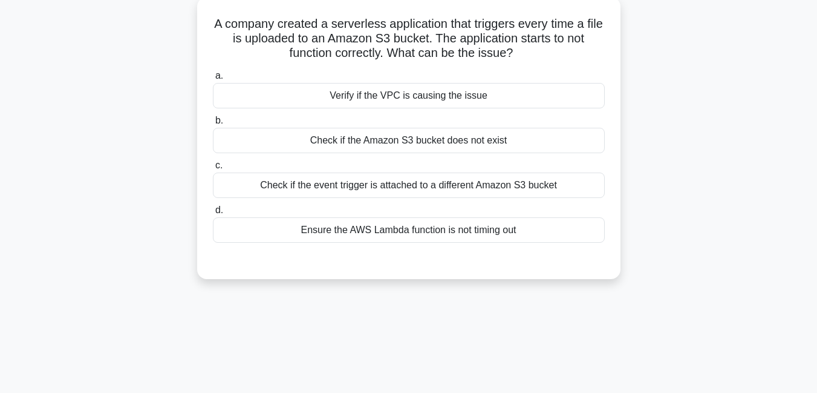
click at [449, 137] on div "Check if the Amazon S3 bucket does not exist" at bounding box center [409, 140] width 392 height 25
click at [213, 125] on input "b. Check if the Amazon S3 bucket does not exist" at bounding box center [213, 121] width 0 height 8
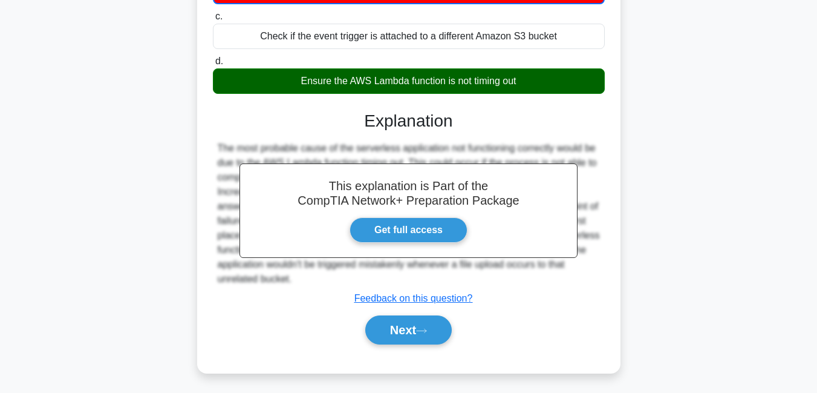
scroll to position [261, 0]
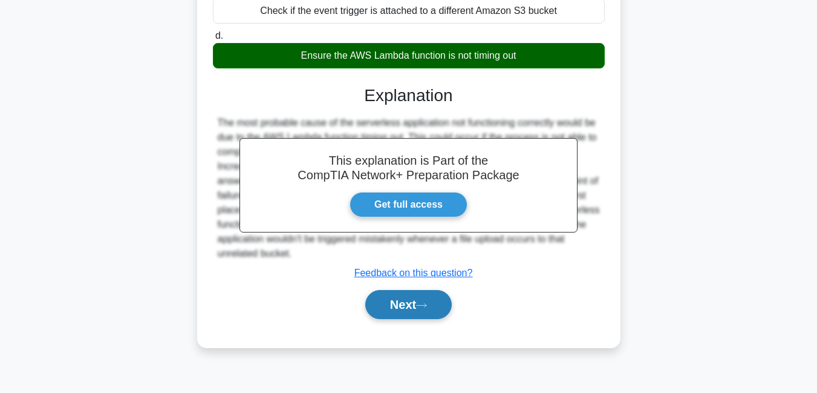
click at [394, 302] on button "Next" at bounding box center [408, 304] width 86 height 29
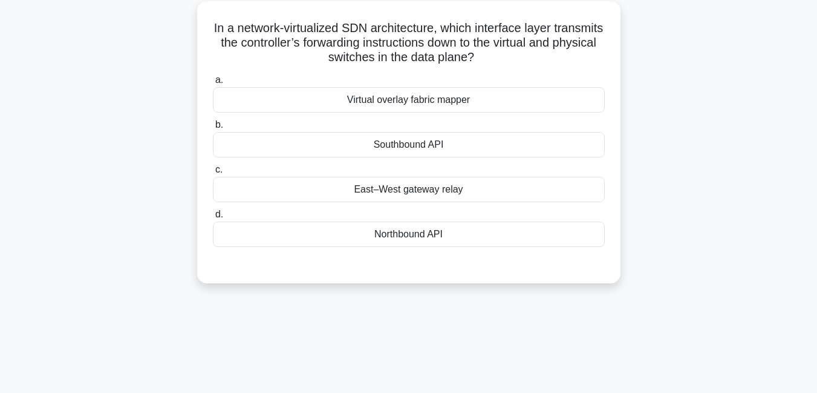
scroll to position [71, 0]
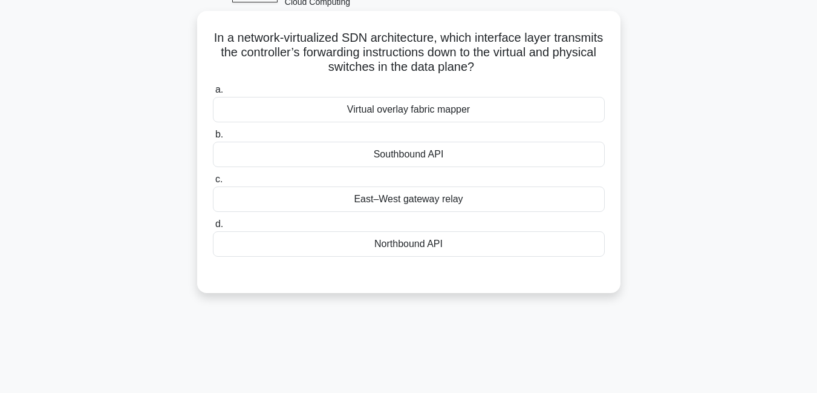
click at [389, 241] on div "Northbound API" at bounding box center [409, 243] width 392 height 25
click at [213, 228] on input "d. Northbound API" at bounding box center [213, 224] width 0 height 8
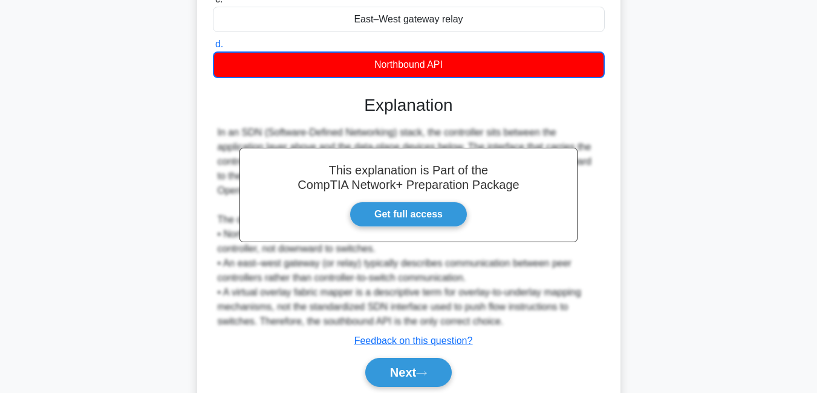
scroll to position [282, 0]
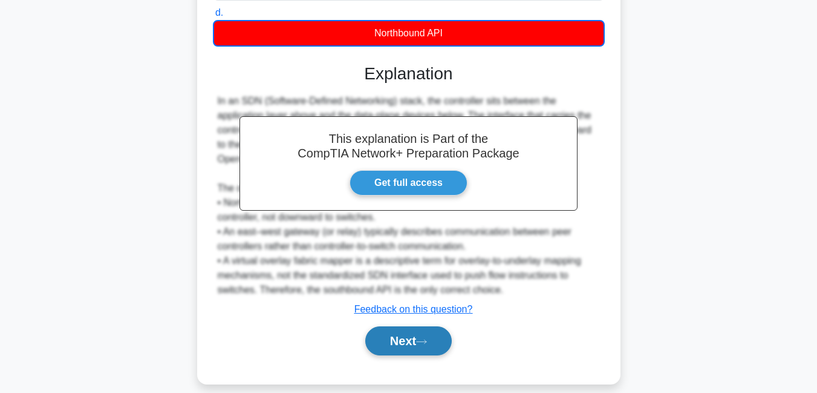
click at [408, 326] on button "Next" at bounding box center [408, 340] width 86 height 29
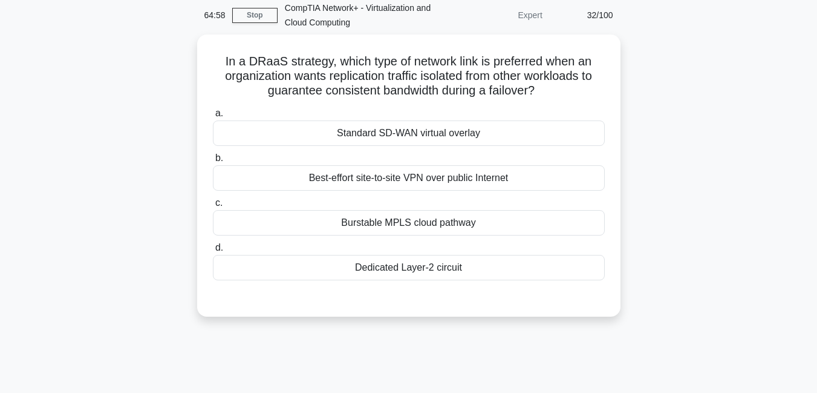
scroll to position [46, 0]
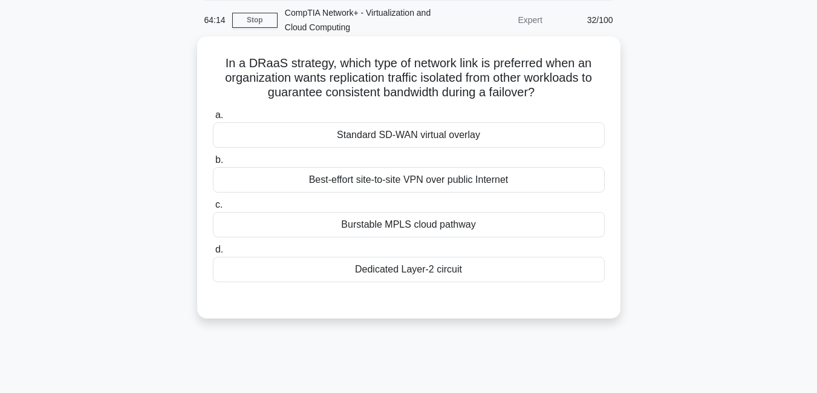
click at [419, 226] on div "Burstable MPLS cloud pathway" at bounding box center [409, 224] width 392 height 25
click at [213, 209] on input "c. Burstable MPLS cloud pathway" at bounding box center [213, 205] width 0 height 8
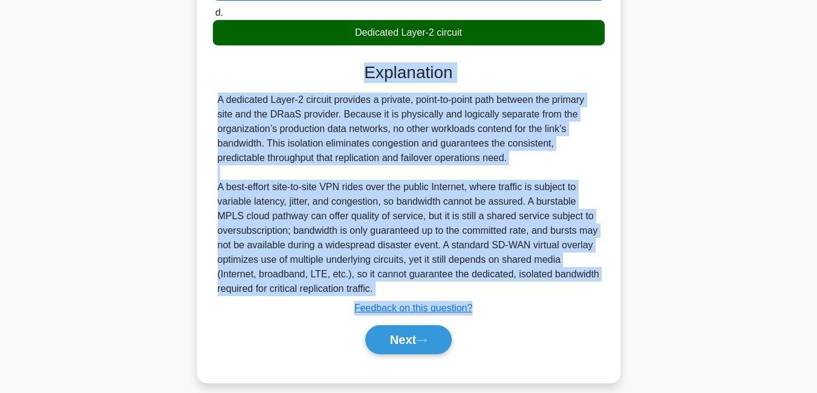
scroll to position [297, 0]
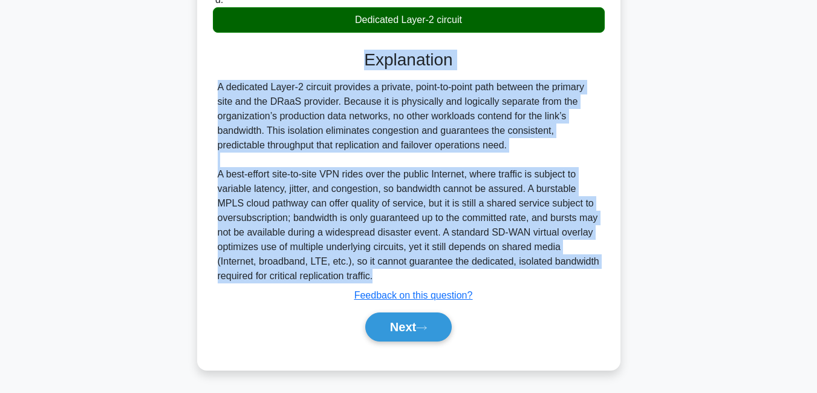
drag, startPoint x: 365, startPoint y: 308, endPoint x: 398, endPoint y: 275, distance: 47.1
click at [398, 275] on div "Explanation A dedicated Layer-2 circuit provides a private, point-to-point path…" at bounding box center [409, 198] width 392 height 296
click at [394, 327] on button "Next" at bounding box center [408, 326] width 86 height 29
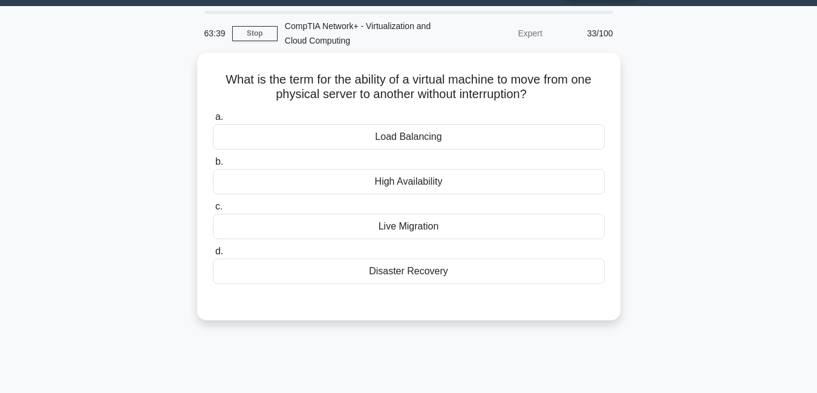
scroll to position [23, 0]
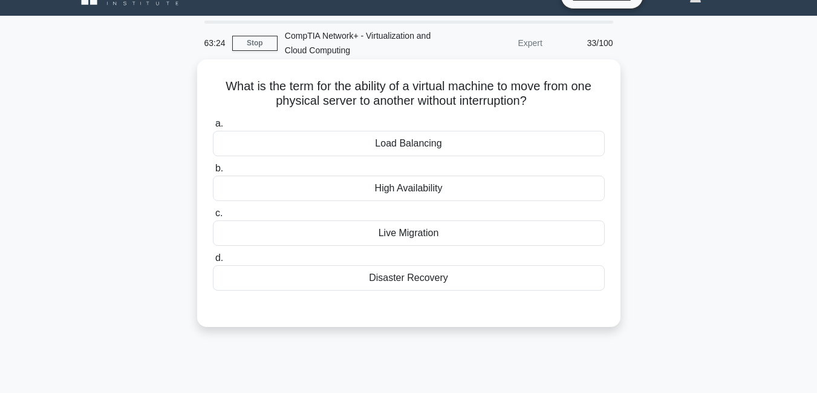
click at [410, 145] on div "Load Balancing" at bounding box center [409, 143] width 392 height 25
click at [213, 128] on input "a. Load Balancing" at bounding box center [213, 124] width 0 height 8
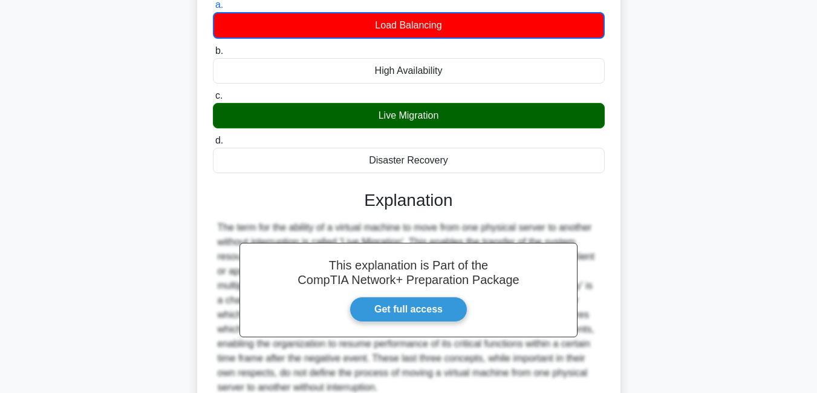
scroll to position [194, 0]
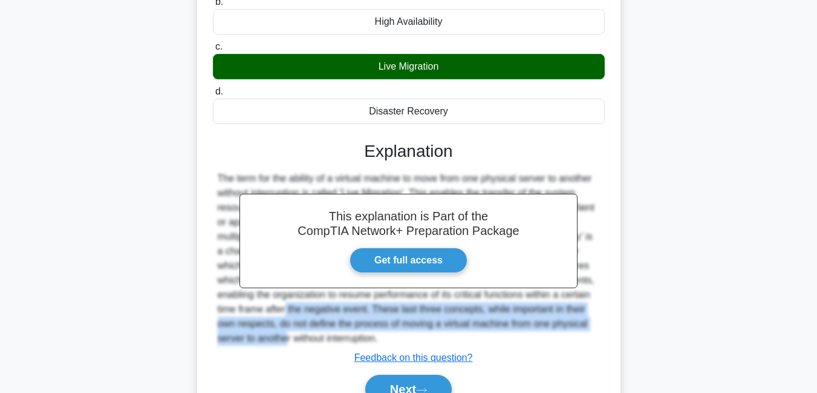
drag, startPoint x: 803, startPoint y: 291, endPoint x: 795, endPoint y: 326, distance: 36.1
click at [795, 326] on main "63:01 Stop CompTIA Network+ - Virtualization and Cloud Computing Expert 33/100 …" at bounding box center [408, 152] width 817 height 615
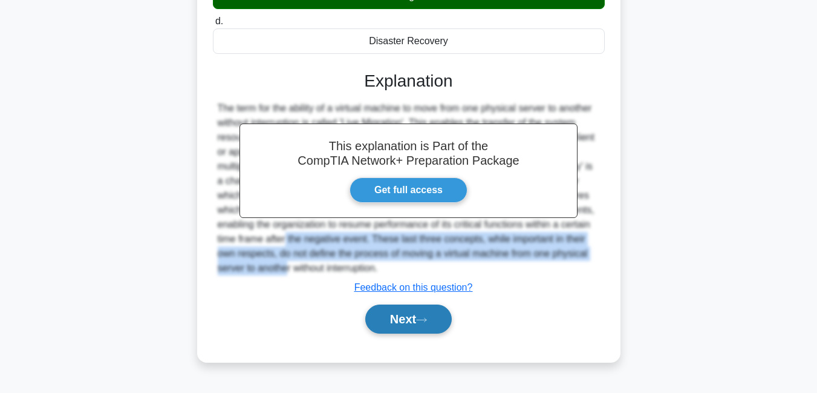
click at [396, 321] on button "Next" at bounding box center [408, 318] width 86 height 29
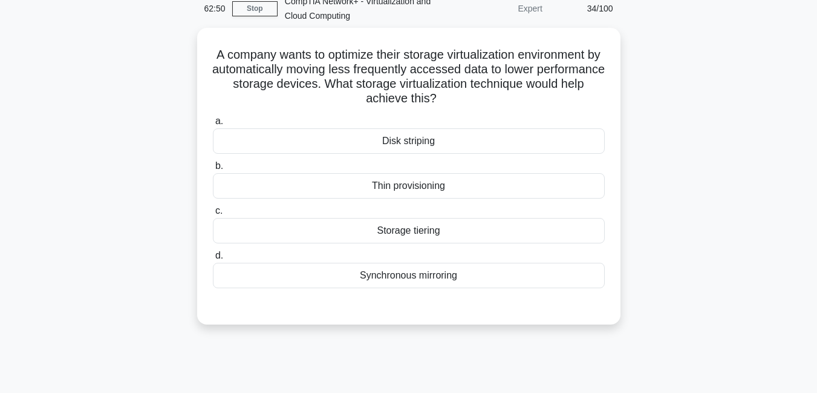
scroll to position [39, 0]
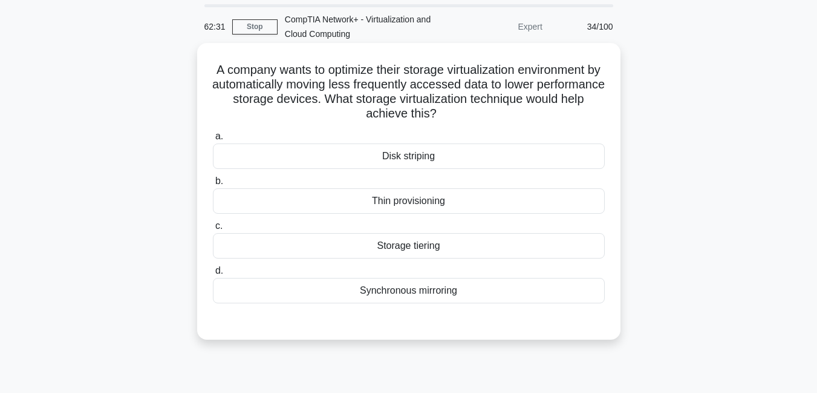
click at [375, 288] on div "Synchronous mirroring" at bounding box center [409, 290] width 392 height 25
click at [213, 275] on input "d. Synchronous mirroring" at bounding box center [213, 271] width 0 height 8
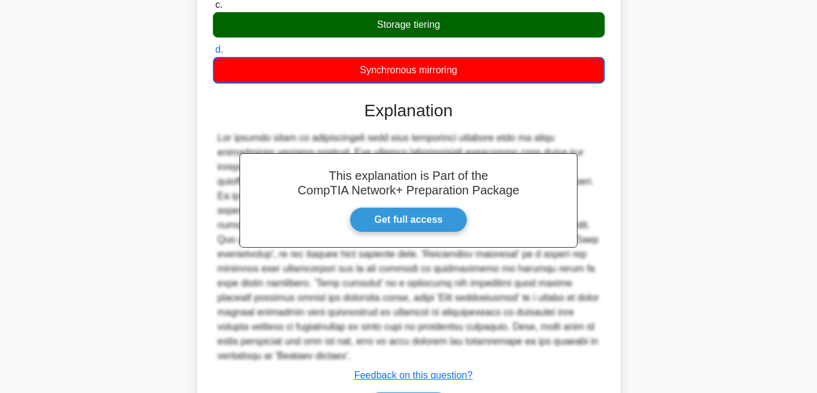
scroll to position [326, 0]
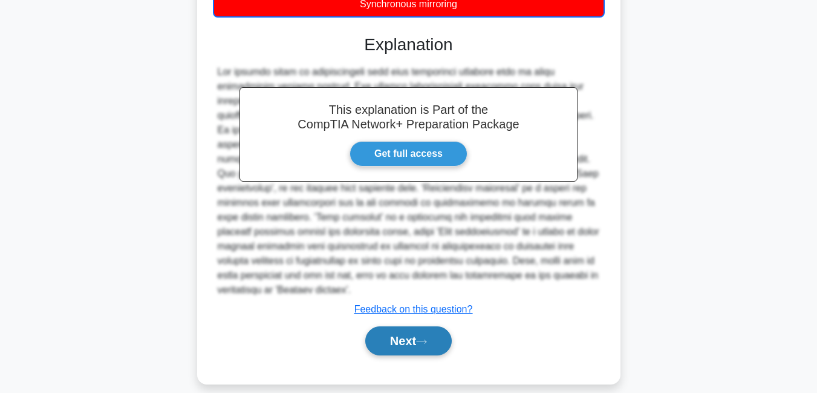
click at [404, 326] on button "Next" at bounding box center [408, 340] width 86 height 29
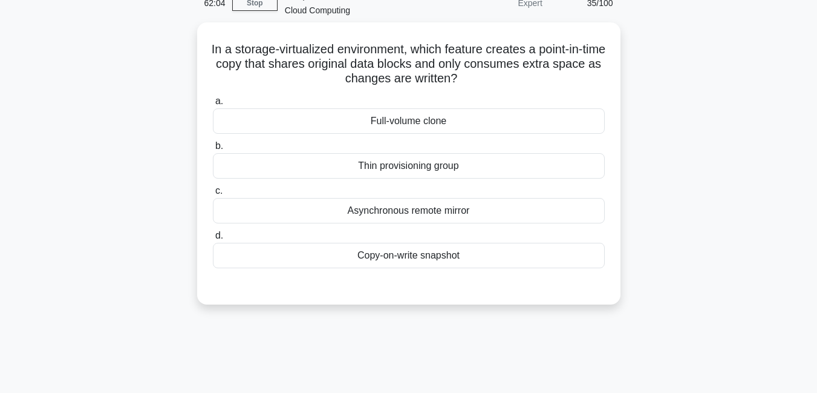
scroll to position [62, 0]
click at [430, 257] on div "Copy-on-write snapshot" at bounding box center [409, 253] width 392 height 25
click at [213, 238] on input "d. Copy-on-write snapshot" at bounding box center [213, 234] width 0 height 8
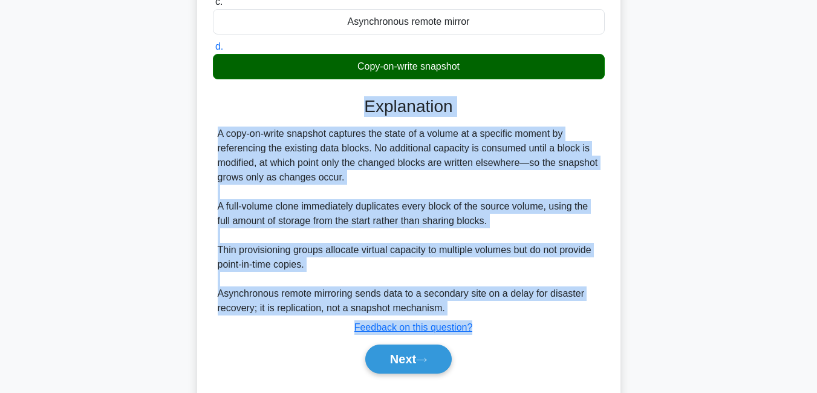
scroll to position [281, 0]
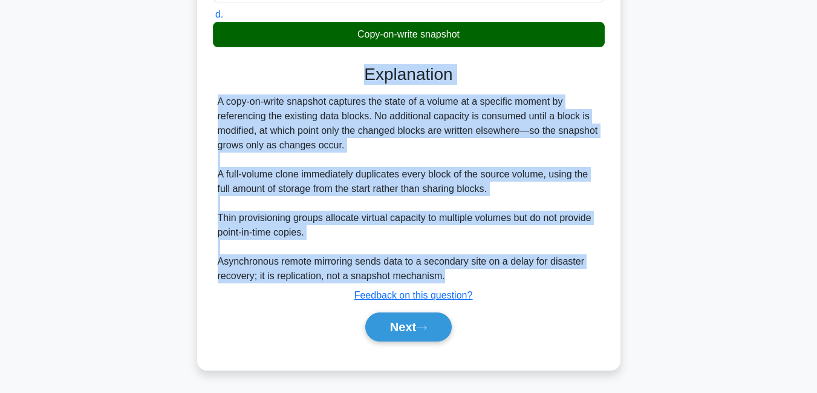
drag, startPoint x: 367, startPoint y: 292, endPoint x: 474, endPoint y: 278, distance: 108.6
click at [474, 278] on div "Explanation A copy-on-write snapshot captures the state of a volume at a specif…" at bounding box center [409, 205] width 392 height 282
click at [403, 321] on button "Next" at bounding box center [408, 326] width 86 height 29
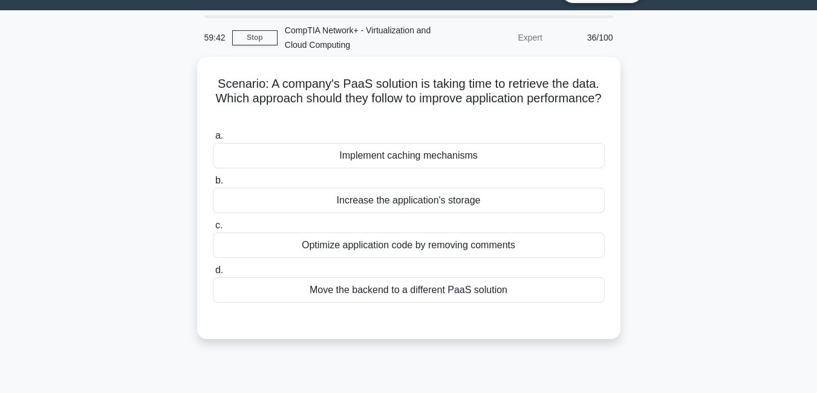
scroll to position [21, 0]
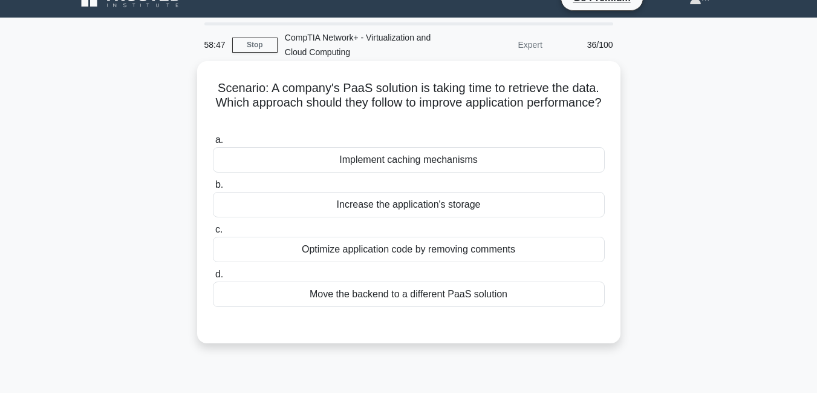
click at [377, 299] on div "Move the backend to a different PaaS solution" at bounding box center [409, 293] width 392 height 25
click at [213, 278] on input "d. Move the backend to a different PaaS solution" at bounding box center [213, 274] width 0 height 8
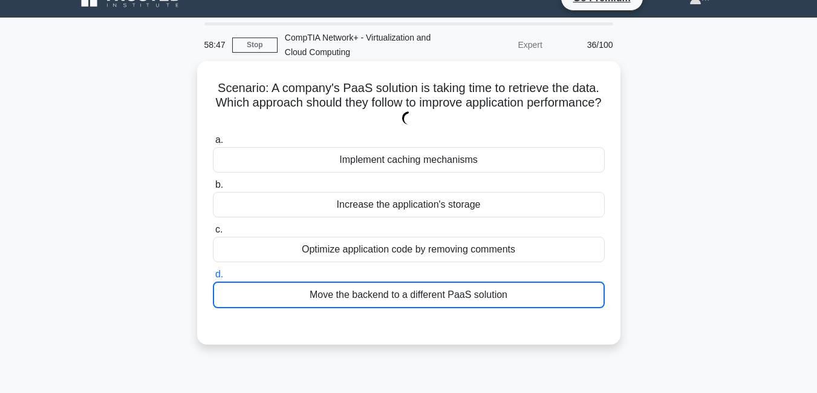
click at [377, 299] on div "Move the backend to a different PaaS solution" at bounding box center [409, 294] width 392 height 27
click at [213, 278] on input "d. Move the backend to a different PaaS solution" at bounding box center [213, 274] width 0 height 8
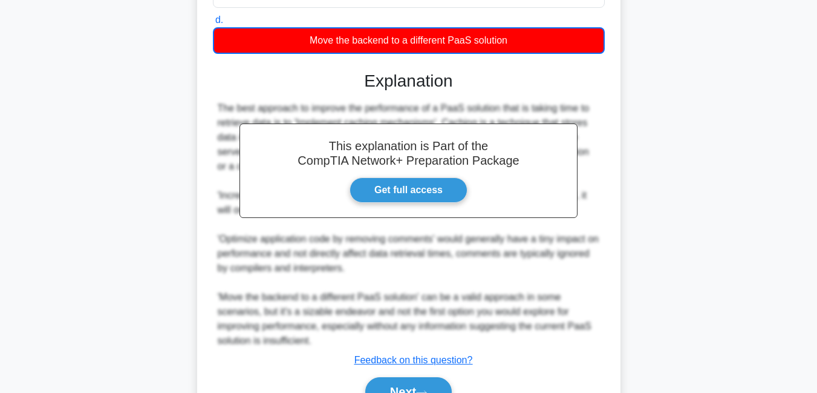
scroll to position [341, 0]
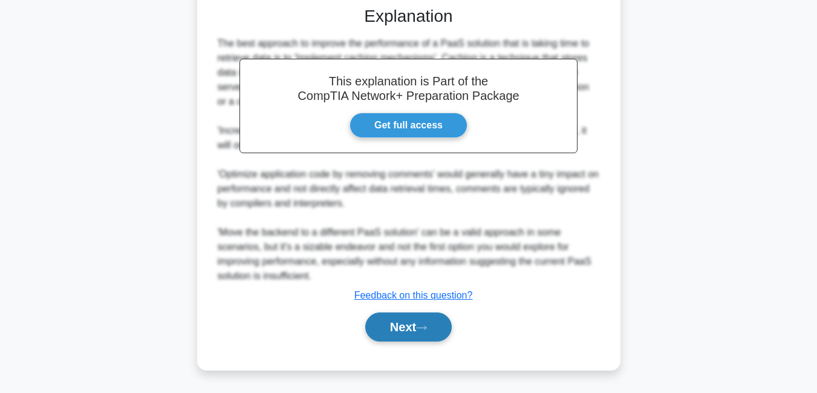
click at [413, 324] on button "Next" at bounding box center [408, 326] width 86 height 29
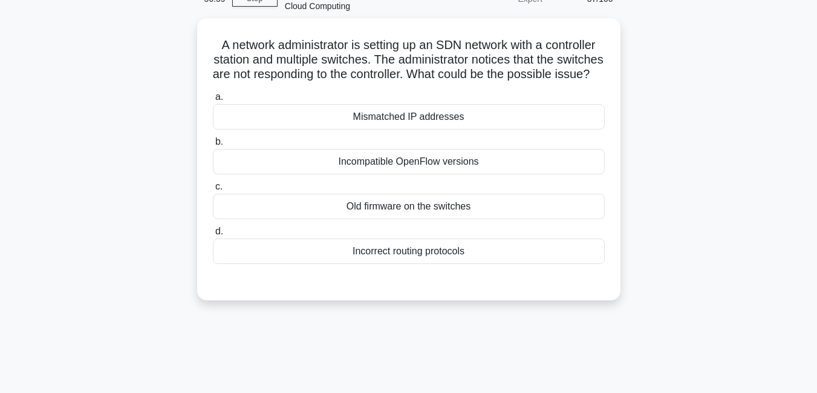
scroll to position [43, 0]
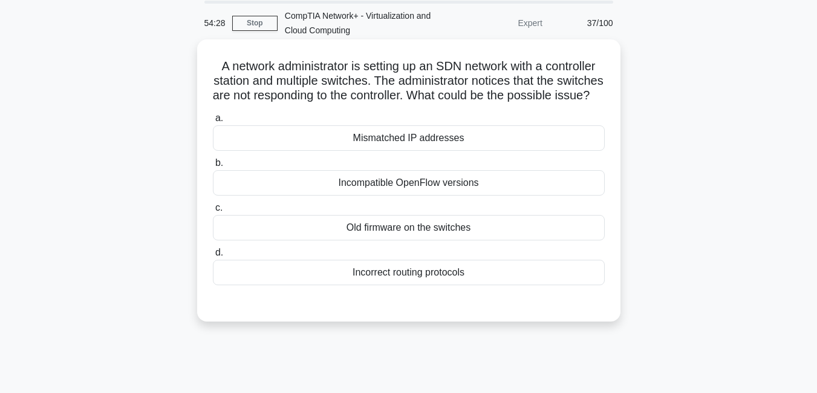
click at [433, 151] on div "Mismatched IP addresses" at bounding box center [409, 137] width 392 height 25
click at [213, 122] on input "a. Mismatched IP addresses" at bounding box center [213, 118] width 0 height 8
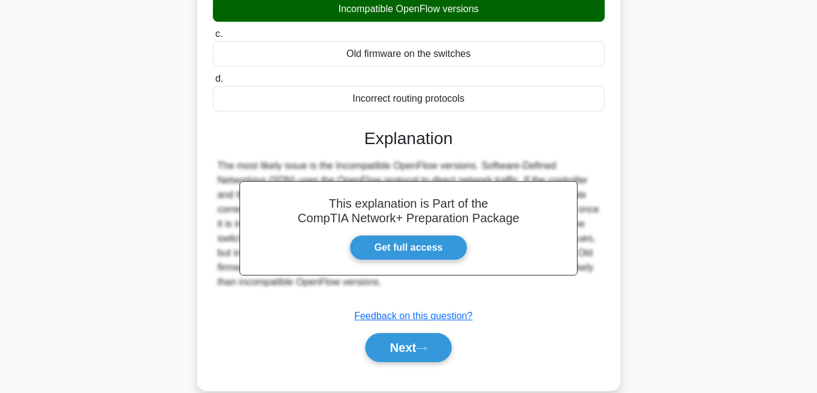
scroll to position [228, 0]
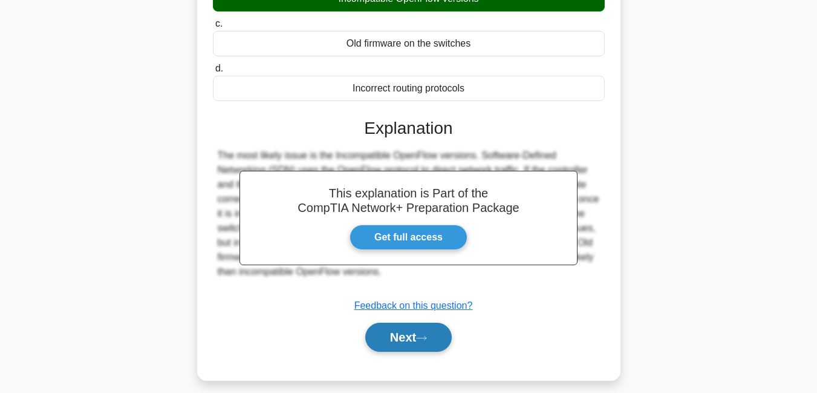
click at [408, 351] on button "Next" at bounding box center [408, 336] width 86 height 29
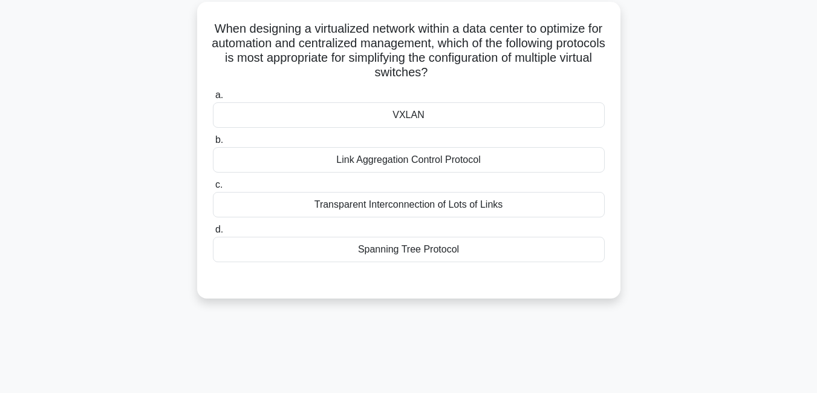
scroll to position [51, 0]
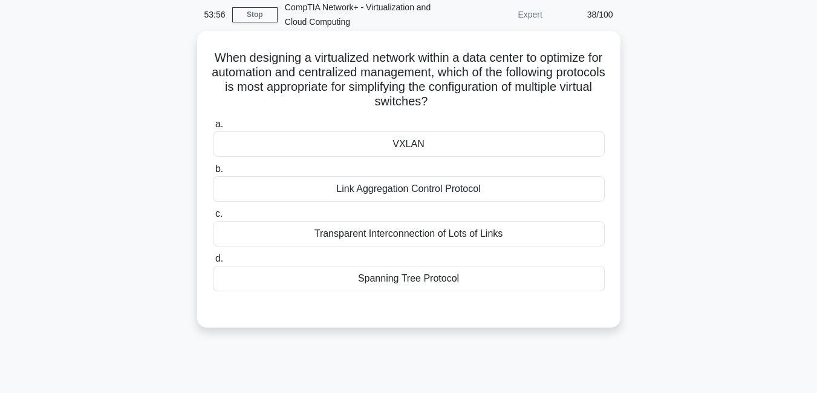
click at [372, 284] on div "Spanning Tree Protocol" at bounding box center [409, 278] width 392 height 25
click at [213, 263] on input "d. Spanning Tree Protocol" at bounding box center [213, 259] width 0 height 8
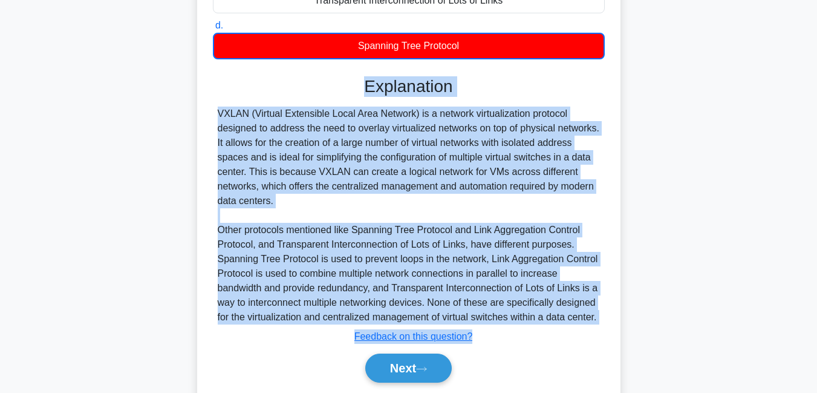
scroll to position [326, 0]
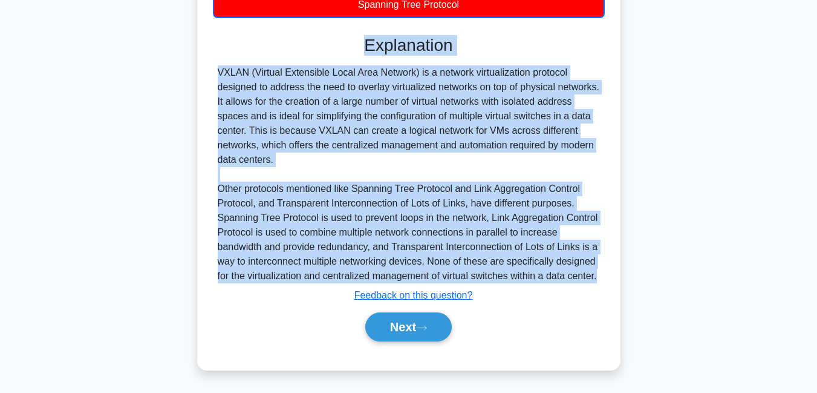
drag, startPoint x: 362, startPoint y: 125, endPoint x: 614, endPoint y: 282, distance: 296.7
click at [614, 282] on div "When designing a virtualized network within a data center to optimize for autom…" at bounding box center [409, 63] width 414 height 603
click at [416, 328] on button "Next" at bounding box center [408, 326] width 86 height 29
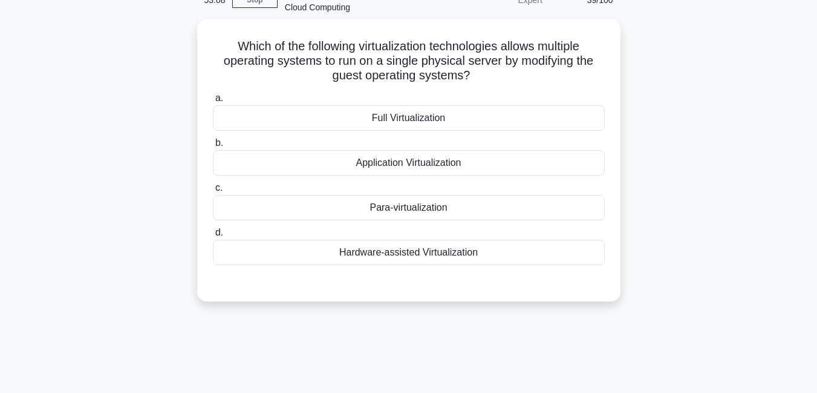
scroll to position [62, 0]
click at [399, 169] on div "Application Virtualization" at bounding box center [409, 163] width 392 height 25
click at [213, 148] on input "b. Application Virtualization" at bounding box center [213, 144] width 0 height 8
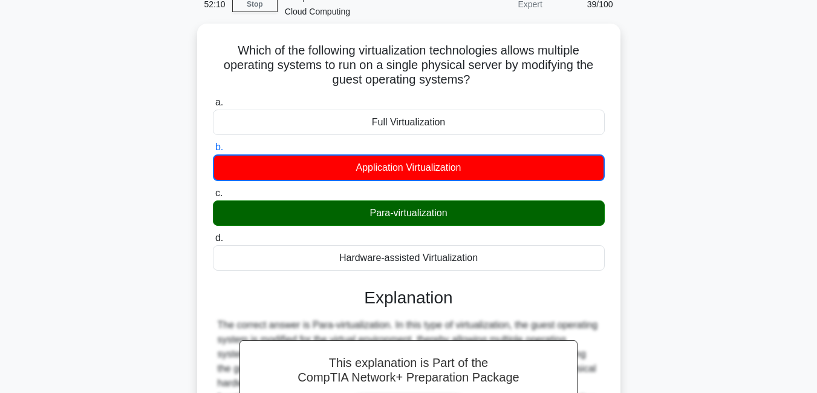
scroll to position [261, 0]
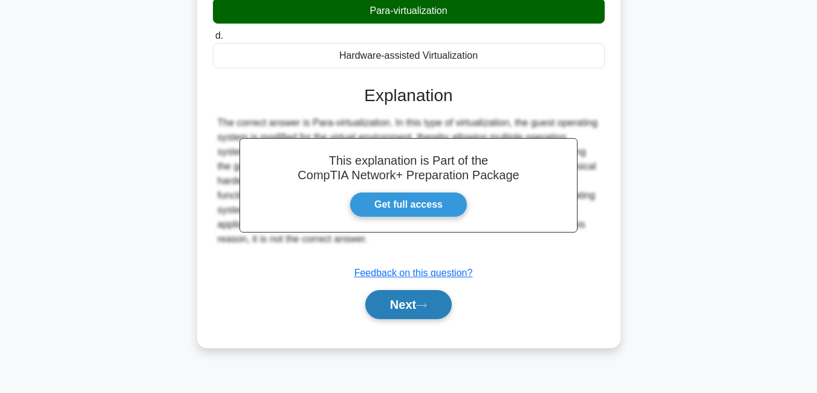
click at [408, 302] on button "Next" at bounding box center [408, 304] width 86 height 29
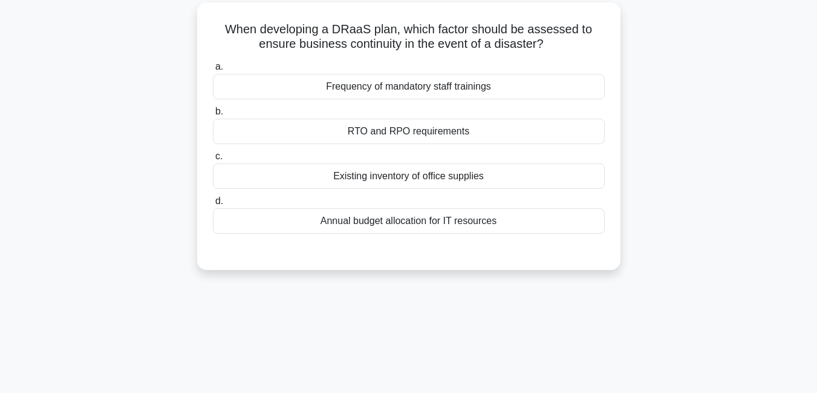
scroll to position [82, 0]
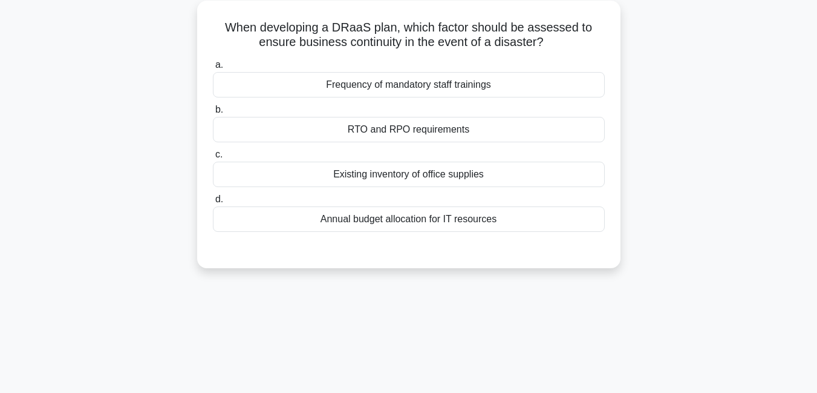
click at [411, 133] on div "RTO and RPO requirements" at bounding box center [409, 129] width 392 height 25
click at [213, 114] on input "b. RTO and RPO requirements" at bounding box center [213, 110] width 0 height 8
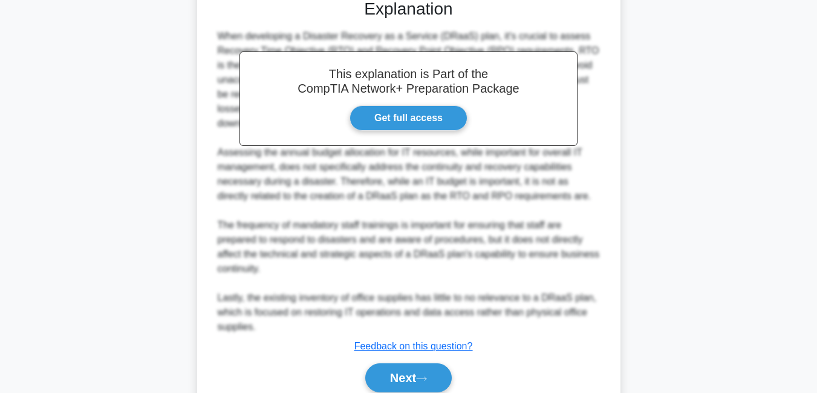
scroll to position [339, 0]
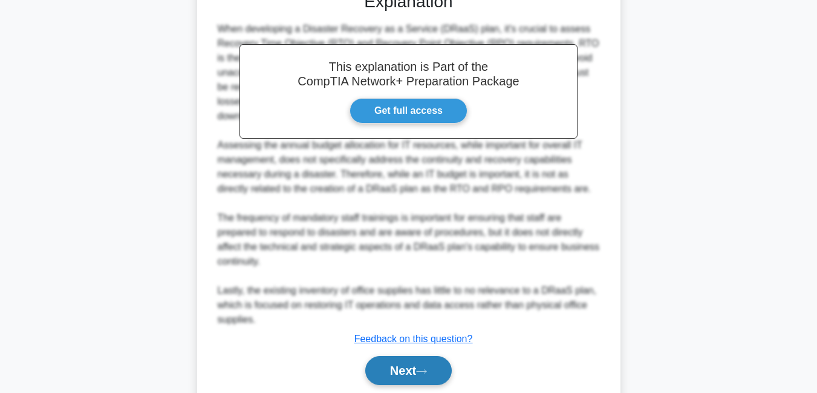
click at [380, 372] on button "Next" at bounding box center [408, 370] width 86 height 29
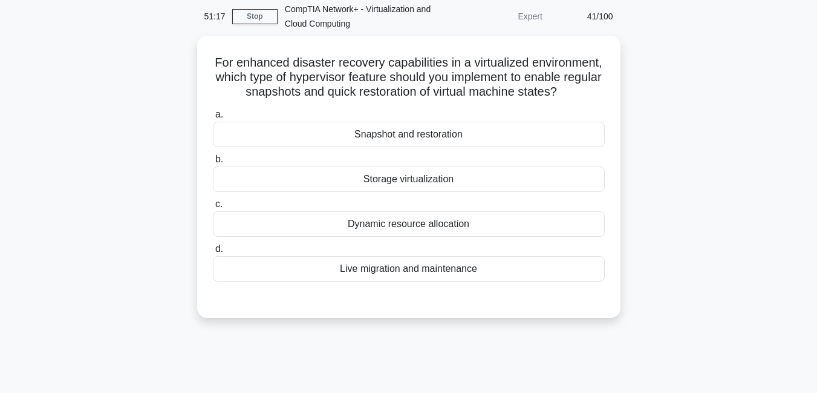
scroll to position [51, 0]
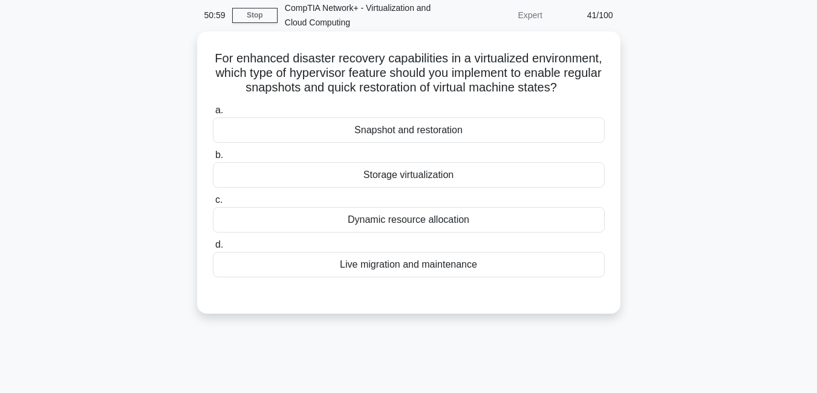
click at [376, 232] on div "Dynamic resource allocation" at bounding box center [409, 219] width 392 height 25
click at [213, 204] on input "c. Dynamic resource allocation" at bounding box center [213, 200] width 0 height 8
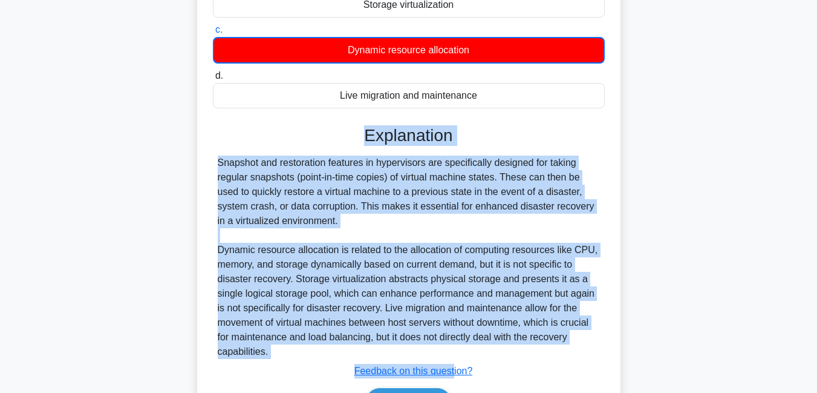
scroll to position [279, 0]
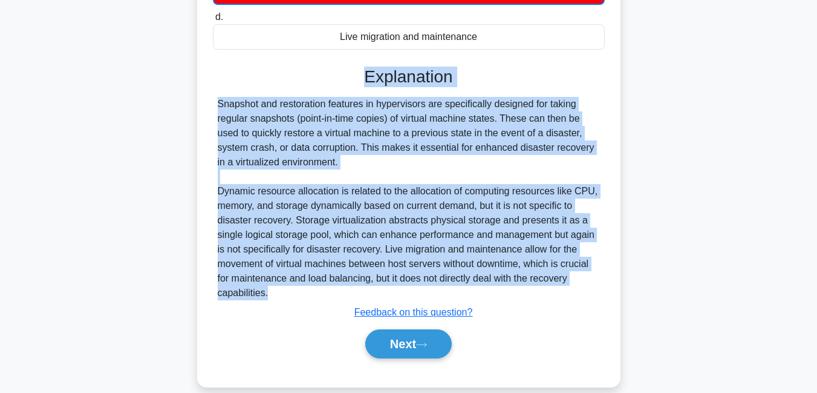
drag, startPoint x: 362, startPoint y: 216, endPoint x: 432, endPoint y: 314, distance: 120.2
click at [432, 314] on div "Explanation Snapshot and restoration features in hypervisors are specifically d…" at bounding box center [409, 215] width 392 height 296
click at [406, 358] on button "Next" at bounding box center [408, 343] width 86 height 29
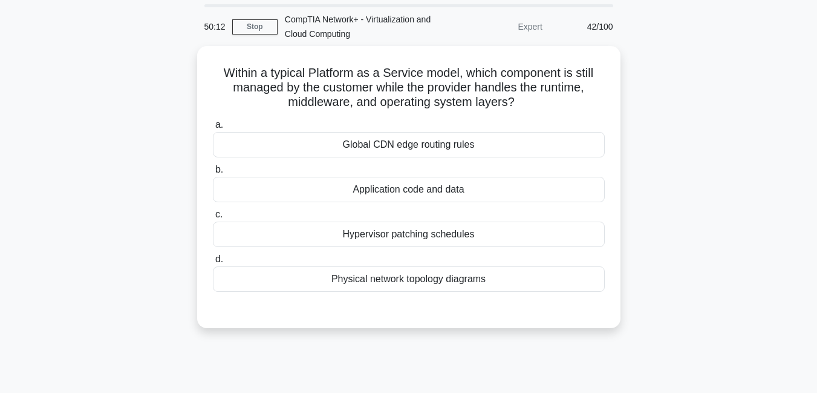
scroll to position [16, 0]
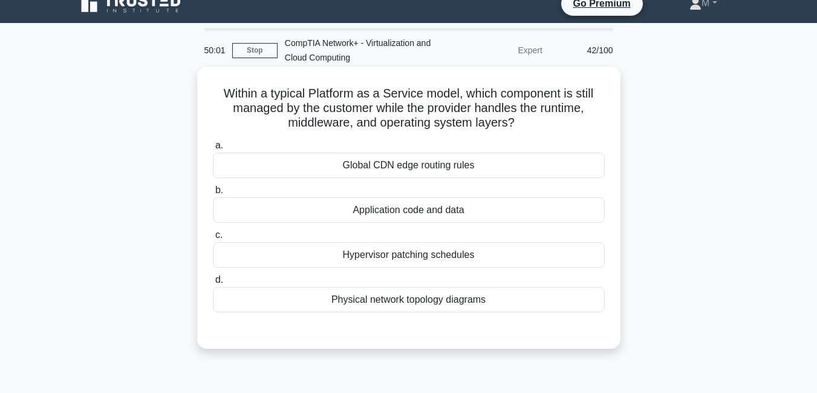
click at [389, 169] on div "Global CDN edge routing rules" at bounding box center [409, 164] width 392 height 25
click at [213, 149] on input "a. Global CDN edge routing rules" at bounding box center [213, 146] width 0 height 8
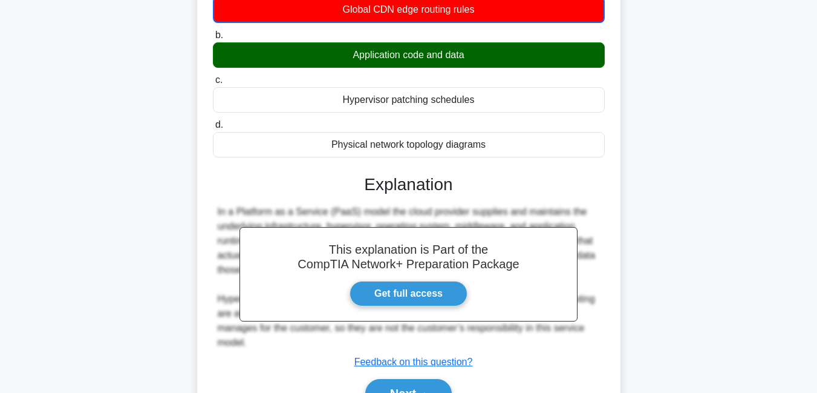
scroll to position [261, 0]
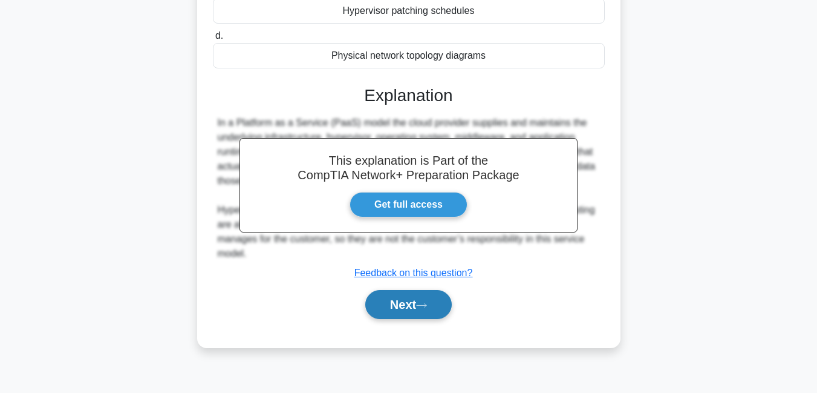
click at [403, 307] on button "Next" at bounding box center [408, 304] width 86 height 29
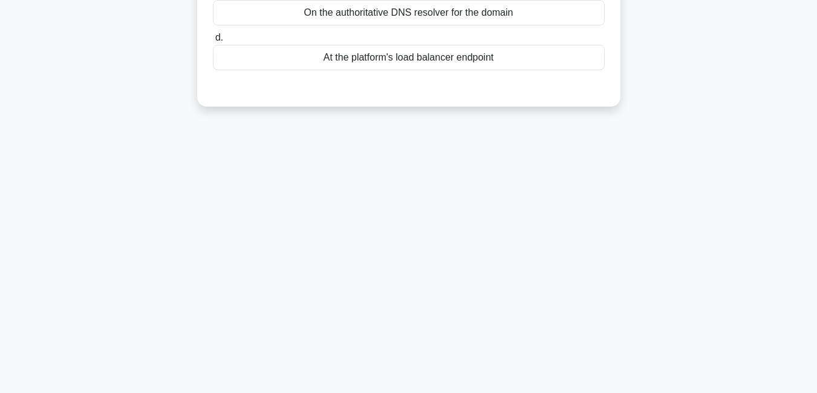
scroll to position [0, 0]
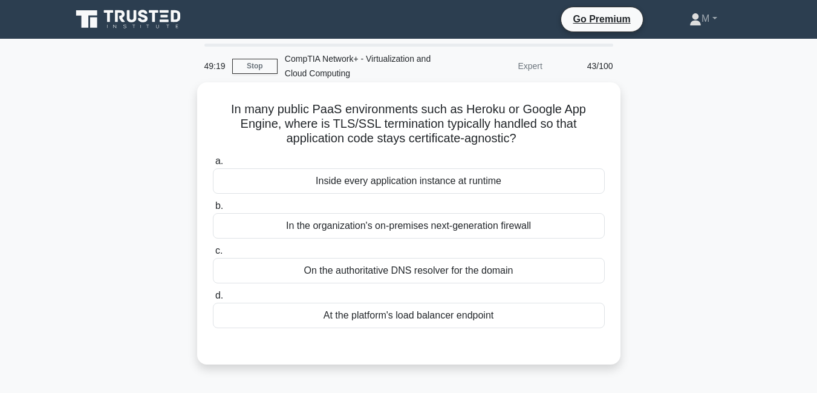
click at [382, 276] on div "On the authoritative DNS resolver for the domain" at bounding box center [409, 270] width 392 height 25
click at [213, 255] on input "c. On the authoritative DNS resolver for the domain" at bounding box center [213, 251] width 0 height 8
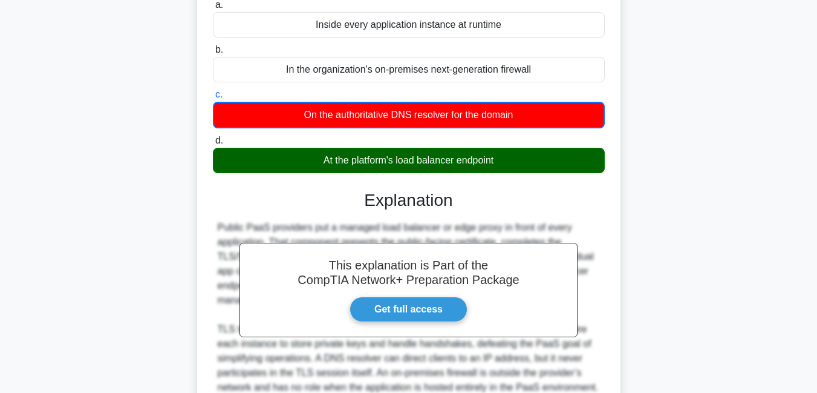
scroll to position [268, 0]
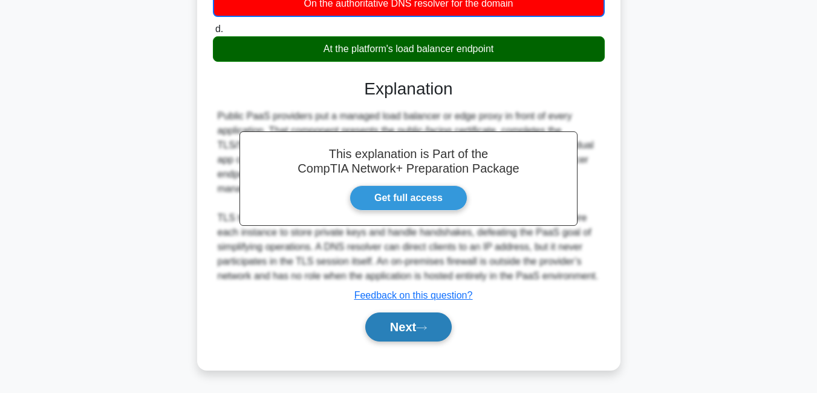
click at [392, 326] on button "Next" at bounding box center [408, 326] width 86 height 29
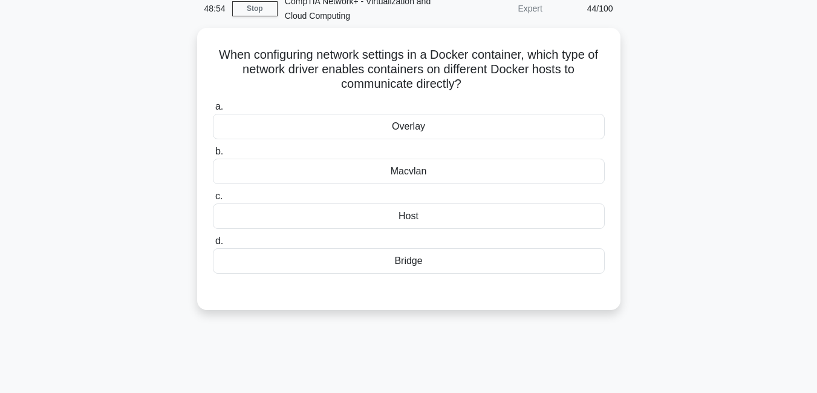
scroll to position [44, 0]
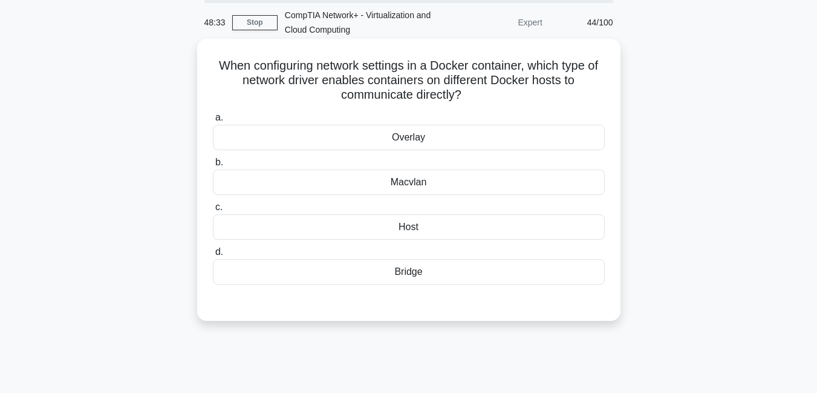
click at [408, 134] on div "Overlay" at bounding box center [409, 137] width 392 height 25
click at [213, 122] on input "a. Overlay" at bounding box center [213, 118] width 0 height 8
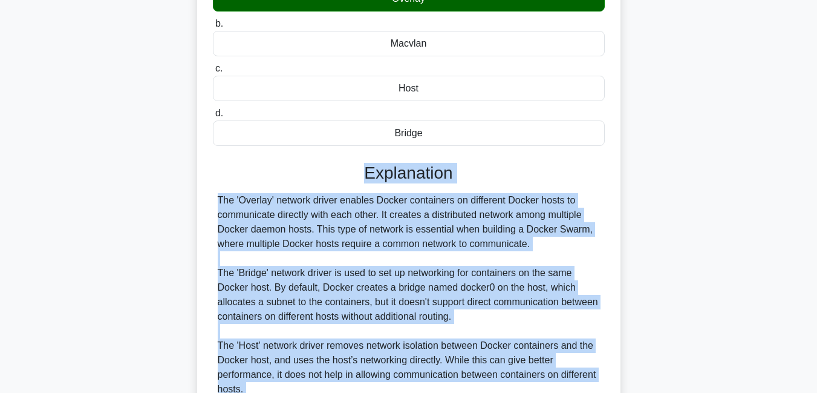
scroll to position [368, 0]
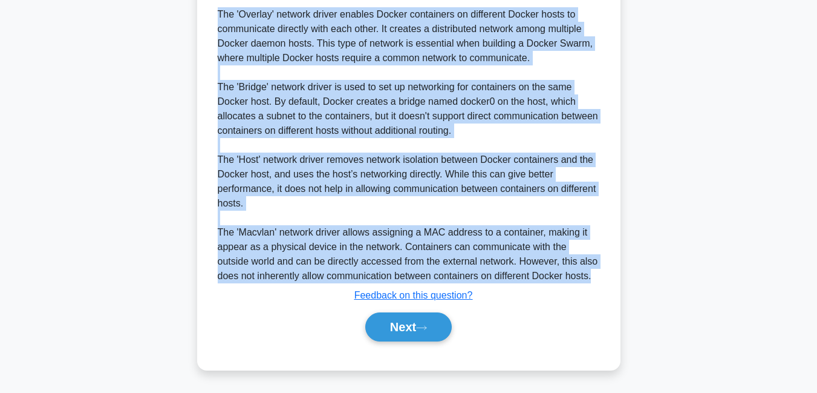
drag, startPoint x: 362, startPoint y: 308, endPoint x: 573, endPoint y: 276, distance: 213.6
click at [573, 276] on div "Explanation The 'Overlay' network driver enables Docker containers on different…" at bounding box center [409, 161] width 392 height 369
click at [403, 328] on button "Next" at bounding box center [408, 326] width 86 height 29
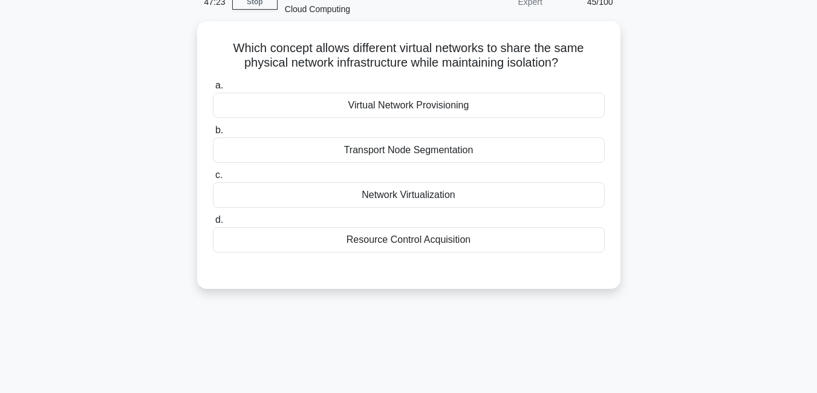
scroll to position [59, 0]
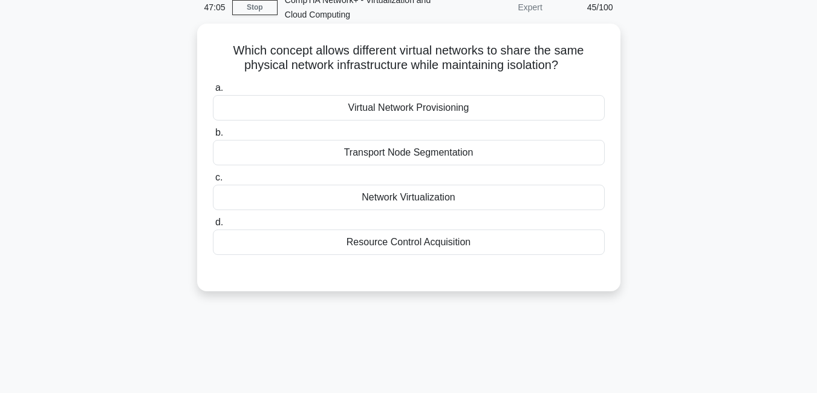
click at [408, 246] on div "Resource Control Acquisition" at bounding box center [409, 241] width 392 height 25
click at [213, 226] on input "d. Resource Control Acquisition" at bounding box center [213, 222] width 0 height 8
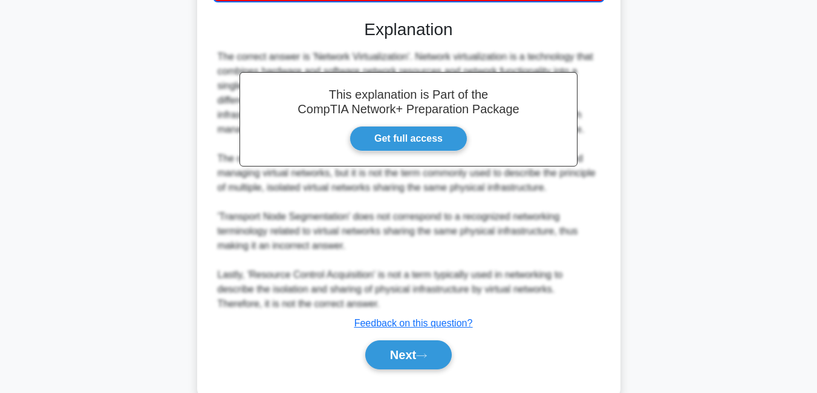
scroll to position [316, 0]
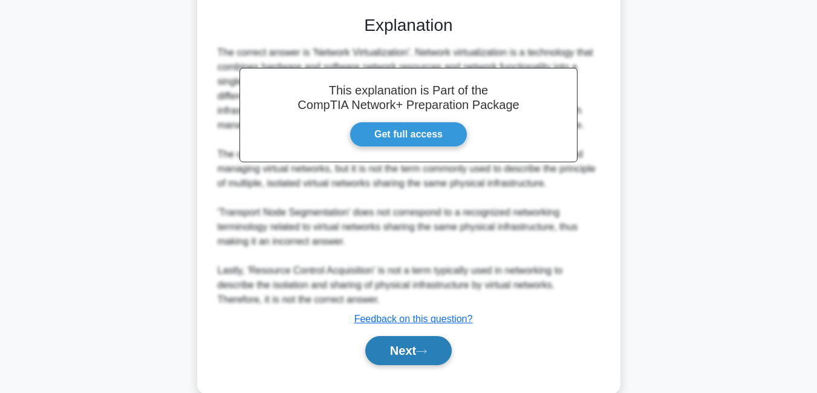
click at [399, 354] on button "Next" at bounding box center [408, 350] width 86 height 29
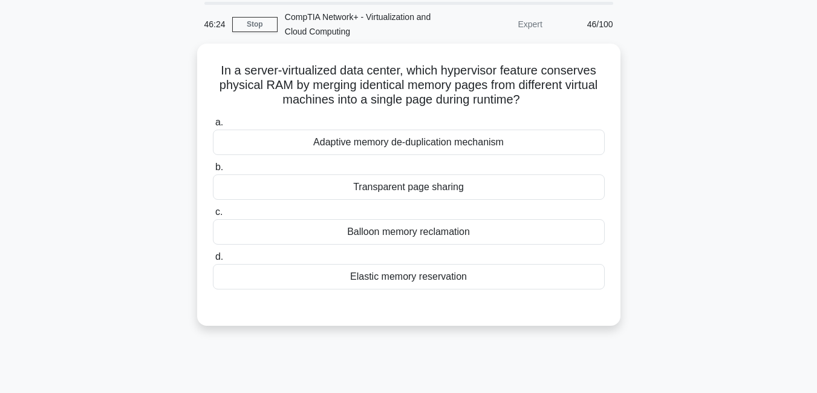
scroll to position [36, 0]
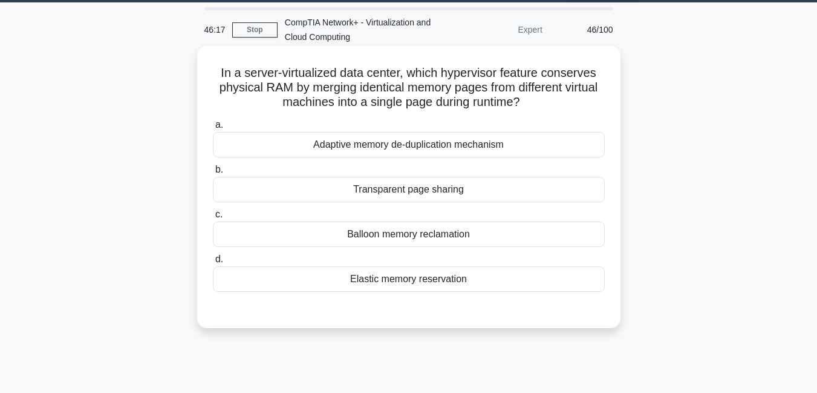
click at [398, 190] on div "Transparent page sharing" at bounding box center [409, 189] width 392 height 25
click at [213, 174] on input "b. Transparent page sharing" at bounding box center [213, 170] width 0 height 8
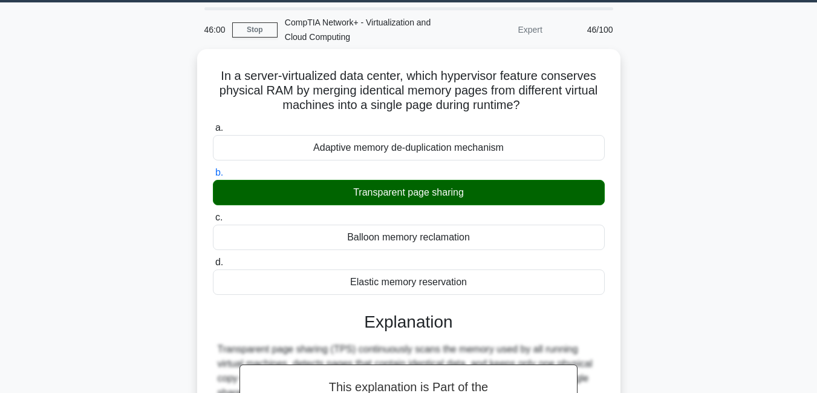
scroll to position [281, 0]
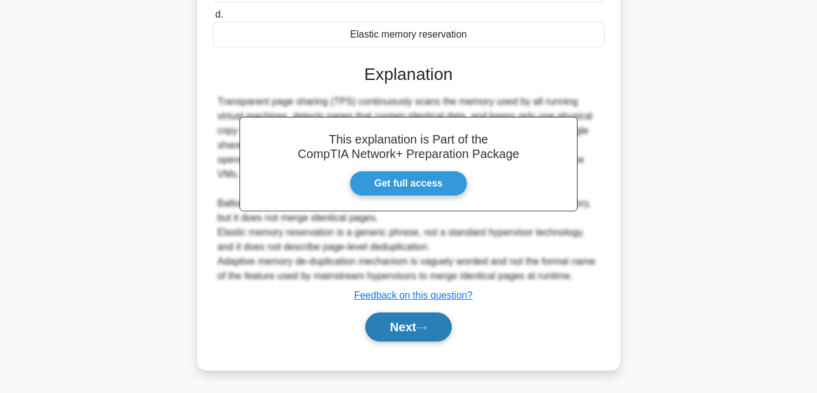
click at [392, 334] on button "Next" at bounding box center [408, 326] width 86 height 29
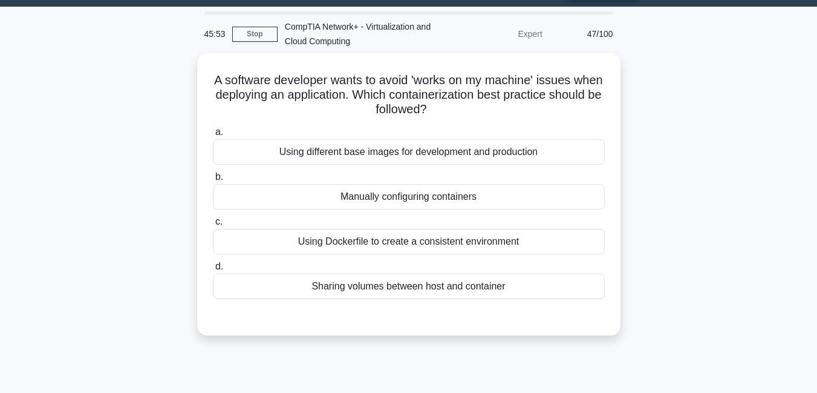
scroll to position [28, 0]
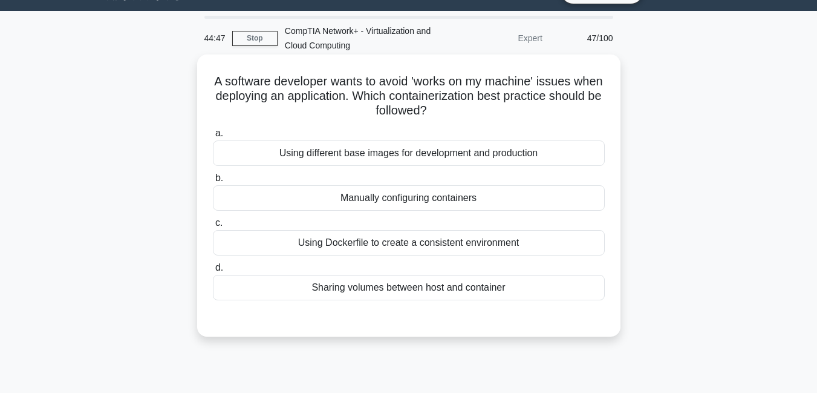
click at [377, 296] on div "Sharing volumes between host and container" at bounding box center [409, 287] width 392 height 25
click at [213, 272] on input "d. Sharing volumes between host and container" at bounding box center [213, 268] width 0 height 8
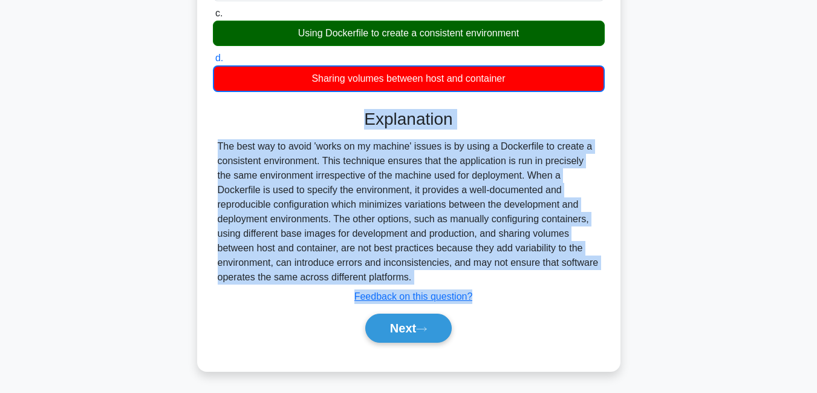
scroll to position [261, 0]
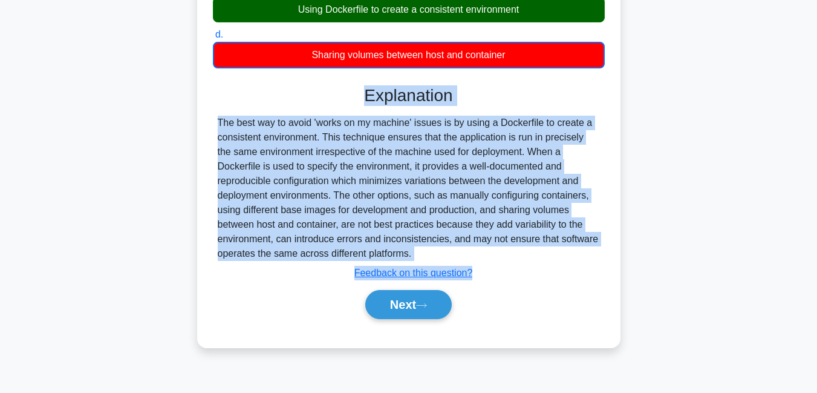
drag, startPoint x: 364, startPoint y: 328, endPoint x: 383, endPoint y: 254, distance: 76.1
click at [383, 254] on div "Explanation The best way to avoid 'works on my machine' issues is by using a Do…" at bounding box center [409, 204] width 392 height 238
click at [408, 307] on button "Next" at bounding box center [408, 304] width 86 height 29
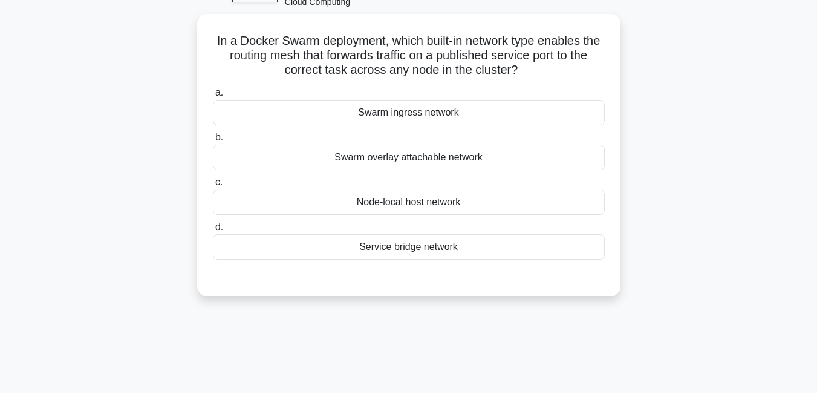
scroll to position [59, 0]
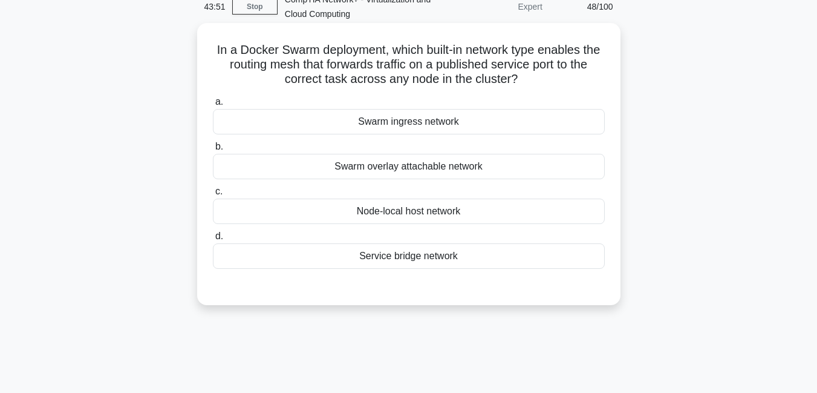
click at [414, 256] on div "Service bridge network" at bounding box center [409, 255] width 392 height 25
click at [213, 240] on input "d. Service bridge network" at bounding box center [213, 236] width 0 height 8
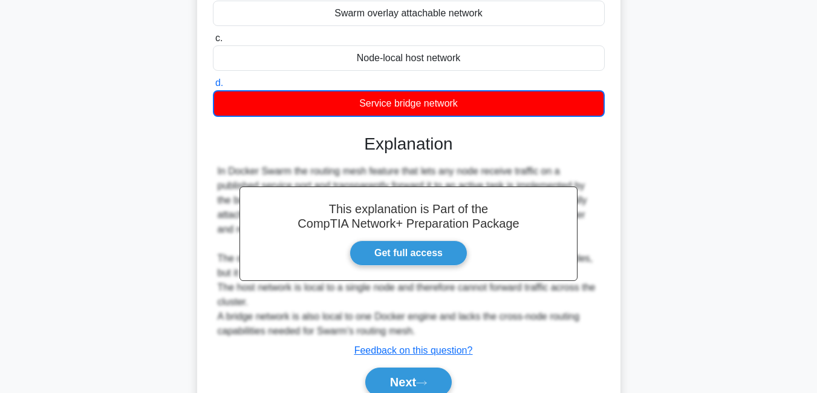
scroll to position [268, 0]
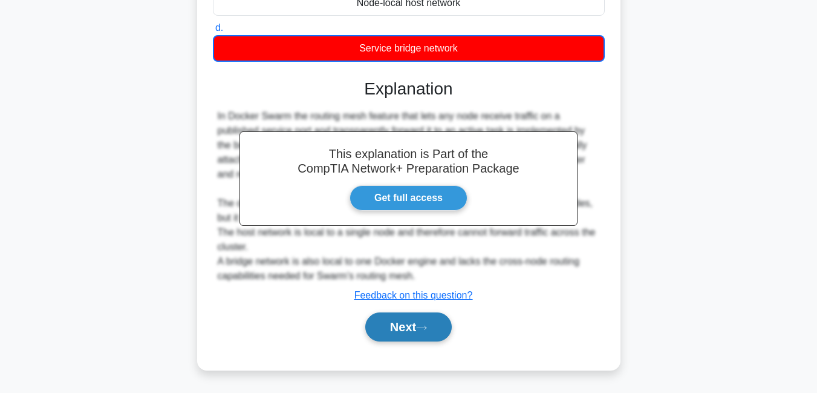
click at [391, 325] on button "Next" at bounding box center [408, 326] width 86 height 29
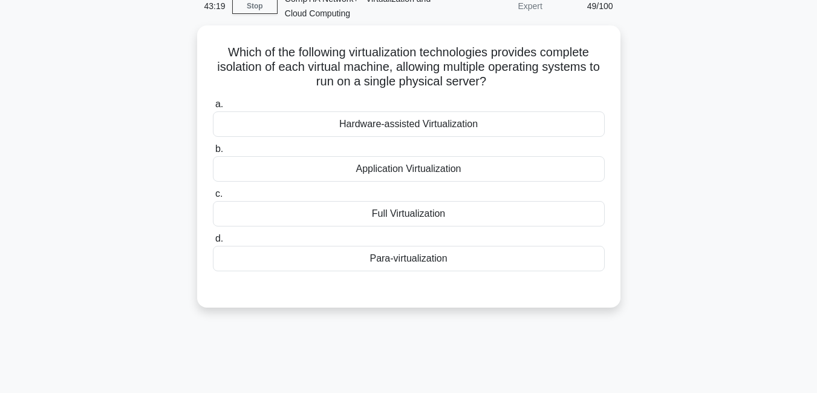
scroll to position [59, 0]
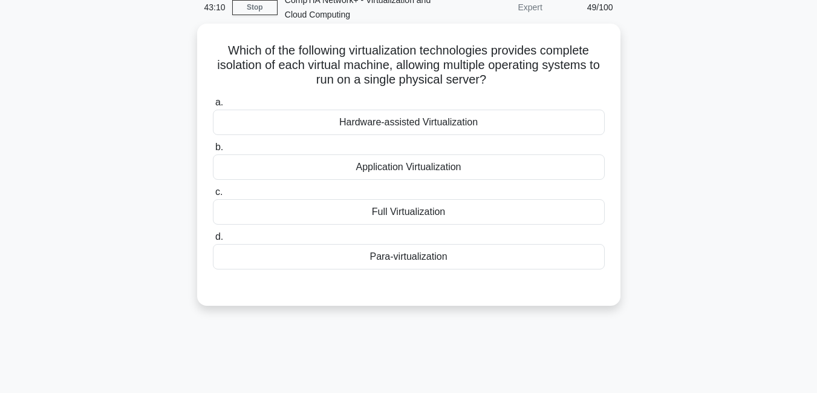
click at [408, 255] on div "Para-virtualization" at bounding box center [409, 256] width 392 height 25
click at [213, 241] on input "d. Para-virtualization" at bounding box center [213, 237] width 0 height 8
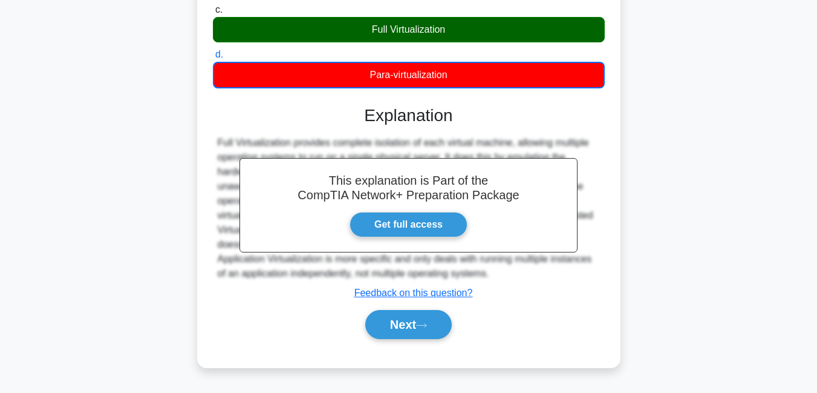
scroll to position [261, 0]
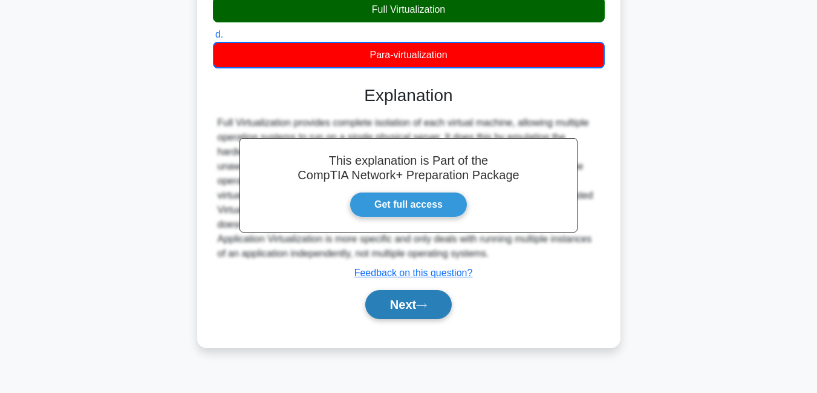
click at [416, 307] on button "Next" at bounding box center [408, 304] width 86 height 29
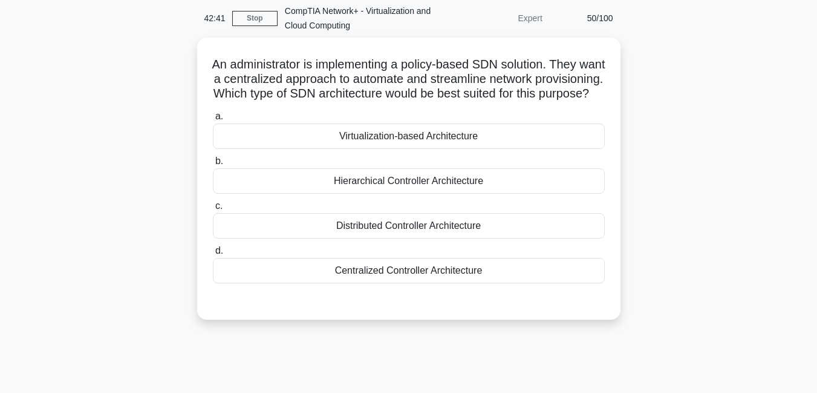
scroll to position [30, 0]
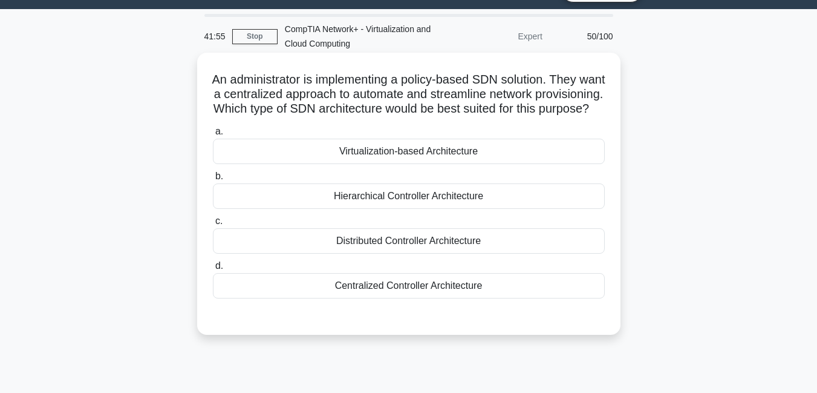
click at [397, 209] on div "Hierarchical Controller Architecture" at bounding box center [409, 195] width 392 height 25
click at [213, 180] on input "b. Hierarchical Controller Architecture" at bounding box center [213, 176] width 0 height 8
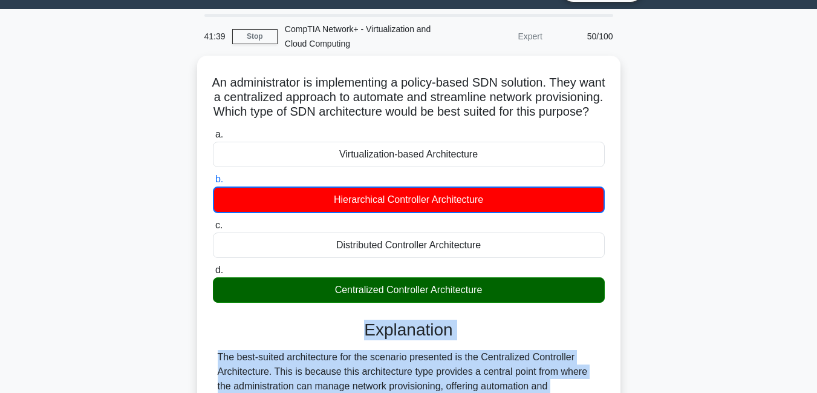
scroll to position [268, 0]
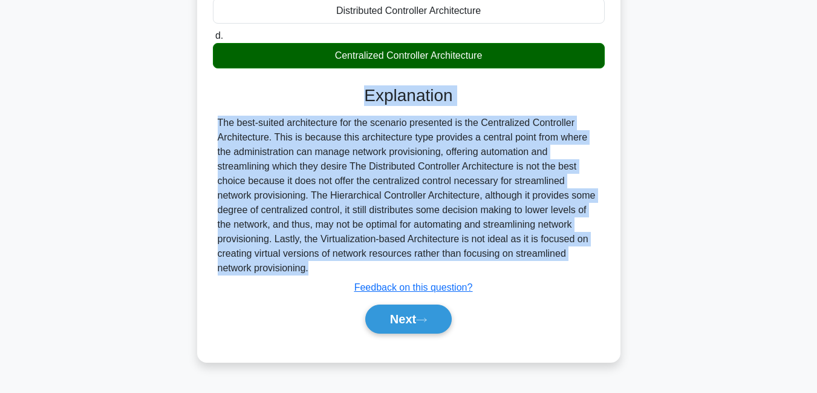
drag, startPoint x: 362, startPoint y: 337, endPoint x: 340, endPoint y: 289, distance: 52.5
click at [340, 289] on div "Explanation The best-suited architecture for the scenario presented is the Cent…" at bounding box center [409, 211] width 392 height 253
click at [388, 331] on button "Next" at bounding box center [408, 318] width 86 height 29
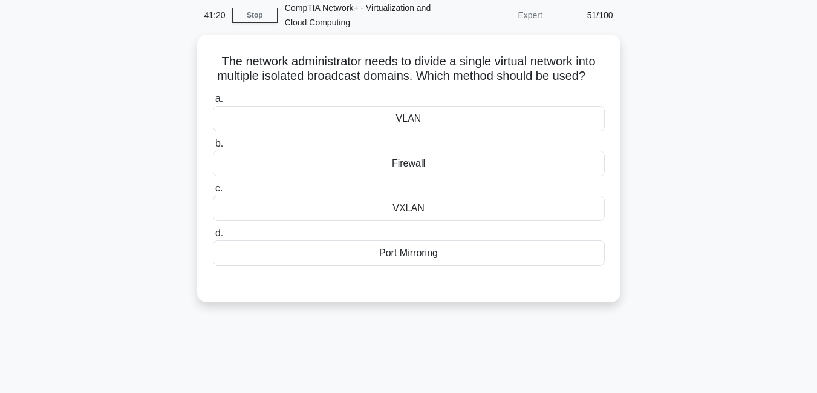
scroll to position [0, 0]
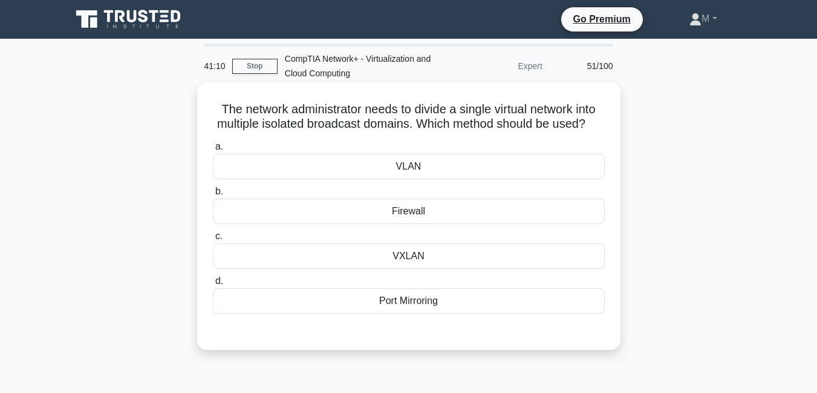
click at [415, 269] on div "VXLAN" at bounding box center [409, 255] width 392 height 25
click at [213, 240] on input "c. VXLAN" at bounding box center [213, 236] width 0 height 8
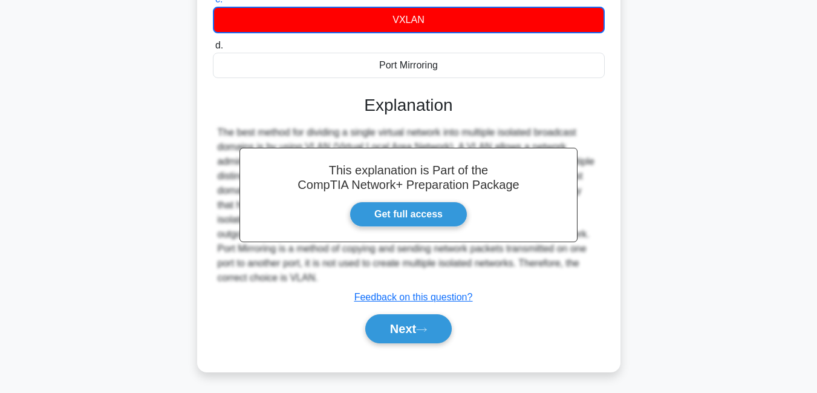
scroll to position [241, 0]
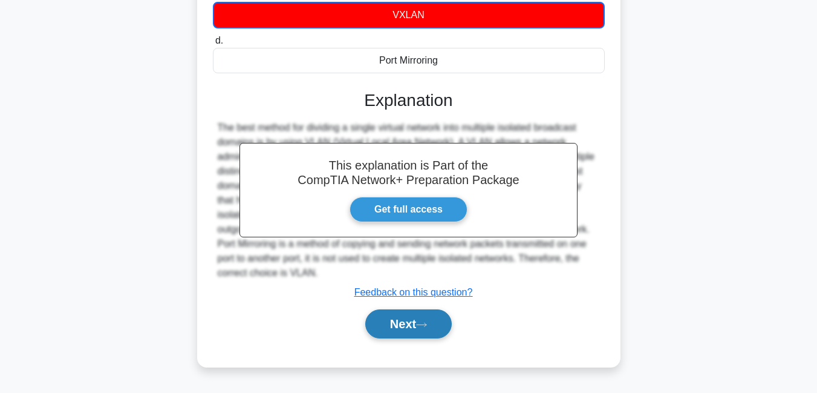
click at [402, 338] on button "Next" at bounding box center [408, 323] width 86 height 29
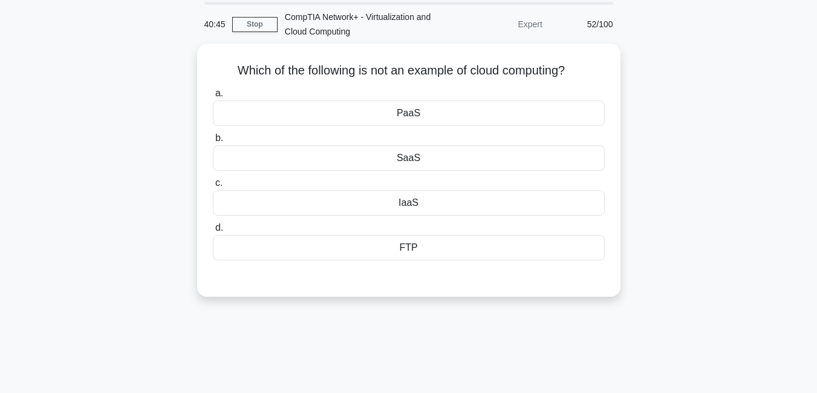
scroll to position [41, 0]
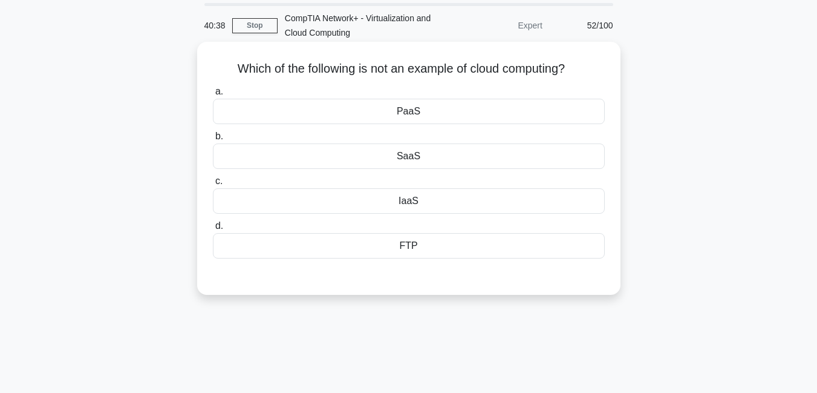
click at [406, 247] on div "FTP" at bounding box center [409, 245] width 392 height 25
click at [213, 230] on input "d. FTP" at bounding box center [213, 226] width 0 height 8
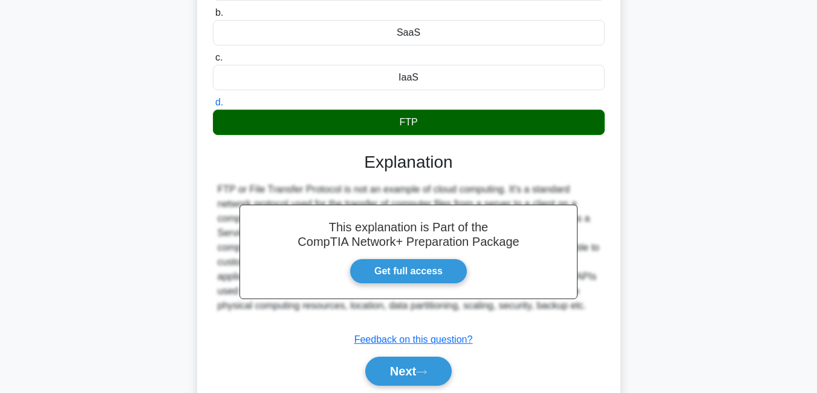
scroll to position [217, 0]
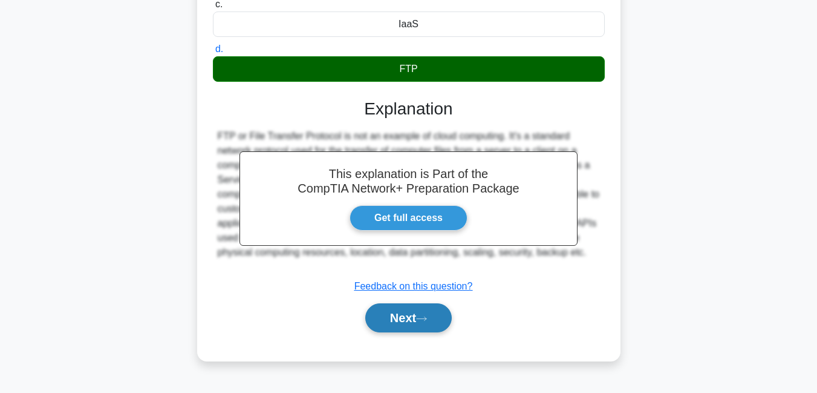
click at [391, 324] on button "Next" at bounding box center [408, 317] width 86 height 29
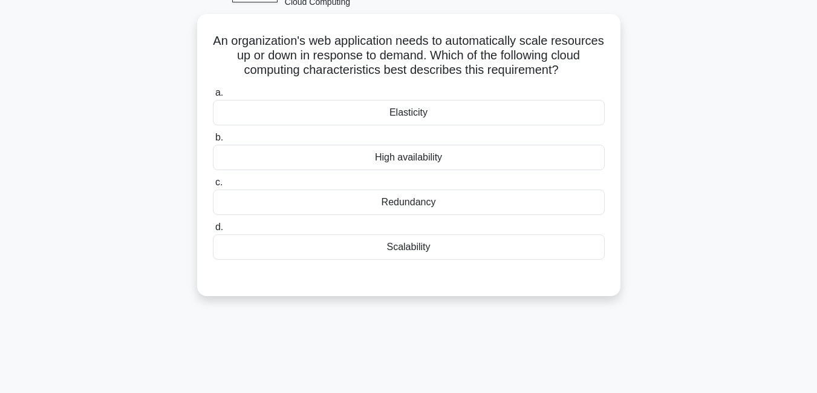
scroll to position [69, 0]
click at [400, 248] on div "Scalability" at bounding box center [409, 245] width 392 height 25
click at [213, 230] on input "d. Scalability" at bounding box center [213, 227] width 0 height 8
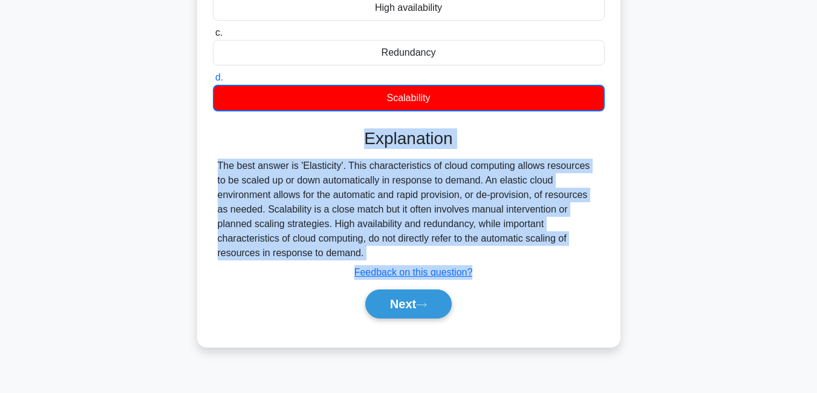
scroll to position [261, 0]
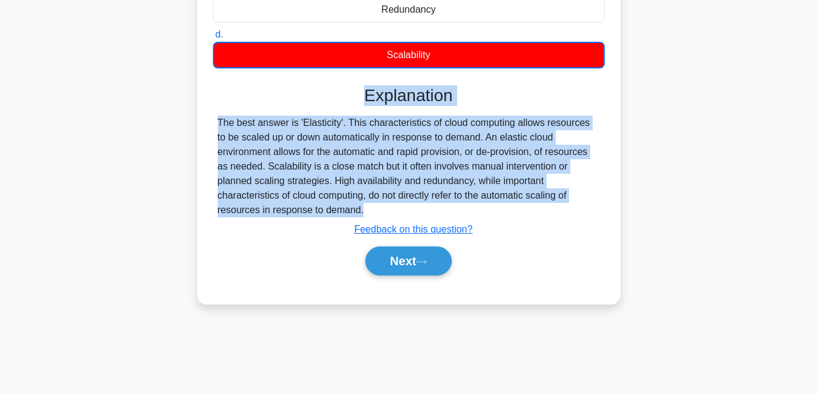
drag, startPoint x: 363, startPoint y: 289, endPoint x: 286, endPoint y: 227, distance: 98.5
click at [286, 227] on div "Explanation The best answer is 'Elasticity'. This characteristics of cloud comp…" at bounding box center [409, 182] width 392 height 195
click at [394, 271] on button "Next" at bounding box center [408, 260] width 86 height 29
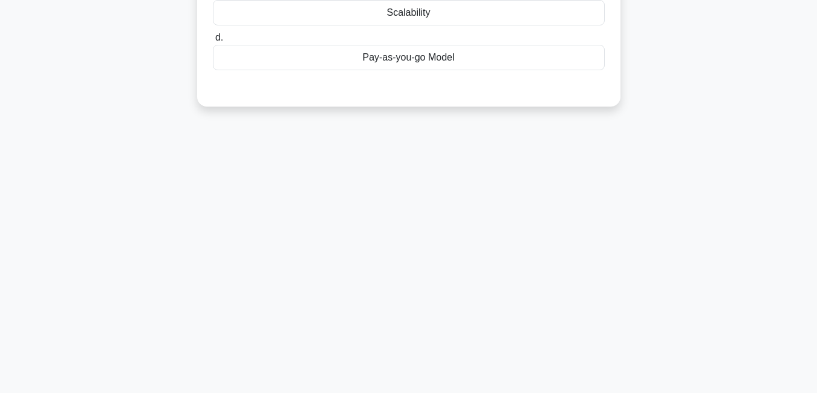
scroll to position [2, 0]
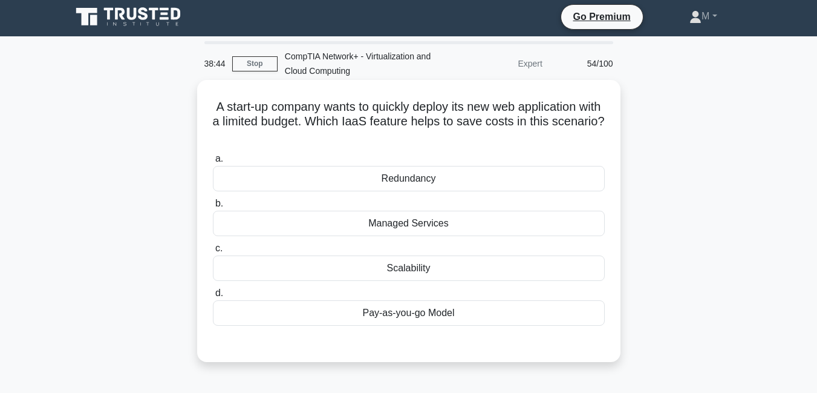
click at [410, 318] on div "Pay-as-you-go Model" at bounding box center [409, 312] width 392 height 25
click at [213, 297] on input "d. Pay-as-you-go Model" at bounding box center [213, 293] width 0 height 8
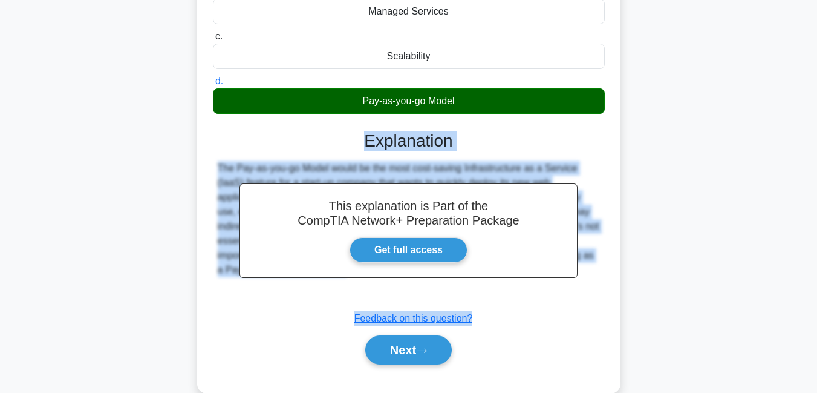
scroll to position [261, 0]
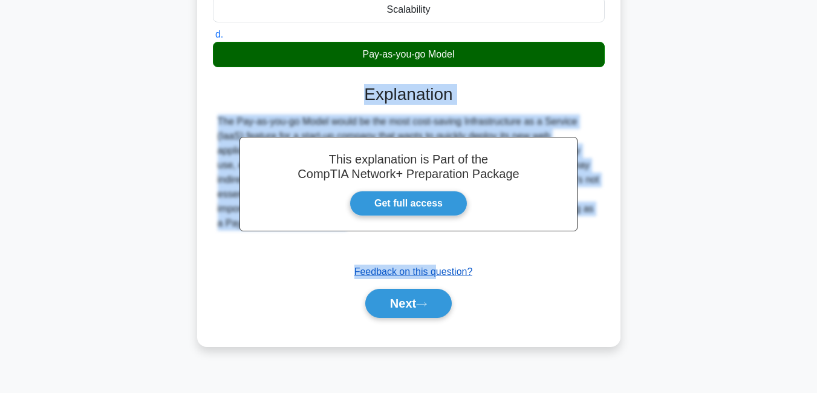
drag, startPoint x: 361, startPoint y: 350, endPoint x: 435, endPoint y: 272, distance: 107.8
click at [435, 272] on div "This explanation is Part of the CompTIA Network+ Preparation Package Get full a…" at bounding box center [409, 196] width 392 height 253
click at [503, 97] on h3 "Explanation" at bounding box center [408, 94] width 377 height 21
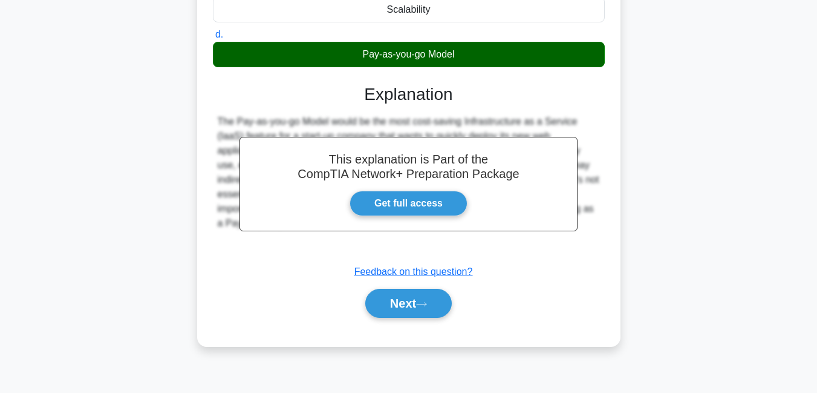
drag, startPoint x: 364, startPoint y: 91, endPoint x: 599, endPoint y: 220, distance: 268.5
click at [599, 220] on div "This explanation is Part of the CompTIA Network+ Preparation Package Get full a…" at bounding box center [409, 196] width 392 height 253
click at [402, 298] on button "Next" at bounding box center [408, 303] width 86 height 29
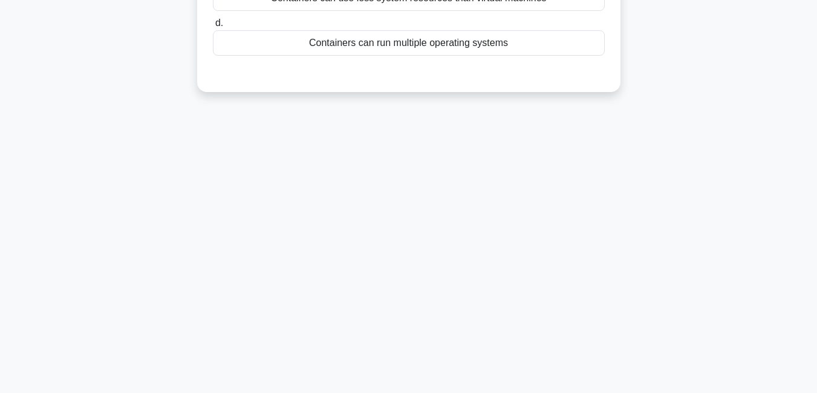
scroll to position [47, 0]
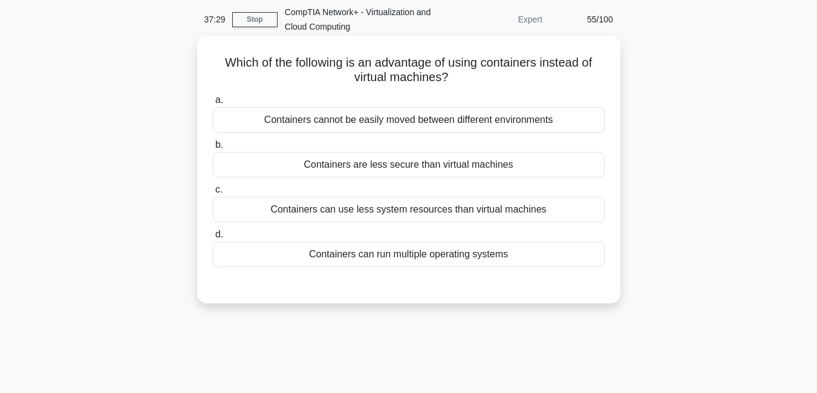
click at [348, 217] on div "Containers can use less system resources than virtual machines" at bounding box center [409, 209] width 392 height 25
click at [213, 194] on input "c. Containers can use less system resources than virtual machines" at bounding box center [213, 190] width 0 height 8
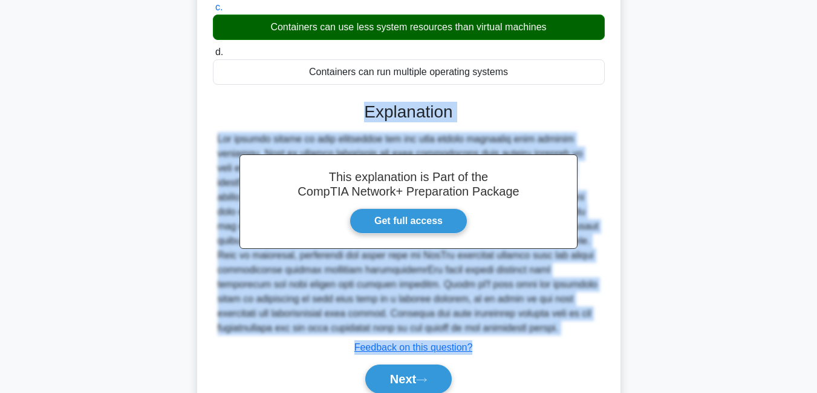
scroll to position [281, 0]
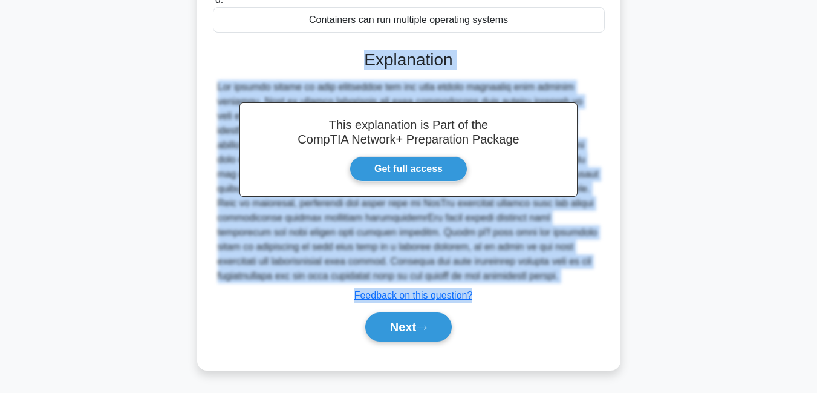
drag, startPoint x: 362, startPoint y: 293, endPoint x: 443, endPoint y: 271, distance: 84.5
click at [443, 271] on div "This explanation is Part of the CompTIA Network+ Preparation Package Get full a…" at bounding box center [409, 190] width 392 height 311
click at [409, 336] on button "Next" at bounding box center [408, 326] width 86 height 29
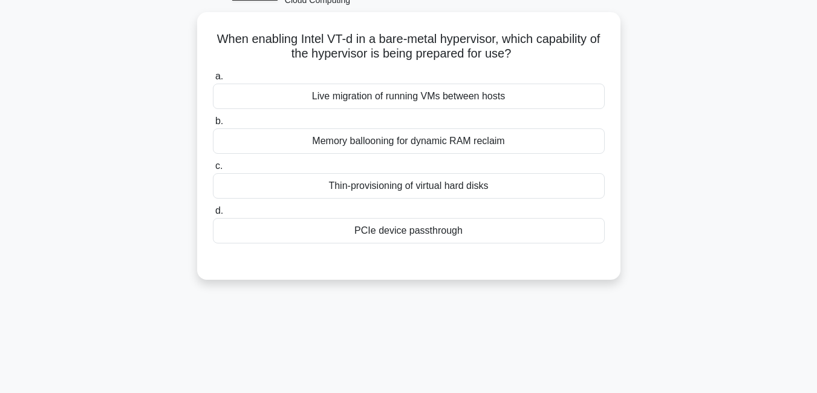
scroll to position [36, 0]
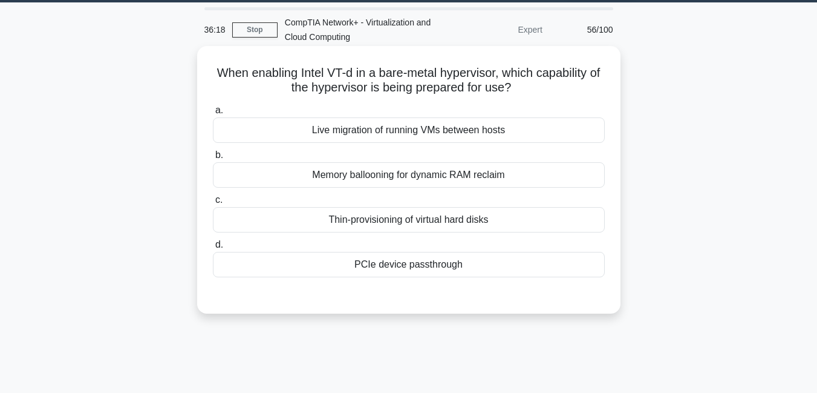
click at [484, 132] on div "Live migration of running VMs between hosts" at bounding box center [409, 129] width 392 height 25
click at [213, 114] on input "a. Live migration of running VMs between hosts" at bounding box center [213, 110] width 0 height 8
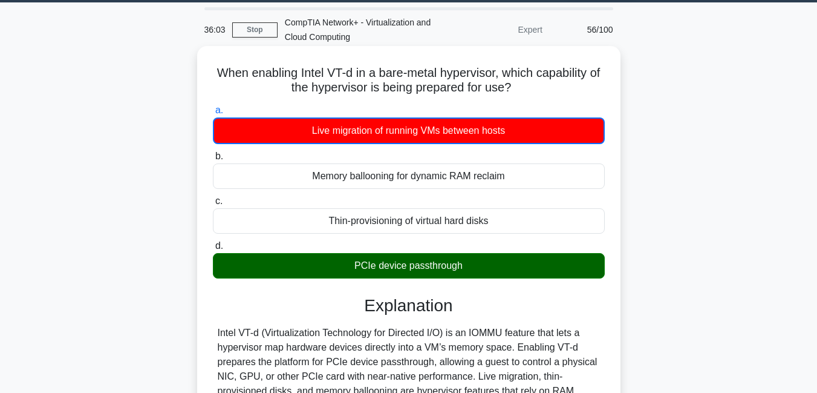
click at [363, 303] on h3 "Explanation" at bounding box center [408, 305] width 377 height 21
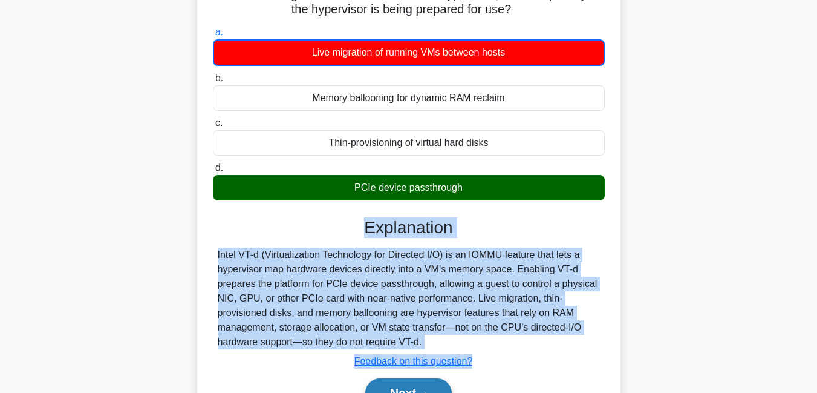
scroll to position [154, 0]
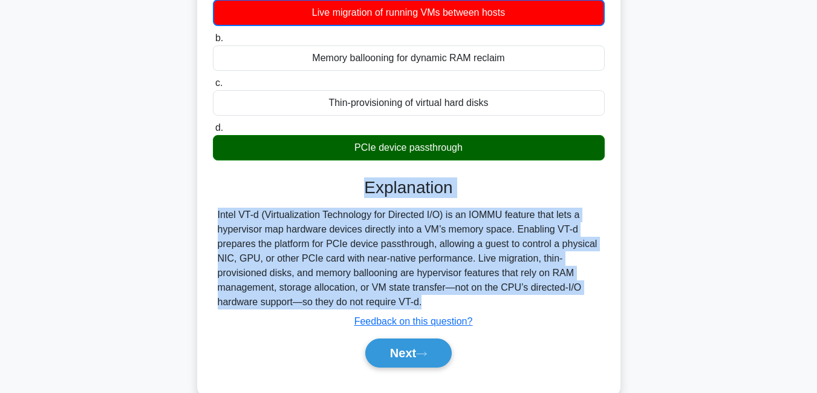
drag, startPoint x: 363, startPoint y: 303, endPoint x: 437, endPoint y: 308, distance: 73.9
click at [437, 308] on div "Explanation Intel VT-d (Virtualization Technology for Directed I/O) is an IOMMU…" at bounding box center [409, 274] width 392 height 195
click at [405, 352] on button "Next" at bounding box center [408, 352] width 86 height 29
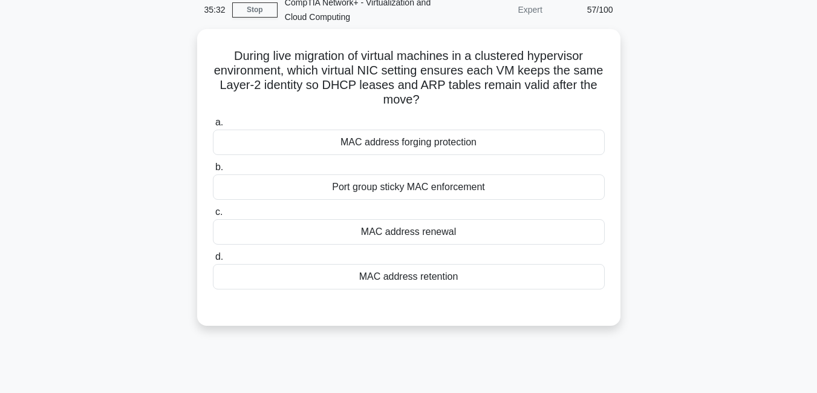
scroll to position [54, 0]
click at [409, 146] on div "MAC address forging protection" at bounding box center [409, 141] width 392 height 25
click at [213, 126] on input "a. MAC address forging protection" at bounding box center [213, 122] width 0 height 8
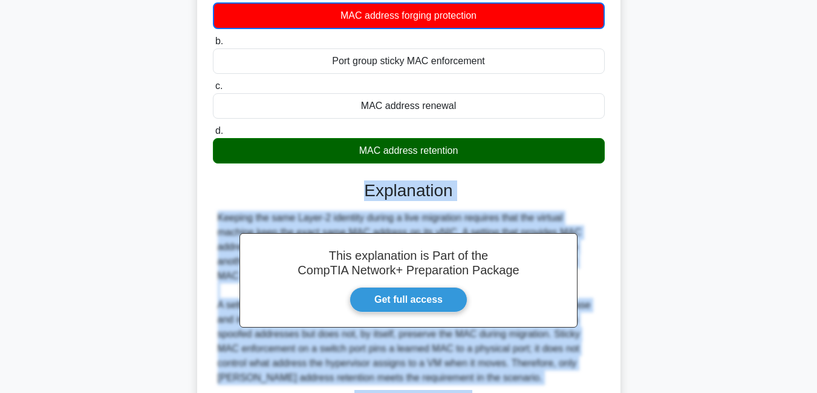
scroll to position [199, 0]
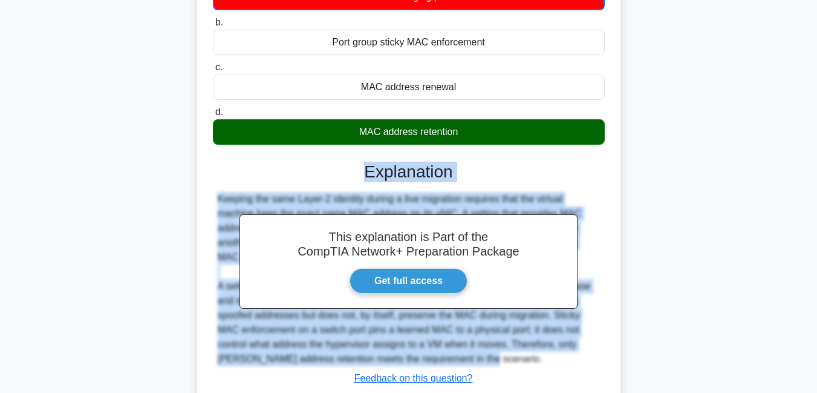
drag, startPoint x: 364, startPoint y: 312, endPoint x: 507, endPoint y: 357, distance: 149.8
click at [507, 357] on div "This explanation is Part of the CompTIA Network+ Preparation Package Get full a…" at bounding box center [409, 288] width 392 height 282
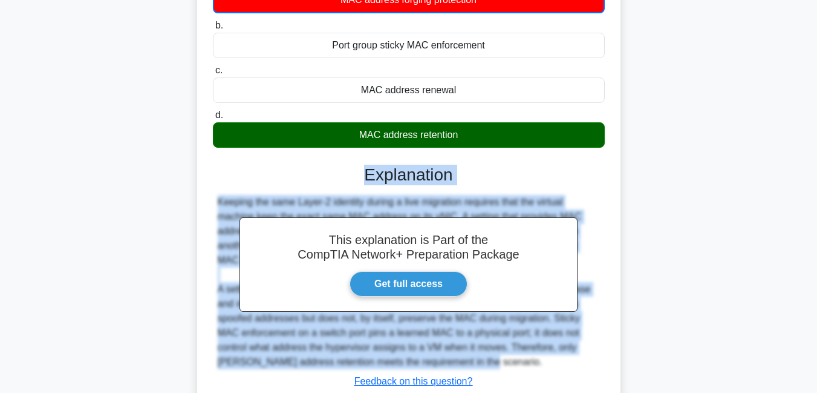
scroll to position [282, 0]
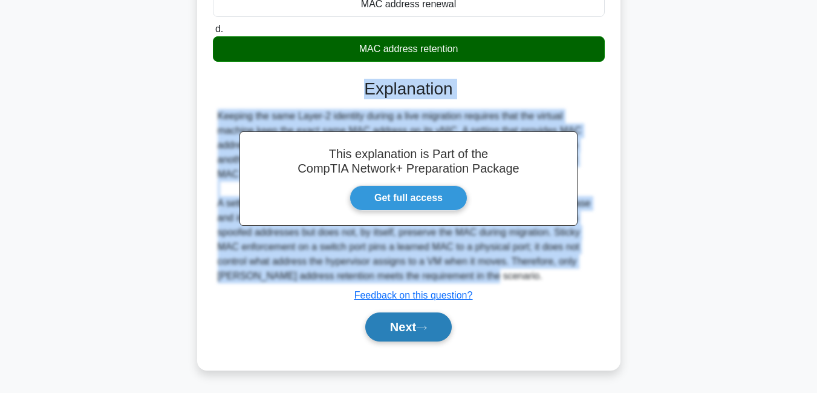
click at [398, 327] on button "Next" at bounding box center [408, 326] width 86 height 29
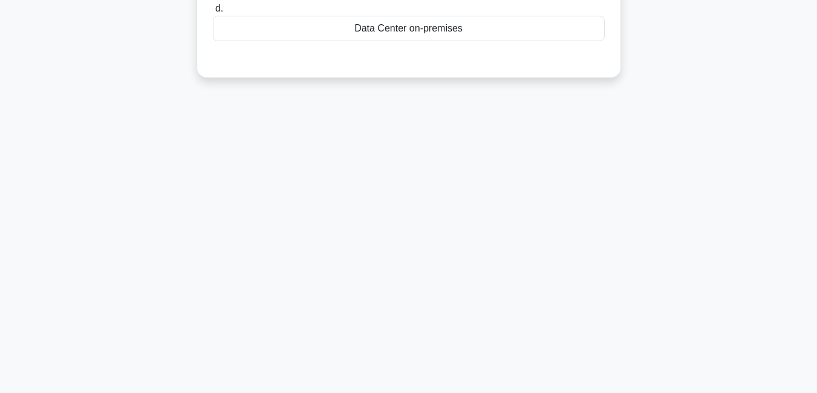
scroll to position [0, 0]
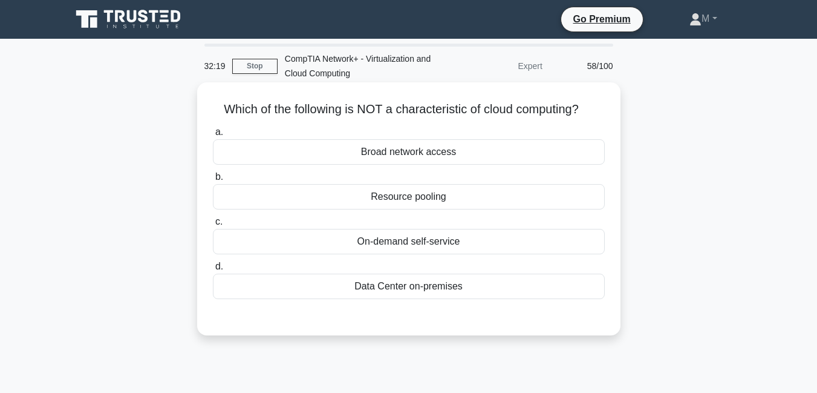
click at [418, 247] on div "On-demand self-service" at bounding box center [409, 241] width 392 height 25
click at [213, 226] on input "c. On-demand self-service" at bounding box center [213, 222] width 0 height 8
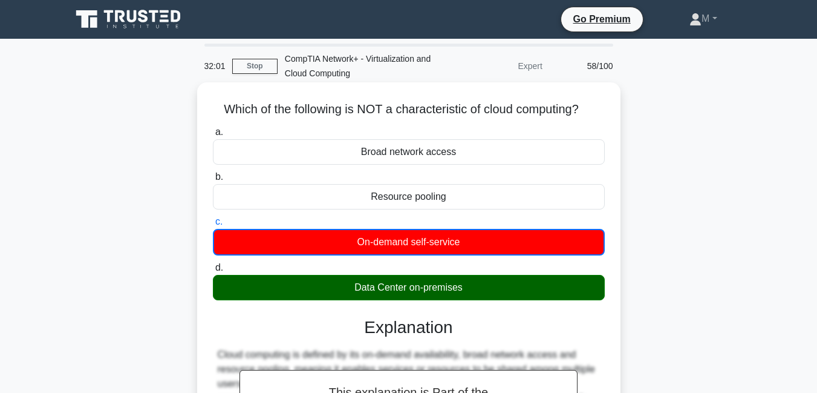
click at [362, 323] on h3 "Explanation" at bounding box center [408, 327] width 377 height 21
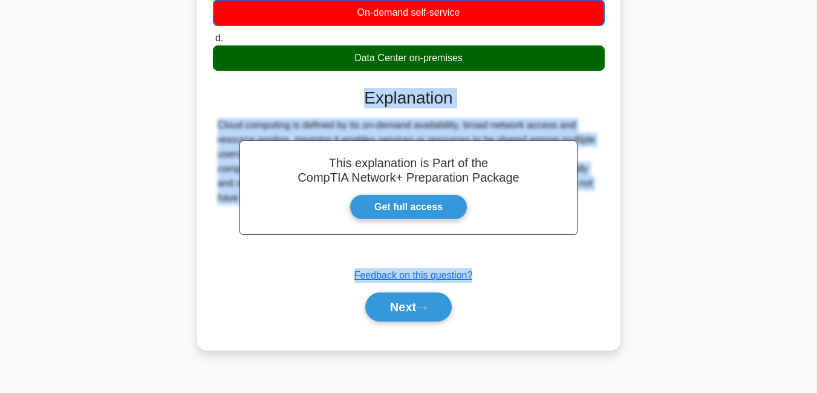
scroll to position [233, 0]
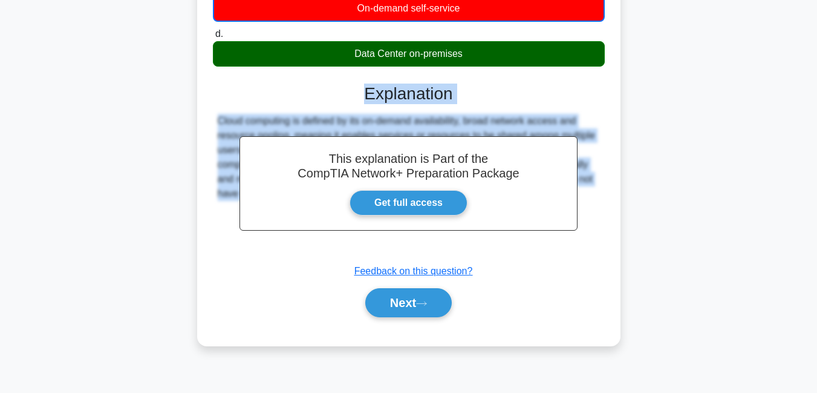
drag, startPoint x: 362, startPoint y: 323, endPoint x: 346, endPoint y: 247, distance: 77.3
click at [346, 247] on div "This explanation is Part of the CompTIA Network+ Preparation Package Get full a…" at bounding box center [409, 195] width 392 height 253
click at [400, 304] on button "Next" at bounding box center [408, 302] width 86 height 29
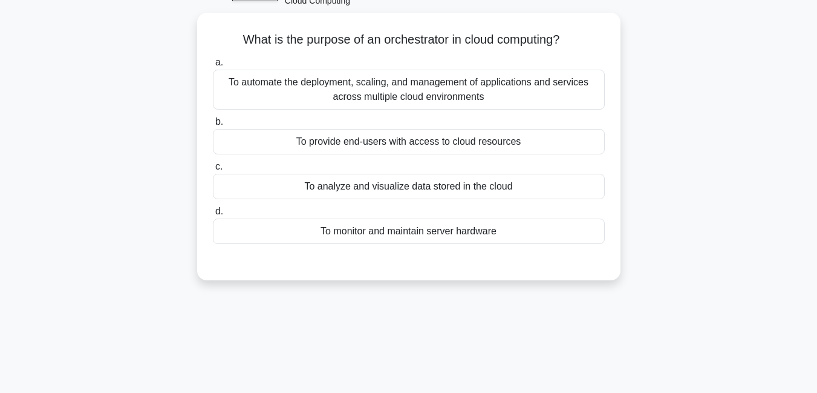
scroll to position [70, 0]
click at [365, 182] on div "To analyze and visualize data stored in the cloud" at bounding box center [409, 186] width 392 height 25
click at [213, 171] on input "c. To analyze and visualize data stored in the cloud" at bounding box center [213, 167] width 0 height 8
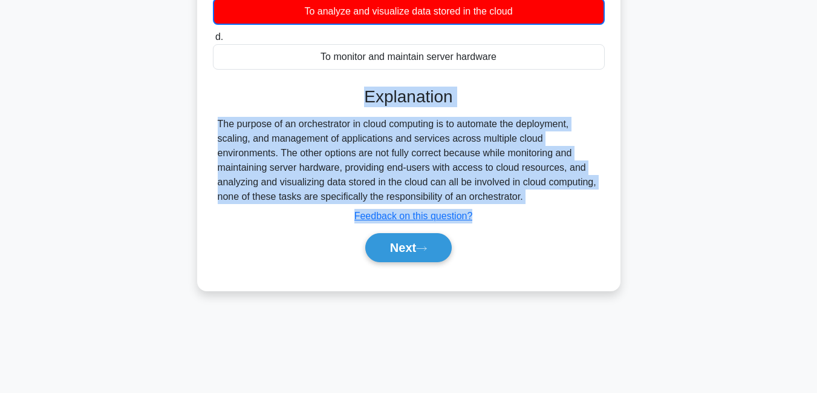
scroll to position [253, 0]
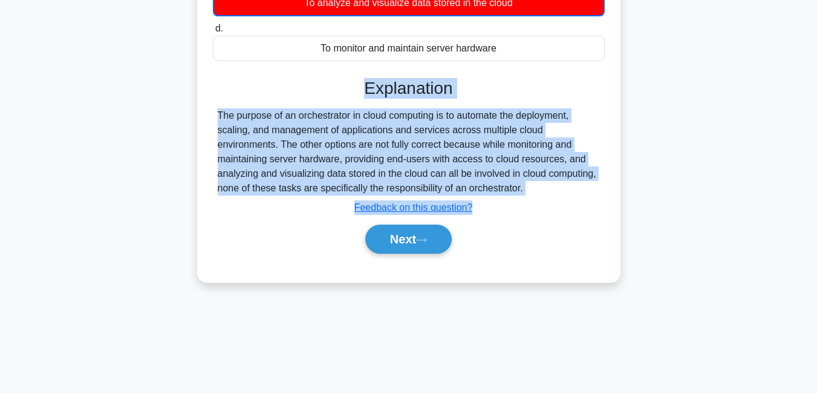
drag, startPoint x: 366, startPoint y: 269, endPoint x: 529, endPoint y: 188, distance: 182.6
click at [529, 188] on div "Explanation The purpose of an orchestrator in cloud computing is to automate th…" at bounding box center [409, 168] width 392 height 180
click at [400, 240] on button "Next" at bounding box center [408, 238] width 86 height 29
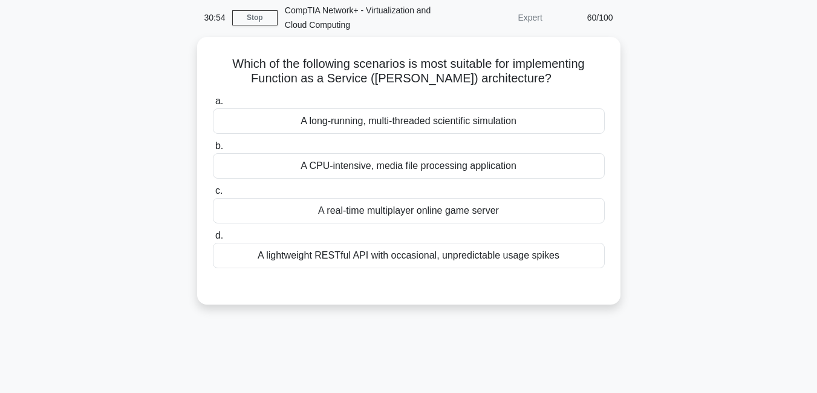
scroll to position [0, 0]
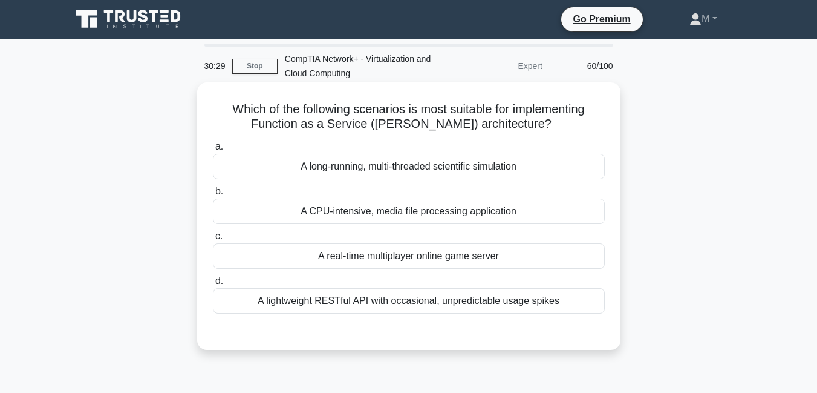
click at [356, 305] on div "A lightweight RESTful API with occasional, unpredictable usage spikes" at bounding box center [409, 300] width 392 height 25
click at [213, 285] on input "d. A lightweight RESTful API with occasional, unpredictable usage spikes" at bounding box center [213, 281] width 0 height 8
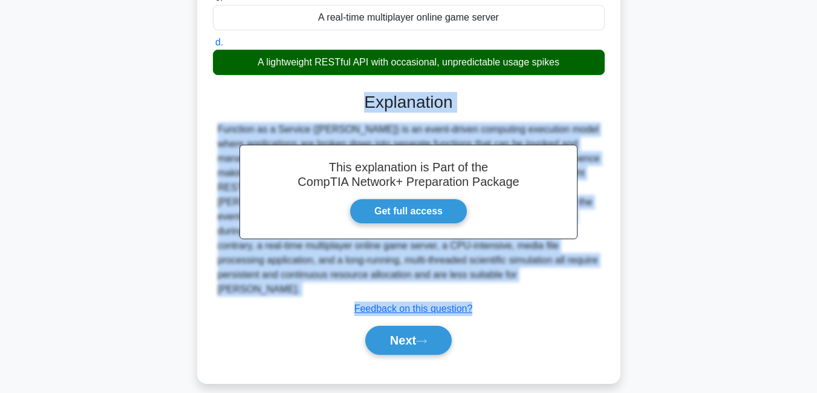
scroll to position [261, 0]
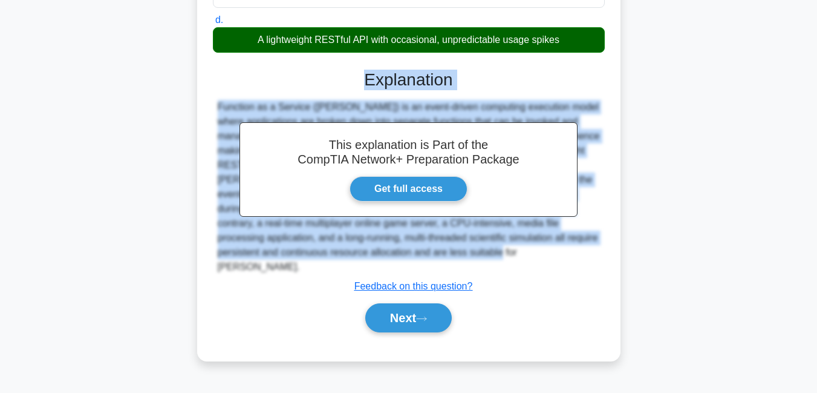
drag, startPoint x: 367, startPoint y: 339, endPoint x: 435, endPoint y: 255, distance: 108.7
click at [435, 255] on div "This explanation is Part of the CompTIA Network+ Preparation Package Get full a…" at bounding box center [409, 196] width 392 height 282
click at [385, 310] on button "Next" at bounding box center [408, 317] width 86 height 29
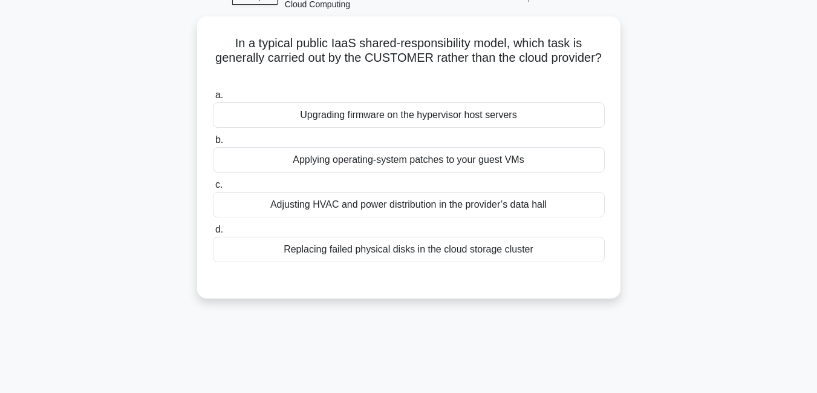
scroll to position [57, 0]
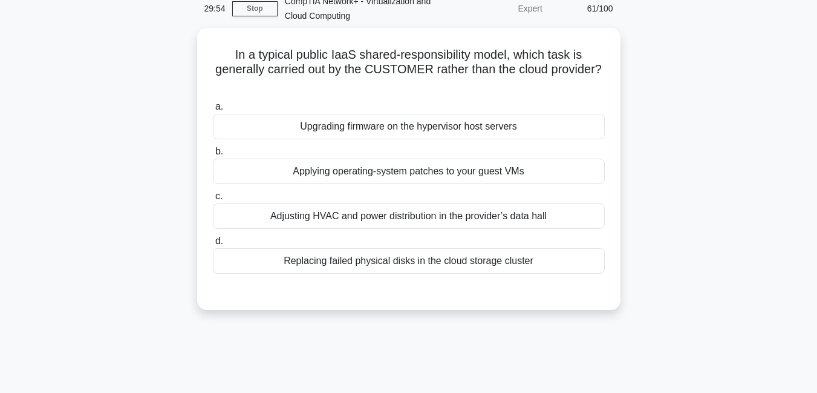
click at [816, 83] on main "29:54 Stop CompTIA Network+ - Virtualization and Cloud Computing Expert 61/100 …" at bounding box center [408, 288] width 817 height 615
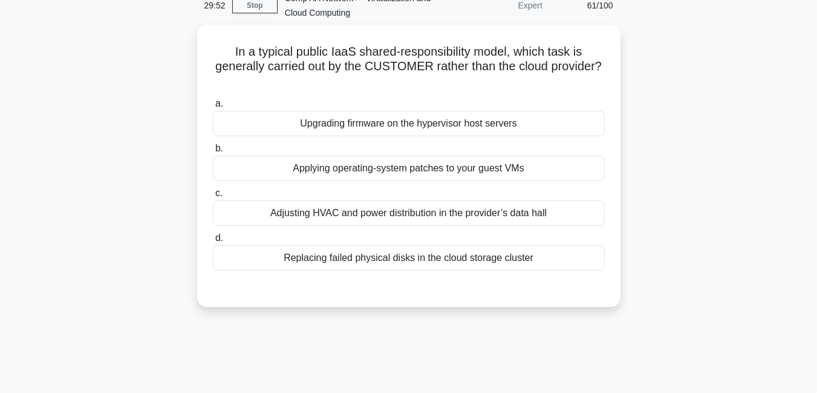
scroll to position [68, 0]
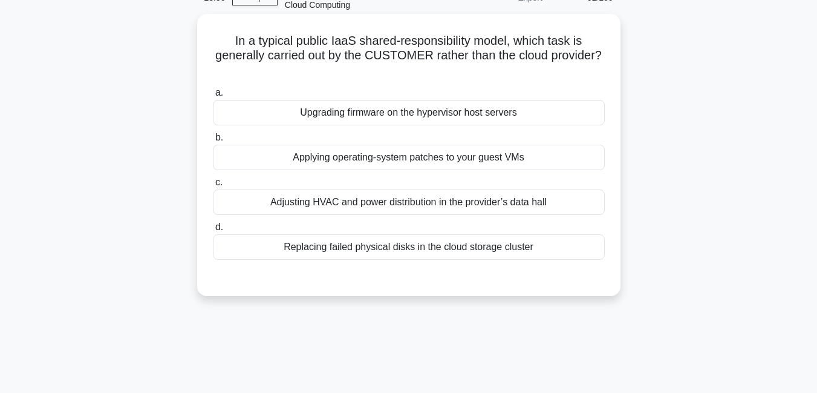
click at [413, 116] on div "Upgrading firmware on the hypervisor host servers" at bounding box center [409, 112] width 392 height 25
click at [213, 97] on input "a. Upgrading firmware on the hypervisor host servers" at bounding box center [213, 93] width 0 height 8
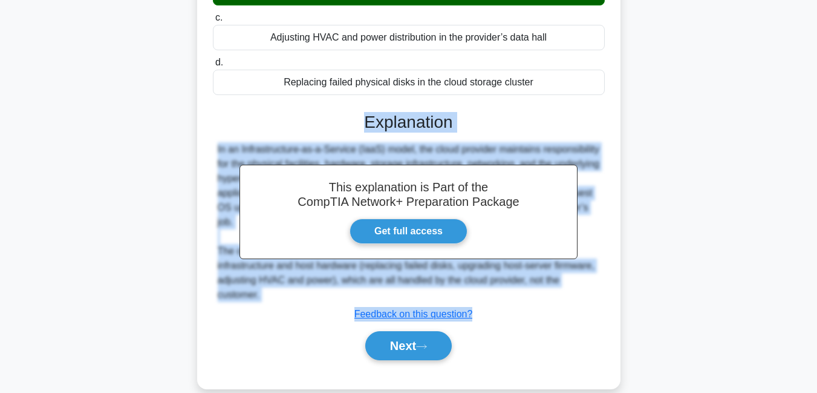
scroll to position [261, 0]
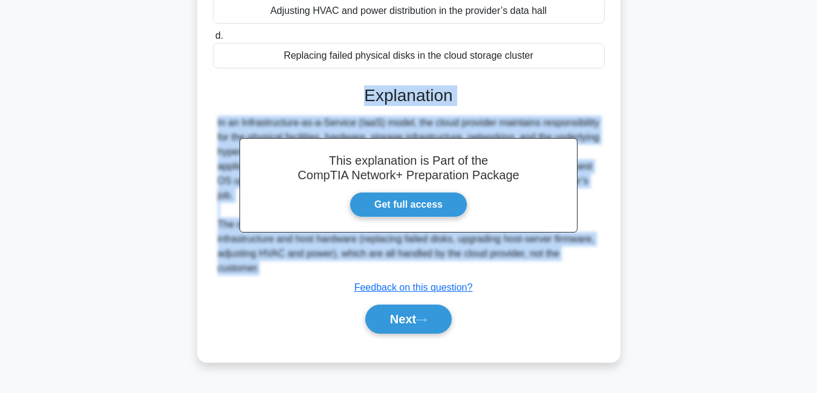
drag, startPoint x: 365, startPoint y: 287, endPoint x: 498, endPoint y: 250, distance: 137.5
click at [498, 250] on div "This explanation is Part of the CompTIA Network+ Preparation Package Get full a…" at bounding box center [409, 204] width 392 height 267
click at [408, 309] on button "Next" at bounding box center [408, 318] width 86 height 29
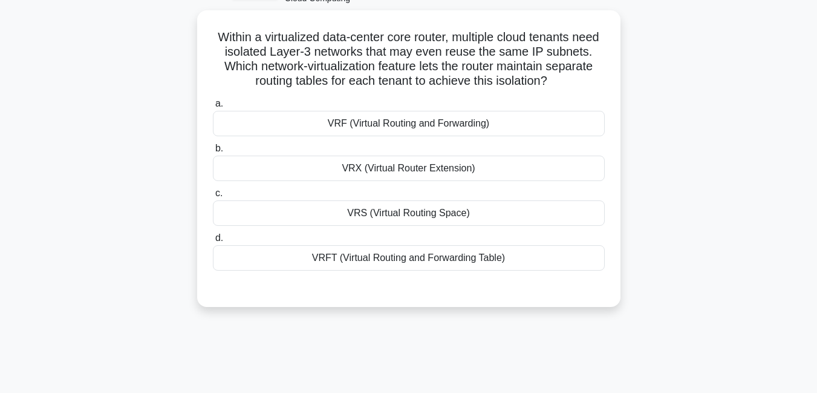
scroll to position [69, 0]
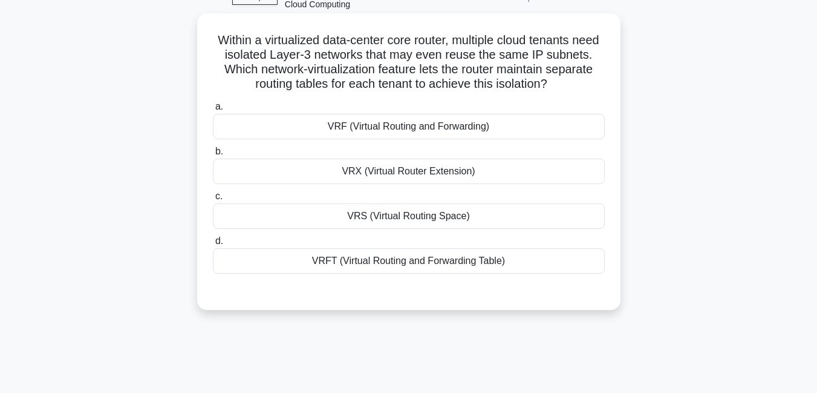
click at [395, 218] on div "VRS (Virtual Routing Space)" at bounding box center [409, 215] width 392 height 25
click at [213, 200] on input "c. VRS (Virtual Routing Space)" at bounding box center [213, 196] width 0 height 8
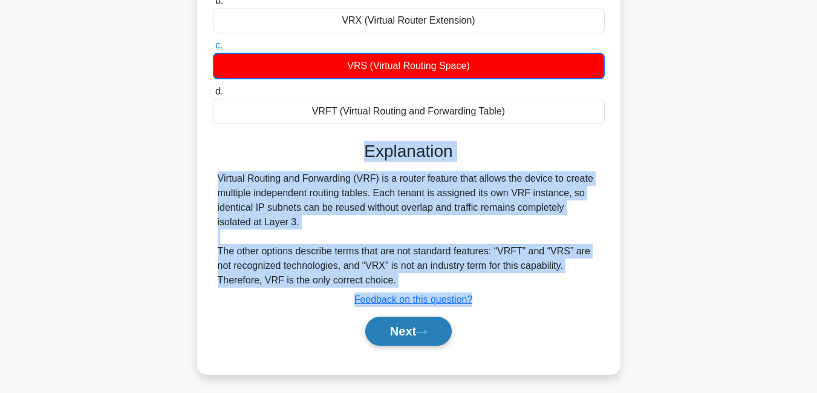
scroll to position [261, 0]
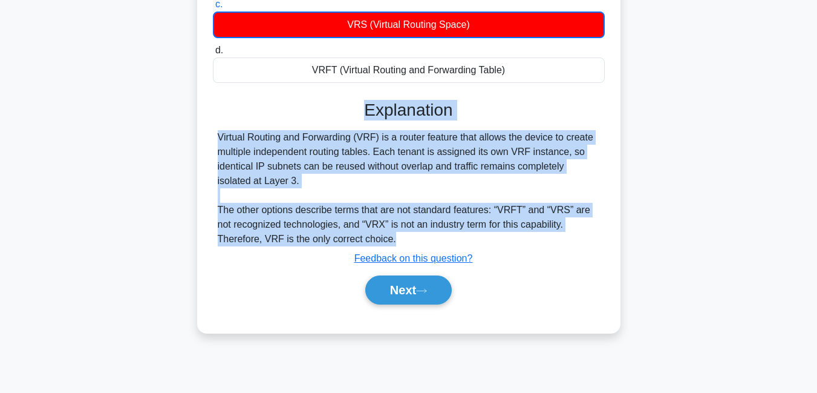
drag, startPoint x: 364, startPoint y: 306, endPoint x: 403, endPoint y: 244, distance: 73.7
click at [403, 244] on div "Explanation Virtual Routing and Forwarding (VRF) is a router feature that allow…" at bounding box center [409, 204] width 392 height 209
click at [379, 294] on button "Next" at bounding box center [408, 289] width 86 height 29
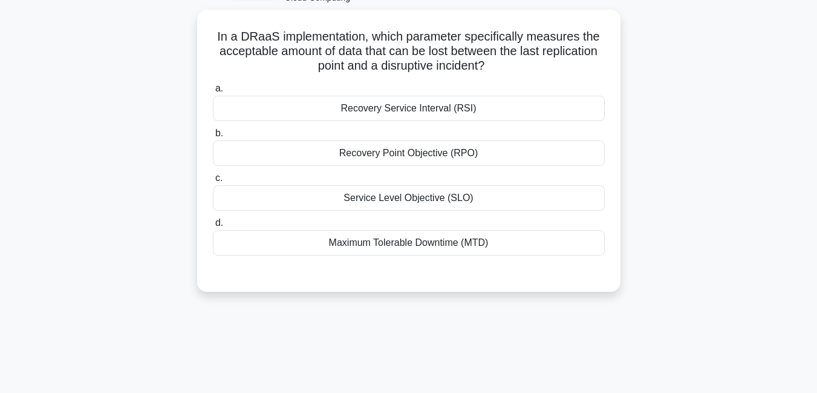
scroll to position [73, 0]
click at [449, 155] on div "Recovery Point Objective (RPO)" at bounding box center [409, 152] width 392 height 25
click at [213, 137] on input "b. Recovery Point Objective (RPO)" at bounding box center [213, 133] width 0 height 8
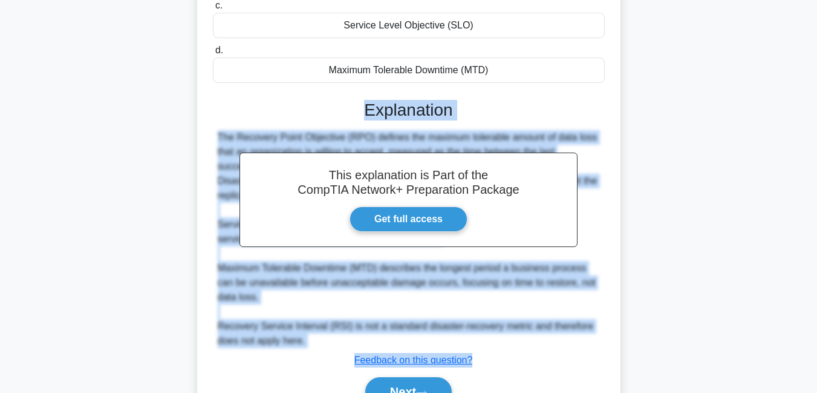
scroll to position [310, 0]
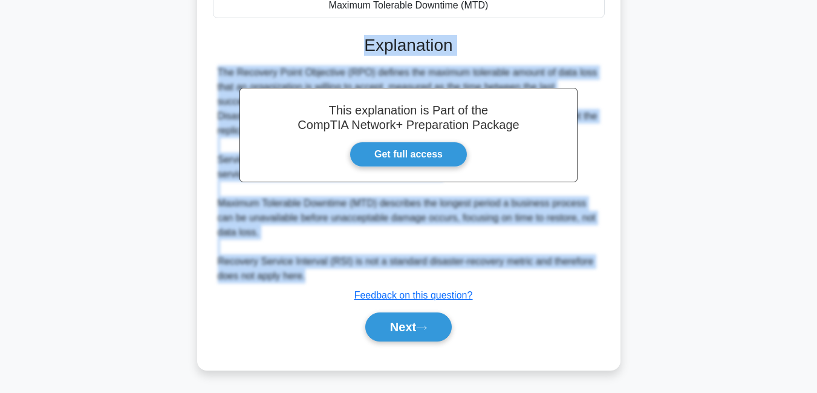
drag, startPoint x: 365, startPoint y: 282, endPoint x: 483, endPoint y: 276, distance: 117.5
click at [483, 276] on div "This explanation is Part of the CompTIA Network+ Preparation Package Get full a…" at bounding box center [409, 183] width 392 height 325
click at [394, 330] on button "Next" at bounding box center [408, 326] width 86 height 29
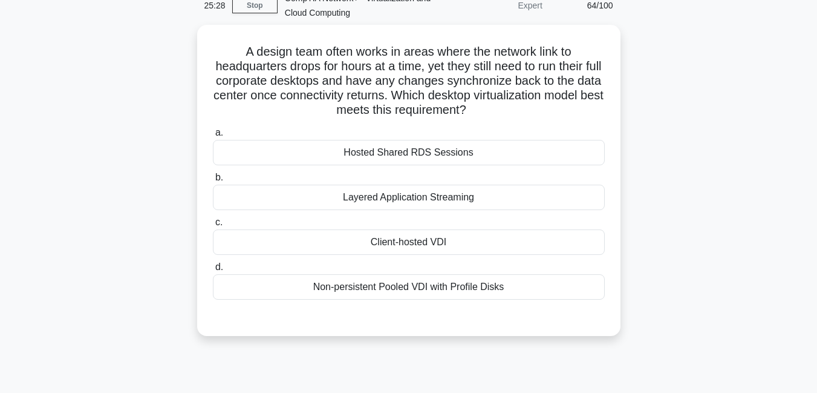
scroll to position [59, 0]
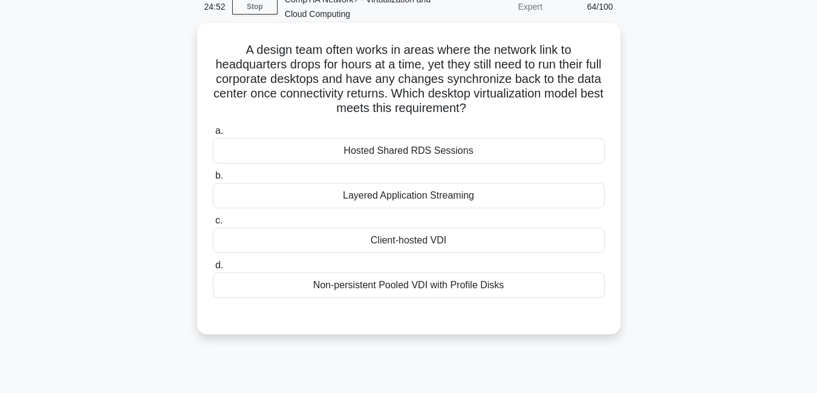
click at [436, 195] on div "Layered Application Streaming" at bounding box center [409, 195] width 392 height 25
click at [213, 180] on input "b. Layered Application Streaming" at bounding box center [213, 176] width 0 height 8
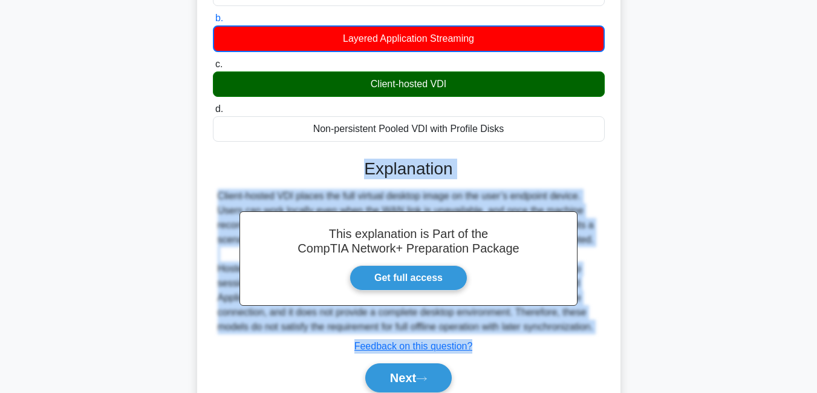
scroll to position [268, 0]
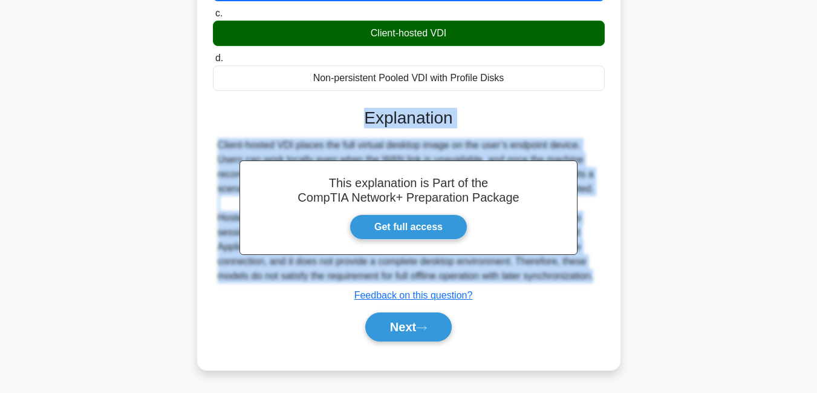
drag, startPoint x: 362, startPoint y: 326, endPoint x: 599, endPoint y: 283, distance: 241.0
click at [599, 283] on div "This explanation is Part of the CompTIA Network+ Preparation Package Get full a…" at bounding box center [409, 219] width 392 height 253
click at [391, 331] on button "Next" at bounding box center [408, 326] width 86 height 29
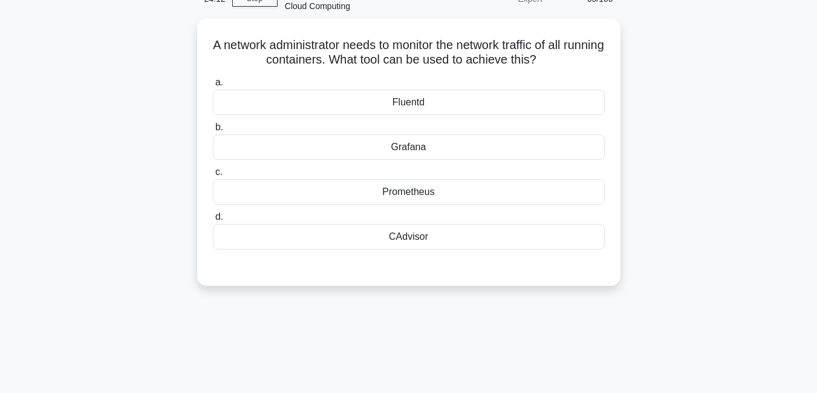
scroll to position [68, 0]
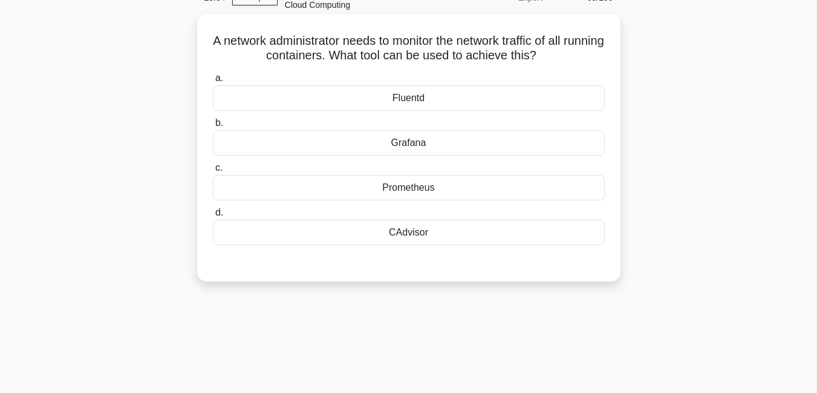
click at [420, 148] on div "Grafana" at bounding box center [409, 142] width 392 height 25
click at [213, 127] on input "b. Grafana" at bounding box center [213, 123] width 0 height 8
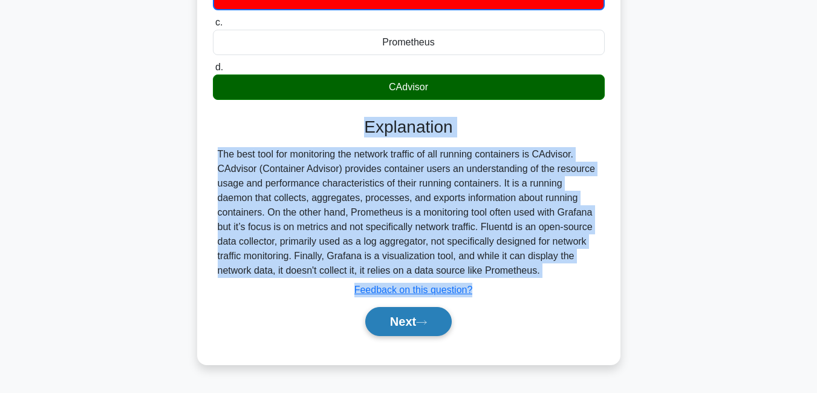
scroll to position [217, 0]
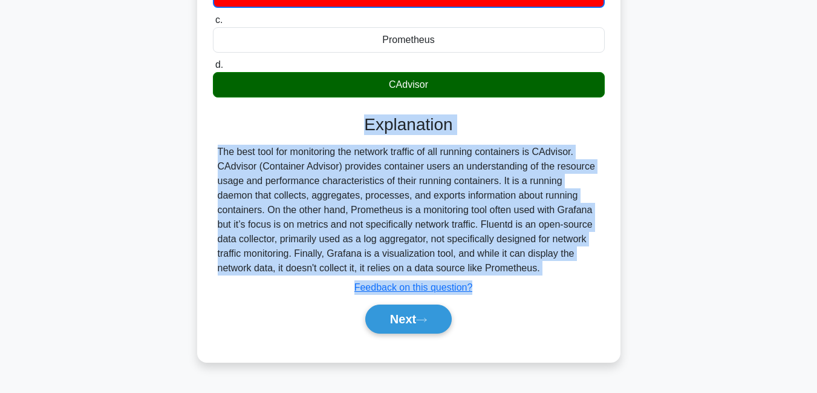
drag, startPoint x: 364, startPoint y: 271, endPoint x: 526, endPoint y: 265, distance: 161.6
click at [526, 265] on div "Explanation The best tool for monitoring the network traffic of all running con…" at bounding box center [409, 226] width 392 height 224
click at [422, 317] on icon at bounding box center [421, 319] width 11 height 7
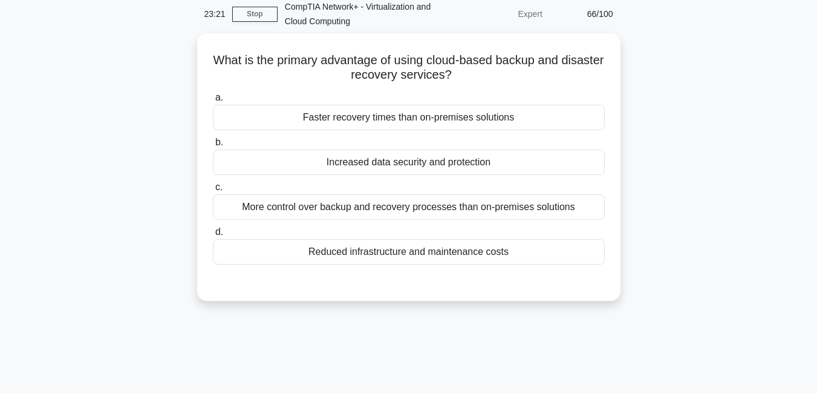
scroll to position [41, 0]
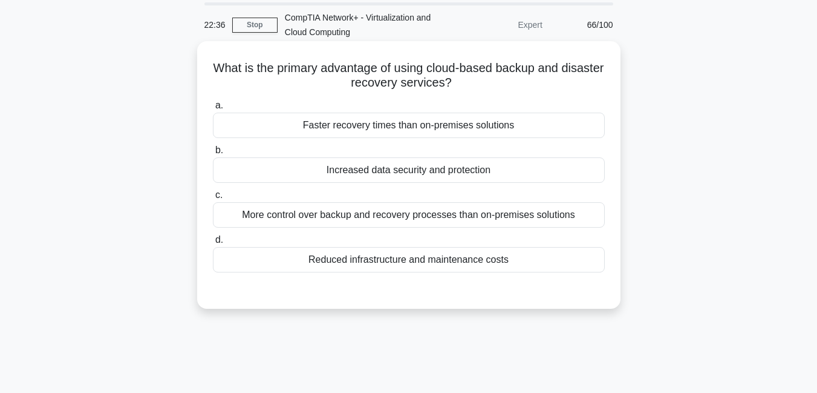
click at [461, 266] on div "Reduced infrastructure and maintenance costs" at bounding box center [409, 259] width 392 height 25
click at [213, 244] on input "d. Reduced infrastructure and maintenance costs" at bounding box center [213, 240] width 0 height 8
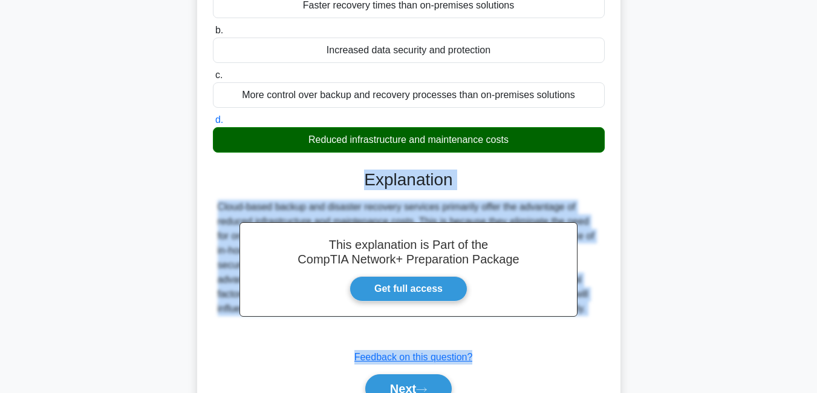
scroll to position [186, 0]
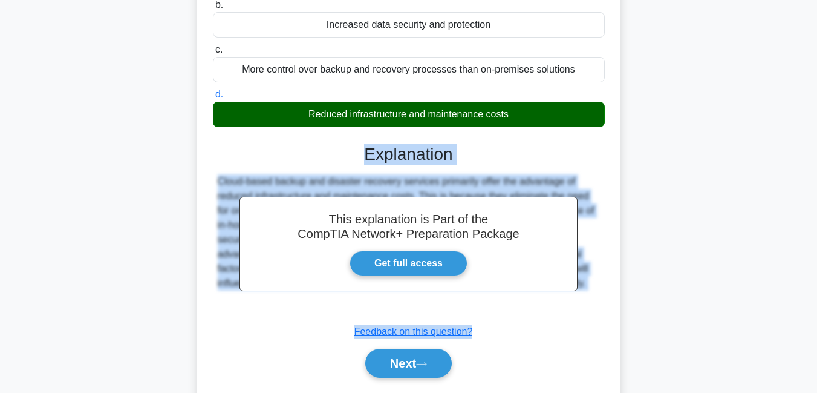
drag, startPoint x: 367, startPoint y: 295, endPoint x: 472, endPoint y: 315, distance: 107.2
click at [472, 315] on div "This explanation is Part of the CompTIA Network+ Preparation Package Get full a…" at bounding box center [409, 255] width 392 height 253
click at [433, 362] on button "Next" at bounding box center [408, 362] width 86 height 29
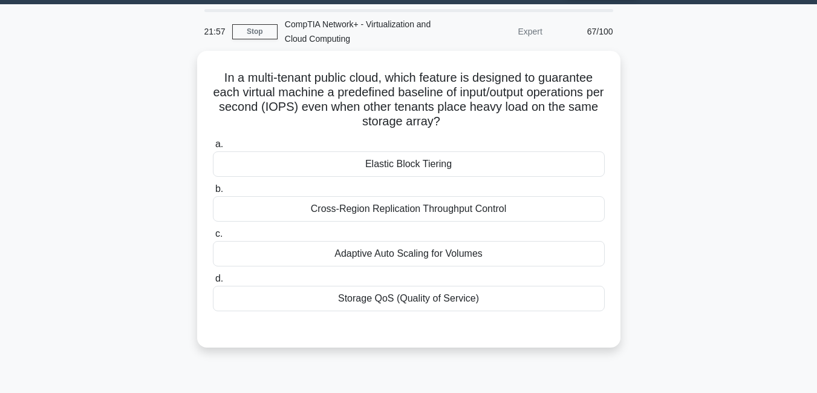
scroll to position [11, 0]
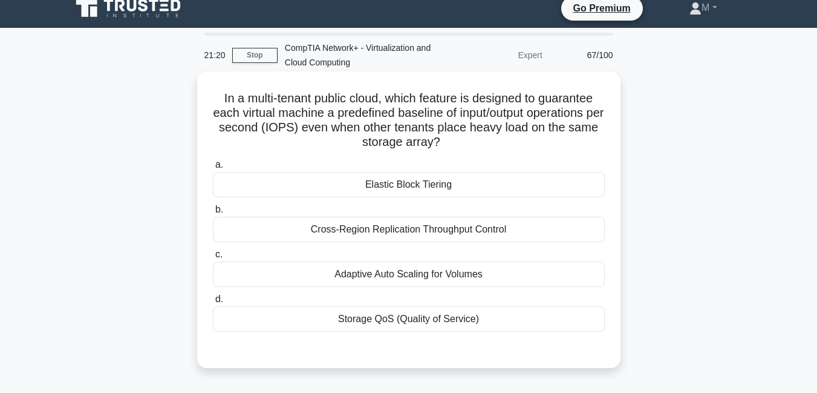
click at [427, 188] on div "Elastic Block Tiering" at bounding box center [409, 184] width 392 height 25
click at [213, 169] on input "a. Elastic Block Tiering" at bounding box center [213, 165] width 0 height 8
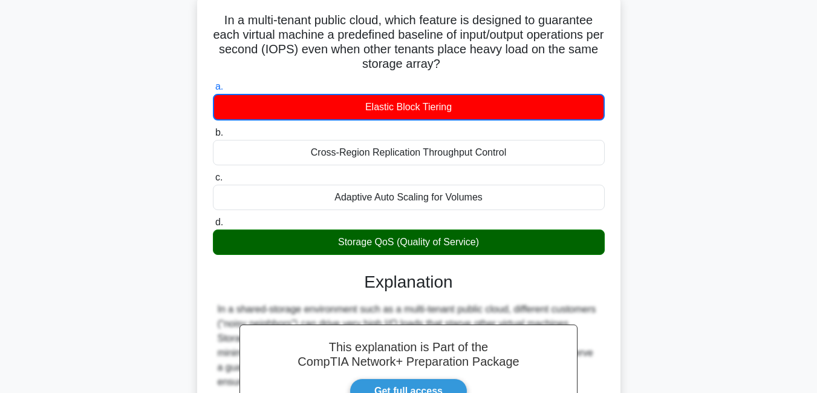
scroll to position [145, 0]
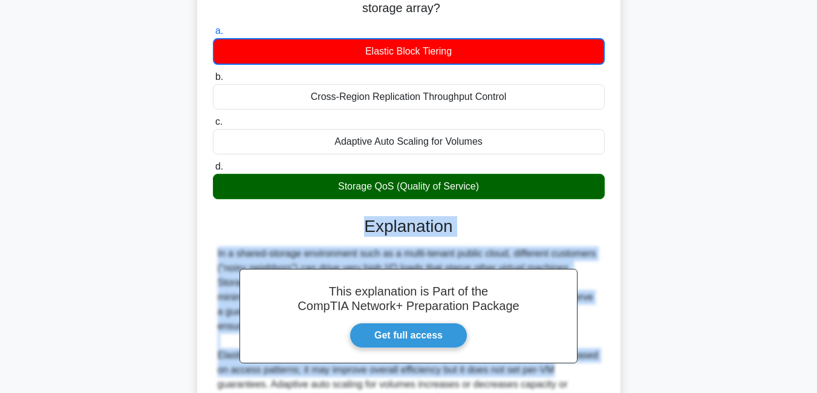
drag, startPoint x: 365, startPoint y: 223, endPoint x: 564, endPoint y: 369, distance: 246.7
click at [564, 369] on div "This explanation is Part of the CompTIA Network+ Preparation Package Get full a…" at bounding box center [409, 363] width 392 height 325
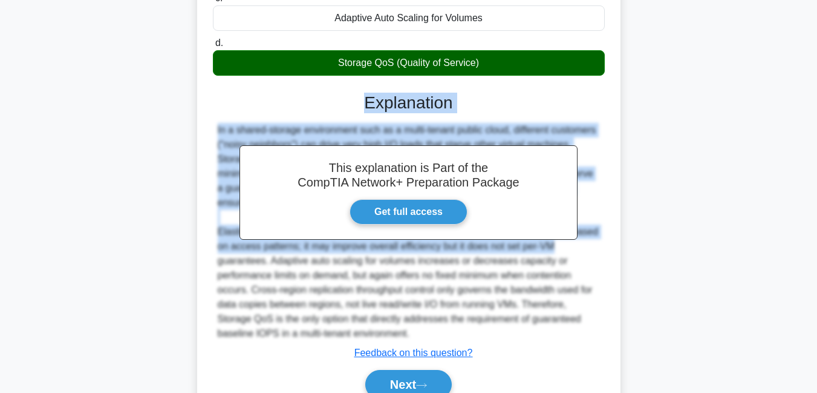
scroll to position [322, 0]
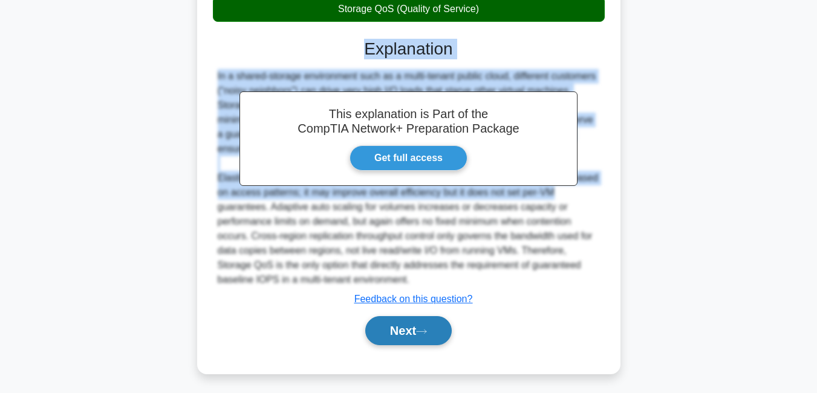
click at [401, 327] on button "Next" at bounding box center [408, 330] width 86 height 29
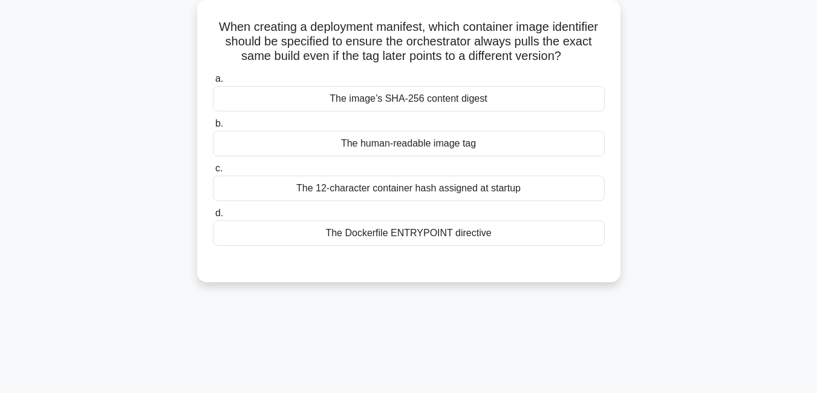
scroll to position [47, 0]
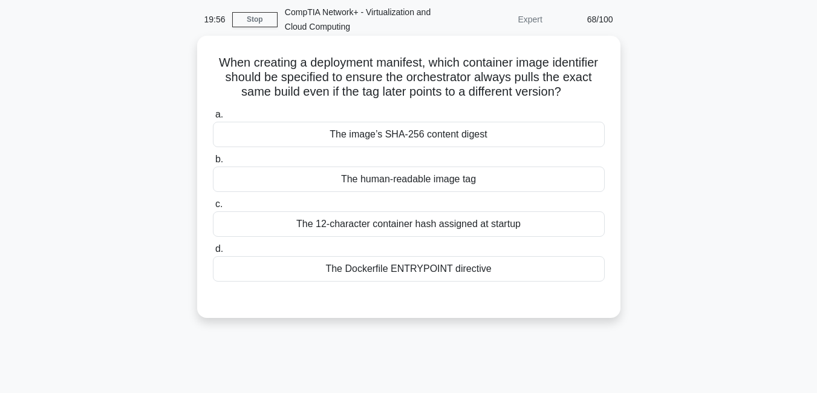
click at [391, 272] on div "The Dockerfile ENTRYPOINT directive" at bounding box center [409, 268] width 392 height 25
click at [213, 253] on input "d. The Dockerfile ENTRYPOINT directive" at bounding box center [213, 249] width 0 height 8
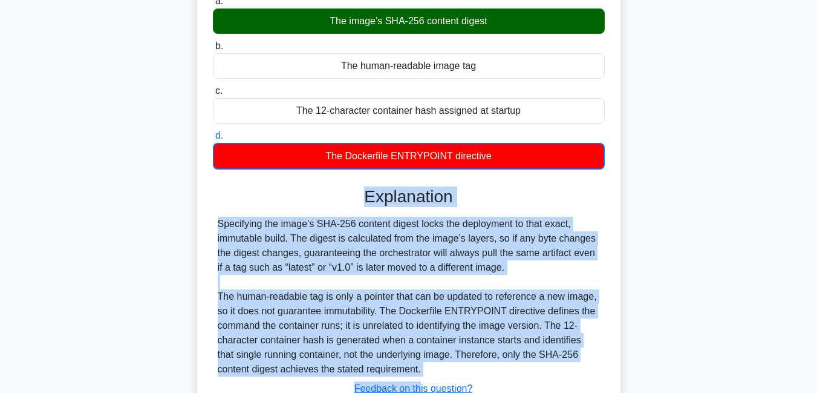
scroll to position [261, 0]
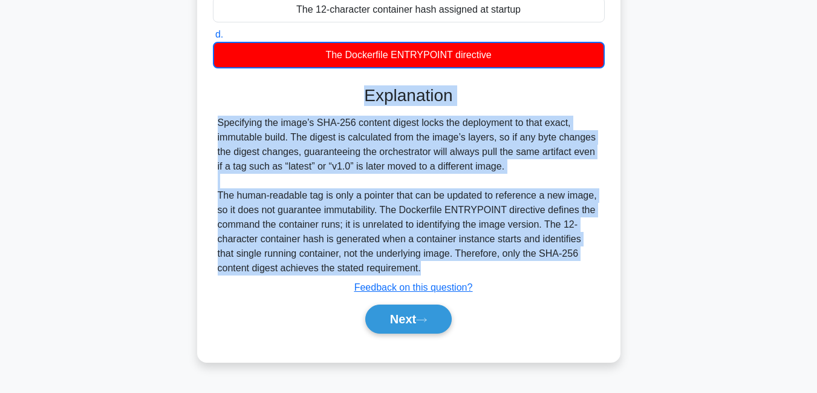
drag, startPoint x: 364, startPoint y: 310, endPoint x: 403, endPoint y: 272, distance: 55.2
click at [403, 272] on div "Explanation Specifying the image’s SHA-256 content digest locks the deployment …" at bounding box center [409, 211] width 392 height 253
click at [402, 324] on button "Next" at bounding box center [408, 318] width 86 height 29
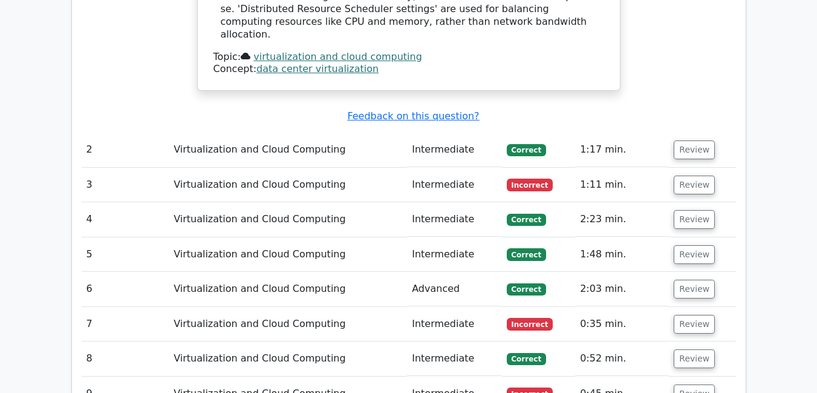
scroll to position [1358, 0]
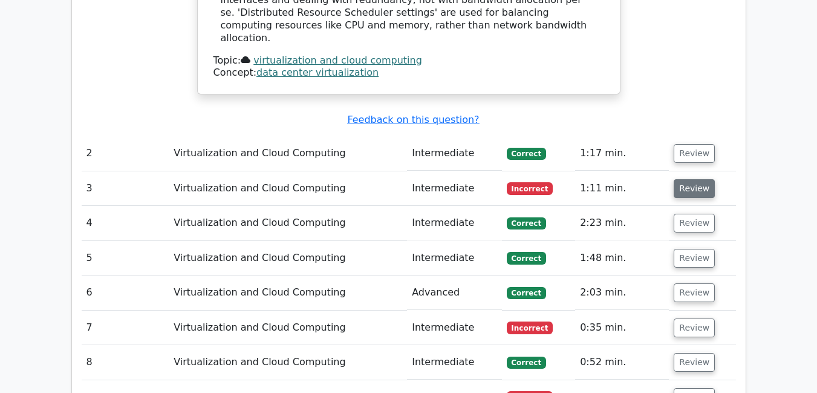
click at [699, 179] on button "Review" at bounding box center [694, 188] width 41 height 19
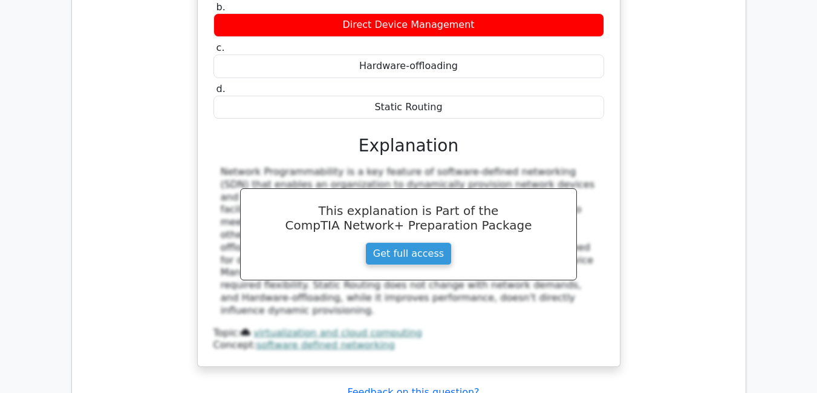
scroll to position [1703, 0]
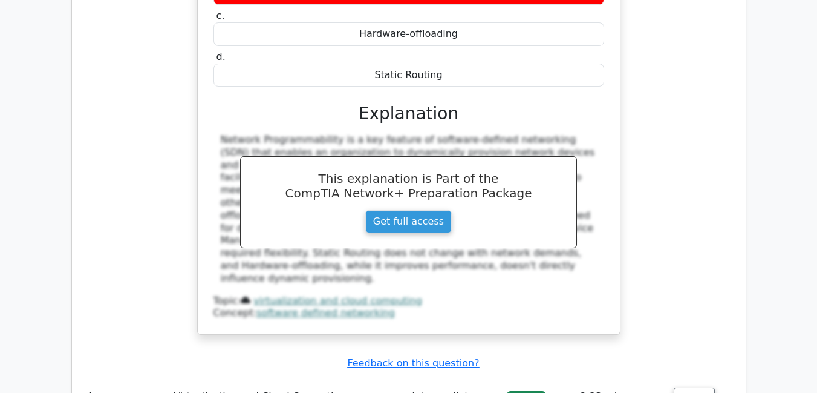
drag, startPoint x: 365, startPoint y: 261, endPoint x: 466, endPoint y: 212, distance: 112.0
click at [466, 212] on div "a. Network Programmability b. Direct Device Management c." at bounding box center [408, 123] width 393 height 394
copy div "Explanation Network Programmability is a key feature of software-defined networ…"
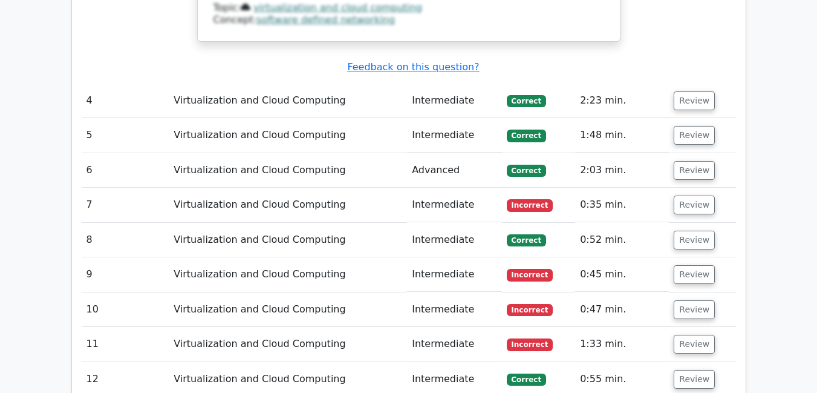
scroll to position [1994, 0]
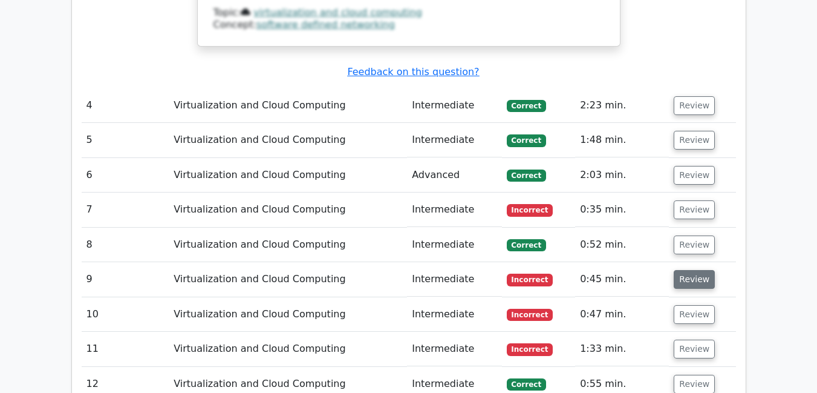
click at [698, 270] on button "Review" at bounding box center [694, 279] width 41 height 19
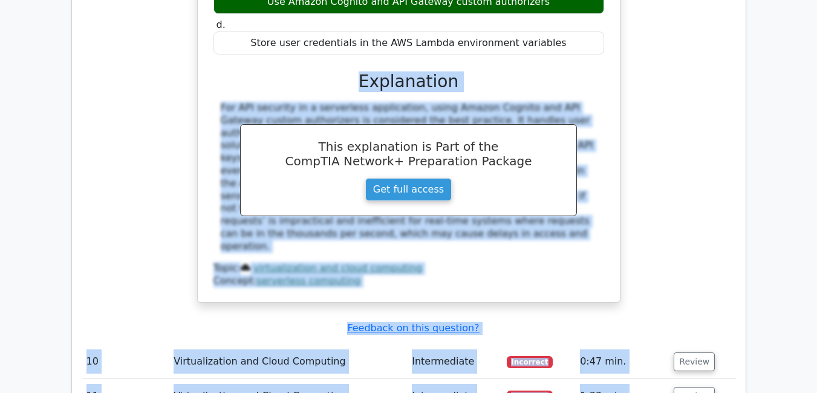
scroll to position [2453, 0]
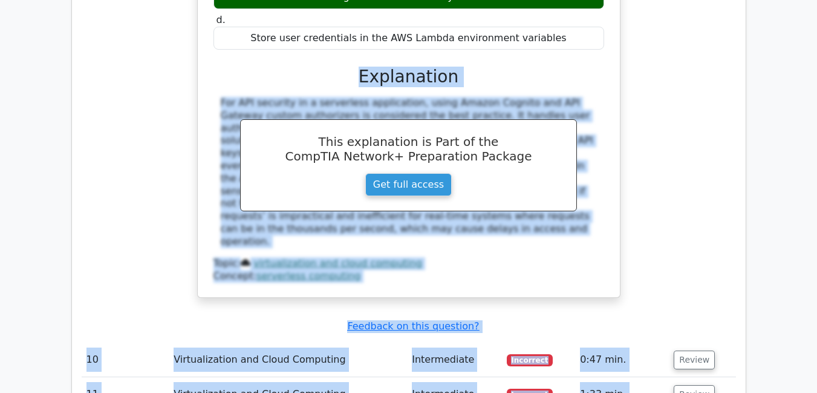
drag, startPoint x: 364, startPoint y: 243, endPoint x: 436, endPoint y: 151, distance: 116.7
click at [436, 151] on div "a. Use public API keys for easy access b. Use a manual approval process for API…" at bounding box center [408, 86] width 393 height 394
copy div "Explanation For API security in a serverless application, using Amazon Cognito …"
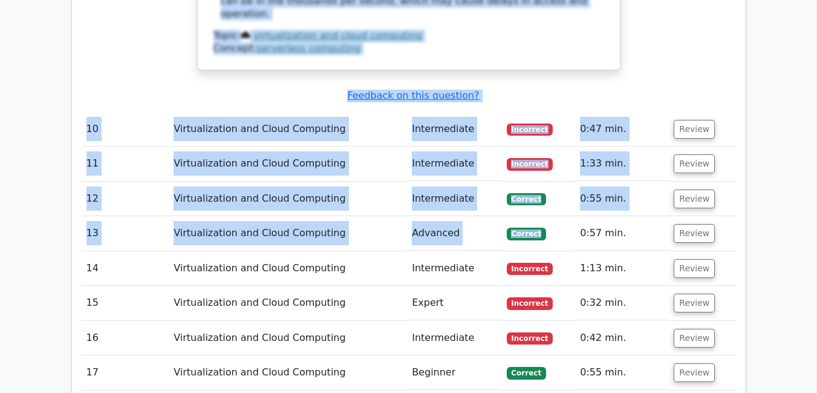
scroll to position [2661, 0]
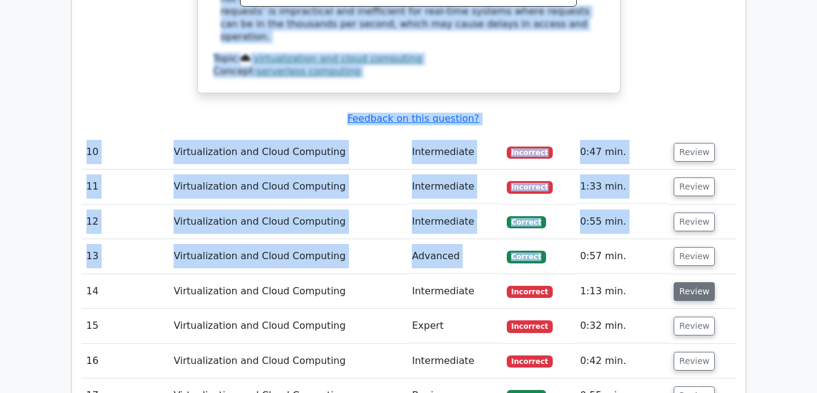
click at [691, 282] on button "Review" at bounding box center [694, 291] width 41 height 19
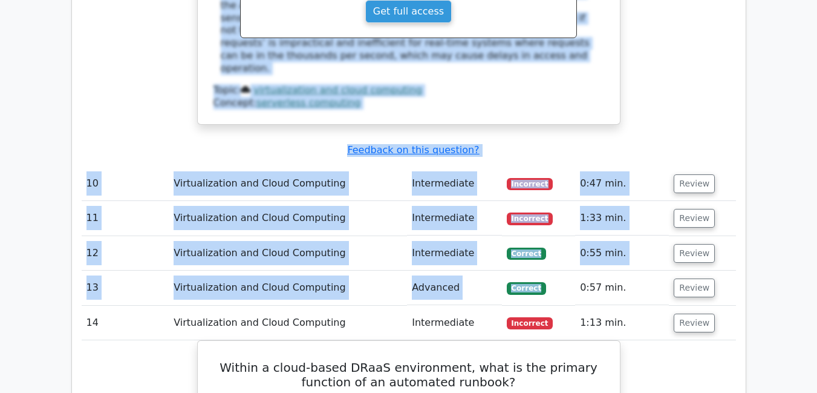
scroll to position [2623, 0]
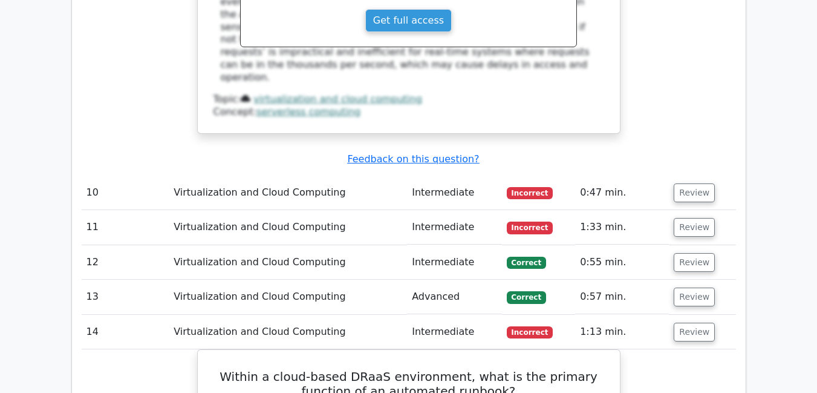
drag, startPoint x: 817, startPoint y: 192, endPoint x: 819, endPoint y: 210, distance: 18.9
click at [817, 210] on html "Go Premium M" at bounding box center [408, 327] width 817 height 5900
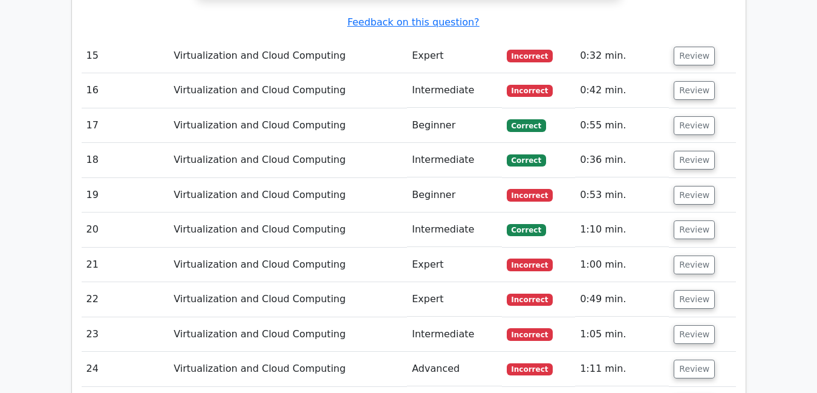
scroll to position [3416, 0]
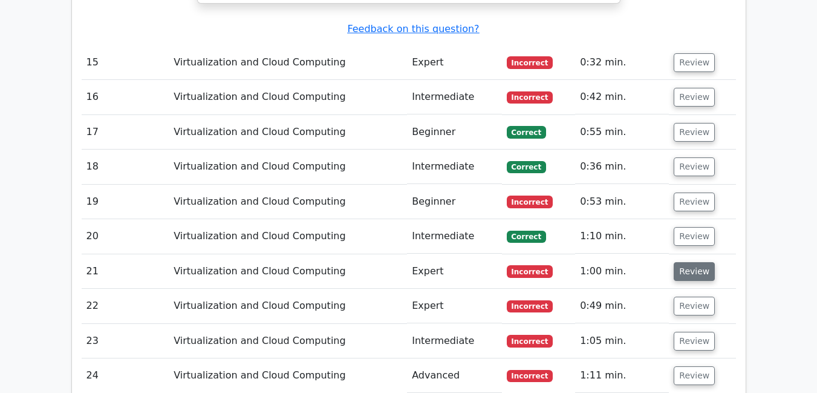
click at [691, 262] on button "Review" at bounding box center [694, 271] width 41 height 19
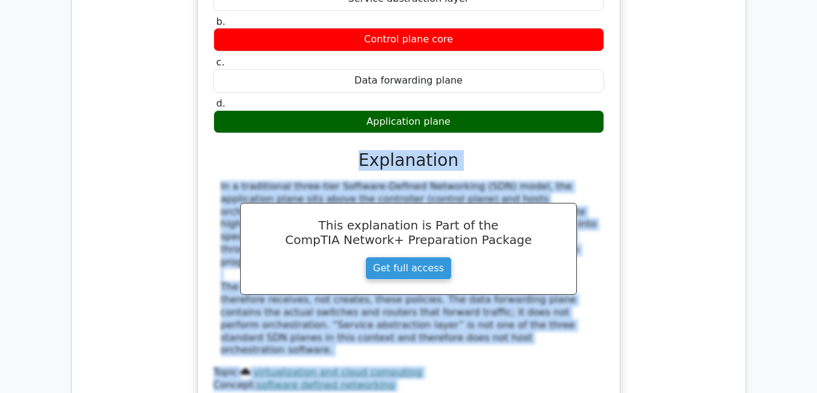
scroll to position [3862, 0]
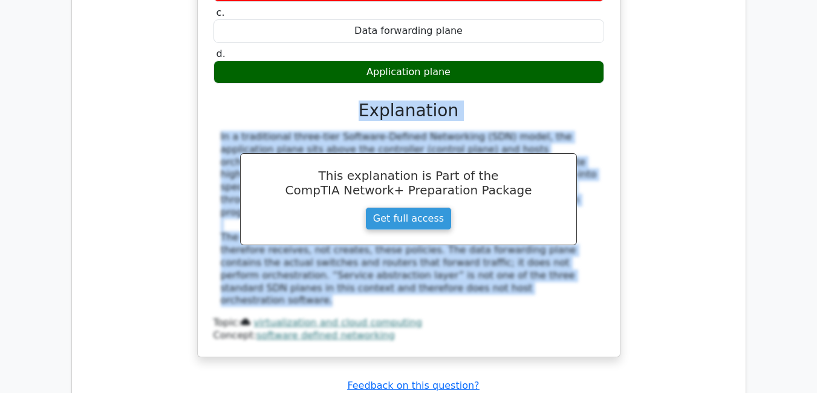
drag, startPoint x: 367, startPoint y: 261, endPoint x: 406, endPoint y: 167, distance: 102.2
click at [406, 167] on div "a. Service abstraction layer b. Control plane core c." at bounding box center [408, 132] width 393 height 419
copy div "Explanation In a traditional three-tier Software-Defined Networking (SDN) model…"
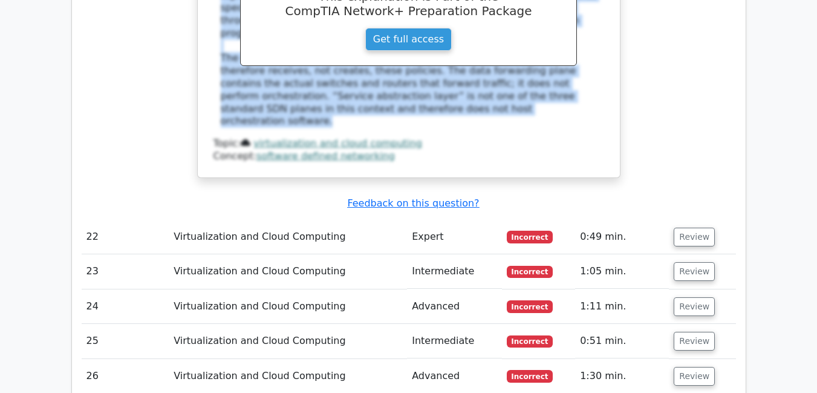
scroll to position [4037, 0]
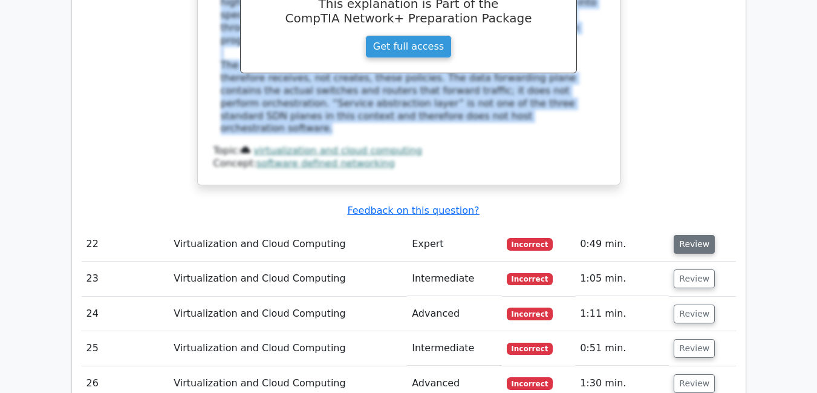
click at [691, 235] on button "Review" at bounding box center [694, 244] width 41 height 19
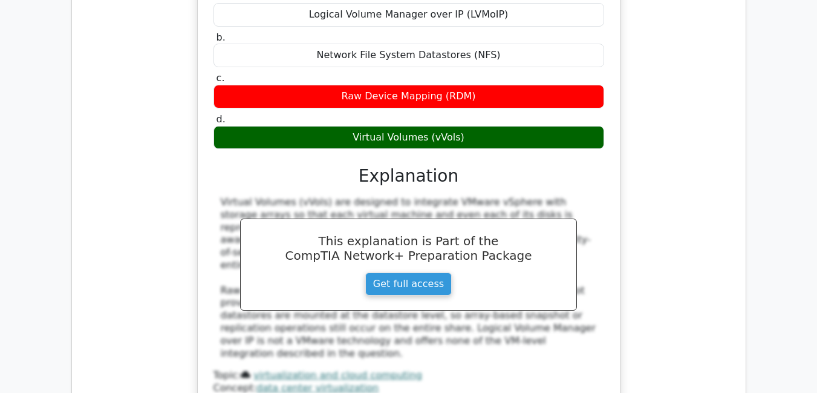
scroll to position [4412, 0]
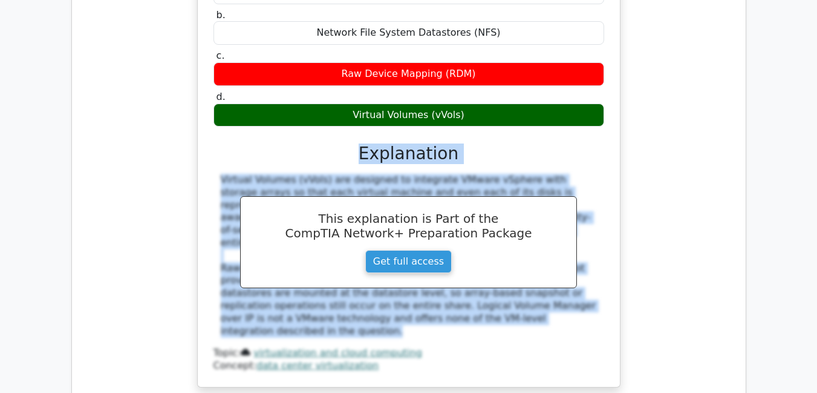
drag, startPoint x: 365, startPoint y: 257, endPoint x: 526, endPoint y: 172, distance: 181.8
click at [526, 172] on div "a. Logical Volume Manager over IP (LVMoIP) b. Network File System Datastores (N…" at bounding box center [408, 169] width 393 height 406
copy div "Explanation Virtual Volumes (vVols) are designed to integrate VMware vSphere wi…"
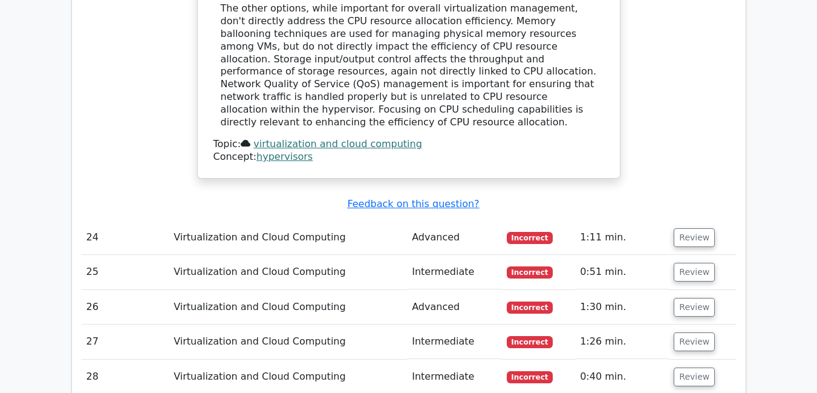
scroll to position [5208, 0]
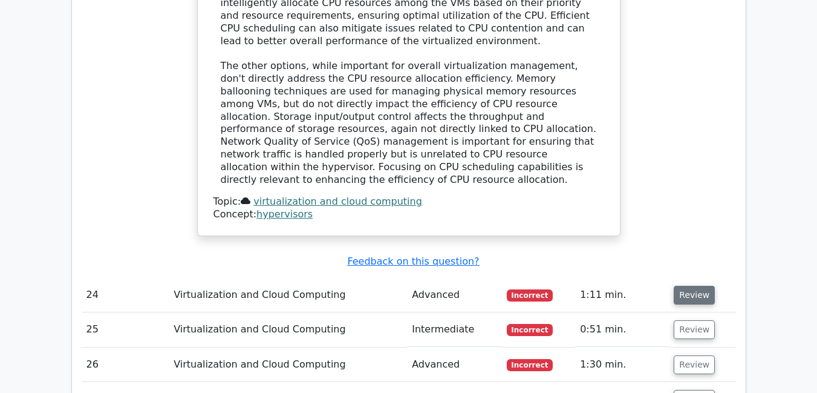
click at [686, 285] on button "Review" at bounding box center [694, 294] width 41 height 19
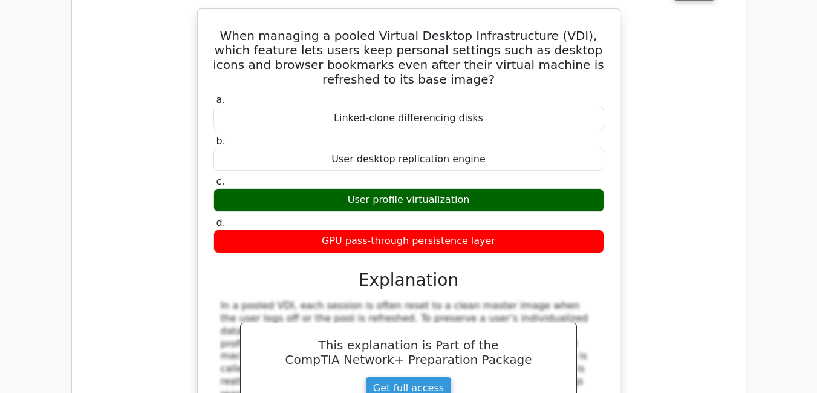
scroll to position [5568, 0]
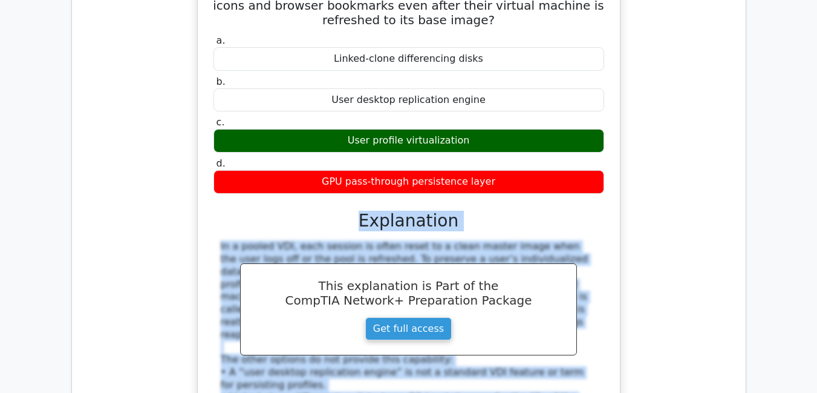
drag, startPoint x: 364, startPoint y: 272, endPoint x: 445, endPoint y: 229, distance: 91.2
click at [445, 229] on div "a. Linked-clone differencing disks b. User desktop replication engine c. d." at bounding box center [408, 260] width 393 height 457
copy div "Explanation In a pooled VDI, each session is often reset to a clean master imag…"
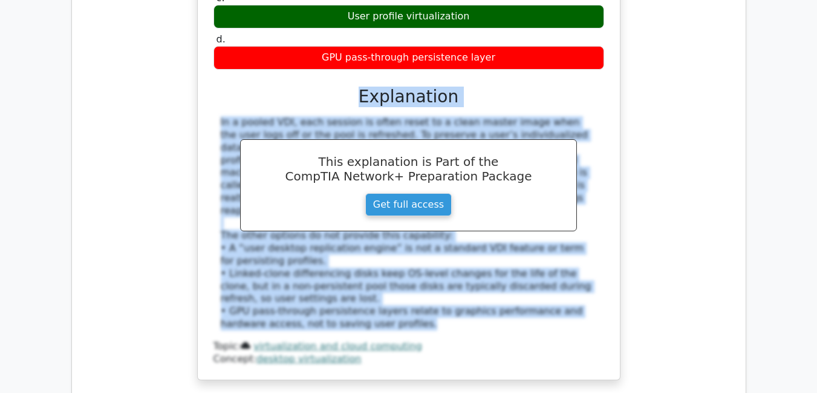
scroll to position [5685, 0]
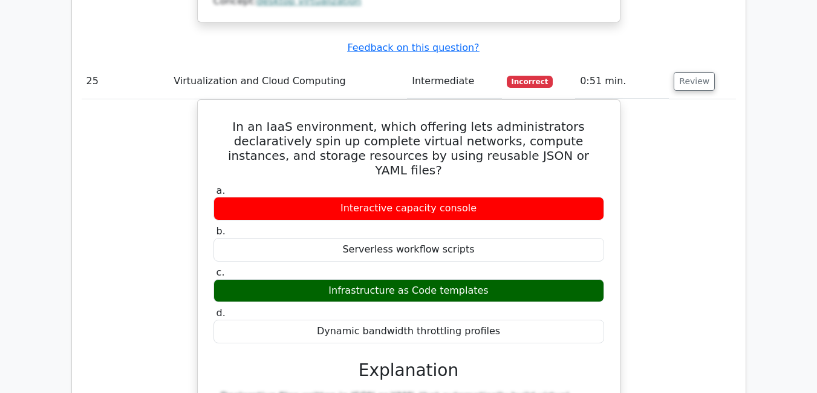
scroll to position [6097, 0]
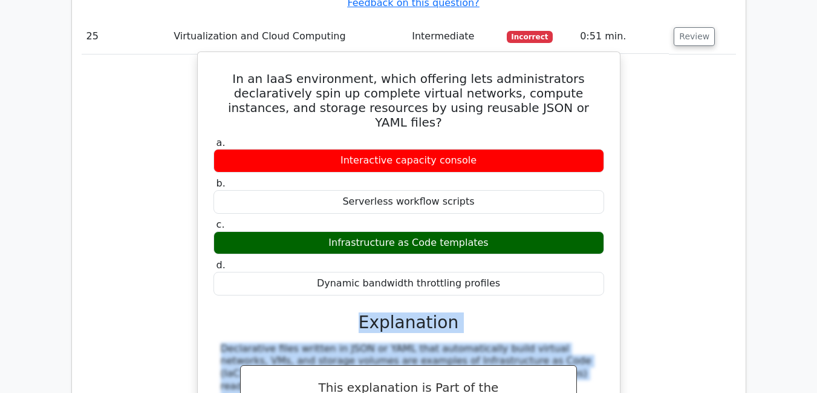
drag, startPoint x: 365, startPoint y: 257, endPoint x: 445, endPoint y: 230, distance: 84.2
click at [445, 230] on div "a. Interactive capacity console b. Serverless workflow scripts c. d." at bounding box center [408, 322] width 393 height 377
copy div "Explanation Declarative files written in JSON or YAML that automatically build …"
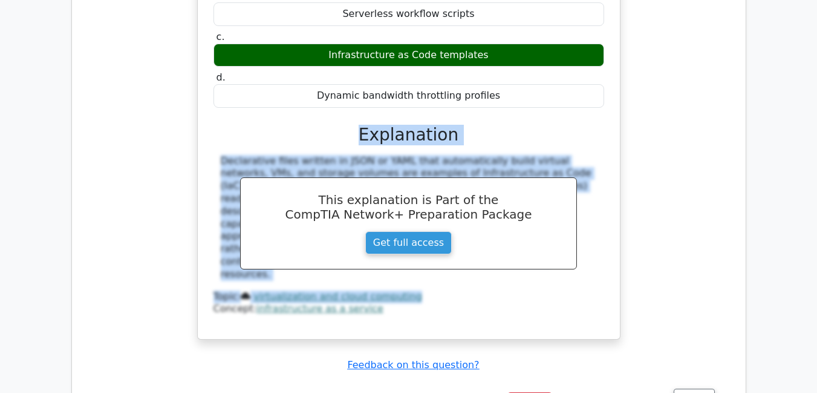
scroll to position [6277, 0]
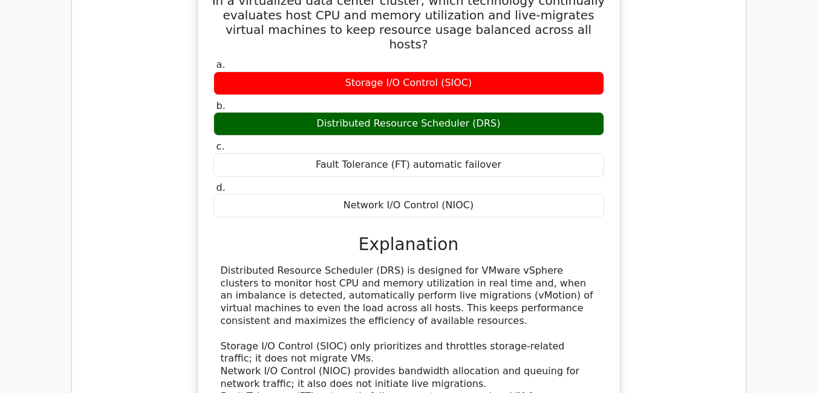
scroll to position [6719, 0]
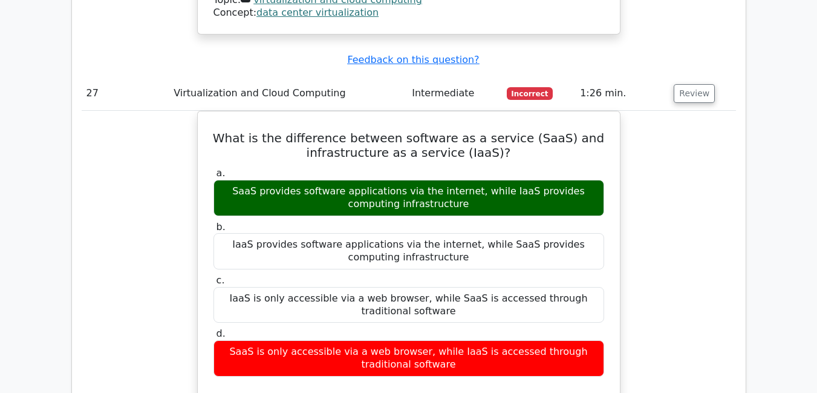
scroll to position [7233, 0]
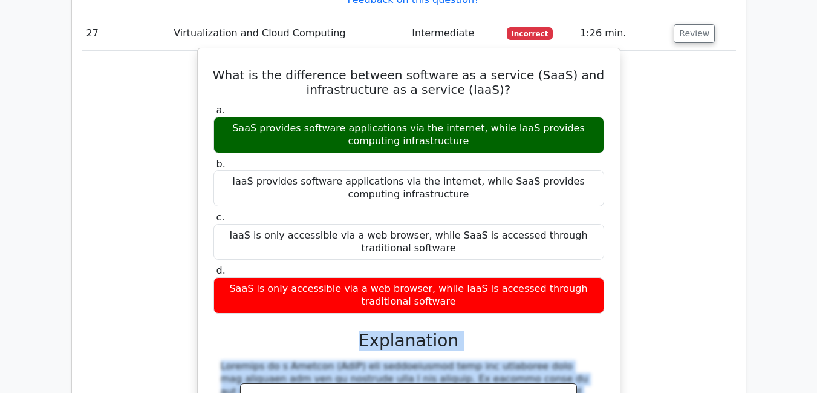
drag, startPoint x: 365, startPoint y: 282, endPoint x: 478, endPoint y: 280, distance: 112.5
click at [478, 280] on div "a. SaaS provides software applications via the internet, while IaaS provides co…" at bounding box center [408, 343] width 393 height 482
copy div "Explanation Software as a Service (SaaS) are applications that are delivered ov…"
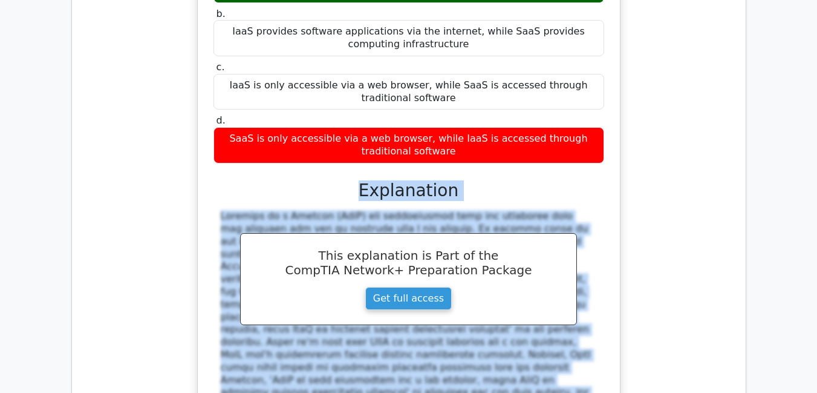
scroll to position [7405, 0]
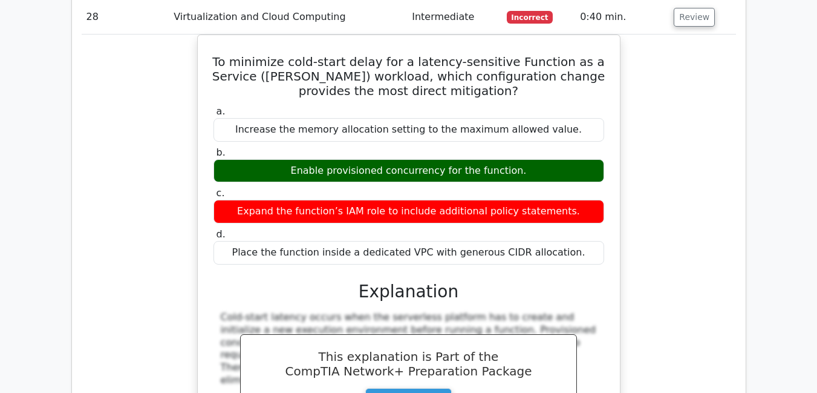
scroll to position [7935, 0]
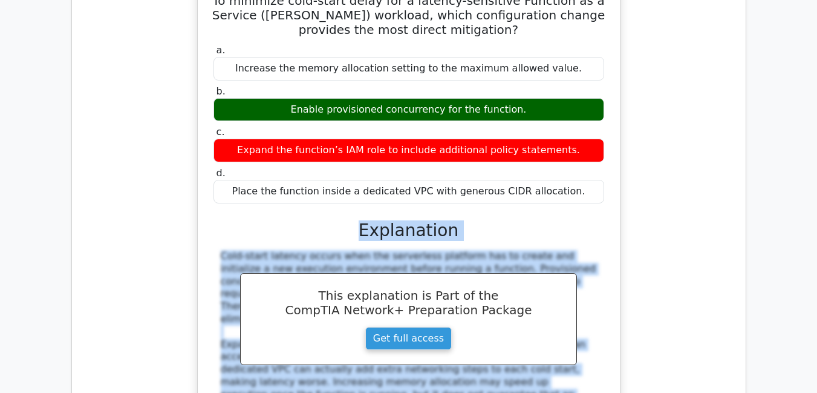
drag, startPoint x: 366, startPoint y: 278, endPoint x: 447, endPoint y: 119, distance: 179.1
click at [447, 119] on div "a. Increase the memory allocation setting to the maximum allowed value. b. Enab…" at bounding box center [408, 251] width 393 height 419
copy div "Explanation Cold-start latency occurs when the serverless platform has to creat…"
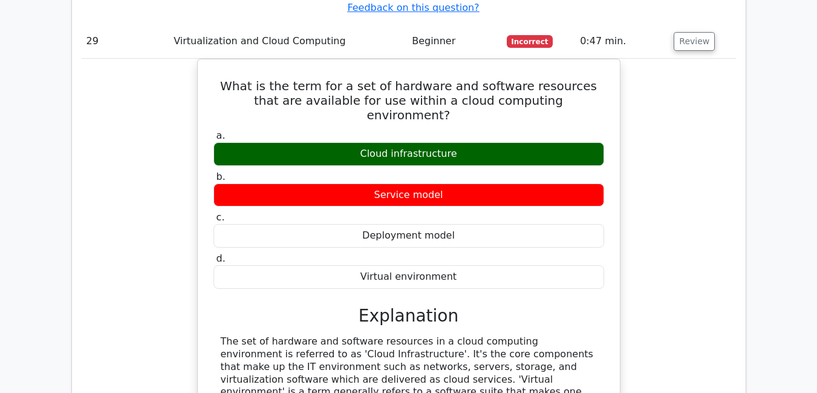
scroll to position [8451, 0]
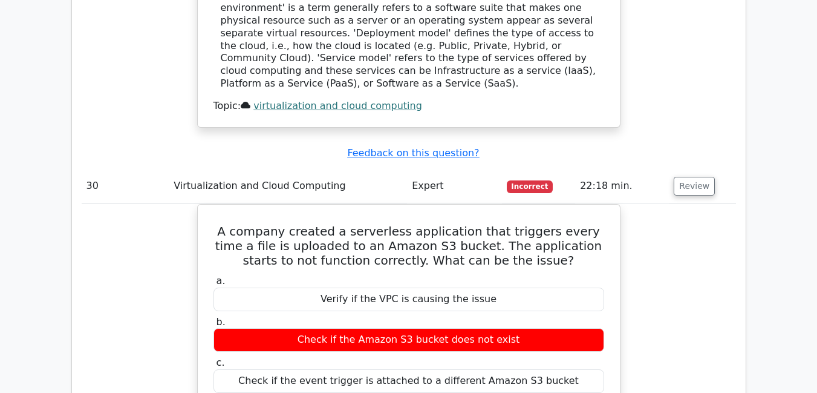
scroll to position [8852, 0]
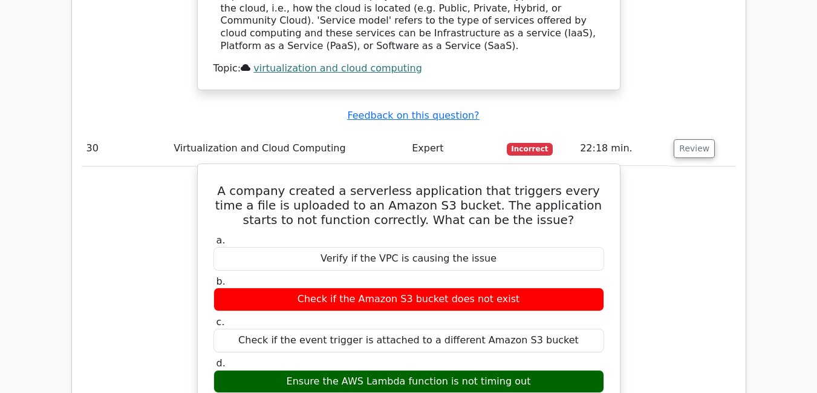
drag, startPoint x: 364, startPoint y: 269, endPoint x: 351, endPoint y: 232, distance: 39.0
copy div "Explanation The most probable cause of the serverless application not functioni…"
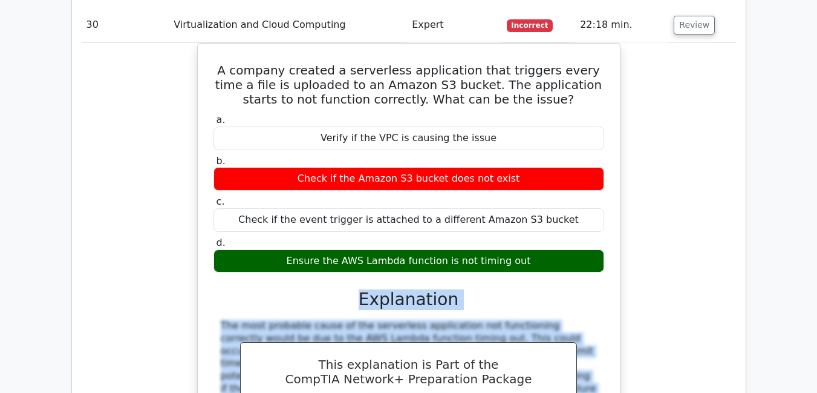
scroll to position [9069, 0]
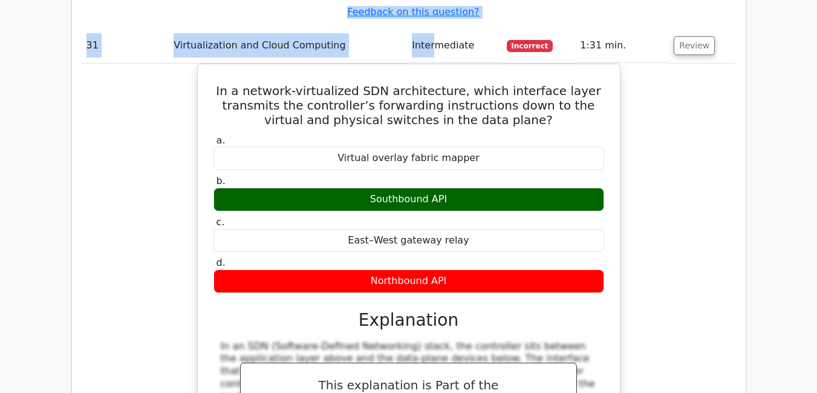
scroll to position [9497, 0]
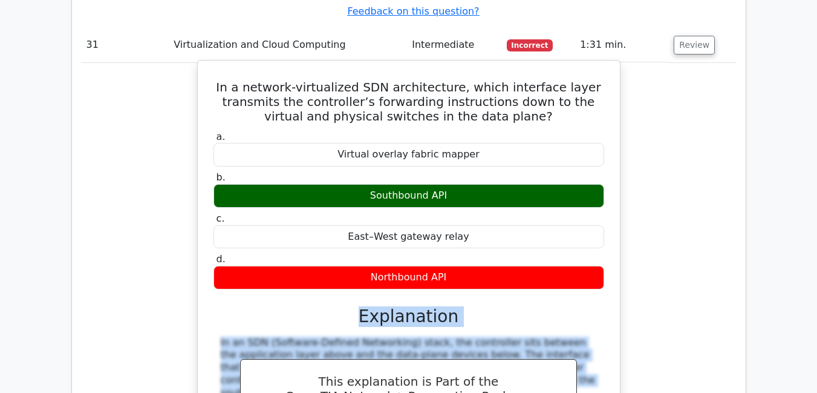
drag, startPoint x: 365, startPoint y: 314, endPoint x: 522, endPoint y: 171, distance: 212.8
click at [522, 171] on div "a. Virtual overlay fabric mapper b. Southbound API c." at bounding box center [408, 344] width 393 height 432
copy div "Explanation In an SDN (Software-Defined Networking) stack, the controller sits …"
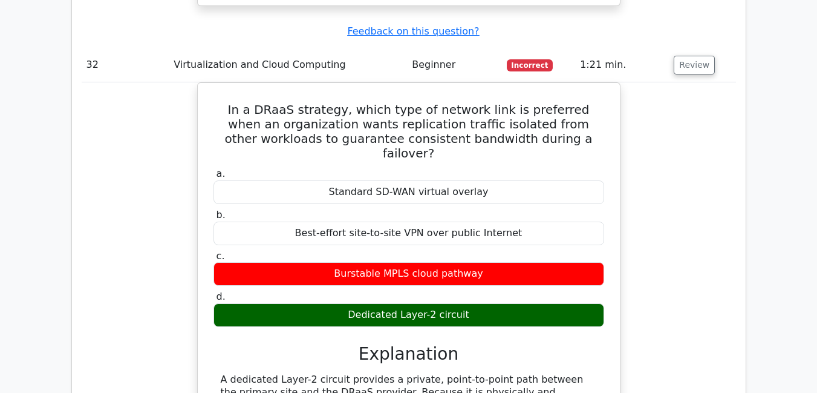
scroll to position [10092, 0]
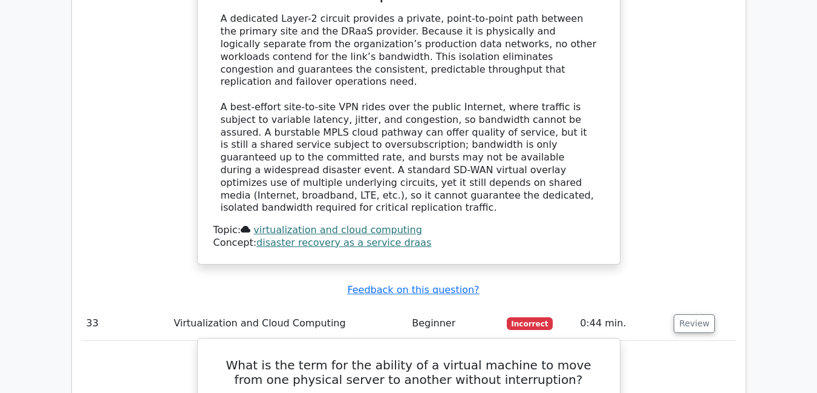
scroll to position [10437, 0]
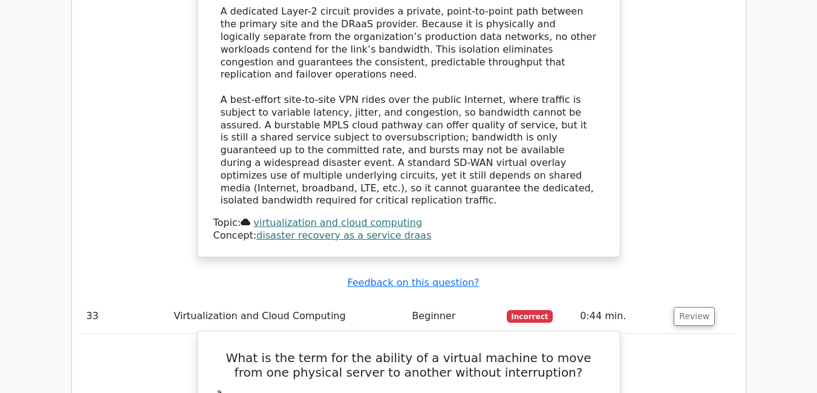
drag, startPoint x: 366, startPoint y: 239, endPoint x: 543, endPoint y: 349, distance: 208.1
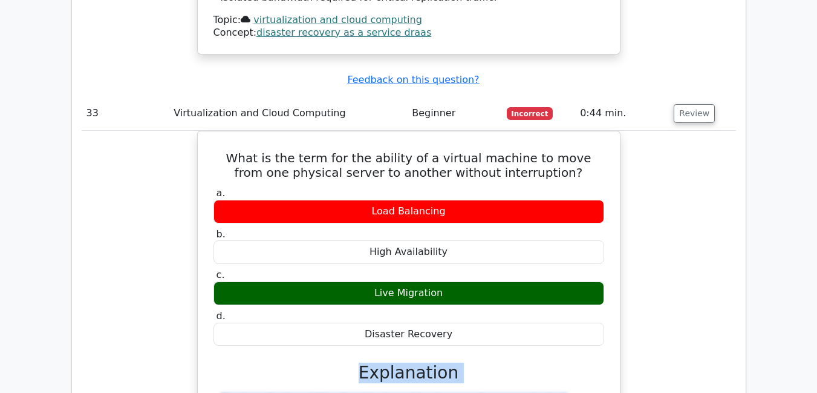
scroll to position [10622, 0]
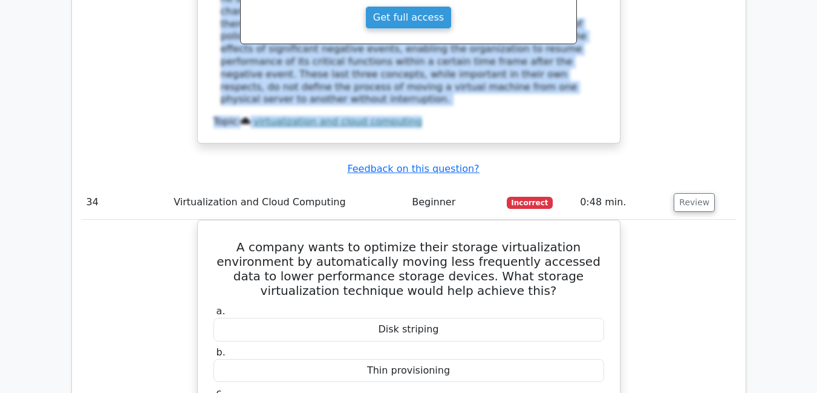
scroll to position [11123, 0]
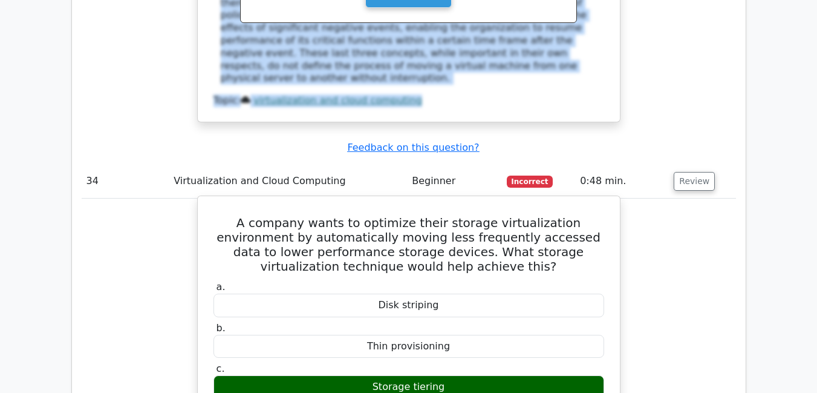
drag, startPoint x: 366, startPoint y: 271, endPoint x: 431, endPoint y: 273, distance: 65.4
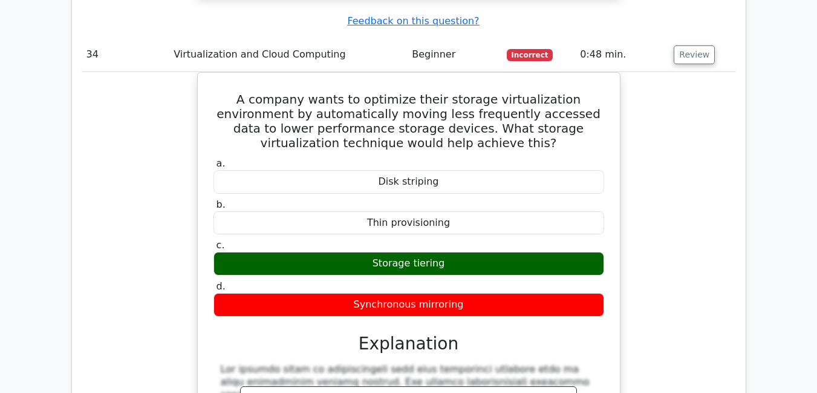
scroll to position [11274, 0]
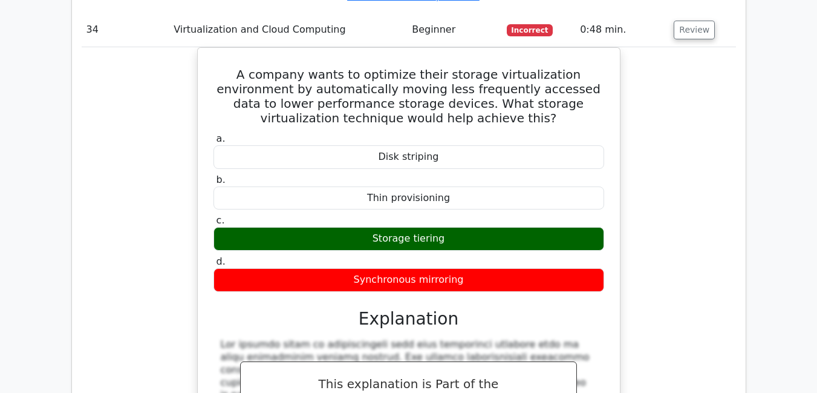
drag, startPoint x: 217, startPoint y: 313, endPoint x: 267, endPoint y: 336, distance: 55.0
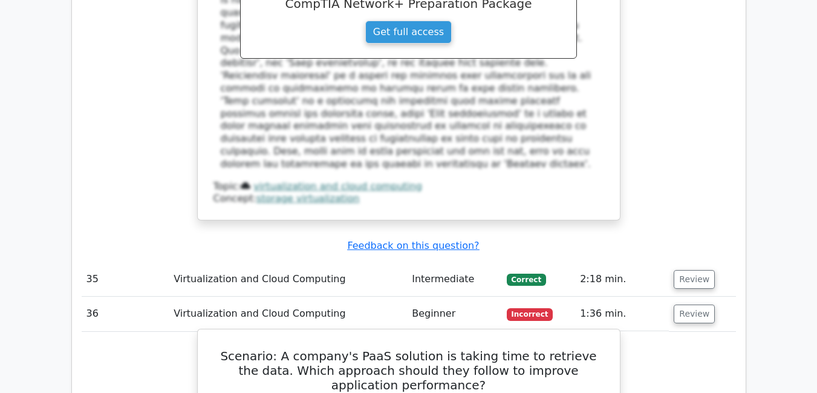
scroll to position [11690, 0]
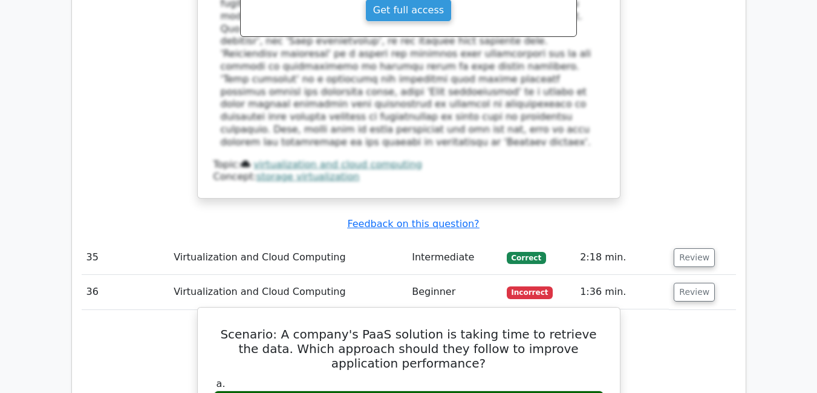
drag, startPoint x: 360, startPoint y: 247, endPoint x: 519, endPoint y: 352, distance: 190.2
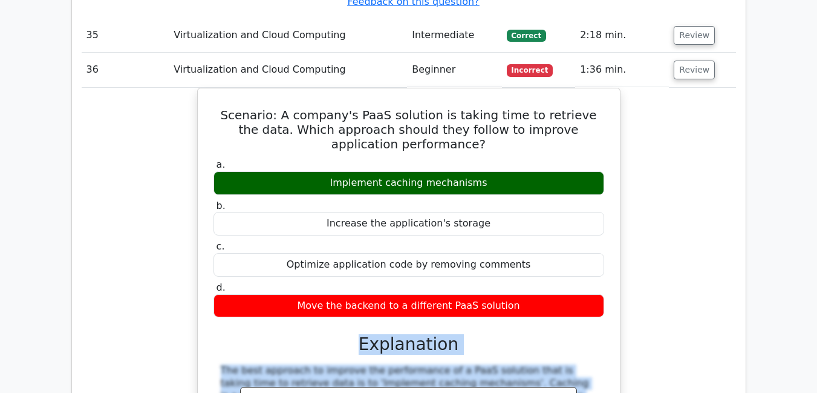
scroll to position [11960, 0]
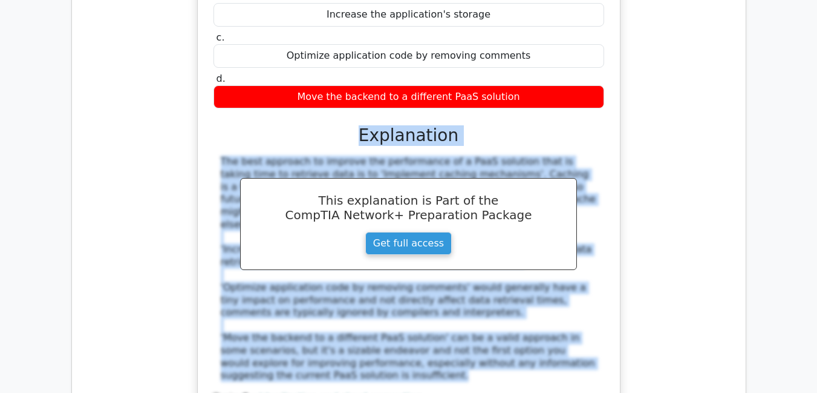
scroll to position [12100, 0]
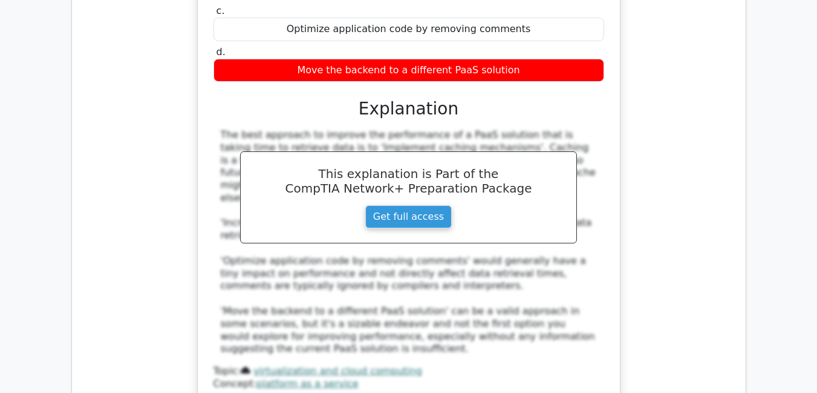
scroll to position [12149, 0]
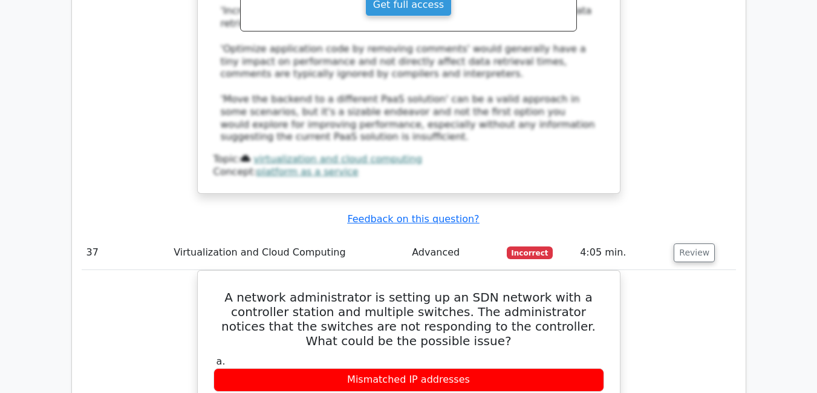
scroll to position [12394, 0]
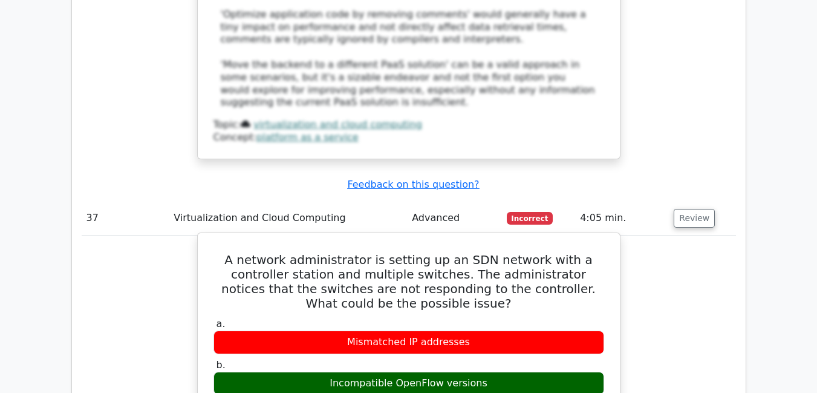
drag, startPoint x: 365, startPoint y: 278, endPoint x: 213, endPoint y: 188, distance: 176.8
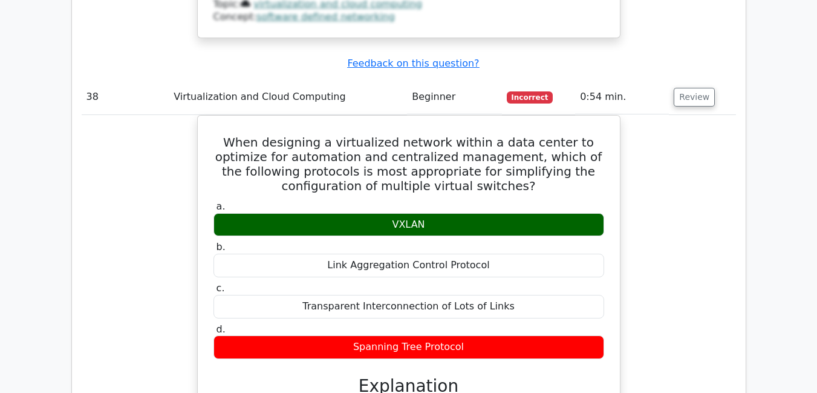
scroll to position [13071, 0]
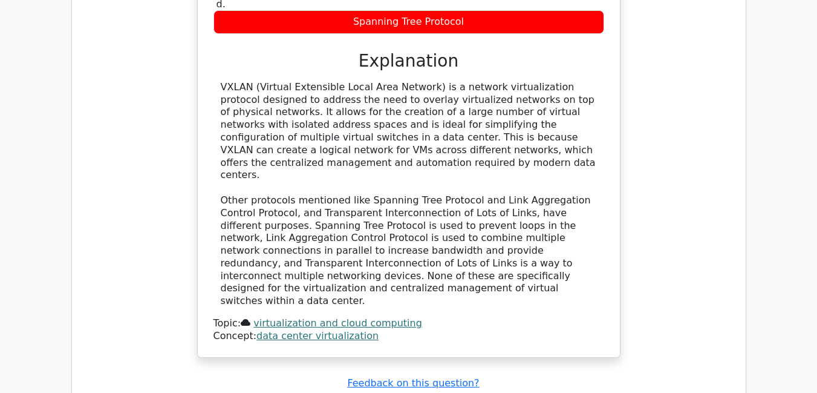
scroll to position [13493, 0]
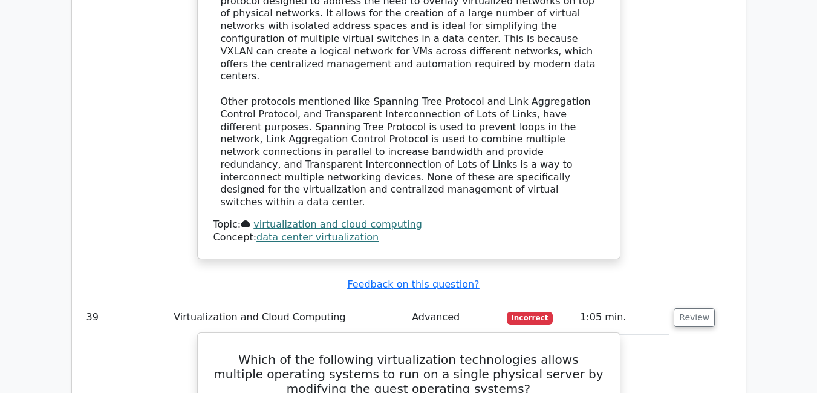
drag, startPoint x: 363, startPoint y: 264, endPoint x: 207, endPoint y: 252, distance: 155.9
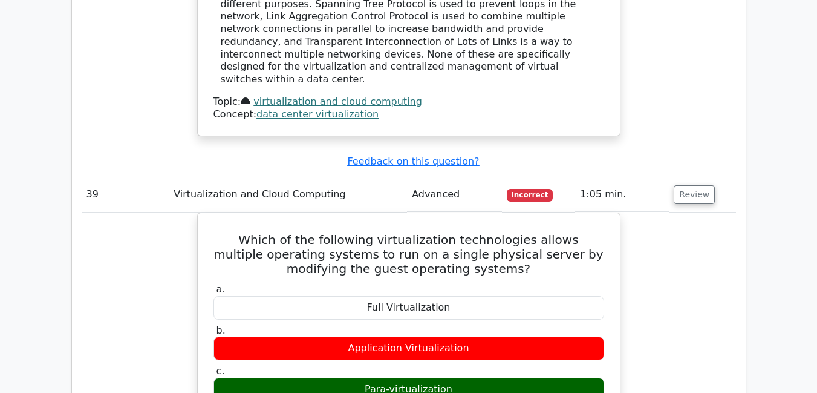
scroll to position [13645, 0]
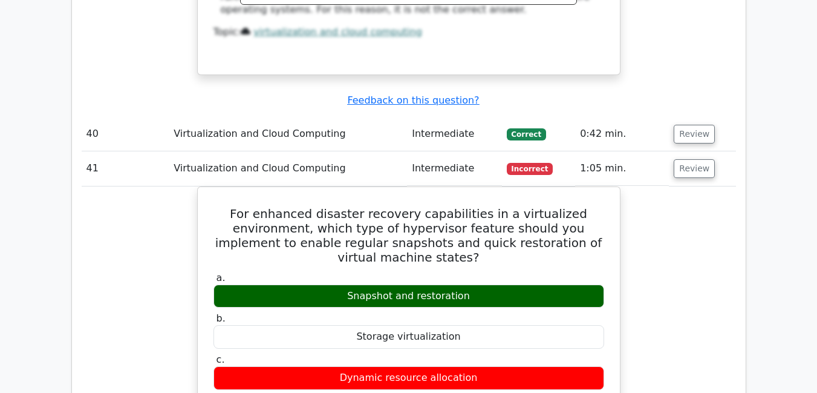
scroll to position [14249, 0]
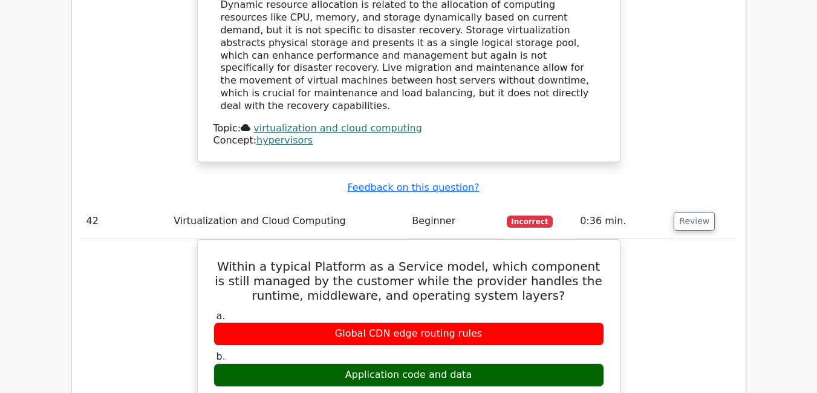
scroll to position [14799, 0]
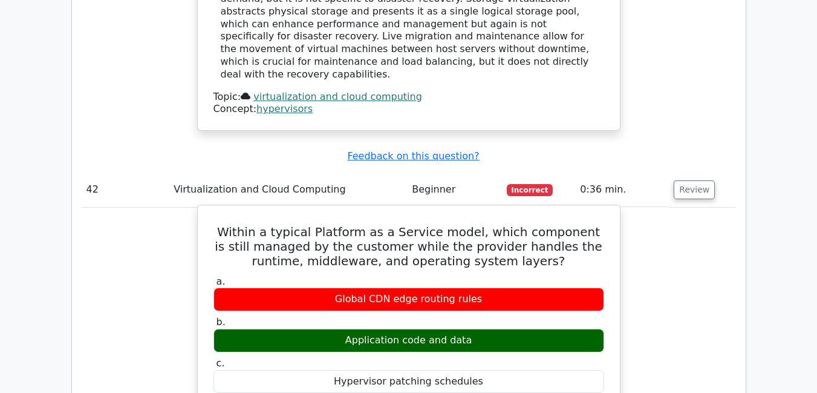
drag, startPoint x: 366, startPoint y: 248, endPoint x: 311, endPoint y: 110, distance: 148.5
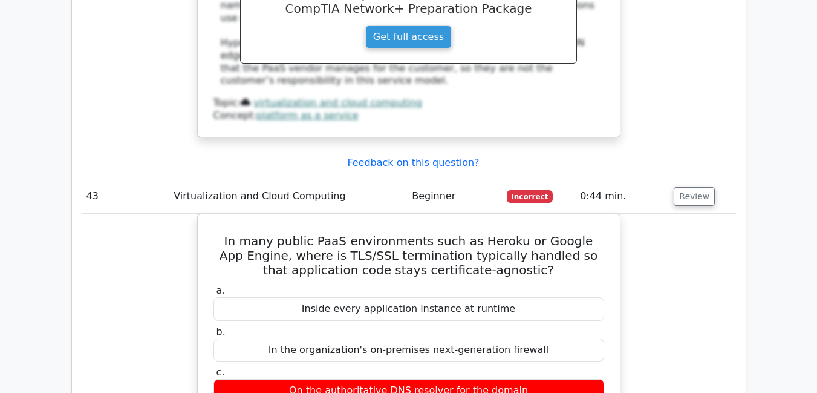
scroll to position [15371, 0]
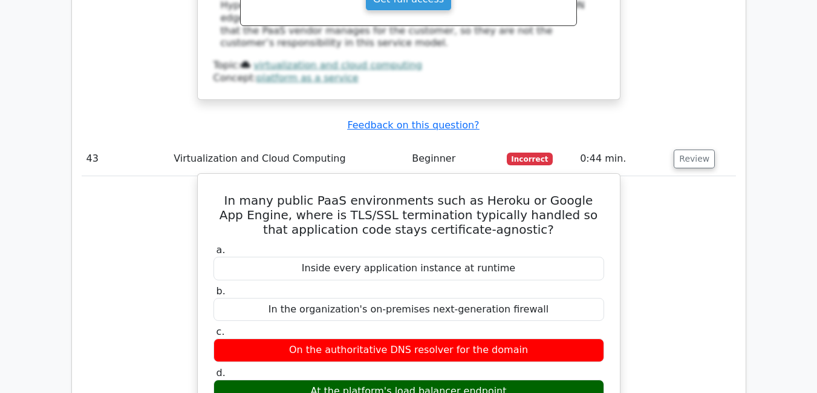
drag, startPoint x: 365, startPoint y: 236, endPoint x: 318, endPoint y: 109, distance: 134.9
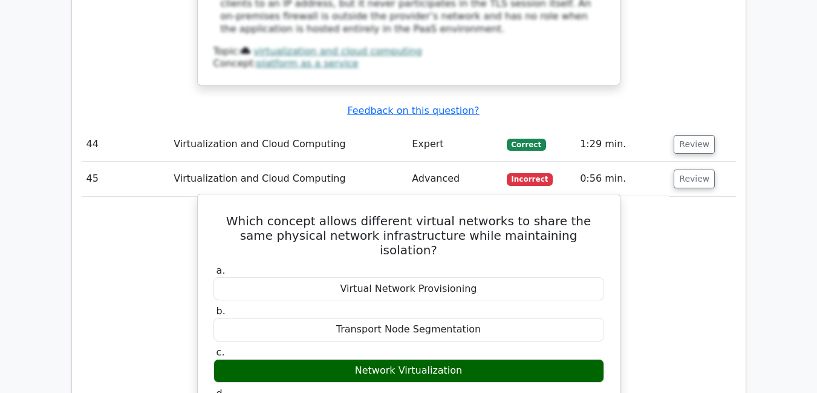
scroll to position [15954, 0]
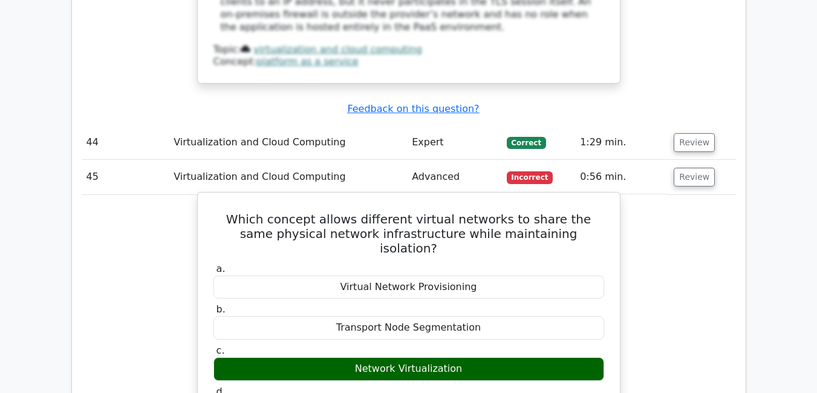
drag, startPoint x: 364, startPoint y: 228, endPoint x: 435, endPoint y: 175, distance: 88.7
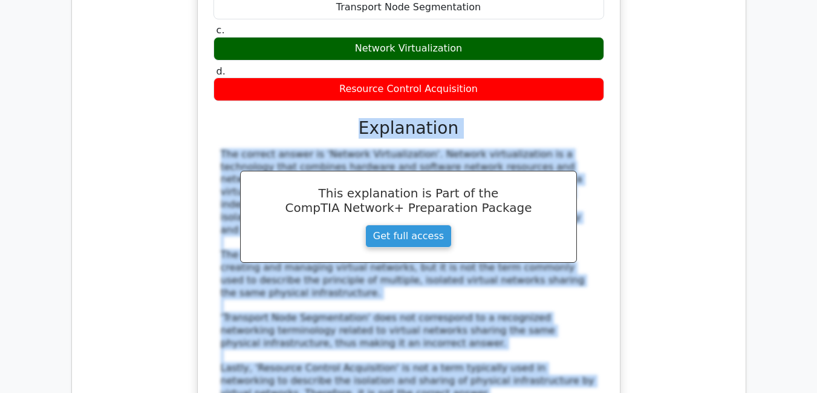
scroll to position [16250, 0]
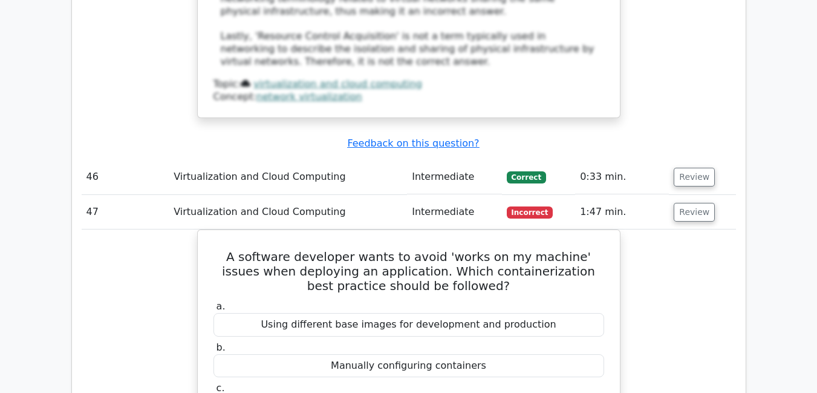
scroll to position [16613, 0]
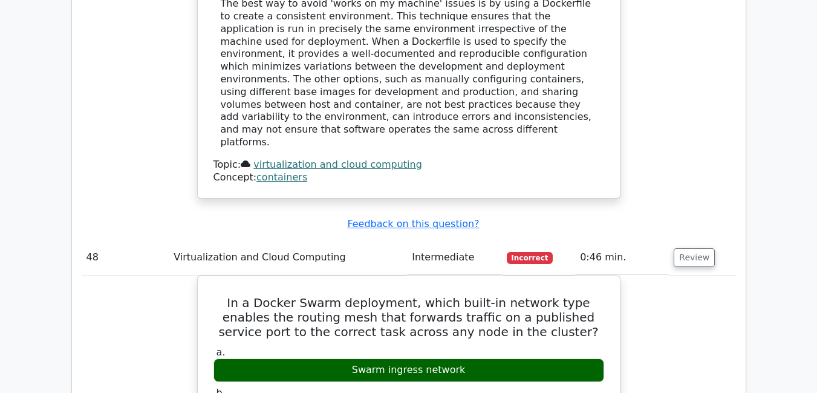
scroll to position [17138, 0]
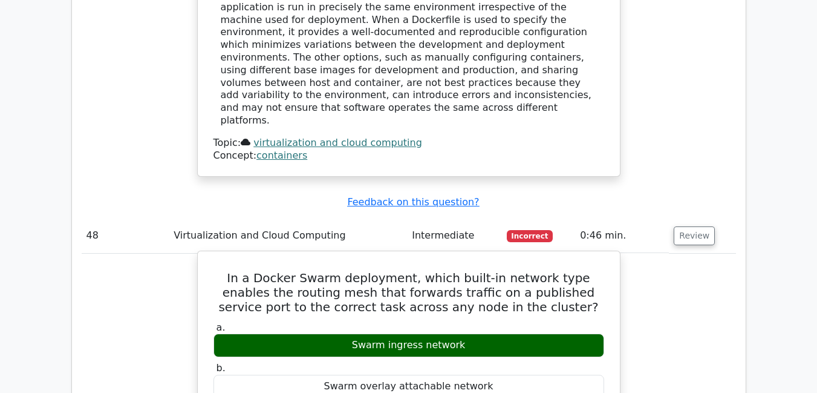
drag, startPoint x: 365, startPoint y: 250, endPoint x: 434, endPoint y: 109, distance: 156.6
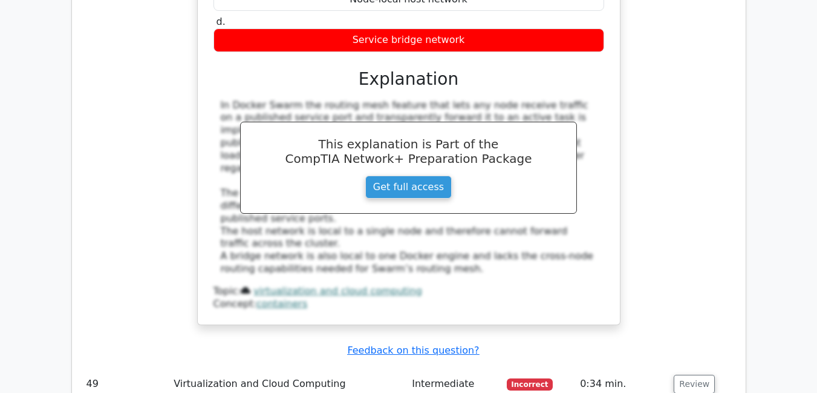
scroll to position [17591, 0]
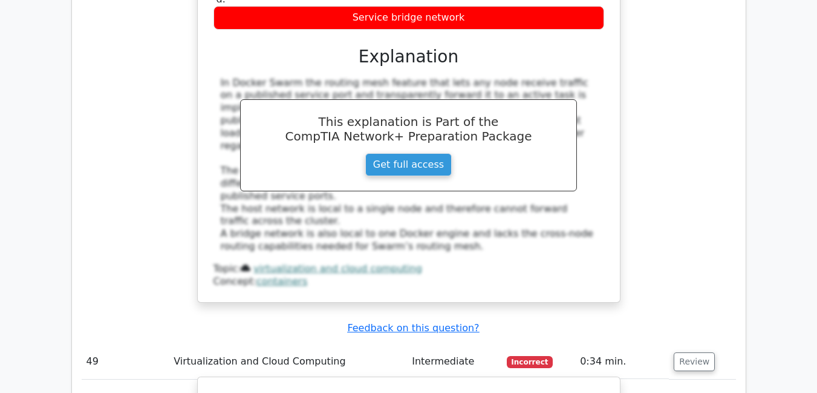
drag, startPoint x: 365, startPoint y: 256, endPoint x: 493, endPoint y: 191, distance: 143.1
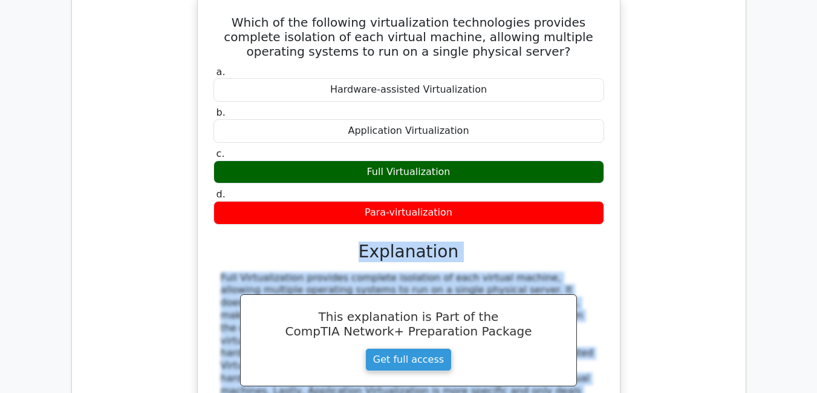
scroll to position [18204, 0]
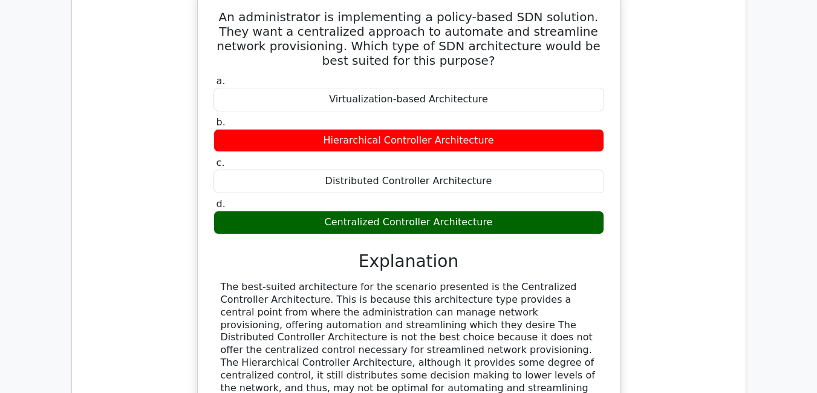
scroll to position [18523, 0]
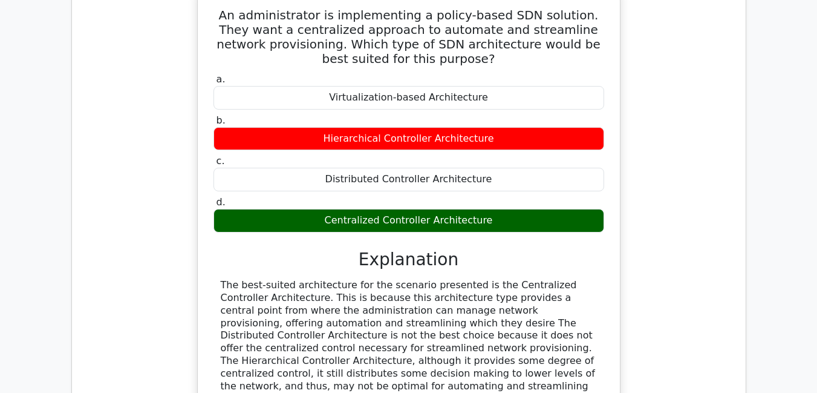
drag, startPoint x: 365, startPoint y: 244, endPoint x: 493, endPoint y: 345, distance: 163.2
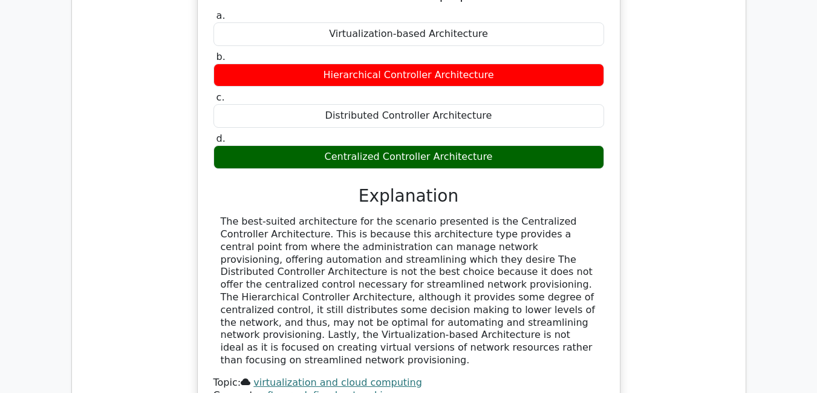
scroll to position [18933, 0]
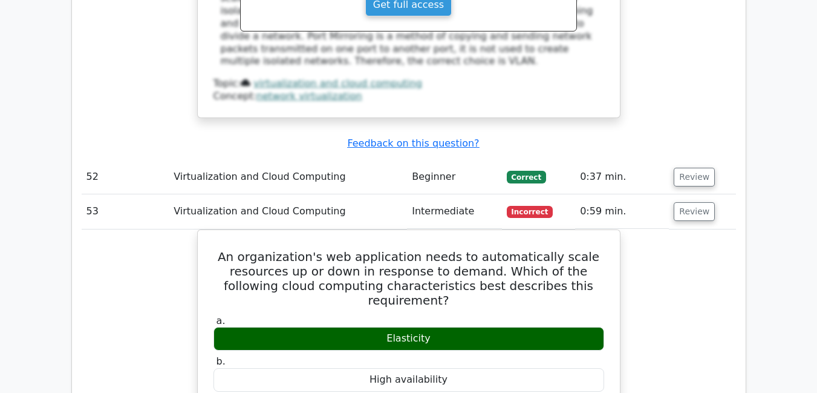
scroll to position [19441, 0]
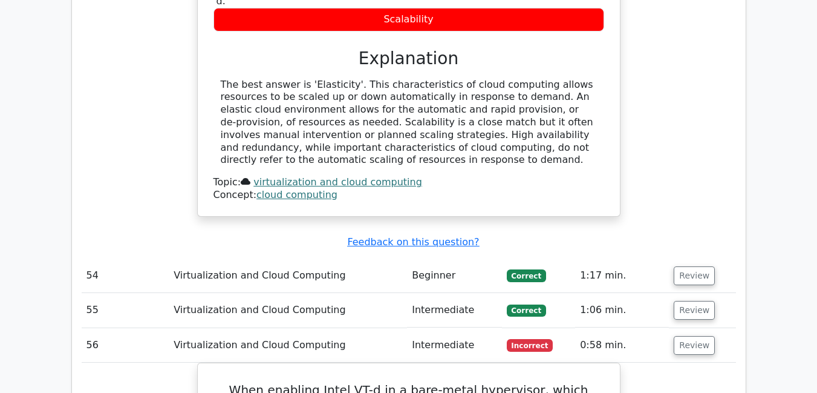
scroll to position [19900, 0]
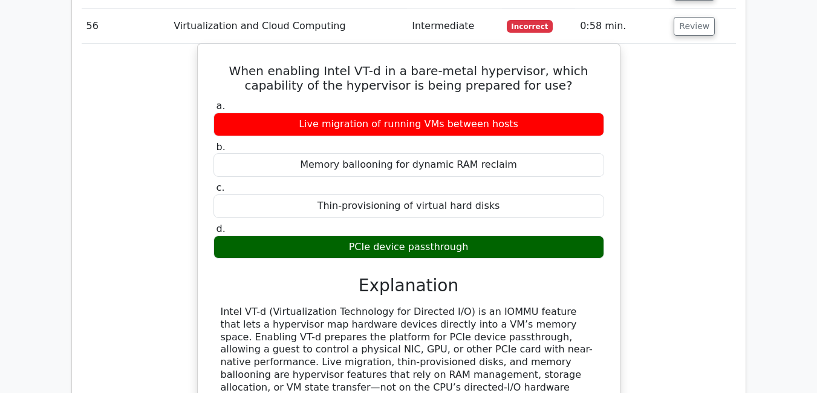
scroll to position [20300, 0]
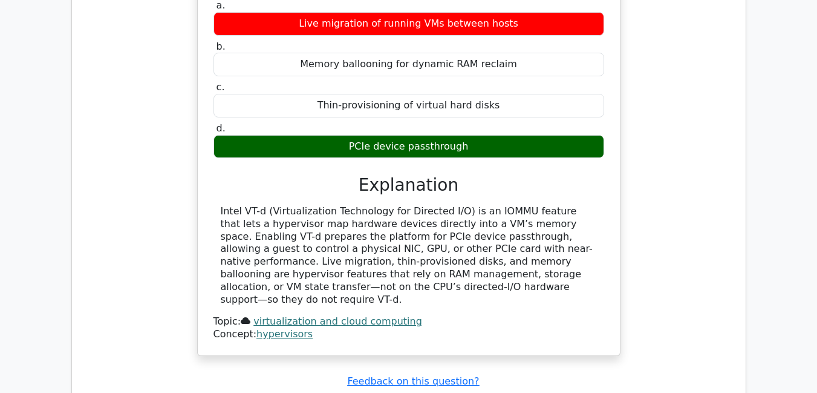
drag, startPoint x: 364, startPoint y: 273, endPoint x: 504, endPoint y: 215, distance: 152.1
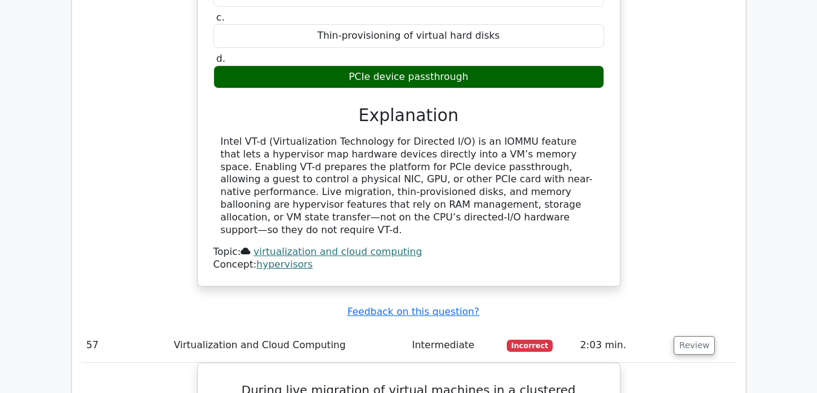
scroll to position [20554, 0]
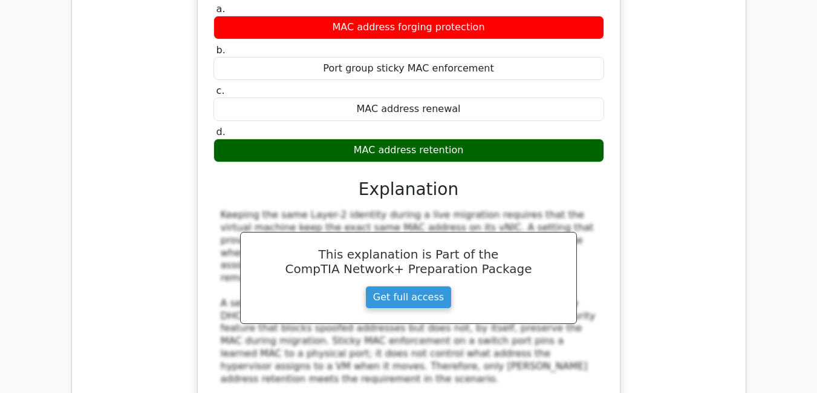
scroll to position [20789, 0]
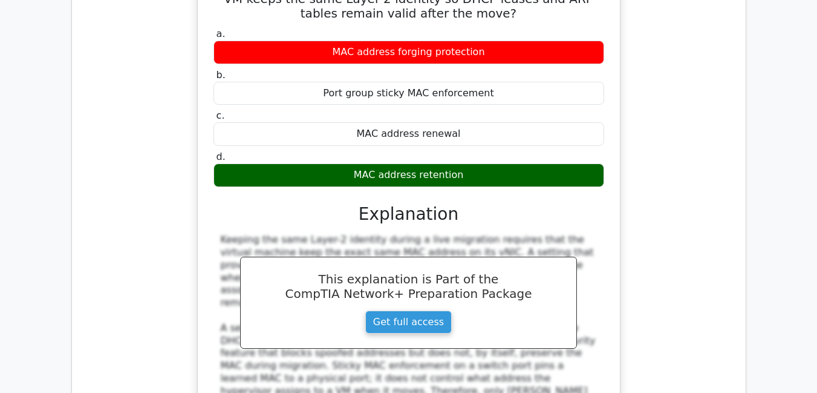
drag, startPoint x: 365, startPoint y: 214, endPoint x: 595, endPoint y: 199, distance: 230.3
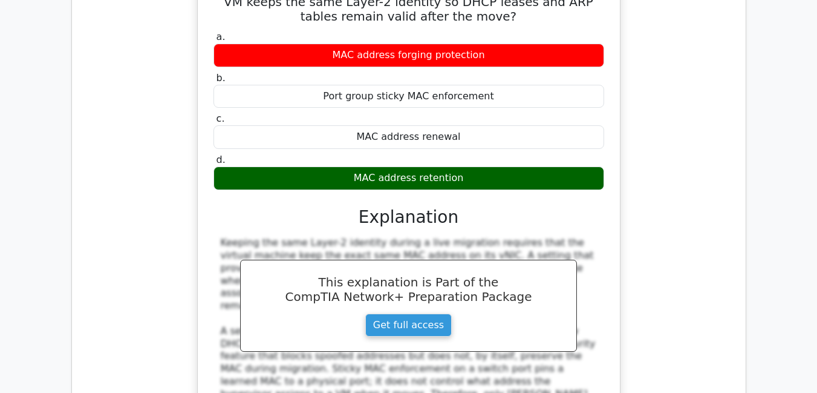
scroll to position [20934, 0]
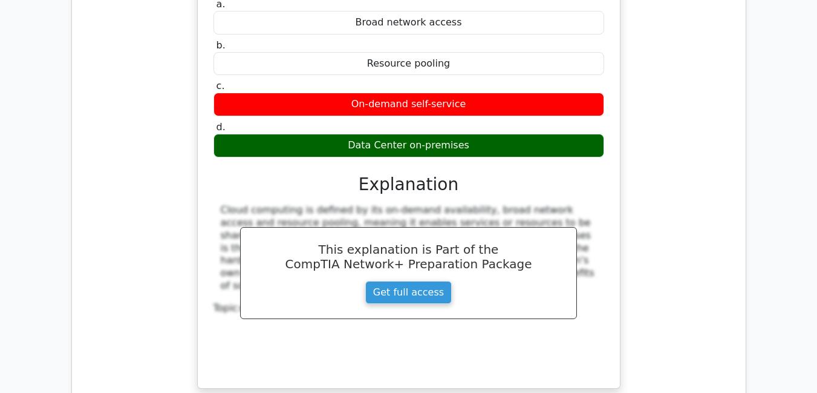
scroll to position [21442, 0]
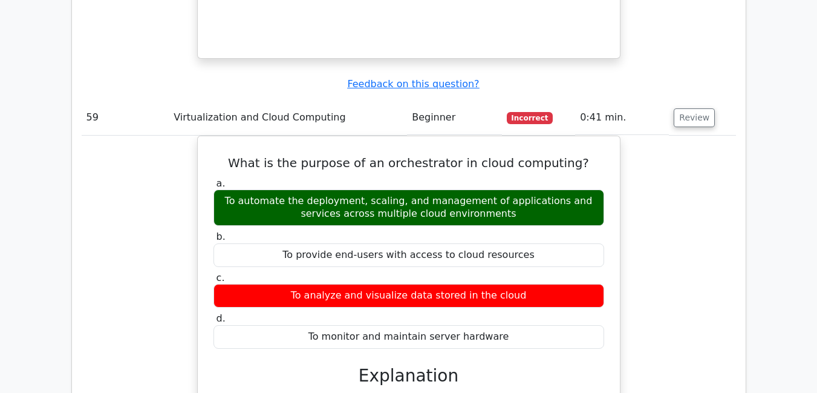
scroll to position [21733, 0]
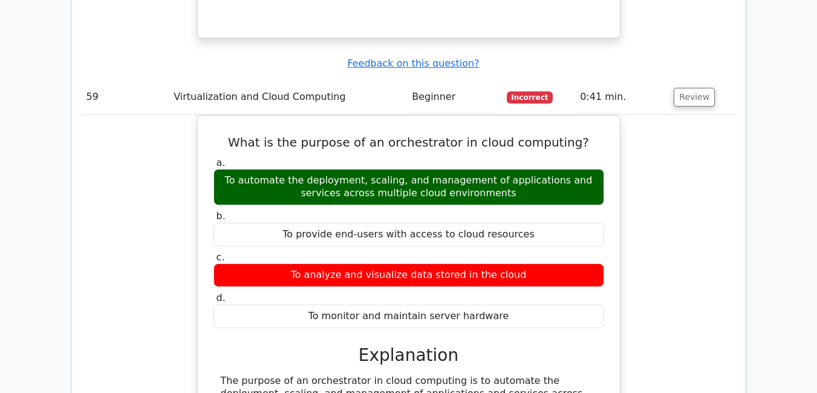
drag, startPoint x: 365, startPoint y: 236, endPoint x: 452, endPoint y: 299, distance: 107.6
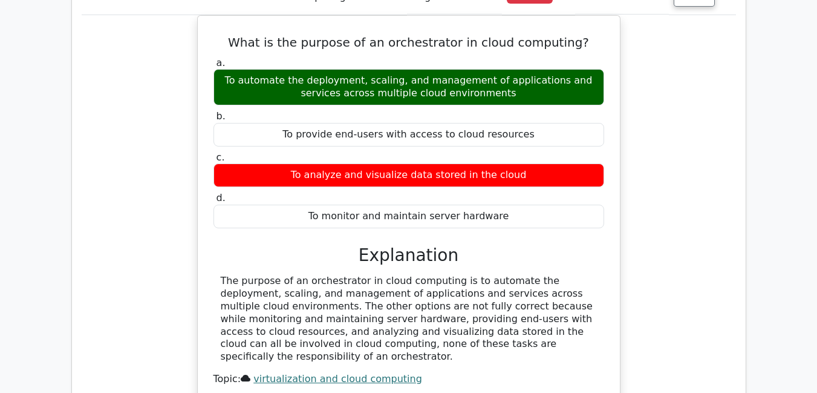
scroll to position [21902, 0]
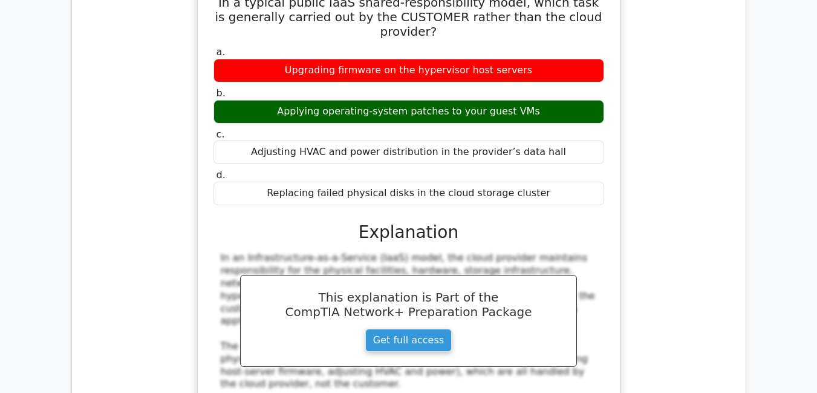
scroll to position [22435, 0]
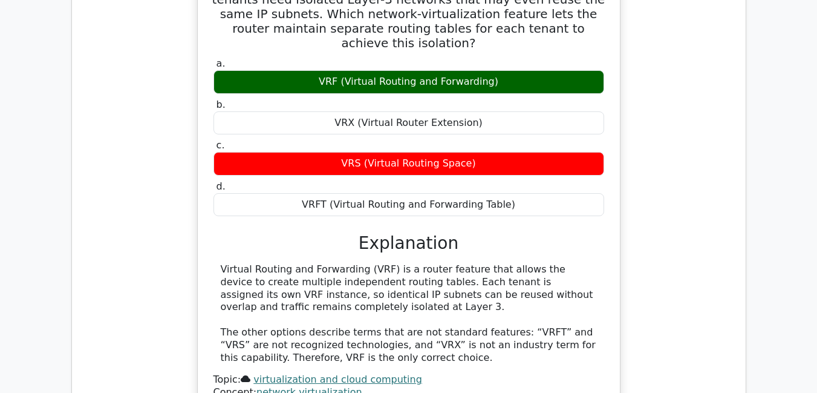
scroll to position [23070, 0]
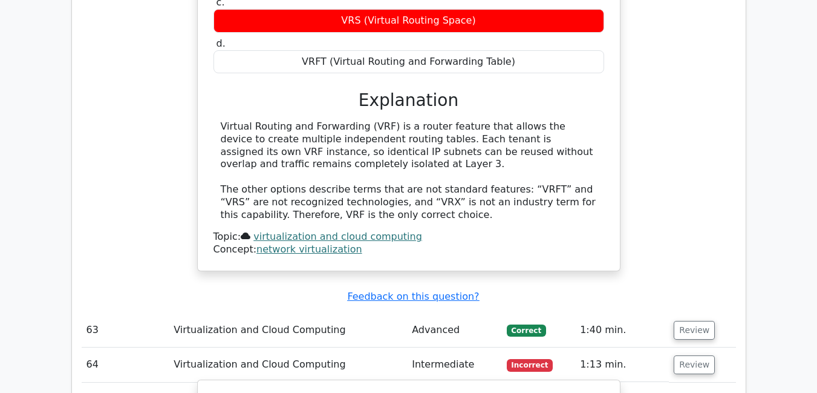
drag, startPoint x: 359, startPoint y: 292, endPoint x: 350, endPoint y: 91, distance: 201.0
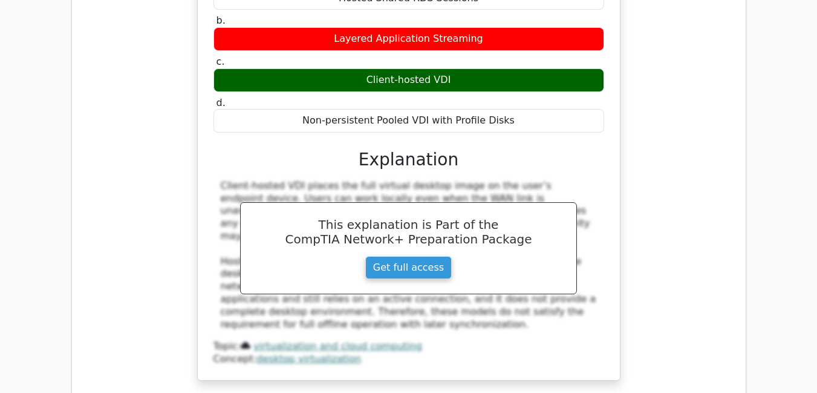
scroll to position [23603, 0]
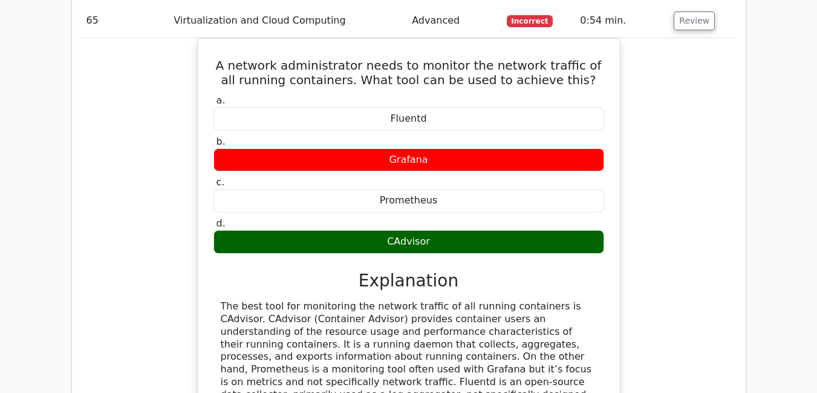
scroll to position [24033, 0]
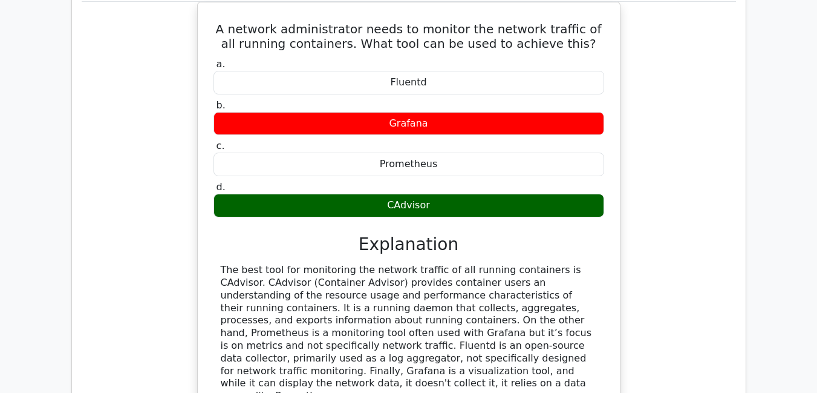
drag, startPoint x: 365, startPoint y: 255, endPoint x: 486, endPoint y: 271, distance: 122.0
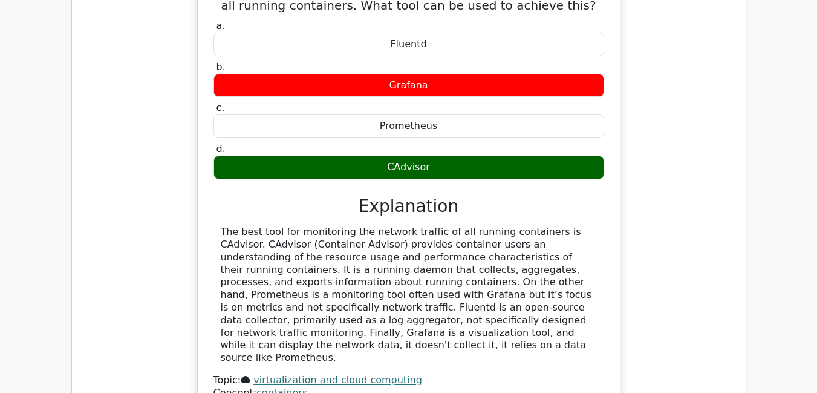
scroll to position [24364, 0]
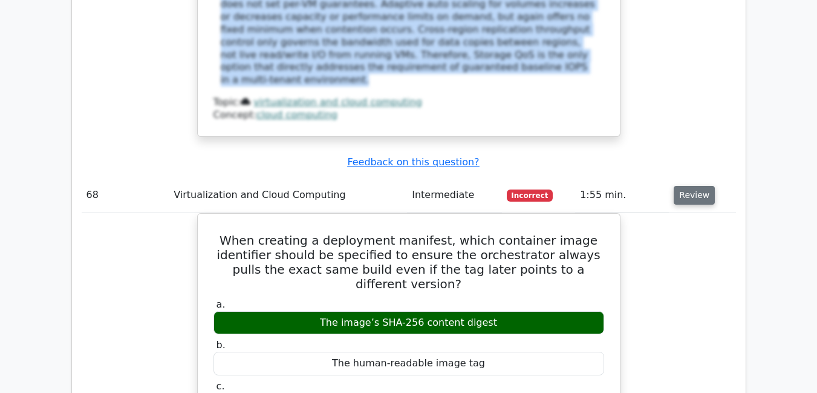
scroll to position [25017, 0]
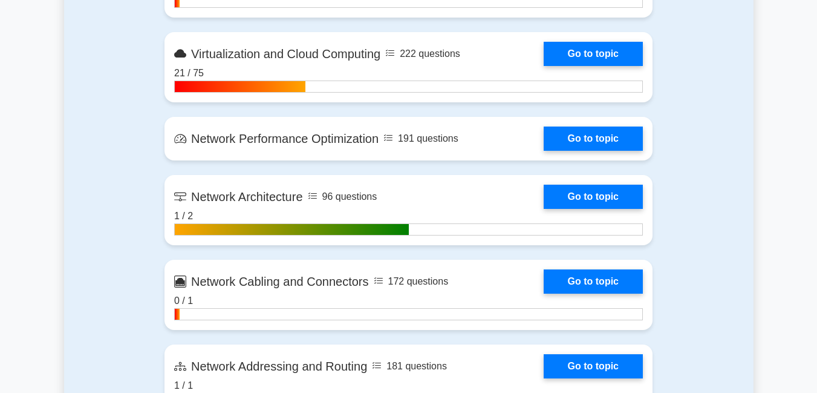
scroll to position [1427, 0]
